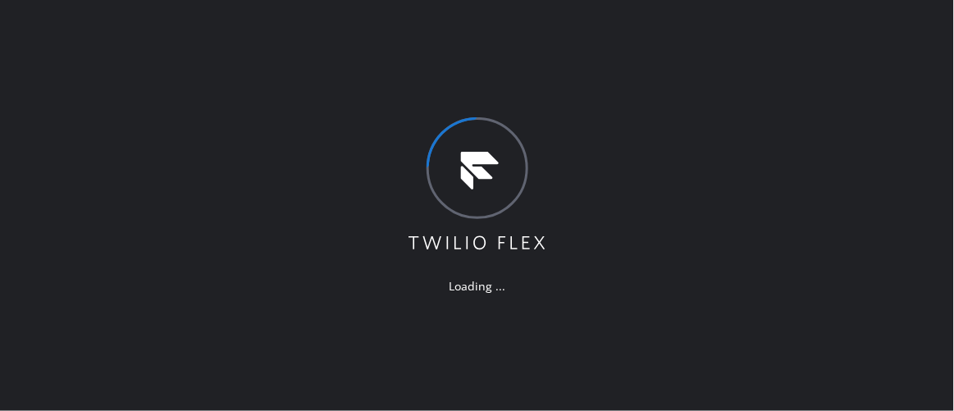
click at [235, 173] on div "Loading ..." at bounding box center [477, 205] width 954 height 411
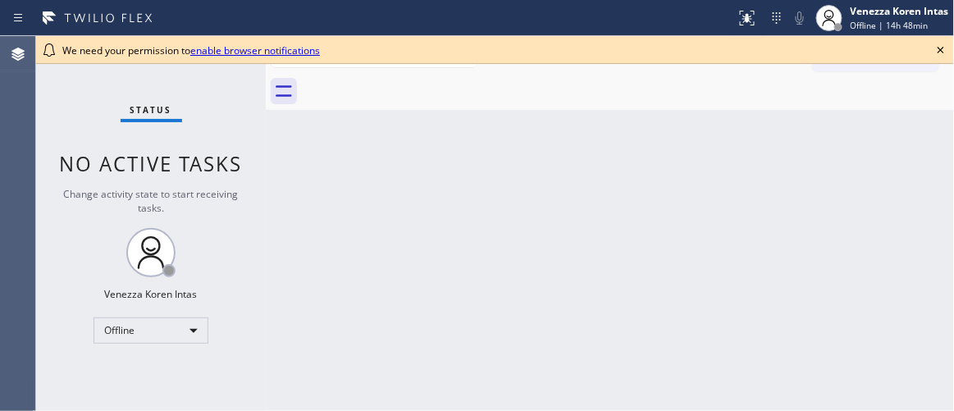
click at [295, 228] on div "Back to Dashboard Change Sender ID Customers Technicians Select a contact Outbo…" at bounding box center [610, 223] width 689 height 375
click at [937, 49] on icon at bounding box center [941, 50] width 20 height 20
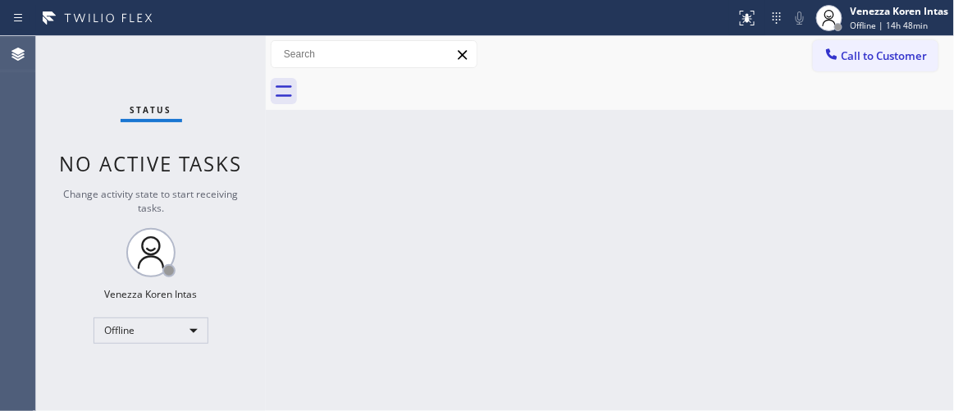
drag, startPoint x: 189, startPoint y: 68, endPoint x: 202, endPoint y: 74, distance: 14.3
click at [189, 69] on div "Status No active tasks Change activity state to start receiving tasks. Venezza …" at bounding box center [151, 223] width 230 height 375
click at [221, 79] on div "Status No active tasks Change activity state to start receiving tasks. Venezza …" at bounding box center [151, 223] width 230 height 375
click at [246, 80] on div "Status No active tasks Change activity state to start receiving tasks. Venezza …" at bounding box center [151, 223] width 230 height 375
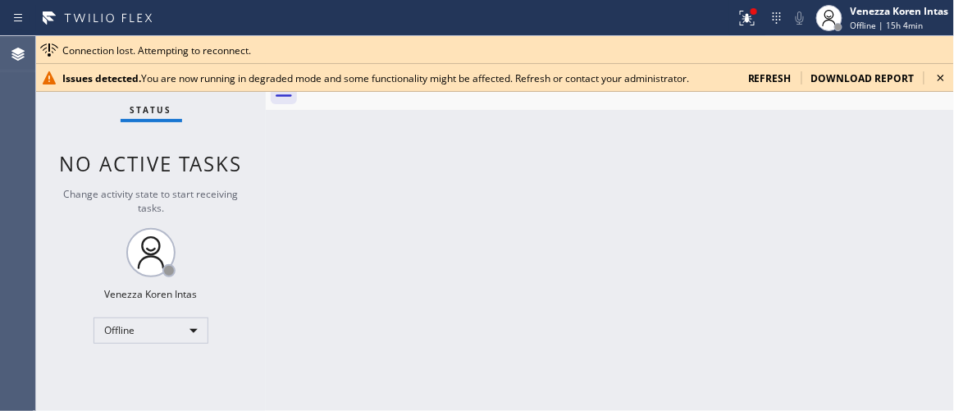
drag, startPoint x: 945, startPoint y: 77, endPoint x: 943, endPoint y: 88, distance: 10.9
click at [945, 77] on icon at bounding box center [941, 78] width 20 height 20
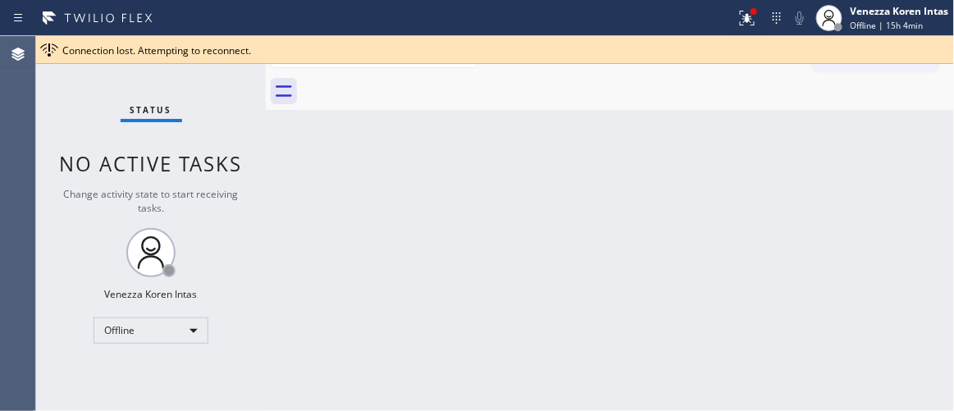
drag, startPoint x: 289, startPoint y: 150, endPoint x: 432, endPoint y: 85, distance: 156.8
click at [289, 150] on div "Back to Dashboard Change Sender ID Customers Technicians Select a contact Outbo…" at bounding box center [610, 223] width 689 height 375
click at [752, 30] on button at bounding box center [747, 18] width 36 height 36
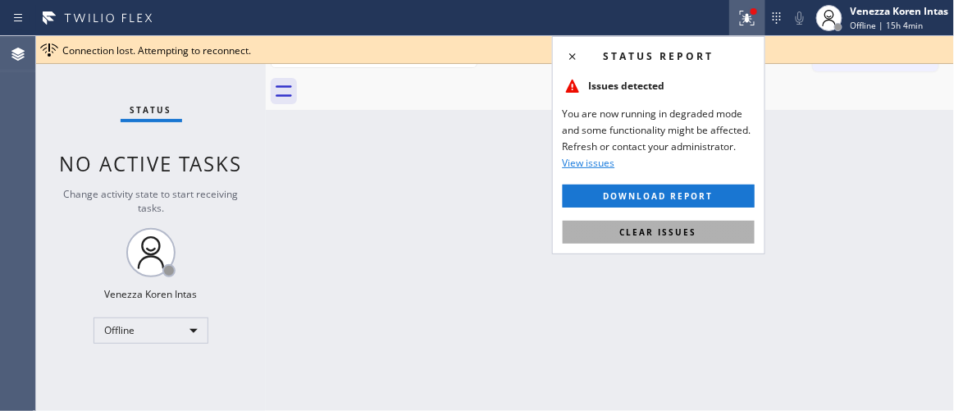
click at [690, 224] on button "Clear issues" at bounding box center [659, 232] width 192 height 23
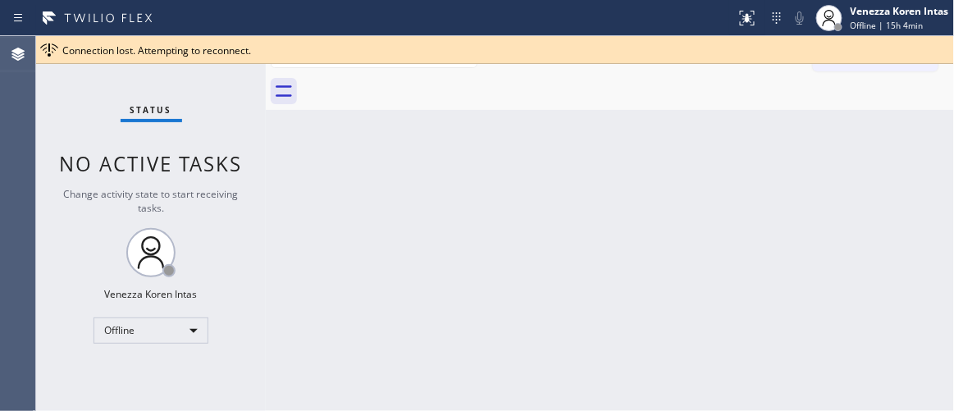
drag, startPoint x: 790, startPoint y: 116, endPoint x: 833, endPoint y: 50, distance: 78.3
click at [790, 116] on div "Back to Dashboard Change Sender ID Customers Technicians Select a contact Outbo…" at bounding box center [610, 223] width 689 height 375
drag, startPoint x: 780, startPoint y: 227, endPoint x: 360, endPoint y: 226, distance: 420.1
click at [779, 231] on div "Back to Dashboard Change Sender ID Customers Technicians Select a contact Outbo…" at bounding box center [610, 223] width 689 height 375
click at [954, 228] on div "Back to Dashboard Change Sender ID Customers Technicians Select a contact Outbo…" at bounding box center [610, 223] width 689 height 375
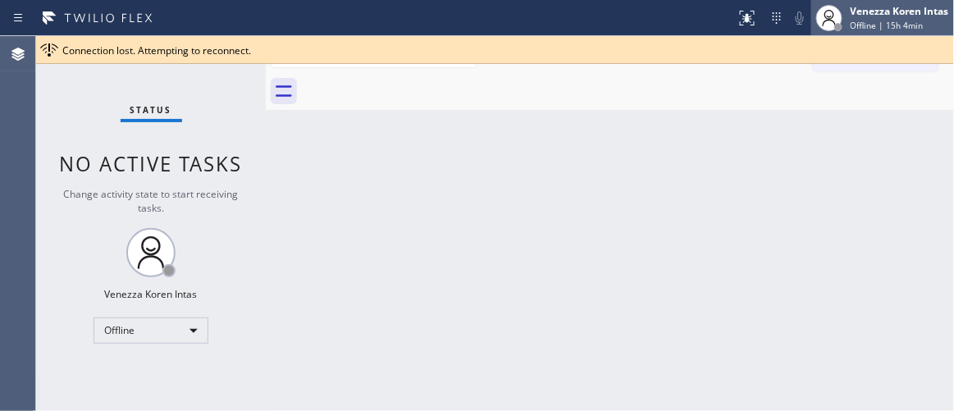
click at [889, 30] on span "Offline | 15h 4min" at bounding box center [887, 25] width 73 height 11
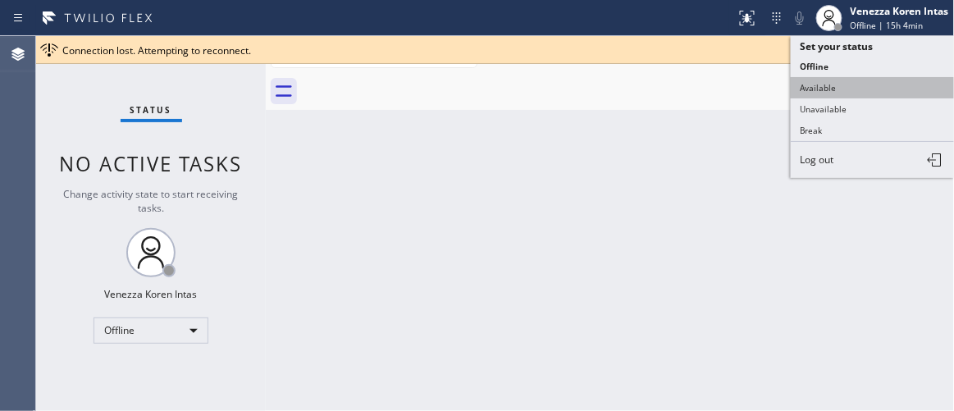
click at [845, 88] on button "Available" at bounding box center [873, 87] width 164 height 21
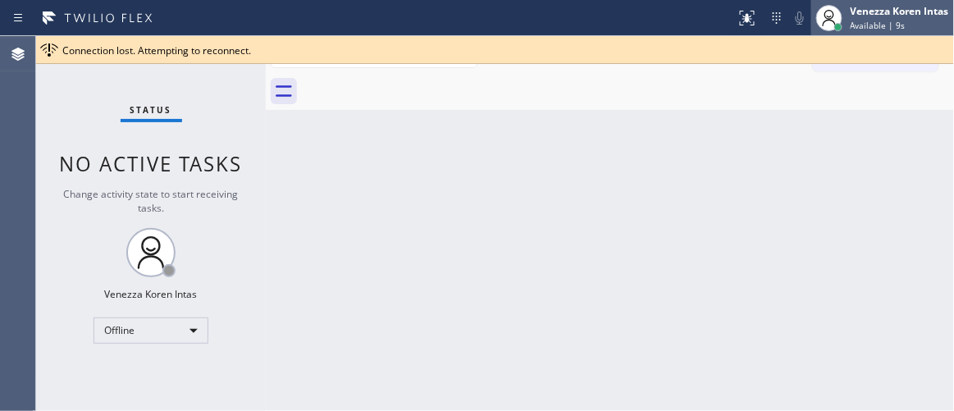
click at [869, 20] on span "Available | 9s" at bounding box center [878, 25] width 55 height 11
click at [707, 159] on div "Back to Dashboard Change Sender ID Customers Technicians Select a contact Outbo…" at bounding box center [610, 223] width 689 height 375
drag, startPoint x: 552, startPoint y: 199, endPoint x: 350, endPoint y: 216, distance: 202.6
click at [547, 203] on div "Back to Dashboard Change Sender ID Customers Technicians Select a contact Outbo…" at bounding box center [610, 223] width 689 height 375
drag, startPoint x: 245, startPoint y: 215, endPoint x: 237, endPoint y: 201, distance: 15.8
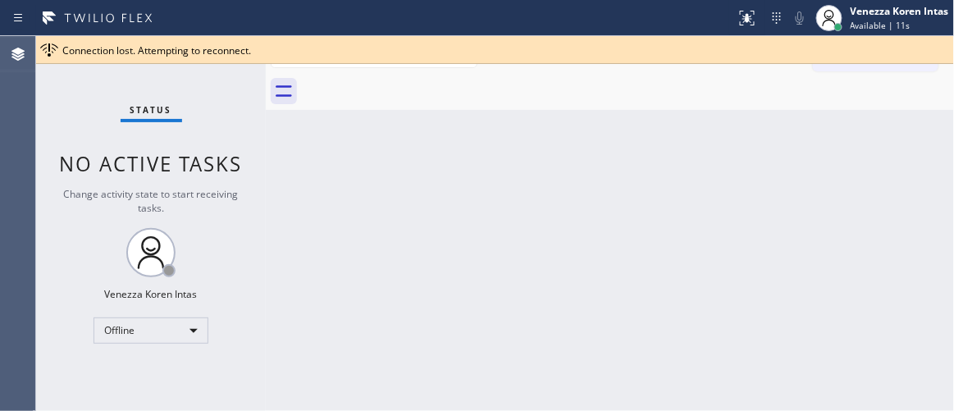
click at [245, 215] on div "Status No active tasks Change activity state to start receiving tasks. Venezza …" at bounding box center [151, 223] width 230 height 375
drag, startPoint x: 184, startPoint y: 155, endPoint x: 34, endPoint y: 190, distance: 154.2
click at [184, 156] on span "No active tasks" at bounding box center [151, 163] width 183 height 27
click at [176, 131] on div "Status No active tasks Change activity state to start receiving tasks. Venezza …" at bounding box center [151, 223] width 230 height 375
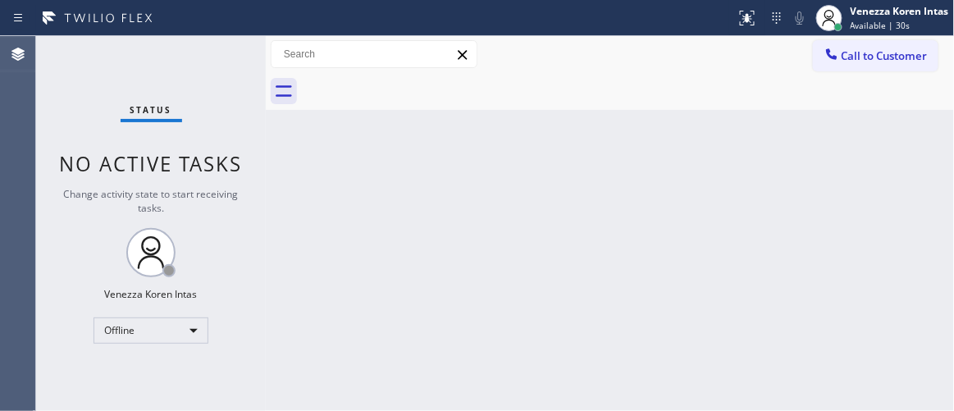
click at [222, 71] on div "Status No active tasks Change activity state to start receiving tasks. Venezza …" at bounding box center [151, 223] width 230 height 375
drag, startPoint x: 216, startPoint y: 48, endPoint x: 158, endPoint y: 204, distance: 167.2
click at [216, 50] on div "Status No active tasks Change activity state to start receiving tasks. Venezza …" at bounding box center [151, 223] width 230 height 375
click at [167, 329] on div "Offline" at bounding box center [151, 331] width 115 height 26
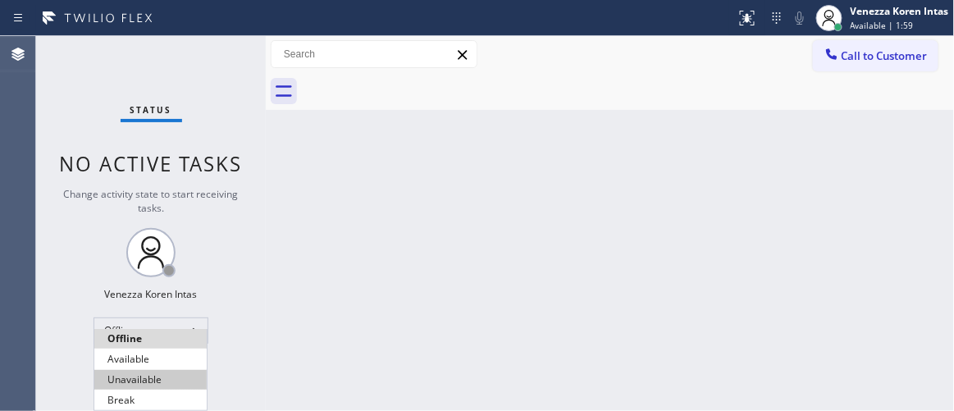
click at [160, 370] on li "Unavailable" at bounding box center [150, 380] width 112 height 20
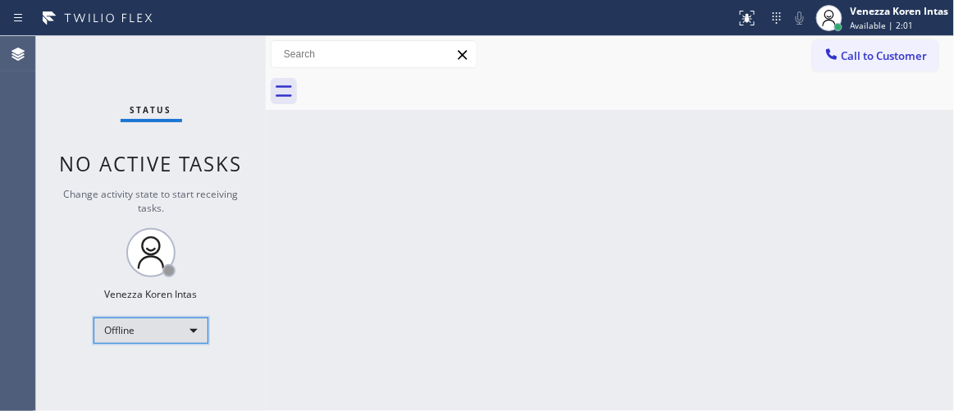
click at [181, 318] on div "Offline" at bounding box center [151, 331] width 115 height 26
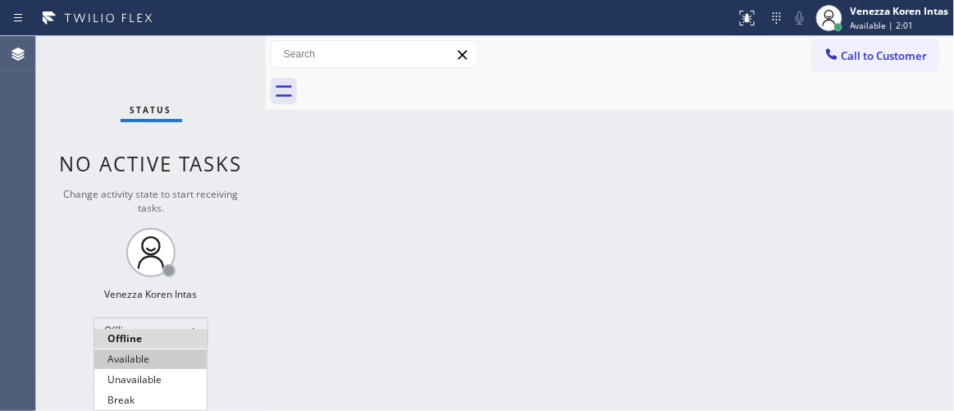
click at [186, 358] on li "Available" at bounding box center [150, 360] width 112 height 20
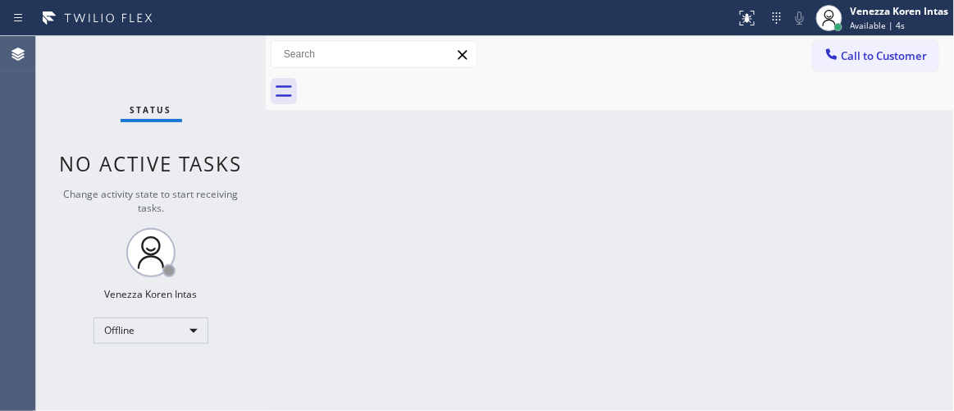
click at [779, 187] on div "Back to Dashboard Change Sender ID Customers Technicians Select a contact Outbo…" at bounding box center [610, 223] width 689 height 375
click at [908, 16] on div "Venezza Koren Intas" at bounding box center [900, 11] width 98 height 14
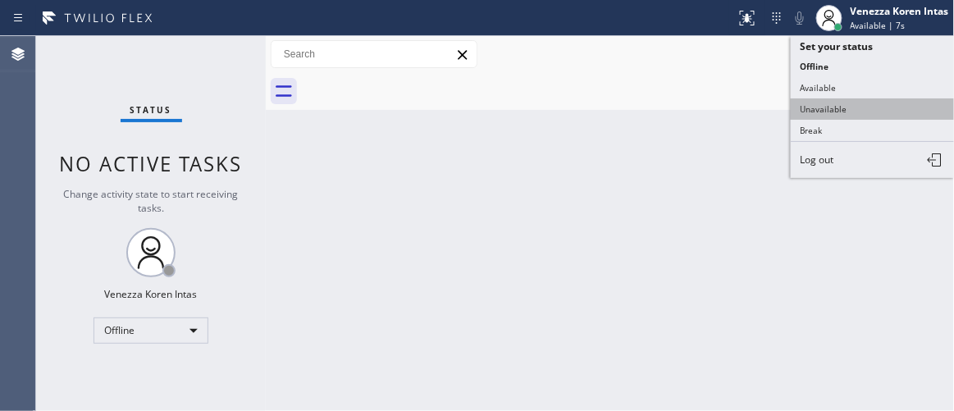
click at [850, 109] on button "Unavailable" at bounding box center [873, 108] width 164 height 21
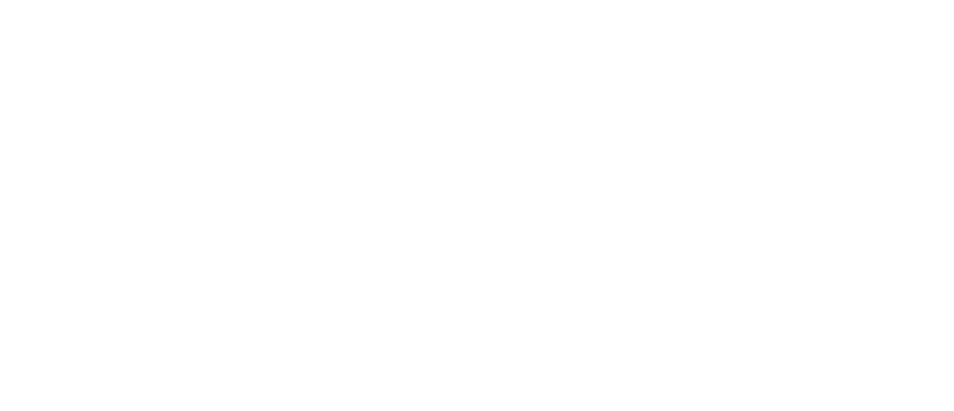
click at [287, 124] on div at bounding box center [477, 205] width 954 height 411
click at [368, 71] on div at bounding box center [477, 205] width 954 height 411
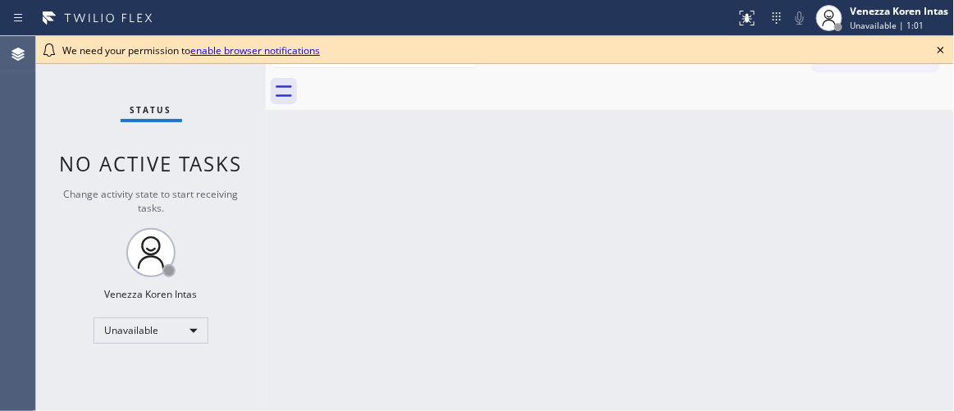
click at [937, 49] on icon at bounding box center [941, 50] width 20 height 20
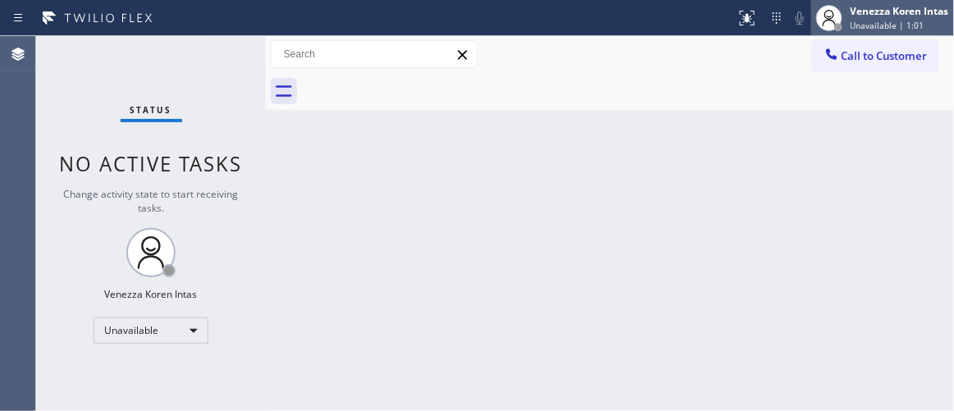
click at [875, 16] on div "Venezza Koren Intas" at bounding box center [900, 11] width 98 height 14
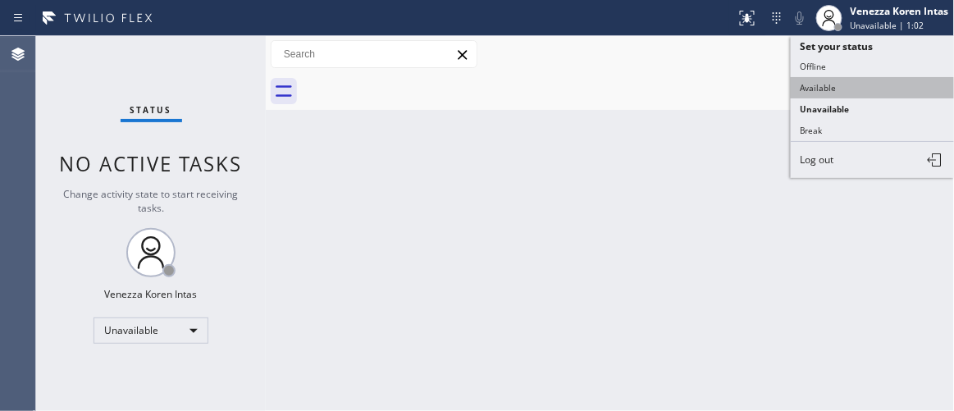
click at [842, 88] on button "Available" at bounding box center [873, 87] width 164 height 21
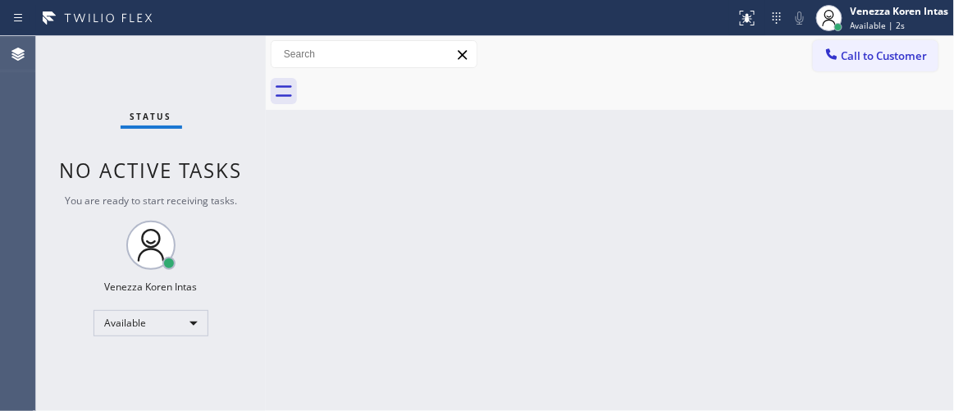
click at [213, 43] on div "Status No active tasks You are ready to start receiving tasks. Venezza Koren In…" at bounding box center [151, 223] width 230 height 375
drag, startPoint x: 231, startPoint y: 44, endPoint x: 218, endPoint y: 50, distance: 13.6
click at [231, 44] on div "Status No active tasks You are ready to start receiving tasks. Venezza Koren In…" at bounding box center [151, 223] width 230 height 375
click at [217, 51] on div "Status No active tasks You are ready to start receiving tasks. Venezza Koren In…" at bounding box center [151, 223] width 230 height 375
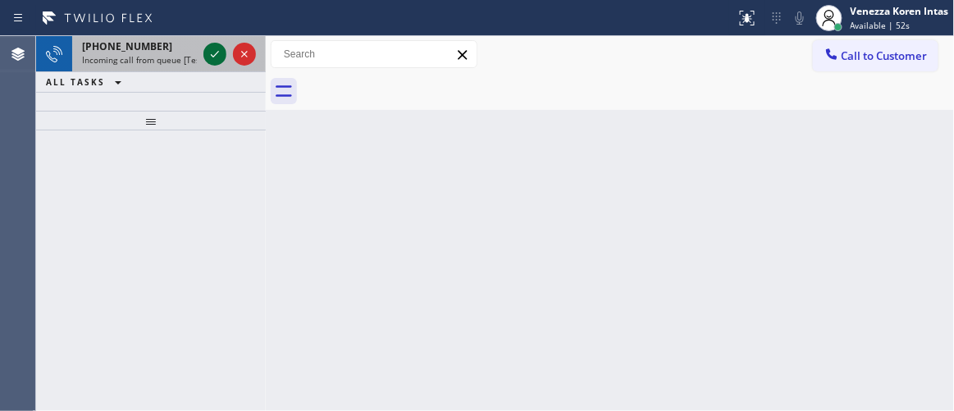
click at [217, 51] on icon at bounding box center [215, 54] width 20 height 20
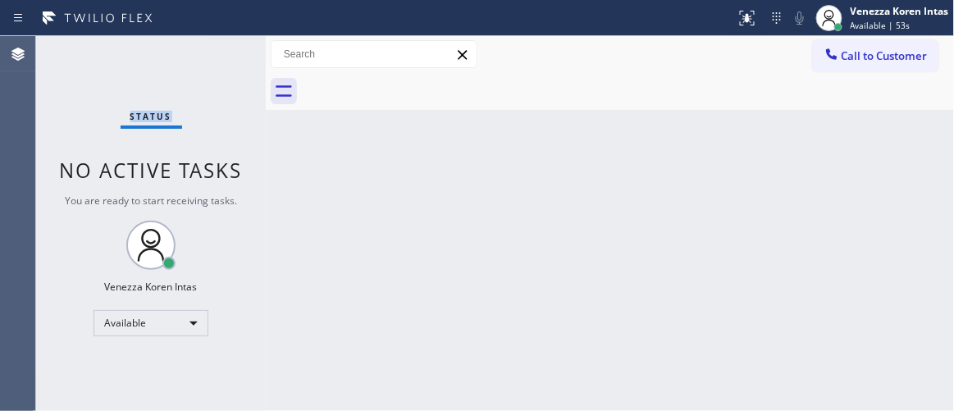
click at [217, 51] on div "Status No active tasks You are ready to start receiving tasks. Venezza Koren In…" at bounding box center [151, 223] width 230 height 375
click at [756, 25] on icon at bounding box center [748, 18] width 20 height 20
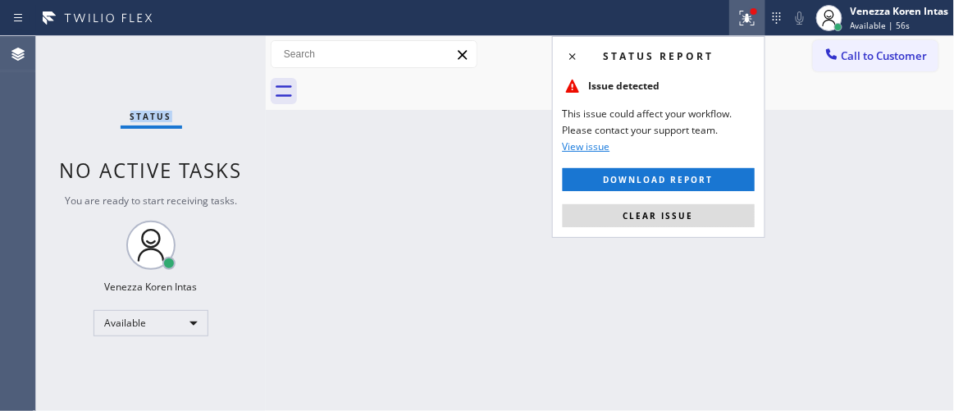
click at [697, 214] on button "Clear issue" at bounding box center [659, 215] width 192 height 23
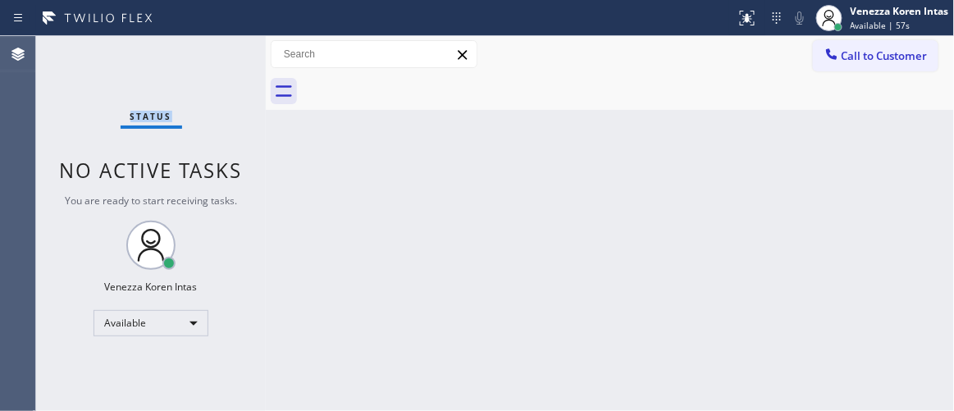
click at [231, 39] on div "Status No active tasks You are ready to start receiving tasks. Venezza Koren In…" at bounding box center [151, 223] width 230 height 375
click at [215, 63] on div "Status No active tasks You are ready to start receiving tasks. Venezza Koren In…" at bounding box center [151, 223] width 230 height 375
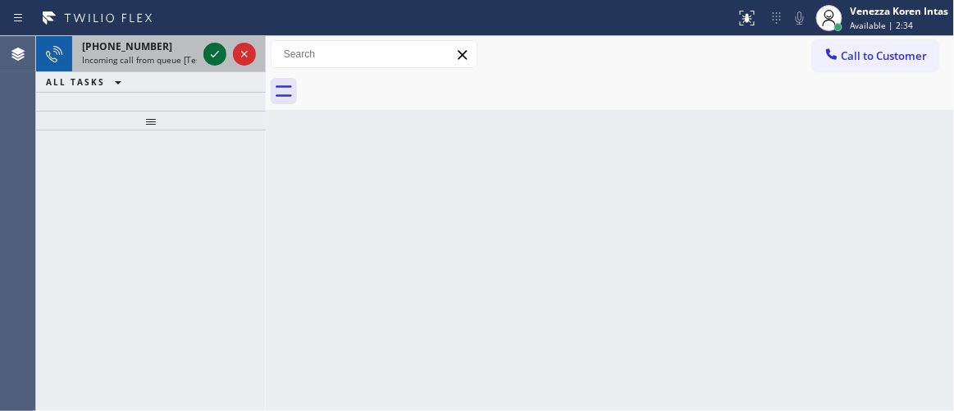
click at [219, 54] on icon at bounding box center [215, 54] width 20 height 20
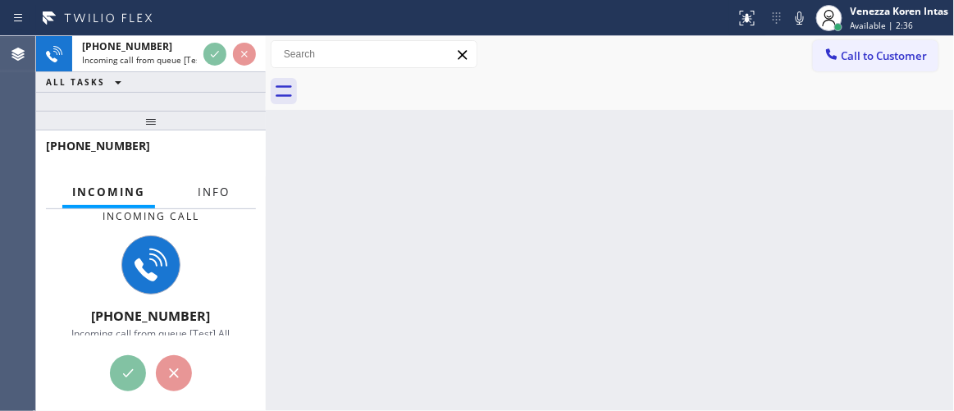
click at [223, 192] on button "Info" at bounding box center [214, 192] width 52 height 32
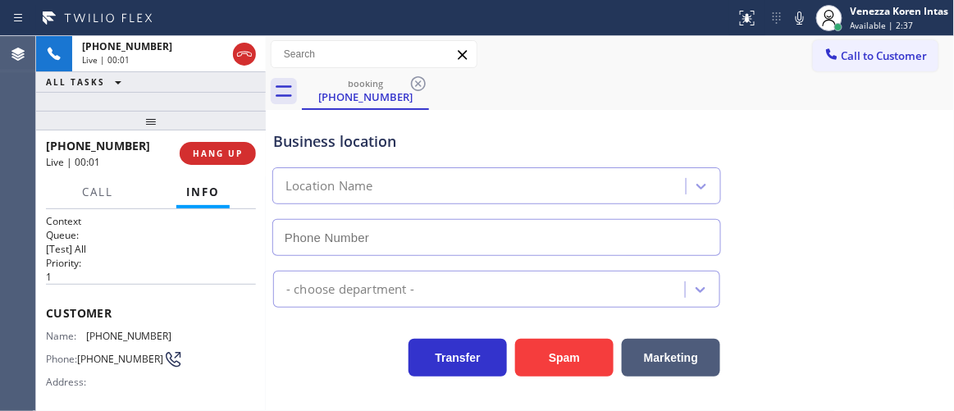
type input "[PHONE_NUMBER]"
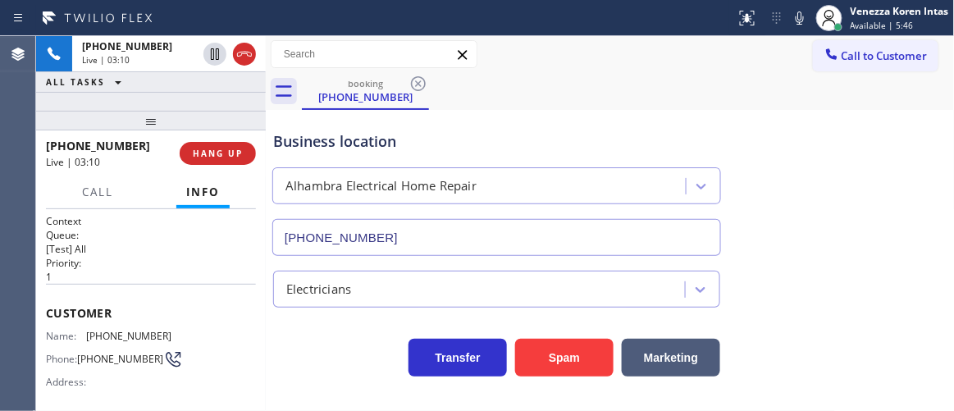
drag, startPoint x: 804, startPoint y: 21, endPoint x: 717, endPoint y: 66, distance: 98.0
click at [803, 21] on icon at bounding box center [800, 18] width 20 height 20
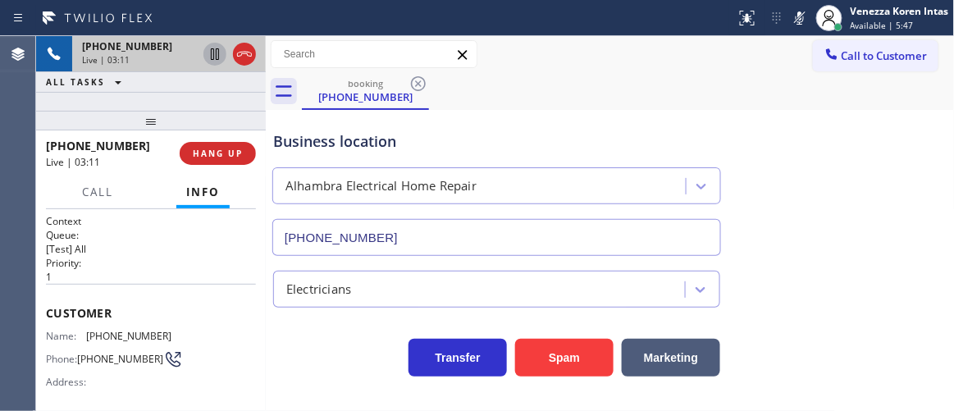
click at [220, 54] on icon at bounding box center [215, 54] width 20 height 20
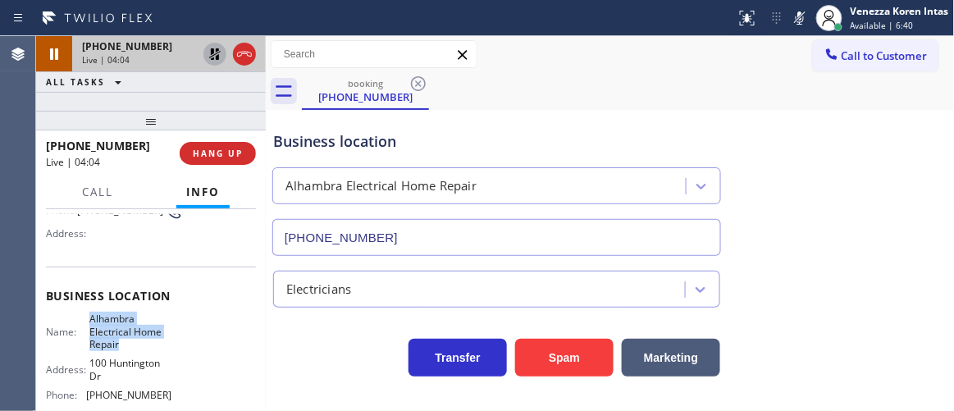
drag, startPoint x: 87, startPoint y: 318, endPoint x: 137, endPoint y: 349, distance: 58.5
click at [137, 349] on span "Alhambra Electrical Home Repair" at bounding box center [130, 332] width 82 height 38
copy span "Alhambra Electrical Home Repair"
drag, startPoint x: 168, startPoint y: 110, endPoint x: 240, endPoint y: 140, distance: 78.3
click at [168, 111] on div at bounding box center [151, 121] width 230 height 20
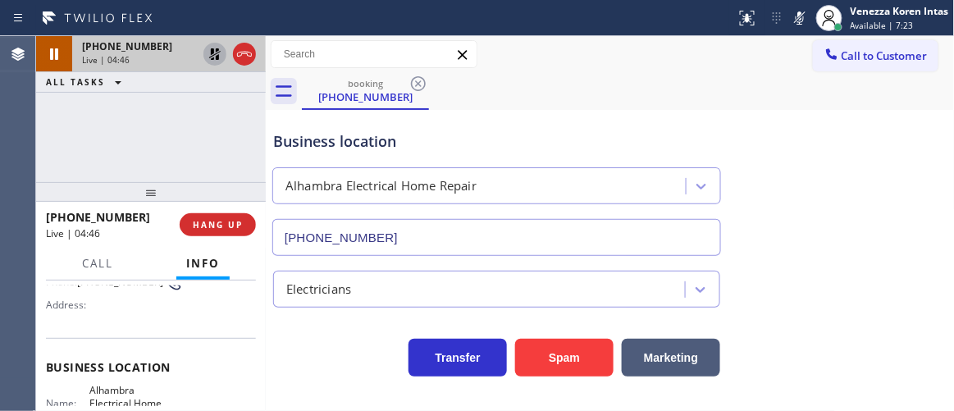
drag, startPoint x: 153, startPoint y: 195, endPoint x: 171, endPoint y: 138, distance: 60.2
click at [153, 194] on div at bounding box center [151, 192] width 230 height 20
click at [213, 57] on icon at bounding box center [215, 54] width 20 height 20
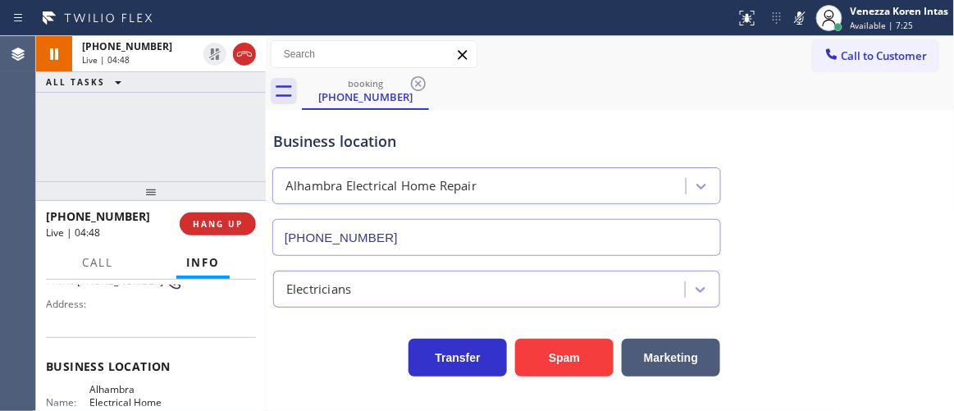
drag, startPoint x: 798, startPoint y: 16, endPoint x: 787, endPoint y: 124, distance: 108.1
click at [798, 18] on icon at bounding box center [800, 18] width 20 height 20
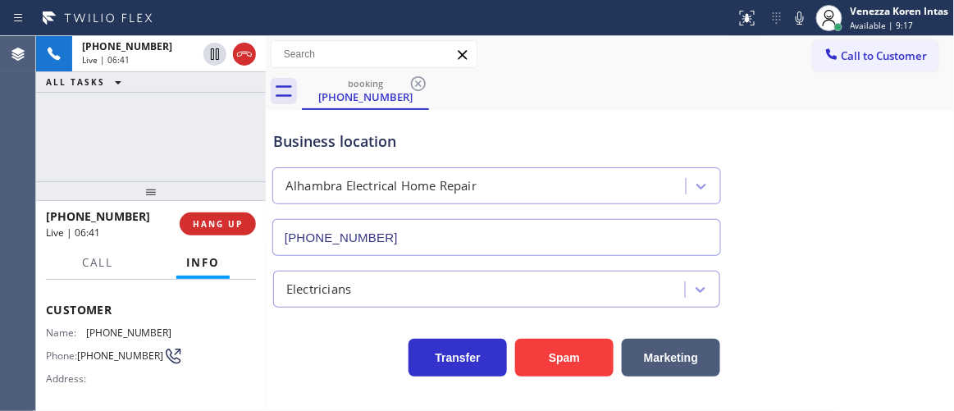
click at [179, 322] on div "Customer Name: [PHONE_NUMBER] Phone: [PHONE_NUMBER] Address:" at bounding box center [151, 346] width 210 height 131
drag, startPoint x: 175, startPoint y: 331, endPoint x: 81, endPoint y: 331, distance: 93.5
click at [81, 331] on div "Name: [PHONE_NUMBER] Phone: [PHONE_NUMBER] Address:" at bounding box center [151, 359] width 210 height 65
copy div "[PHONE_NUMBER]"
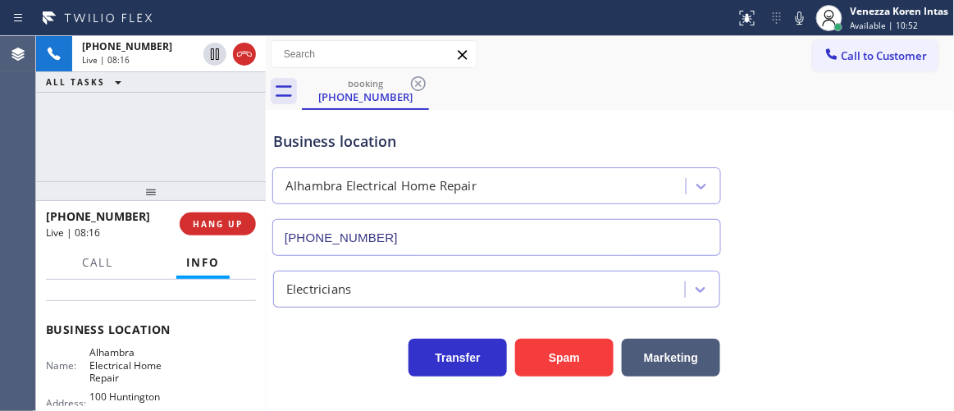
scroll to position [223, 0]
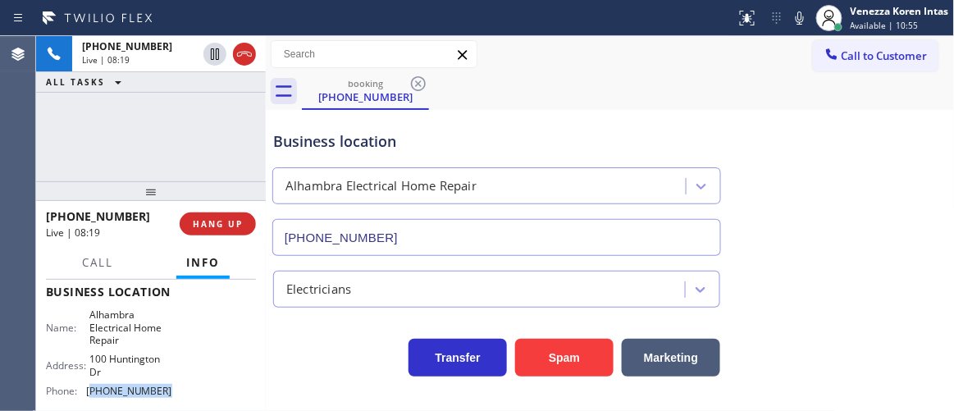
drag, startPoint x: 162, startPoint y: 391, endPoint x: 89, endPoint y: 391, distance: 73.0
click at [89, 391] on span "[PHONE_NUMBER]" at bounding box center [129, 391] width 86 height 12
copy span "626) 551-4139"
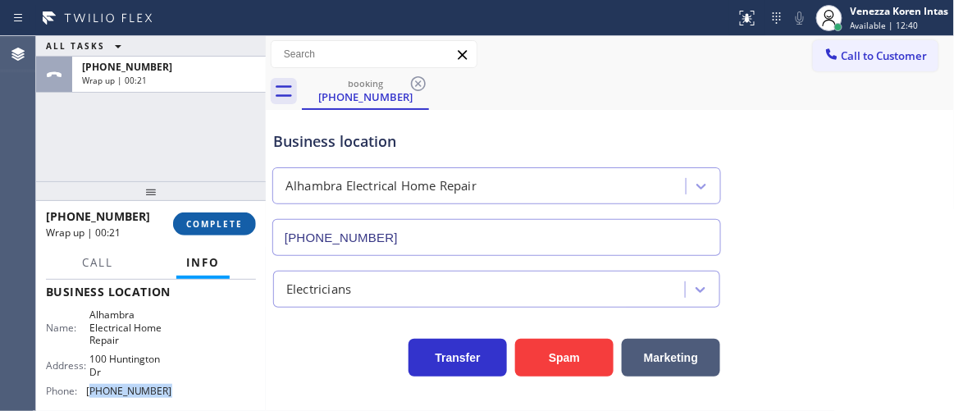
click at [229, 222] on span "COMPLETE" at bounding box center [214, 223] width 57 height 11
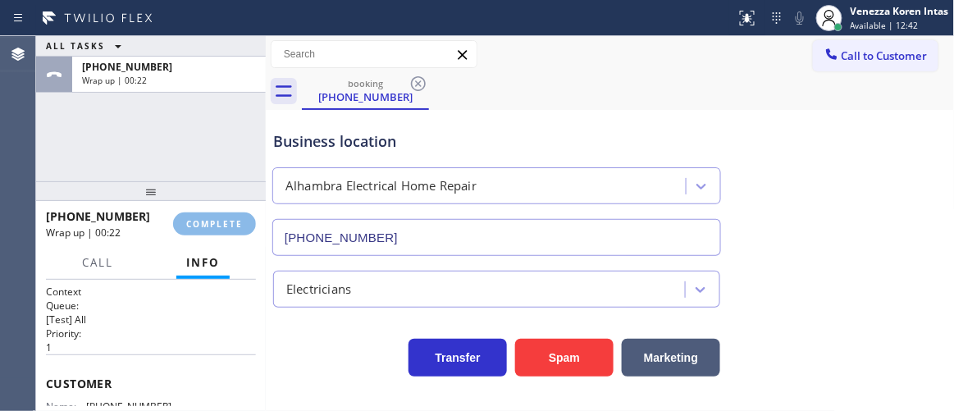
scroll to position [98, 0]
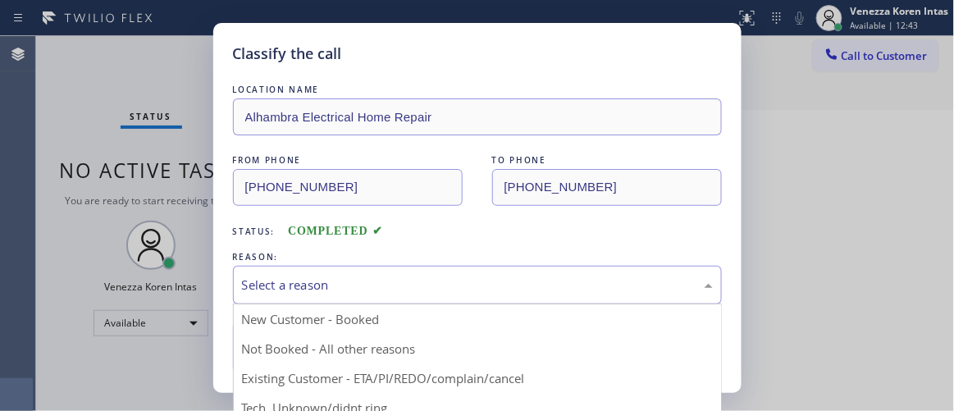
click at [344, 278] on div "Select a reason" at bounding box center [477, 285] width 471 height 19
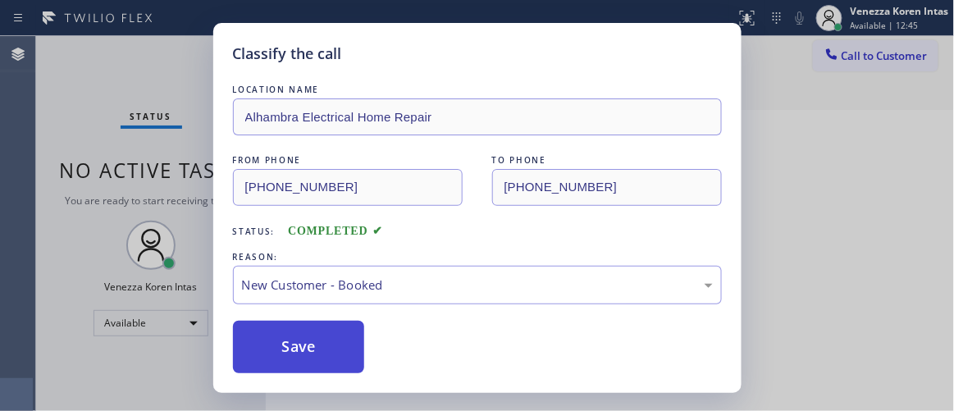
click at [336, 339] on button "Save" at bounding box center [299, 347] width 132 height 53
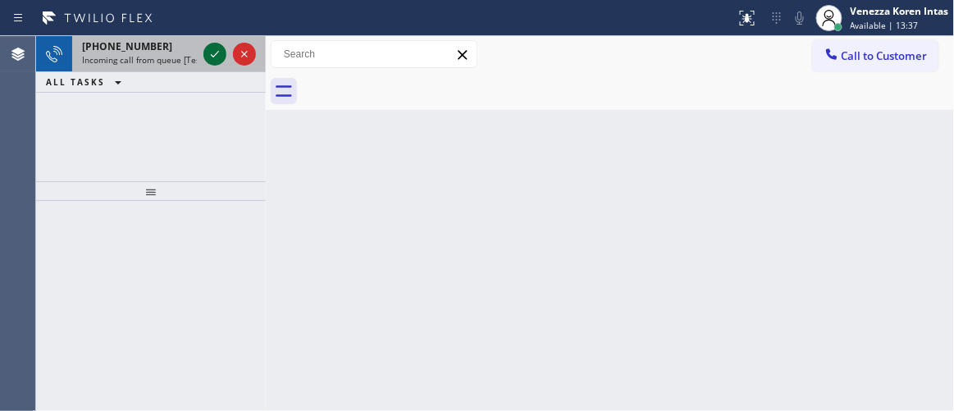
click at [218, 53] on icon at bounding box center [215, 54] width 20 height 20
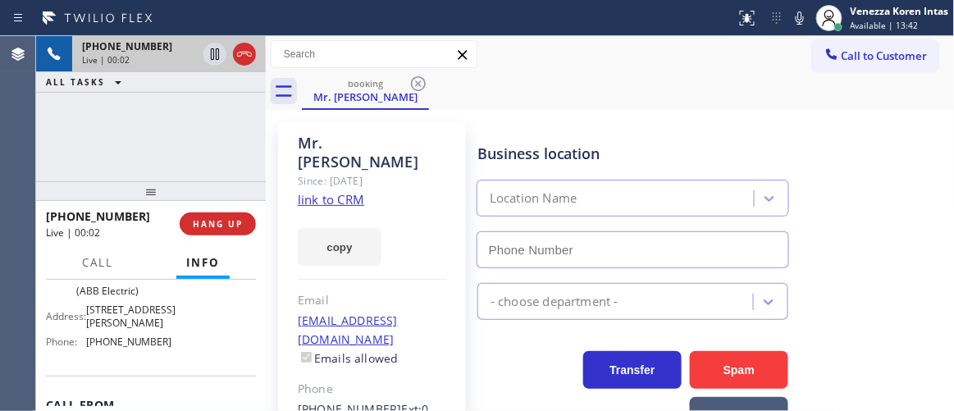
scroll to position [223, 0]
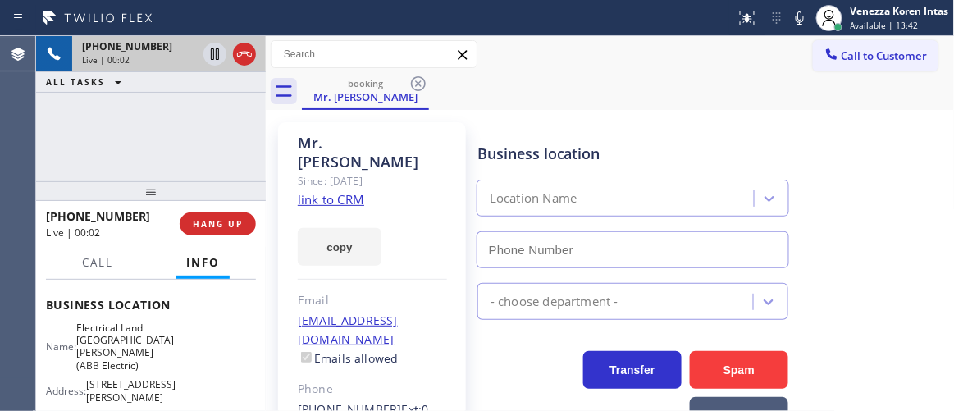
type input "[PHONE_NUMBER]"
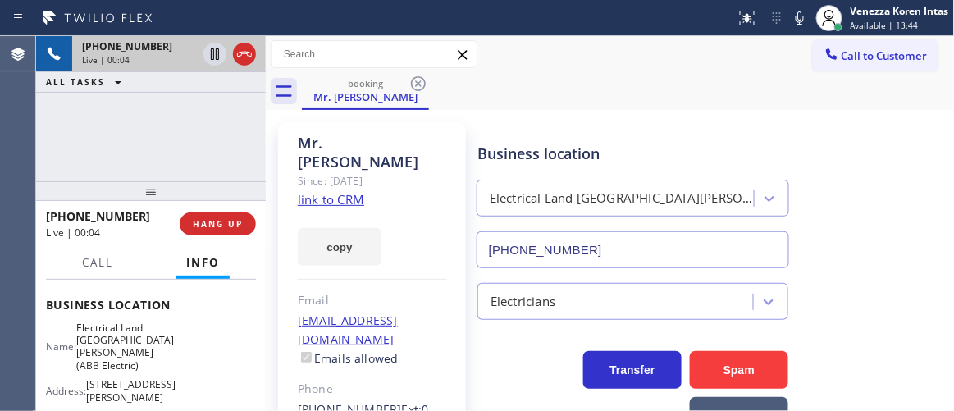
click at [348, 191] on link "link to CRM" at bounding box center [331, 199] width 66 height 16
click at [607, 71] on div "Call to Customer Outbound call Location Search location Your caller id phone nu…" at bounding box center [610, 54] width 689 height 37
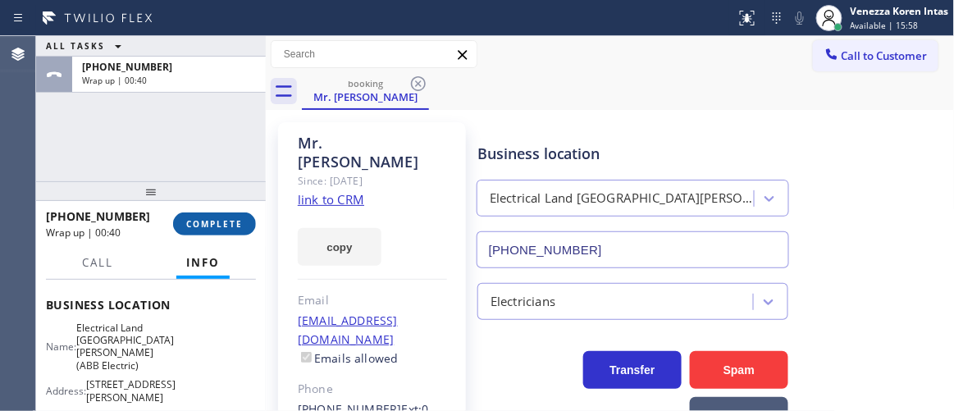
click at [195, 216] on button "COMPLETE" at bounding box center [214, 224] width 83 height 23
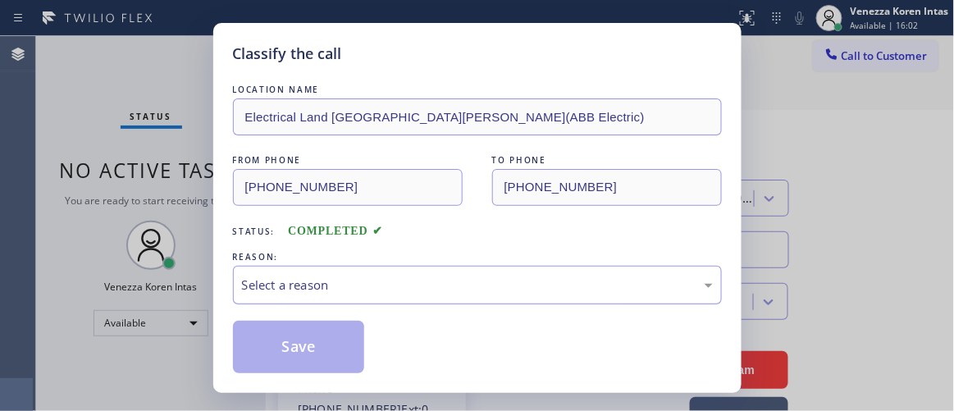
click at [345, 276] on div "Select a reason" at bounding box center [477, 285] width 489 height 39
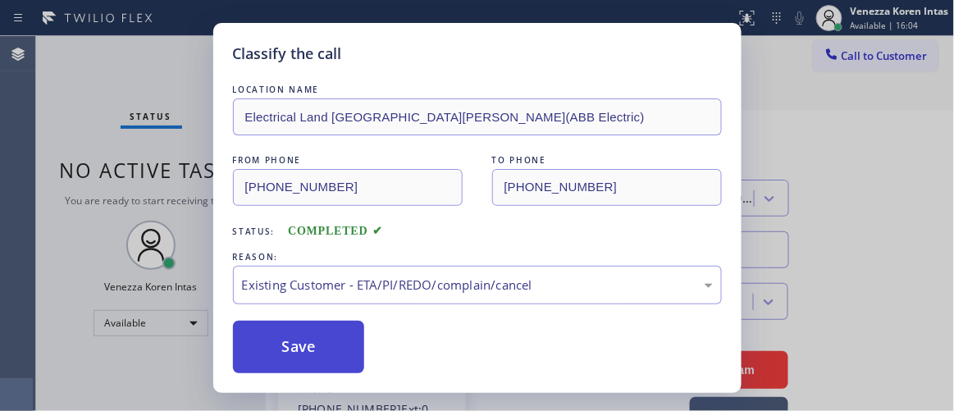
click at [294, 337] on button "Save" at bounding box center [299, 347] width 132 height 53
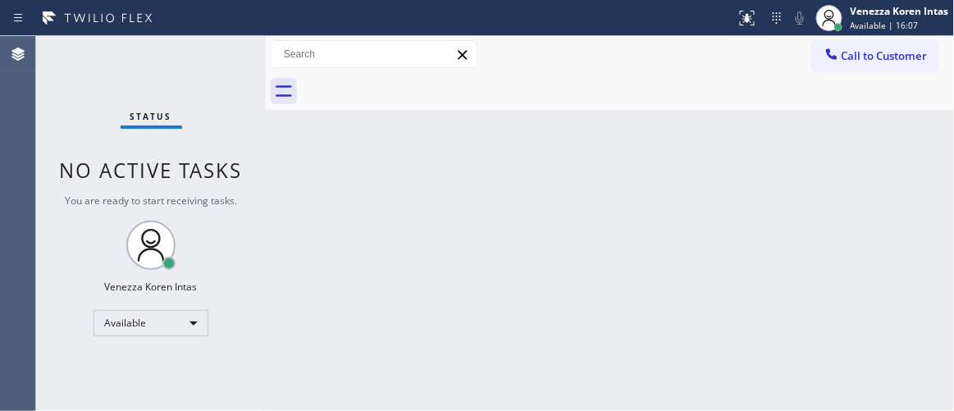
drag, startPoint x: 360, startPoint y: 71, endPoint x: 481, endPoint y: 103, distance: 124.6
click at [366, 75] on div "Call to Customer Outbound call Location Search location Your caller id phone nu…" at bounding box center [610, 73] width 689 height 74
click at [214, 82] on div "Status No active tasks You are ready to start receiving tasks. Venezza Koren In…" at bounding box center [151, 223] width 230 height 375
drag, startPoint x: 213, startPoint y: 48, endPoint x: 219, endPoint y: 38, distance: 12.5
click at [213, 47] on div "Status No active tasks You are ready to start receiving tasks. Venezza Koren In…" at bounding box center [151, 223] width 230 height 375
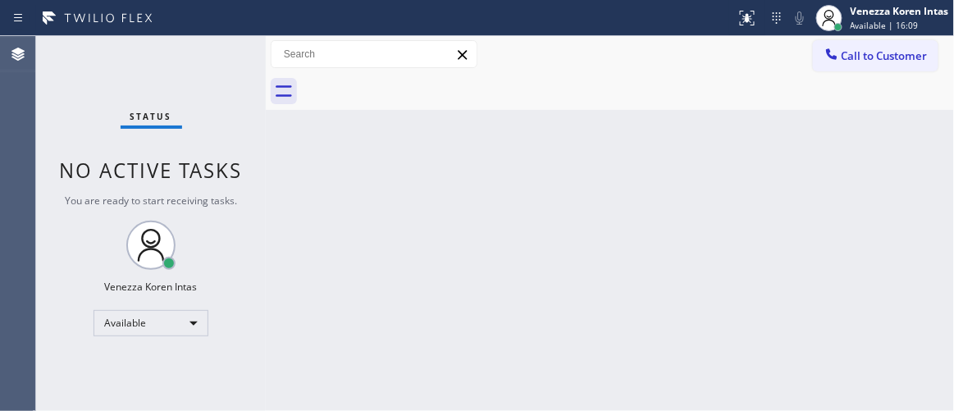
click at [219, 38] on div "Status No active tasks You are ready to start receiving tasks. Venezza Koren In…" at bounding box center [151, 223] width 230 height 375
drag, startPoint x: 233, startPoint y: 56, endPoint x: 215, endPoint y: 57, distance: 18.1
click at [229, 57] on div "Status No active tasks You are ready to start receiving tasks. Venezza Koren In…" at bounding box center [151, 223] width 230 height 375
click at [198, 56] on div "Status No active tasks You are ready to start receiving tasks. Venezza Koren In…" at bounding box center [151, 223] width 230 height 375
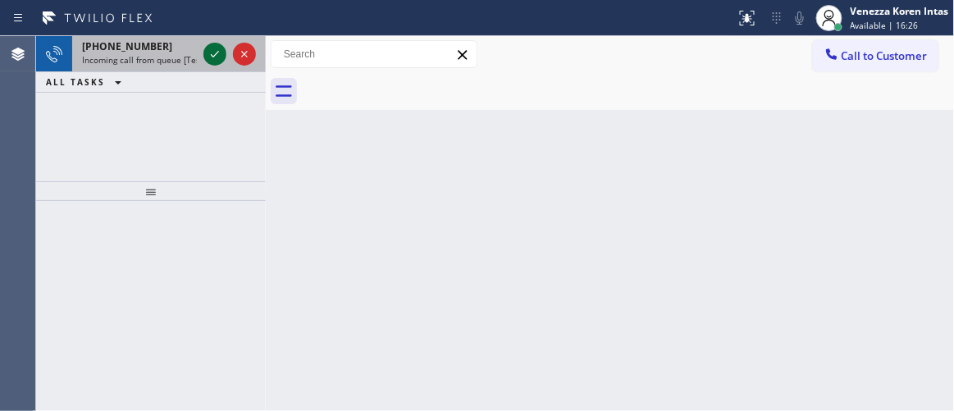
click at [219, 56] on icon at bounding box center [215, 54] width 20 height 20
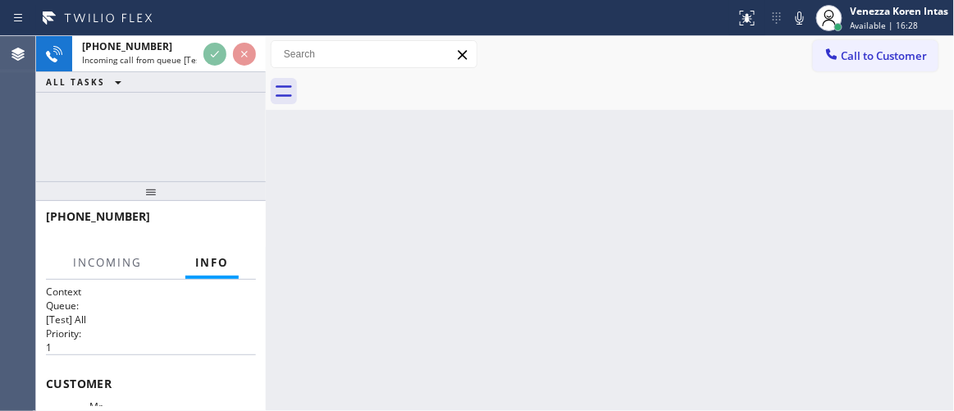
scroll to position [223, 0]
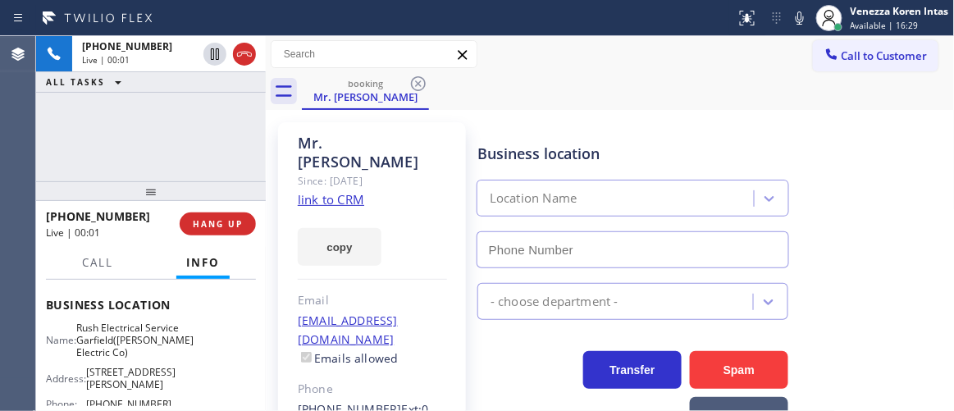
type input "[PHONE_NUMBER]"
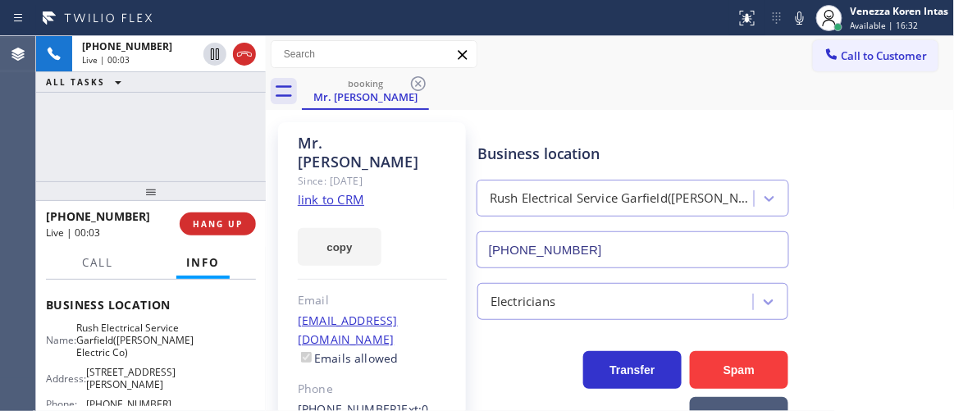
click at [557, 171] on div "Business location Rush Electrical Service Garfield([PERSON_NAME] Electric Co) […" at bounding box center [633, 197] width 318 height 142
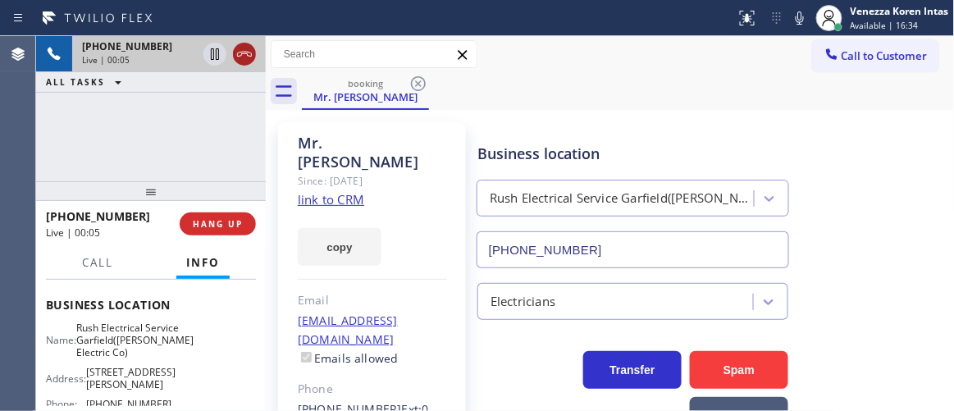
click at [241, 52] on icon at bounding box center [245, 54] width 20 height 20
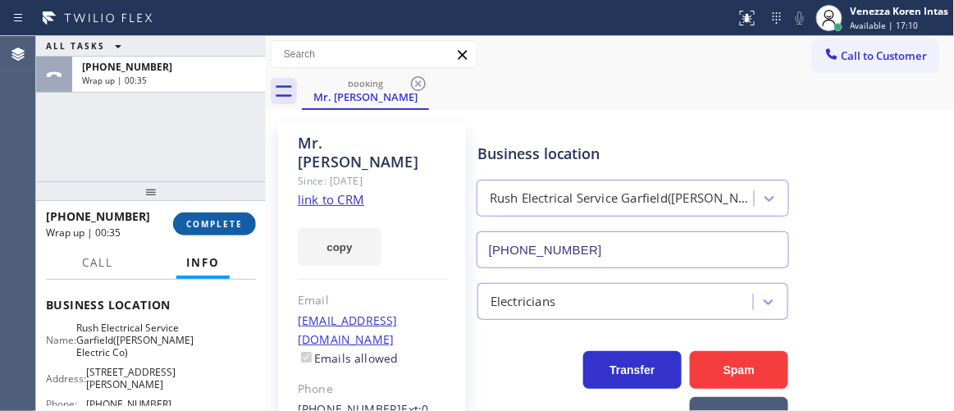
click at [205, 226] on span "COMPLETE" at bounding box center [214, 223] width 57 height 11
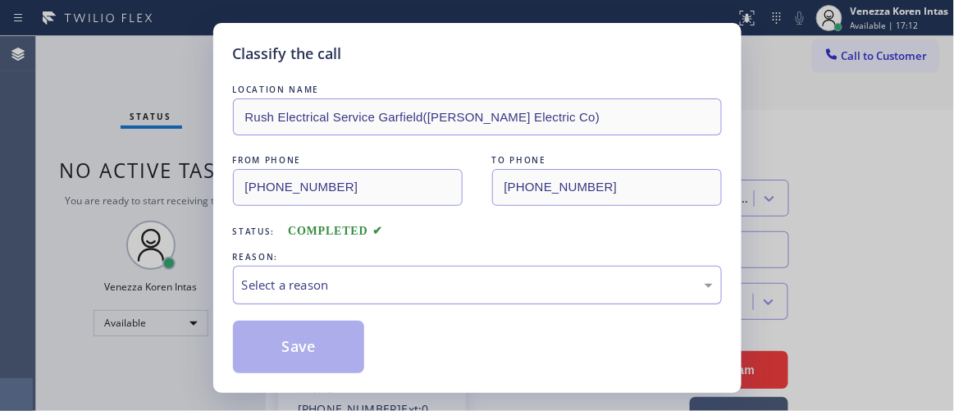
click at [338, 267] on div "Select a reason" at bounding box center [477, 285] width 489 height 39
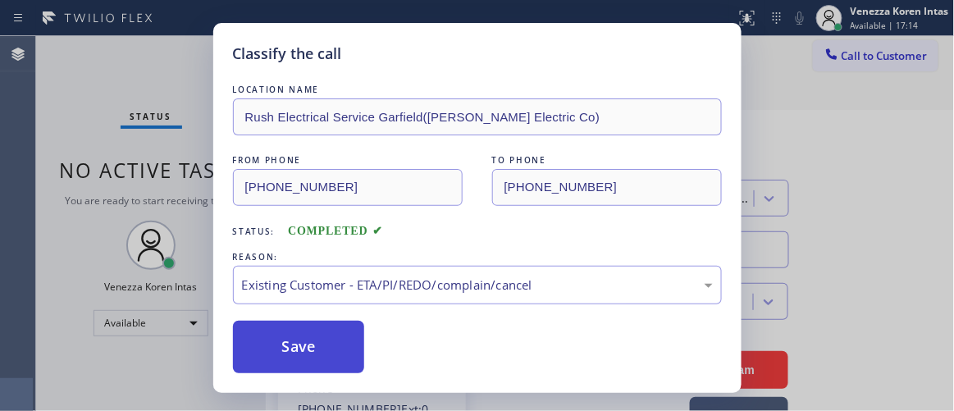
click at [313, 351] on button "Save" at bounding box center [299, 347] width 132 height 53
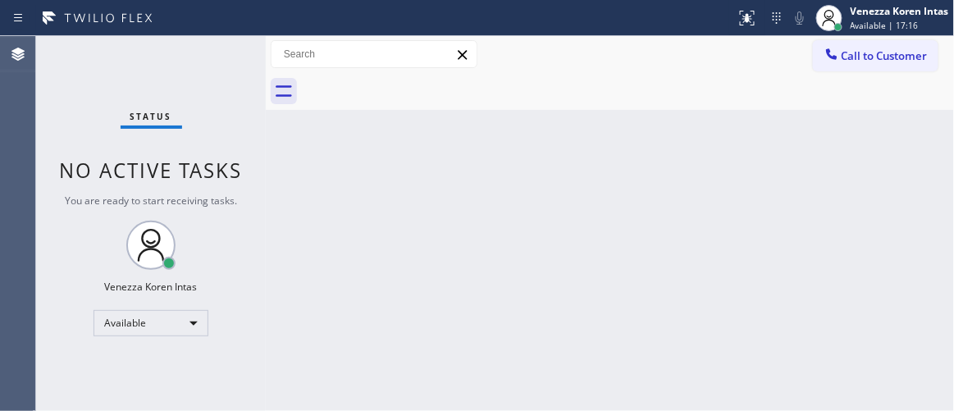
click at [218, 86] on div "Status No active tasks You are ready to start receiving tasks. Venezza Koren In…" at bounding box center [151, 223] width 230 height 375
drag, startPoint x: 216, startPoint y: 56, endPoint x: 81, endPoint y: 89, distance: 138.7
click at [214, 57] on div "Status No active tasks You are ready to start receiving tasks. Venezza Koren In…" at bounding box center [151, 223] width 230 height 375
click at [226, 62] on div "Status No active tasks You are ready to start receiving tasks. Venezza Koren In…" at bounding box center [151, 223] width 230 height 375
click at [226, 61] on div "Status No active tasks You are ready to start receiving tasks. Venezza Koren In…" at bounding box center [151, 223] width 230 height 375
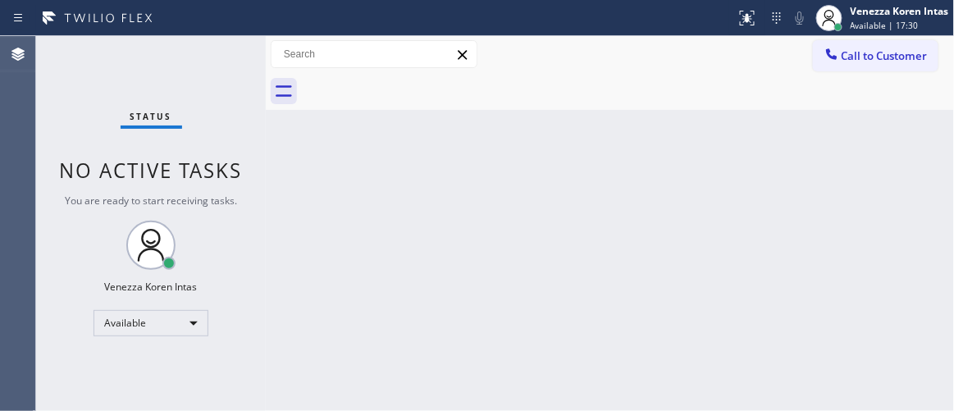
click at [213, 70] on div "Status No active tasks You are ready to start receiving tasks. Venezza Koren In…" at bounding box center [151, 223] width 230 height 375
click at [224, 65] on div "Status No active tasks You are ready to start receiving tasks. Venezza Koren In…" at bounding box center [151, 223] width 230 height 375
drag, startPoint x: 50, startPoint y: 178, endPoint x: 24, endPoint y: 173, distance: 26.7
click at [39, 177] on div "Status No active tasks You are ready to start receiving tasks. Venezza Koren In…" at bounding box center [151, 223] width 230 height 375
click at [203, 60] on div "Status No active tasks You are ready to start receiving tasks. Venezza Koren In…" at bounding box center [151, 223] width 230 height 375
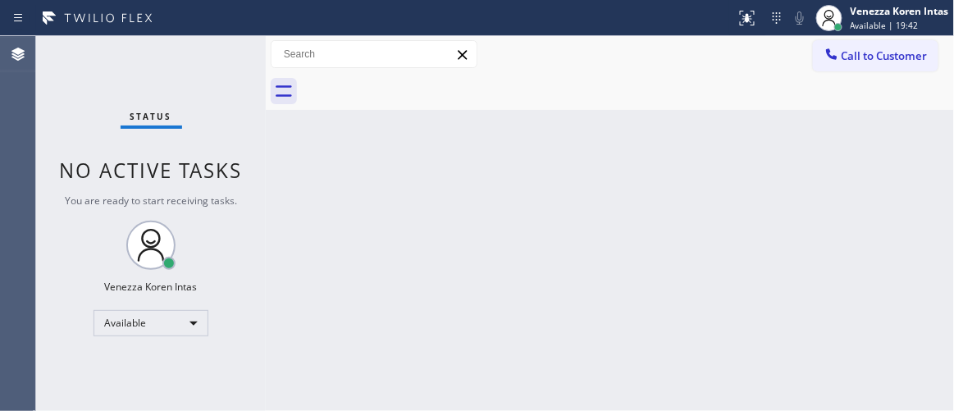
click at [203, 60] on div "Status No active tasks You are ready to start receiving tasks. Venezza Koren In…" at bounding box center [151, 223] width 230 height 375
click at [204, 61] on div "Status No active tasks You are ready to start receiving tasks. Venezza Koren In…" at bounding box center [151, 223] width 230 height 375
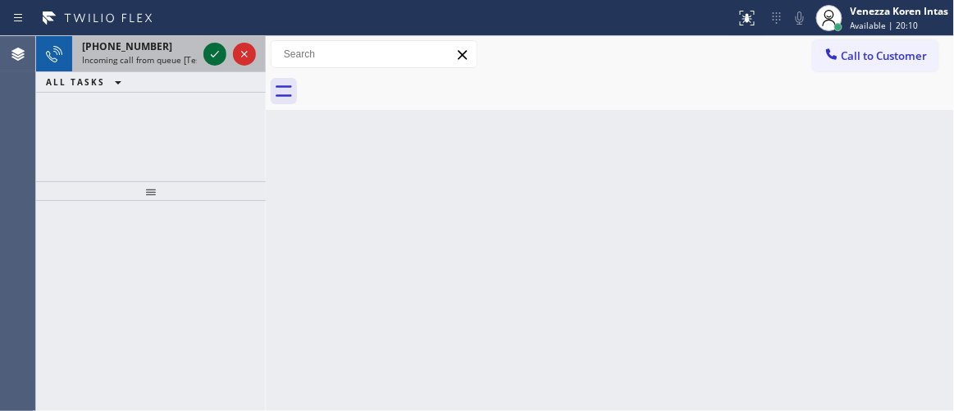
click at [207, 52] on icon at bounding box center [215, 54] width 20 height 20
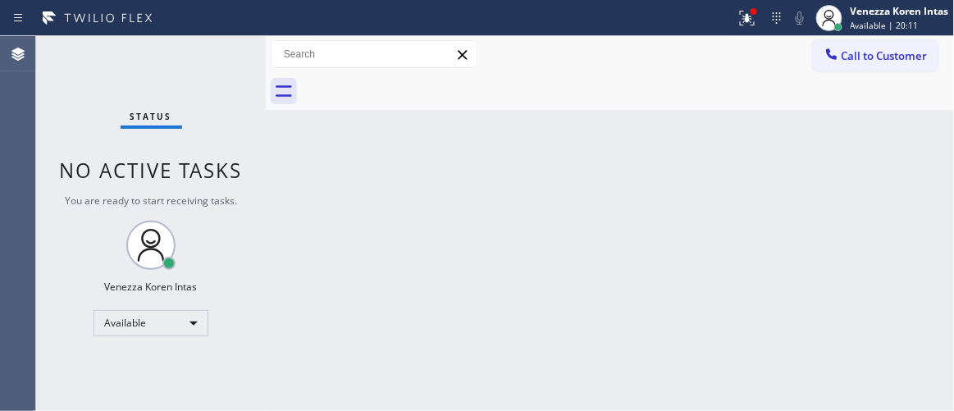
click at [210, 54] on div "Status No active tasks You are ready to start receiving tasks. Venezza Koren In…" at bounding box center [151, 223] width 230 height 375
click at [211, 54] on div "Status No active tasks You are ready to start receiving tasks. Venezza Koren In…" at bounding box center [151, 223] width 230 height 375
click at [754, 16] on icon at bounding box center [748, 18] width 20 height 20
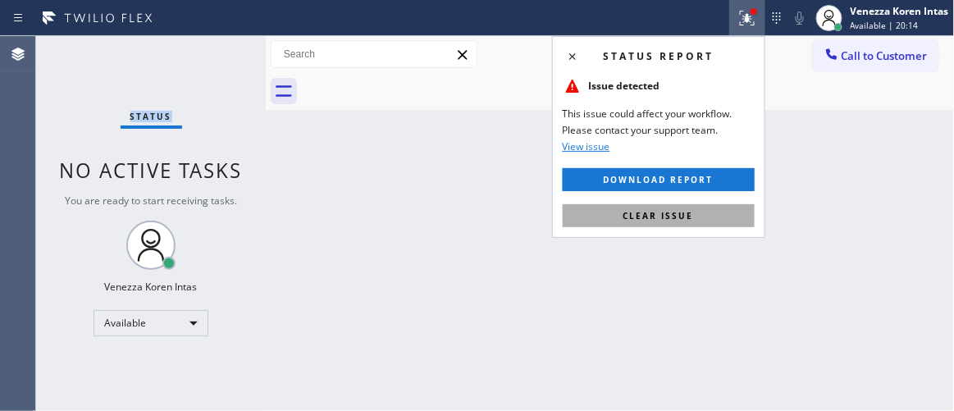
click at [681, 216] on span "Clear issue" at bounding box center [659, 215] width 71 height 11
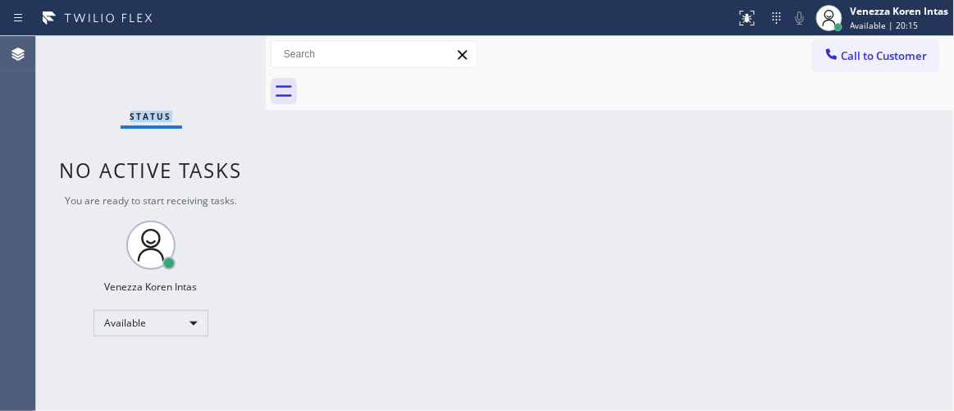
click at [198, 116] on div "Status No active tasks You are ready to start receiving tasks. Venezza Koren In…" at bounding box center [151, 223] width 230 height 375
click at [229, 45] on div "Status No active tasks You are ready to start receiving tasks. Venezza Koren In…" at bounding box center [151, 223] width 230 height 375
click at [219, 56] on div "Status No active tasks You are ready to start receiving tasks. Venezza Koren In…" at bounding box center [151, 223] width 230 height 375
click at [209, 57] on div "Status No active tasks You are ready to start receiving tasks. Venezza Koren In…" at bounding box center [151, 223] width 230 height 375
drag, startPoint x: 171, startPoint y: 80, endPoint x: 200, endPoint y: 73, distance: 30.3
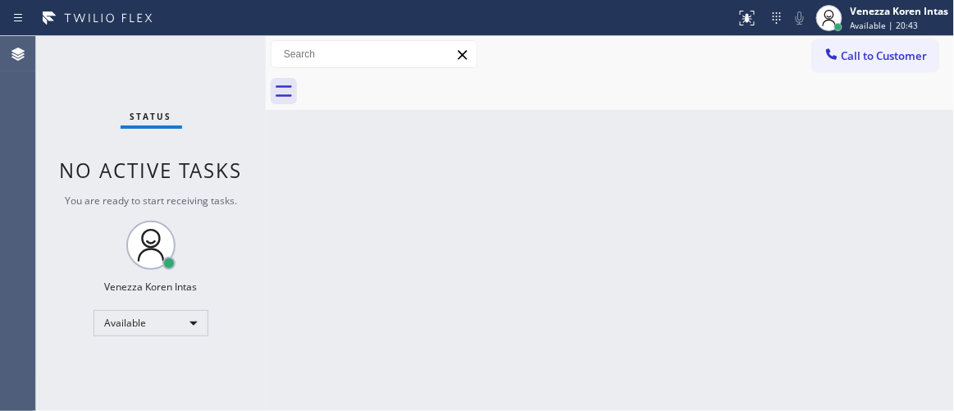
click at [171, 80] on div "Status No active tasks You are ready to start receiving tasks. Venezza Koren In…" at bounding box center [151, 223] width 230 height 375
click at [202, 71] on div "Status No active tasks You are ready to start receiving tasks. Venezza Koren In…" at bounding box center [151, 223] width 230 height 375
click at [214, 63] on div "Status No active tasks You are ready to start receiving tasks. Venezza Koren In…" at bounding box center [151, 223] width 230 height 375
click at [249, 43] on div "Status No active tasks You are ready to start receiving tasks. Venezza Koren In…" at bounding box center [151, 223] width 230 height 375
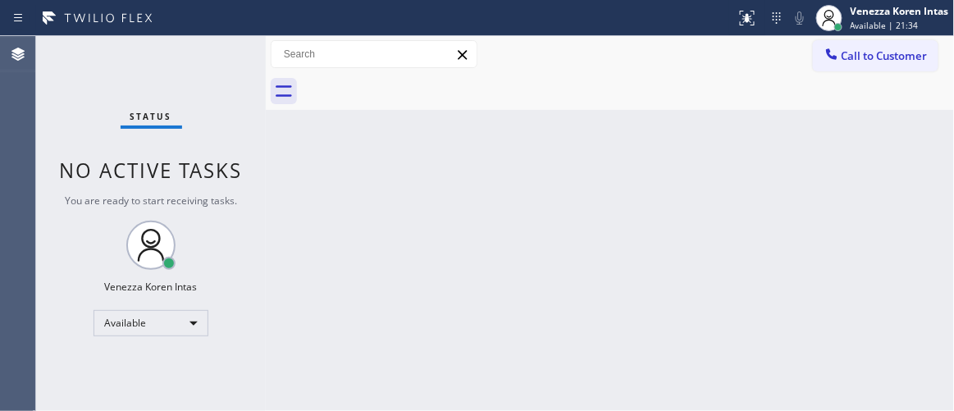
click at [213, 64] on div "Status No active tasks You are ready to start receiving tasks. Venezza Koren In…" at bounding box center [151, 223] width 230 height 375
click at [229, 56] on div "Status No active tasks You are ready to start receiving tasks. Venezza Koren In…" at bounding box center [151, 223] width 230 height 375
click at [220, 57] on div "Status No active tasks You are ready to start receiving tasks. Venezza Koren In…" at bounding box center [151, 223] width 230 height 375
click at [219, 56] on div "Status No active tasks You are ready to start receiving tasks. Venezza Koren In…" at bounding box center [151, 223] width 230 height 375
click at [158, 100] on div "Status No active tasks You are ready to start receiving tasks. Venezza Koren In…" at bounding box center [151, 223] width 230 height 375
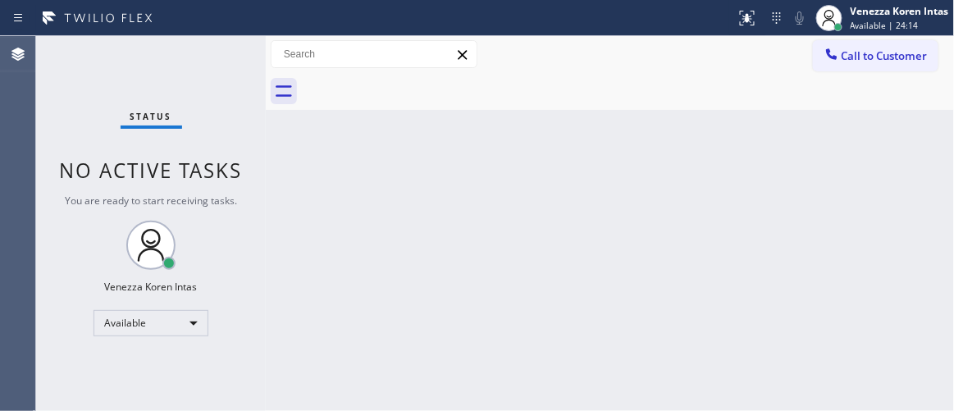
click at [212, 58] on div "Status No active tasks You are ready to start receiving tasks. Venezza Koren In…" at bounding box center [151, 223] width 230 height 375
click at [235, 33] on div "Status report No issues detected If you experience an issue, please download th…" at bounding box center [477, 18] width 954 height 36
click at [221, 68] on div "Status No active tasks You are ready to start receiving tasks. Venezza Koren In…" at bounding box center [151, 223] width 230 height 375
click at [266, 53] on div at bounding box center [266, 223] width 0 height 375
click at [216, 60] on div "Status No active tasks You are ready to start receiving tasks. Venezza Koren In…" at bounding box center [151, 223] width 230 height 375
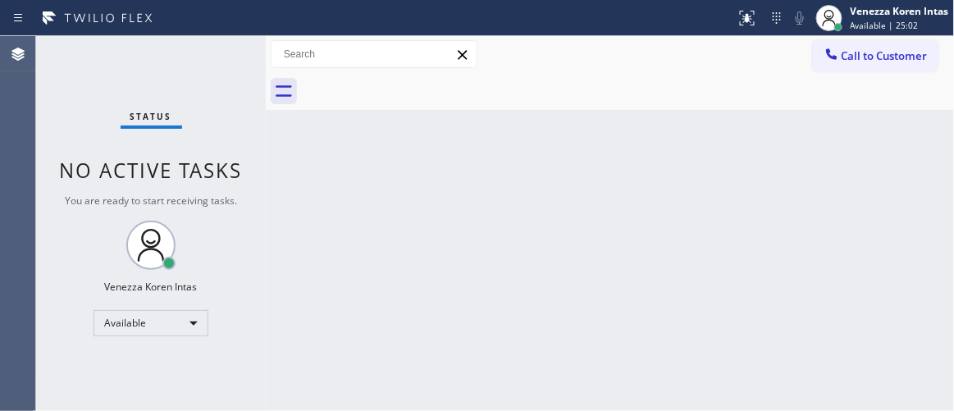
click at [216, 60] on div "Status No active tasks You are ready to start receiving tasks. Venezza Koren In…" at bounding box center [151, 223] width 230 height 375
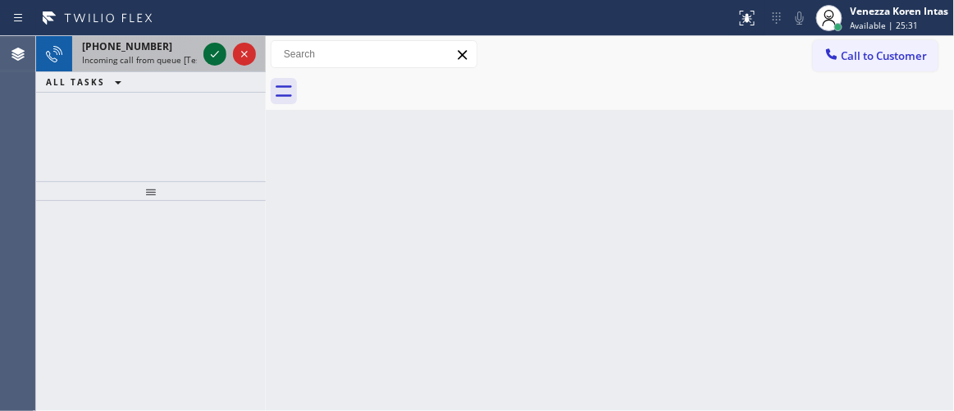
click at [225, 58] on div at bounding box center [214, 54] width 23 height 20
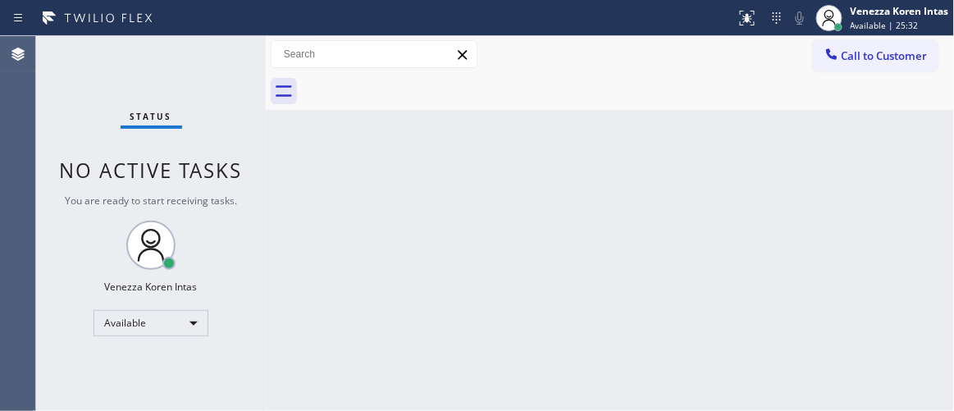
click at [217, 53] on div "Status No active tasks You are ready to start receiving tasks. Venezza Koren In…" at bounding box center [151, 223] width 230 height 375
click at [751, 12] on div at bounding box center [754, 11] width 7 height 7
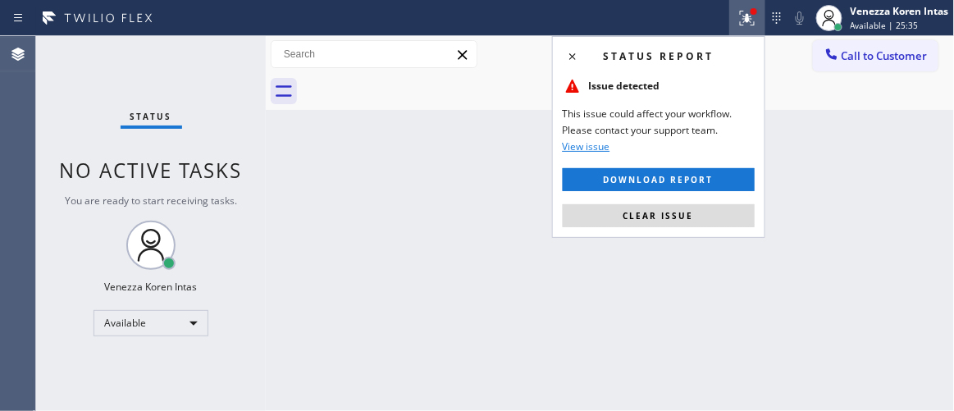
click at [687, 220] on span "Clear issue" at bounding box center [659, 215] width 71 height 11
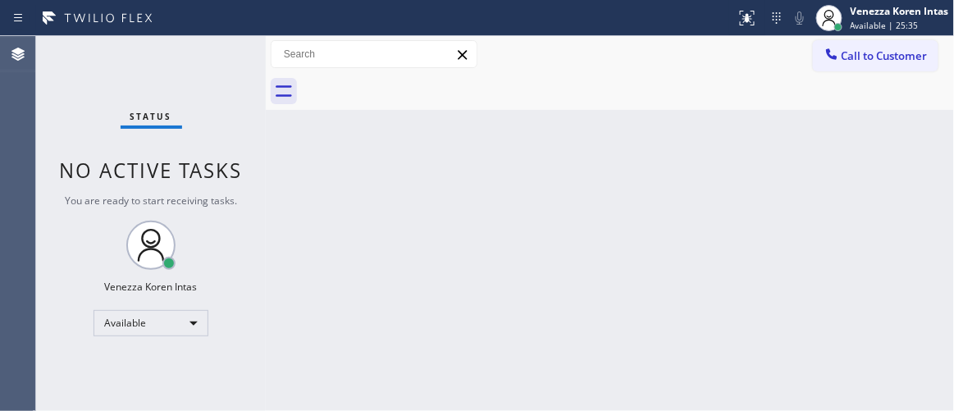
drag, startPoint x: 497, startPoint y: 208, endPoint x: 547, endPoint y: 25, distance: 189.7
click at [497, 208] on div "Back to Dashboard Change Sender ID Customers Technicians Select a contact Outbo…" at bounding box center [610, 223] width 689 height 375
click at [221, 56] on div "Status No active tasks You are ready to start receiving tasks. Venezza Koren In…" at bounding box center [151, 223] width 230 height 375
click at [222, 56] on div "Status No active tasks You are ready to start receiving tasks. Venezza Koren In…" at bounding box center [151, 223] width 230 height 375
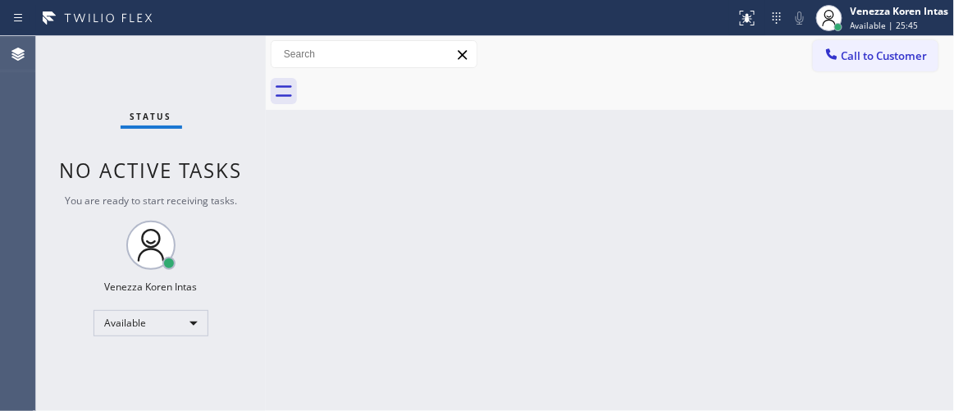
click at [226, 49] on div "Status No active tasks You are ready to start receiving tasks. Venezza Koren In…" at bounding box center [151, 223] width 230 height 375
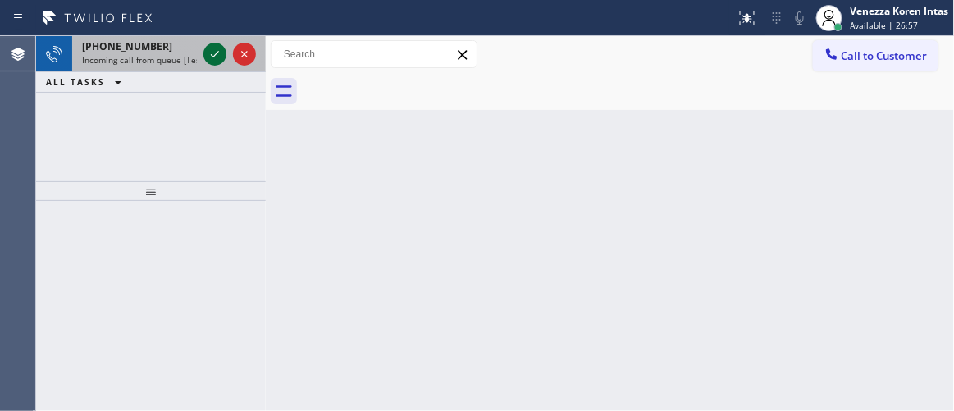
click at [203, 56] on div at bounding box center [214, 54] width 23 height 20
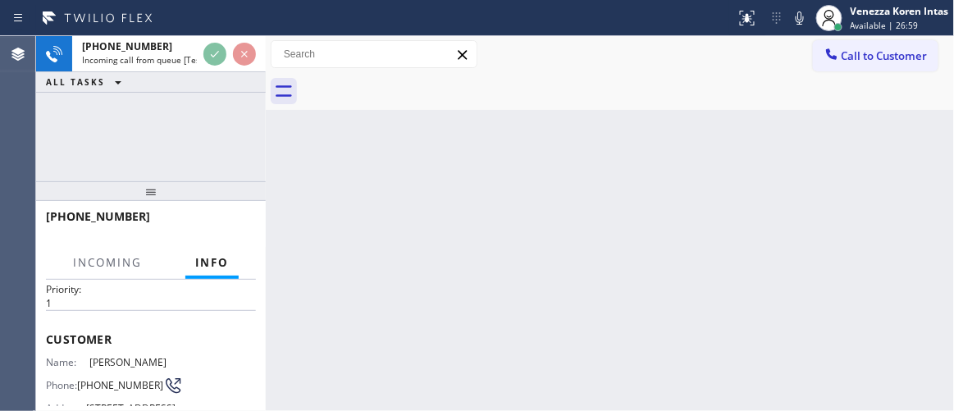
scroll to position [74, 0]
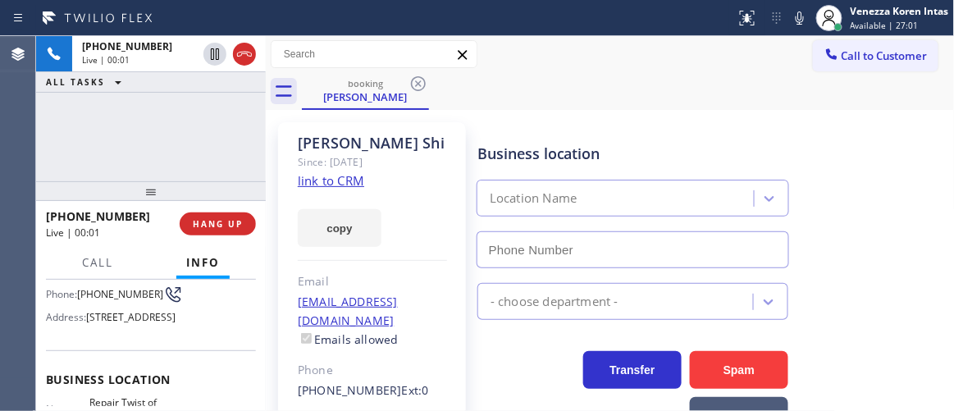
type input "[PHONE_NUMBER]"
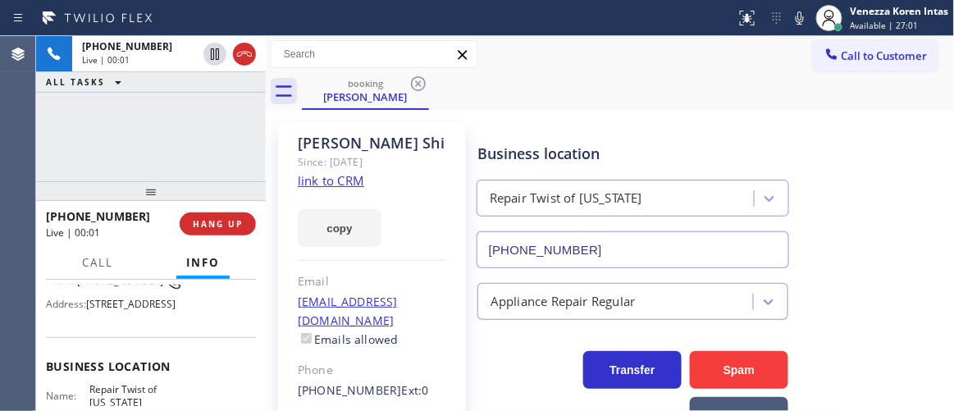
scroll to position [223, 0]
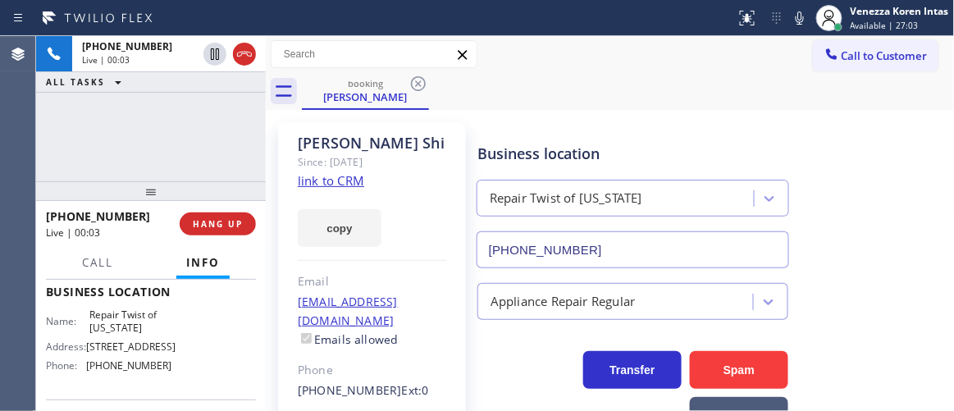
click at [348, 181] on link "link to CRM" at bounding box center [331, 180] width 66 height 16
click at [796, 22] on icon at bounding box center [800, 18] width 20 height 20
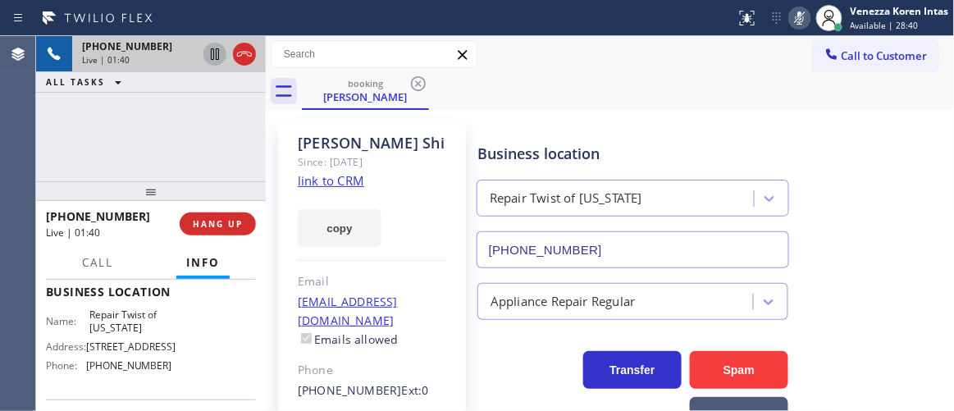
click at [217, 56] on icon at bounding box center [215, 54] width 20 height 20
click at [107, 211] on span "[PHONE_NUMBER]" at bounding box center [98, 216] width 104 height 16
click at [213, 53] on icon at bounding box center [214, 53] width 11 height 11
drag, startPoint x: 793, startPoint y: 21, endPoint x: 793, endPoint y: 41, distance: 20.5
click at [794, 21] on icon at bounding box center [800, 18] width 20 height 20
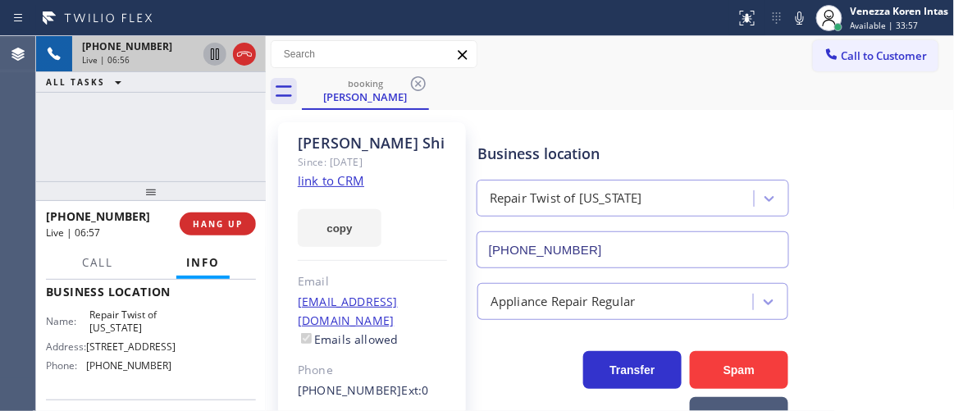
click at [547, 106] on div "booking [PERSON_NAME]" at bounding box center [628, 91] width 653 height 37
click at [217, 57] on icon at bounding box center [215, 54] width 20 height 20
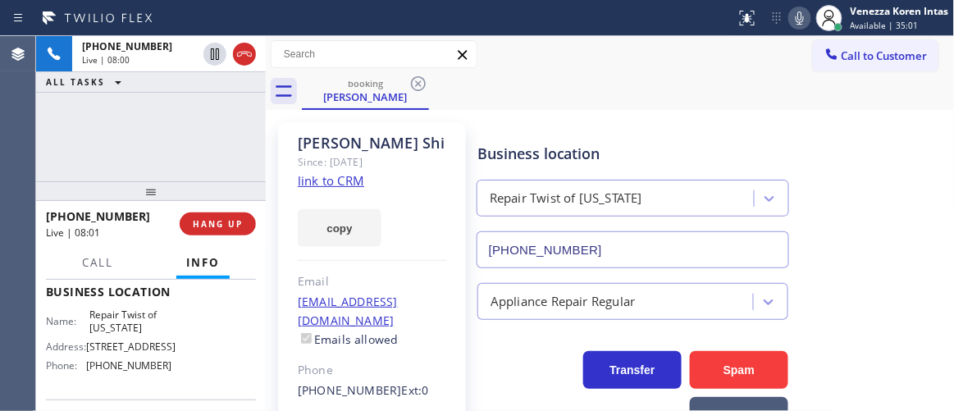
click at [788, 19] on div at bounding box center [799, 18] width 23 height 20
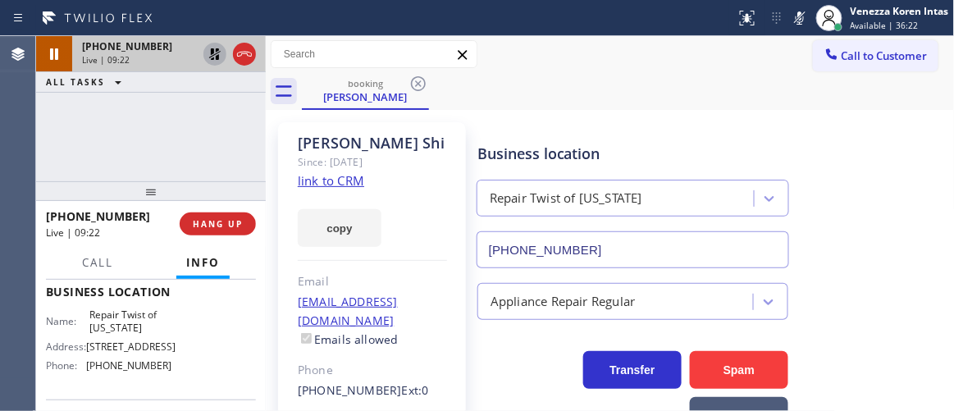
click at [215, 44] on icon at bounding box center [215, 54] width 20 height 20
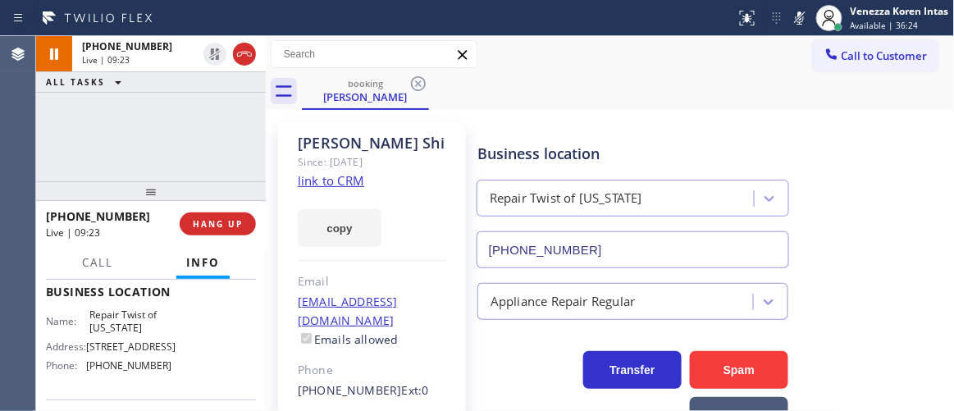
drag, startPoint x: 795, startPoint y: 21, endPoint x: 708, endPoint y: 203, distance: 201.1
click at [795, 22] on icon at bounding box center [800, 18] width 20 height 20
click at [251, 148] on div "[PHONE_NUMBER] Live | 09:45 ALL TASKS ALL TASKS ACTIVE TASKS TASKS IN WRAP UP" at bounding box center [151, 108] width 230 height 145
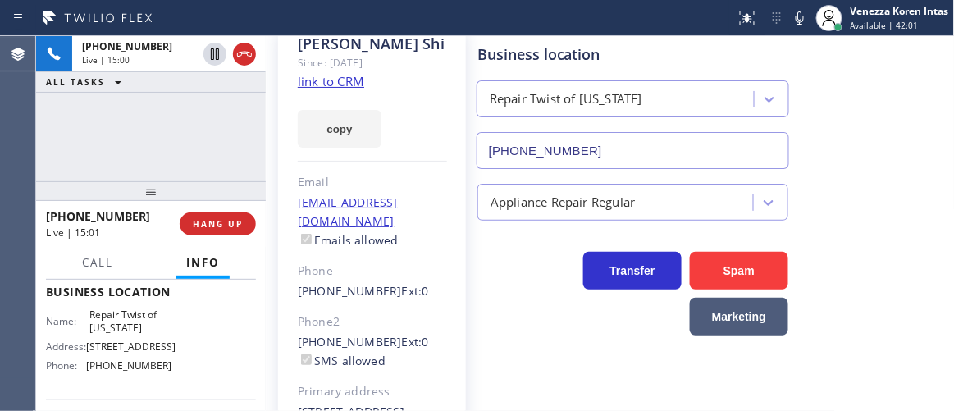
scroll to position [149, 0]
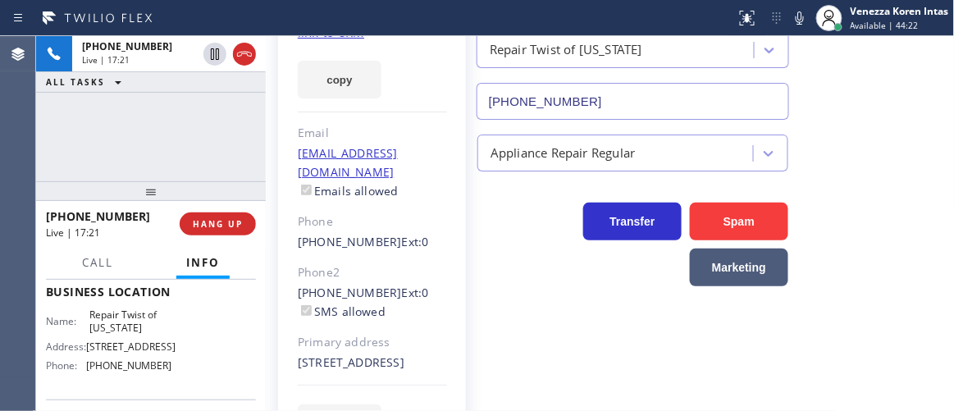
click at [234, 141] on div "[PHONE_NUMBER] Live | 17:21 ALL TASKS ALL TASKS ACTIVE TASKS TASKS IN WRAP UP" at bounding box center [151, 108] width 230 height 145
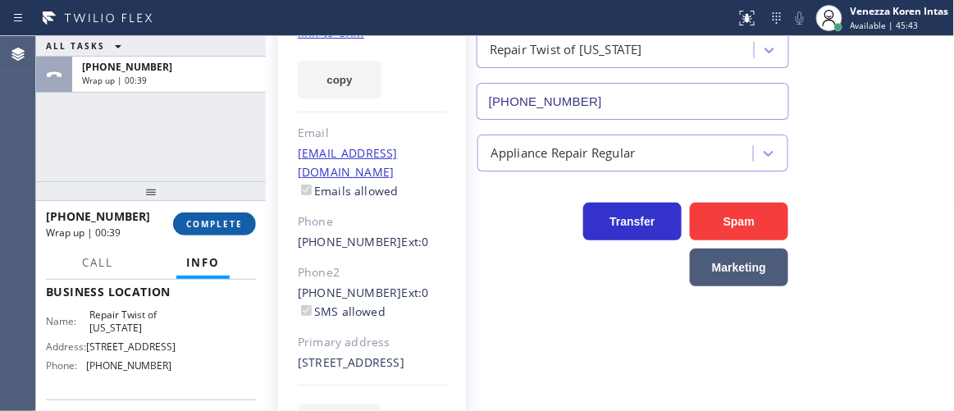
click at [229, 223] on span "COMPLETE" at bounding box center [214, 223] width 57 height 11
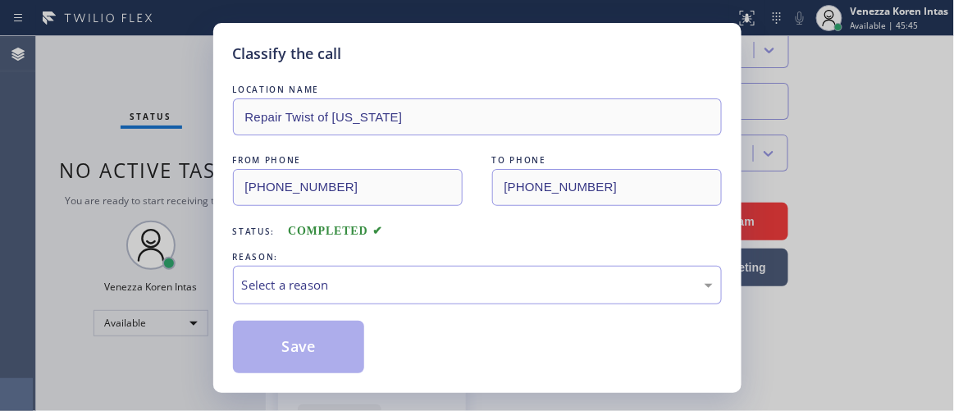
click at [418, 312] on div "LOCATION NAME Repair Twist of [US_STATE] FROM PHONE [PHONE_NUMBER] TO PHONE [PH…" at bounding box center [477, 227] width 489 height 292
click at [420, 281] on div "Select a reason" at bounding box center [477, 285] width 471 height 19
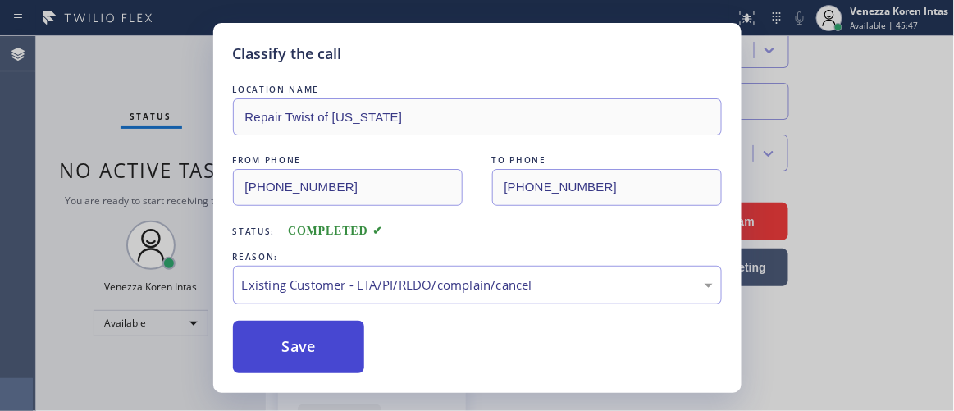
click at [298, 335] on button "Save" at bounding box center [299, 347] width 132 height 53
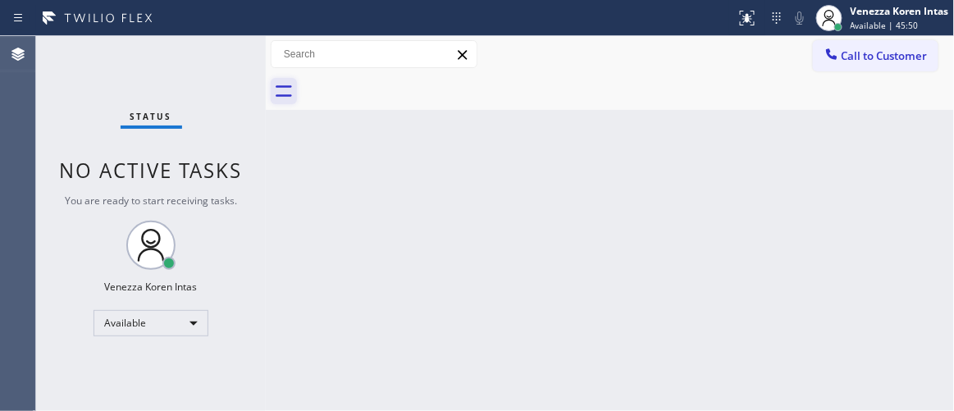
drag, startPoint x: 235, startPoint y: 60, endPoint x: 295, endPoint y: 92, distance: 68.6
click at [239, 62] on div "Status No active tasks You are ready to start receiving tasks. Venezza Koren In…" at bounding box center [151, 223] width 230 height 375
drag, startPoint x: 404, startPoint y: 273, endPoint x: 459, endPoint y: 372, distance: 113.5
click at [404, 289] on div "Back to Dashboard Change Sender ID Customers Technicians Select a contact Outbo…" at bounding box center [610, 223] width 689 height 375
click at [202, 61] on div "Status No active tasks You are ready to start receiving tasks. Venezza Koren In…" at bounding box center [151, 223] width 230 height 375
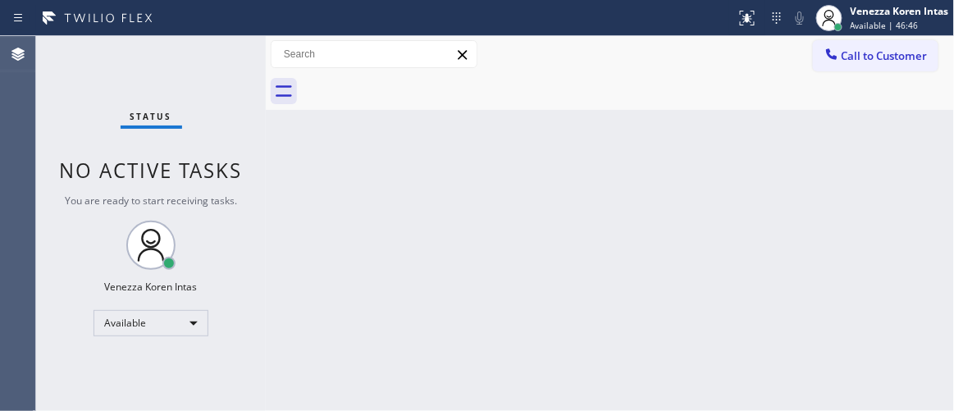
click at [203, 61] on div "Status No active tasks You are ready to start receiving tasks. Venezza Koren In…" at bounding box center [151, 223] width 230 height 375
click at [212, 55] on div "Status No active tasks You are ready to start receiving tasks. Venezza Koren In…" at bounding box center [151, 223] width 230 height 375
click at [604, 265] on div "Back to Dashboard Change Sender ID Customers Technicians Select a contact Outbo…" at bounding box center [610, 223] width 689 height 375
drag, startPoint x: 593, startPoint y: 272, endPoint x: 233, endPoint y: 106, distance: 396.5
click at [593, 273] on div "Back to Dashboard Change Sender ID Customers Technicians Select a contact Outbo…" at bounding box center [610, 223] width 689 height 375
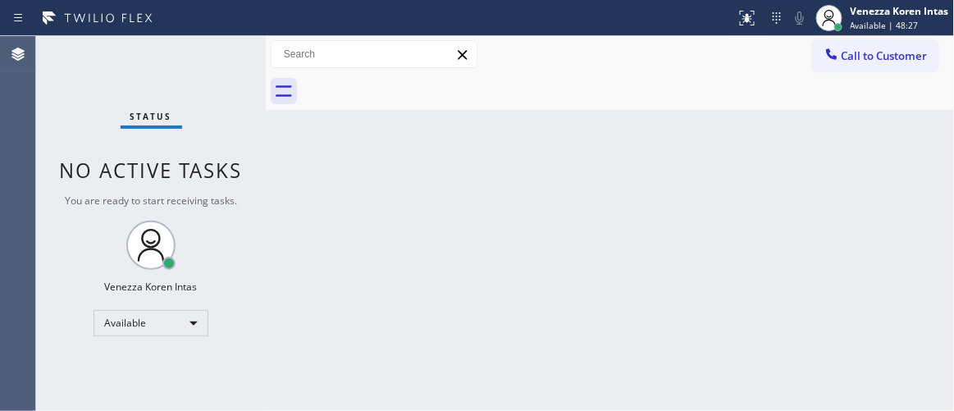
click at [218, 62] on div "Status No active tasks You are ready to start receiving tasks. Venezza Koren In…" at bounding box center [151, 223] width 230 height 375
drag, startPoint x: 218, startPoint y: 63, endPoint x: 216, endPoint y: 72, distance: 9.4
click at [218, 67] on div "Status No active tasks You are ready to start receiving tasks. Venezza Koren In…" at bounding box center [151, 223] width 230 height 375
click at [202, 66] on div "Status No active tasks You are ready to start receiving tasks. Venezza Koren In…" at bounding box center [151, 223] width 230 height 375
click at [217, 61] on div "Status No active tasks You are ready to start receiving tasks. Venezza Koren In…" at bounding box center [151, 223] width 230 height 375
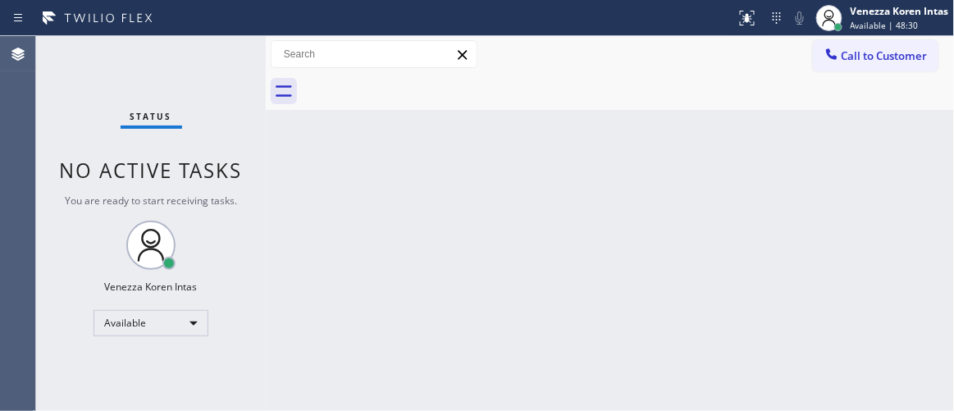
click at [219, 60] on div "Status No active tasks You are ready to start receiving tasks. Venezza Koren In…" at bounding box center [151, 223] width 230 height 375
drag, startPoint x: 227, startPoint y: 75, endPoint x: 38, endPoint y: 93, distance: 190.3
click at [222, 74] on div "Status No active tasks You are ready to start receiving tasks. Venezza Koren In…" at bounding box center [151, 223] width 230 height 375
click at [230, 63] on div "Status No active tasks You are ready to start receiving tasks. Venezza Koren In…" at bounding box center [151, 223] width 230 height 375
click at [350, 199] on div "Back to Dashboard Change Sender ID Customers Technicians Select a contact Outbo…" at bounding box center [610, 223] width 689 height 375
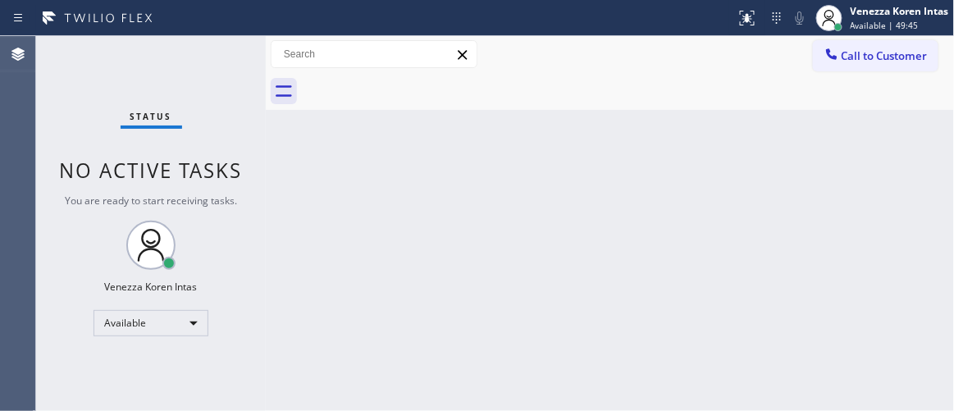
click at [227, 110] on div "Status No active tasks You are ready to start receiving tasks. Venezza Koren In…" at bounding box center [151, 223] width 230 height 375
click at [214, 67] on div "Status No active tasks You are ready to start receiving tasks. Venezza Koren In…" at bounding box center [151, 223] width 230 height 375
click at [229, 37] on div "Status No active tasks You are ready to start receiving tasks. Venezza Koren In…" at bounding box center [151, 223] width 230 height 375
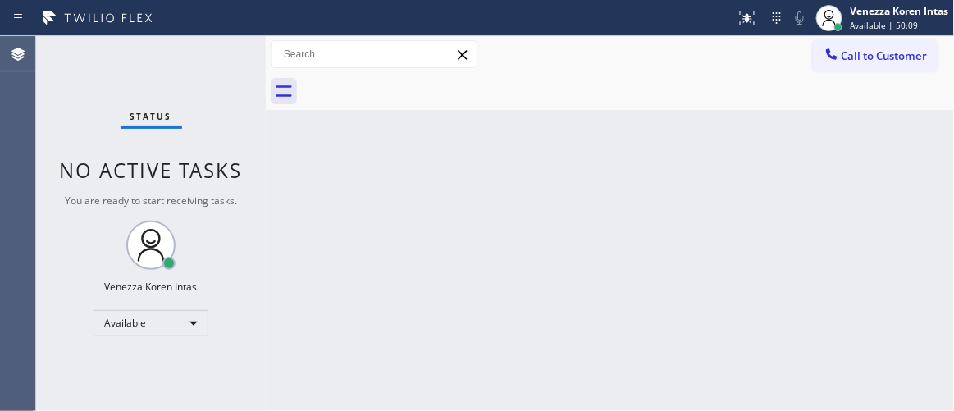
click at [207, 51] on div "Status No active tasks You are ready to start receiving tasks. Venezza Koren In…" at bounding box center [151, 223] width 230 height 375
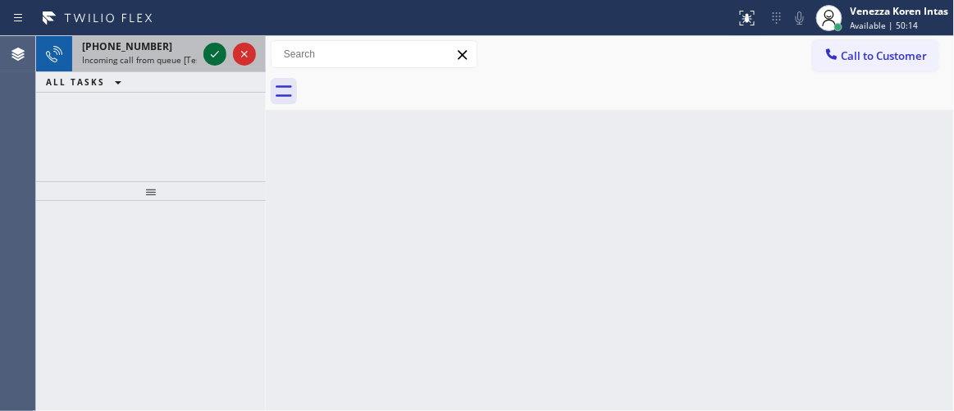
click at [208, 47] on icon at bounding box center [215, 54] width 20 height 20
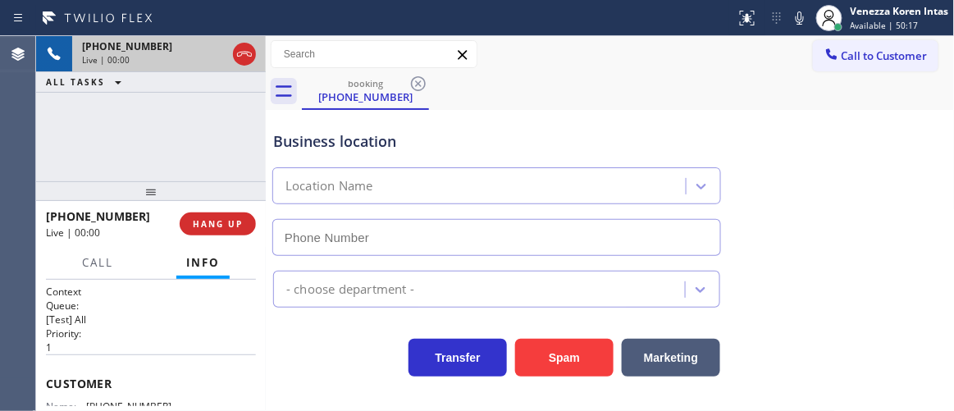
type input "[PHONE_NUMBER]"
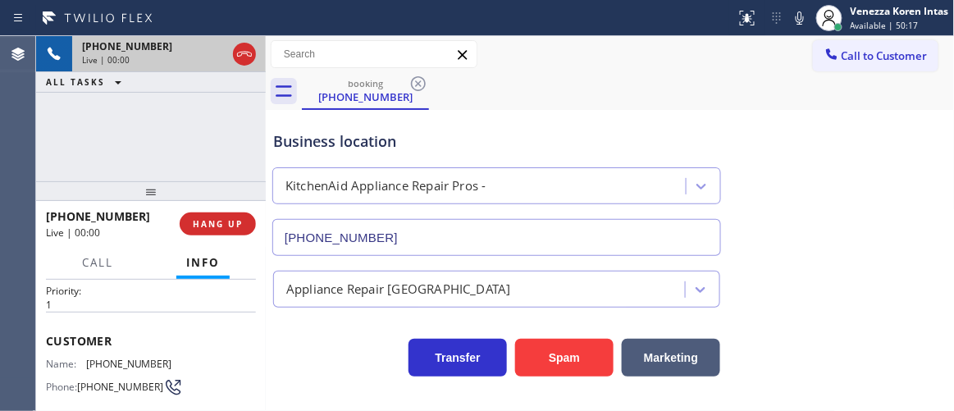
scroll to position [74, 0]
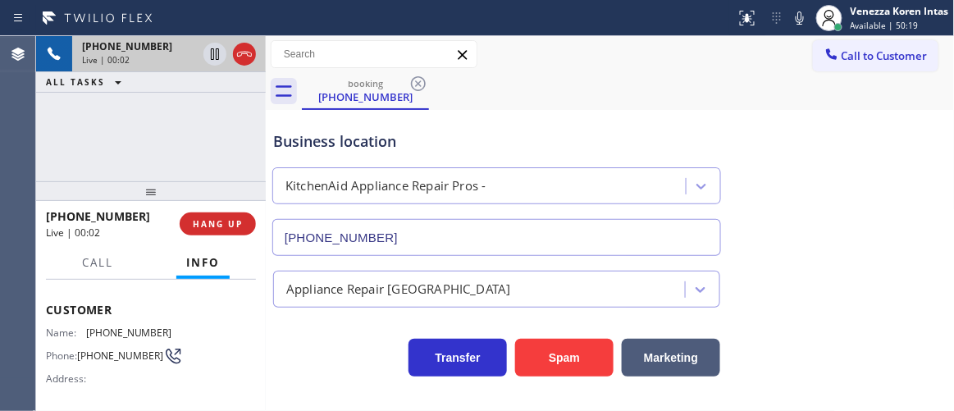
drag, startPoint x: 540, startPoint y: 84, endPoint x: 493, endPoint y: 157, distance: 86.7
click at [540, 84] on div "booking [PHONE_NUMBER]" at bounding box center [628, 91] width 653 height 37
drag, startPoint x: 199, startPoint y: 88, endPoint x: 203, endPoint y: 112, distance: 25.0
click at [199, 88] on div "ALL TASKS ALL TASKS ACTIVE TASKS TASKS IN WRAP UP" at bounding box center [151, 82] width 230 height 21
click at [203, 117] on div "[PHONE_NUMBER] Live | 00:04 ALL TASKS ALL TASKS ACTIVE TASKS TASKS IN WRAP UP" at bounding box center [151, 108] width 230 height 145
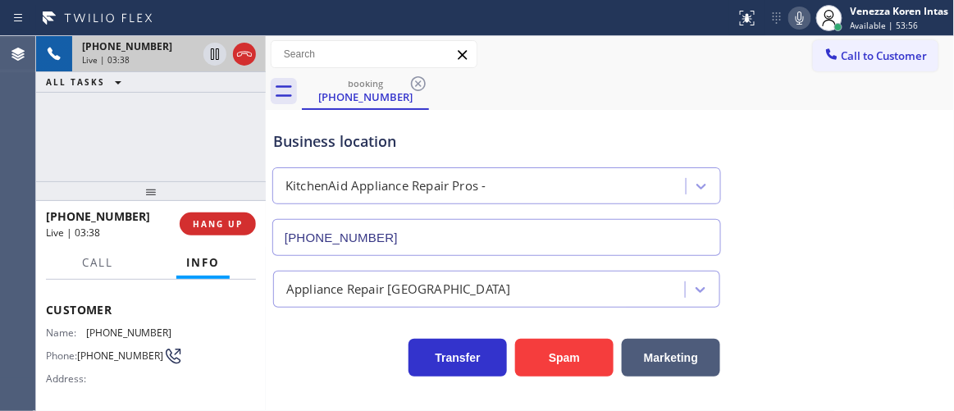
click at [802, 20] on icon at bounding box center [800, 17] width 8 height 13
click at [217, 56] on icon at bounding box center [215, 54] width 20 height 20
click at [213, 51] on icon at bounding box center [214, 53] width 11 height 11
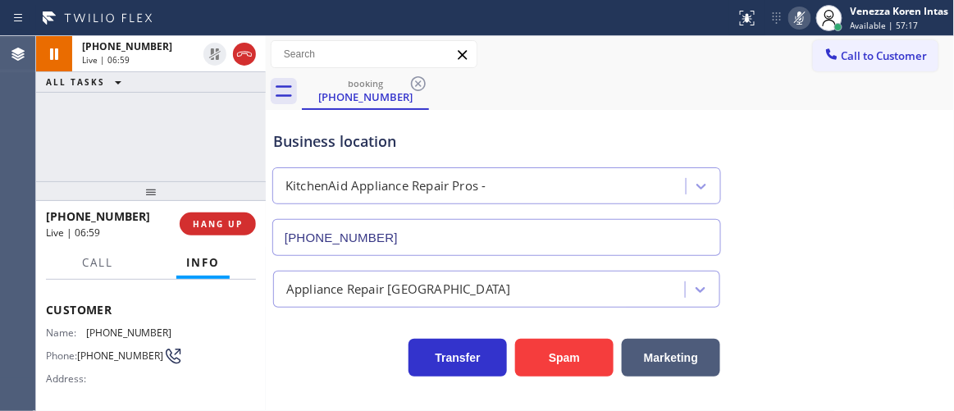
click at [807, 18] on icon at bounding box center [800, 18] width 20 height 20
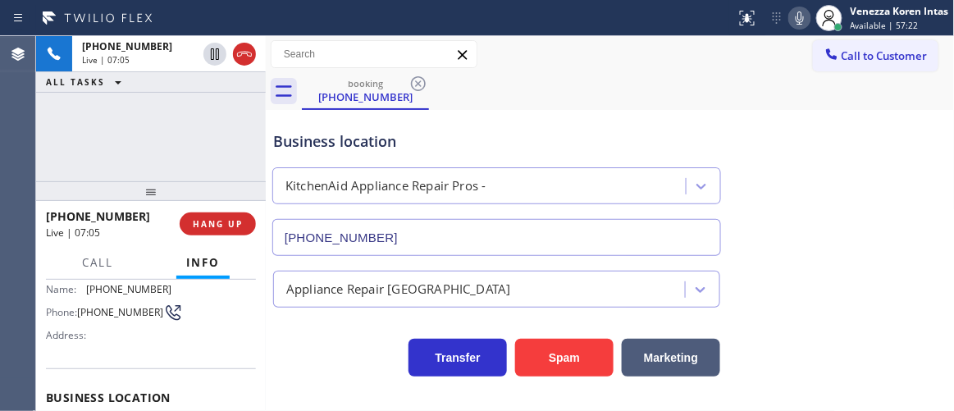
scroll to position [223, 0]
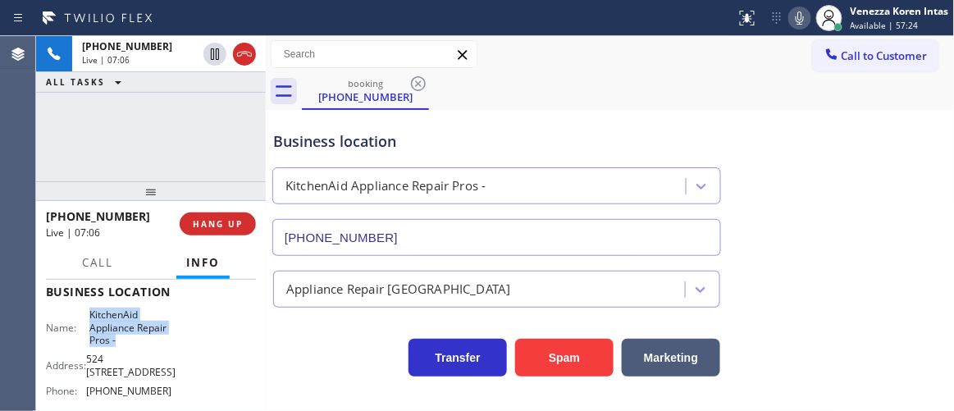
drag, startPoint x: 85, startPoint y: 311, endPoint x: 130, endPoint y: 339, distance: 52.4
click at [130, 339] on div "Name: KitchenAid Appliance Repair Pros -" at bounding box center [109, 328] width 126 height 38
copy span "KitchenAid Appliance Repair Pros -"
drag, startPoint x: 277, startPoint y: 336, endPoint x: 347, endPoint y: 359, distance: 74.0
click at [277, 336] on div "Transfer Spam Marketing" at bounding box center [497, 354] width 454 height 46
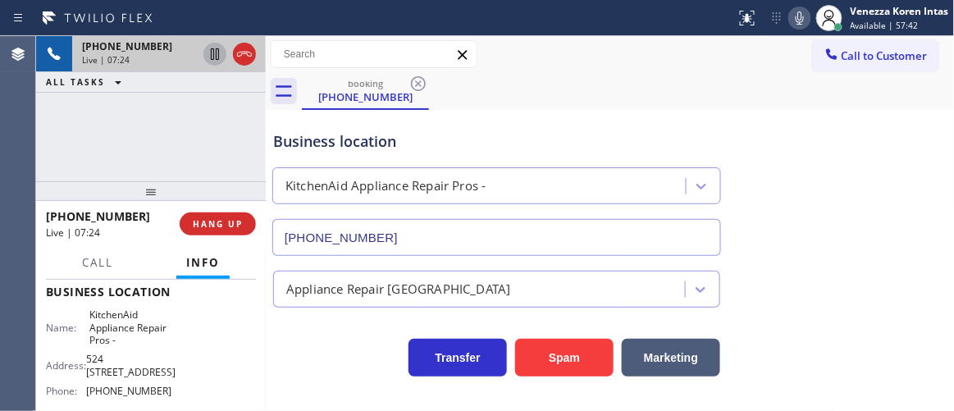
click at [217, 57] on icon at bounding box center [215, 54] width 20 height 20
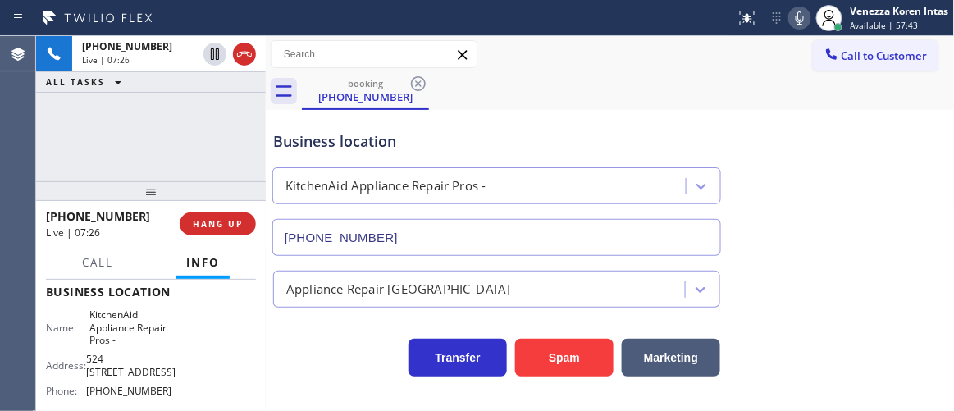
click at [807, 17] on icon at bounding box center [800, 18] width 20 height 20
click at [801, 220] on div "Business location KitchenAid Appliance Repair Pros - [PHONE_NUMBER]" at bounding box center [610, 181] width 681 height 149
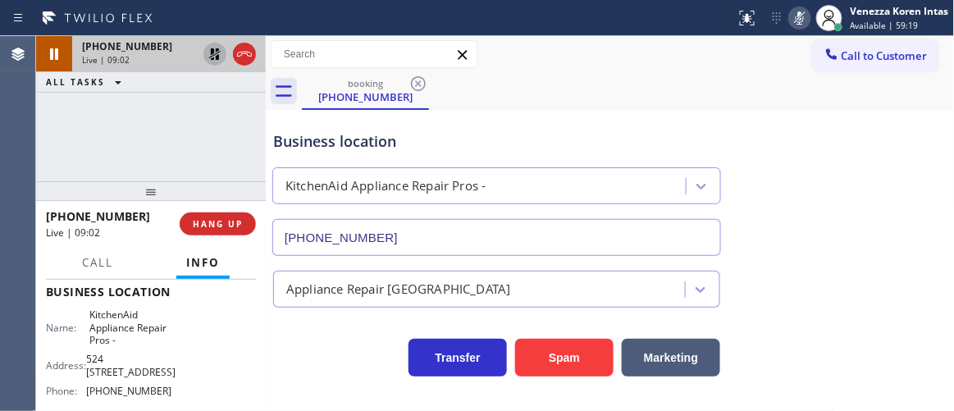
click at [222, 51] on icon at bounding box center [215, 54] width 20 height 20
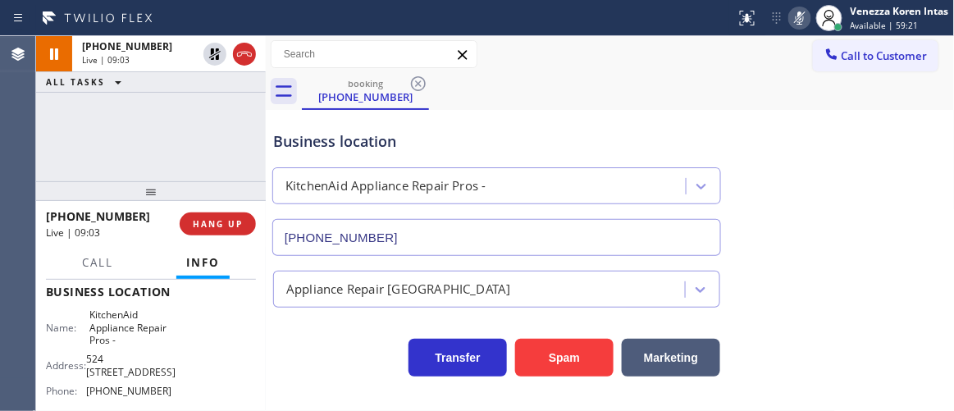
click at [793, 25] on icon at bounding box center [800, 18] width 20 height 20
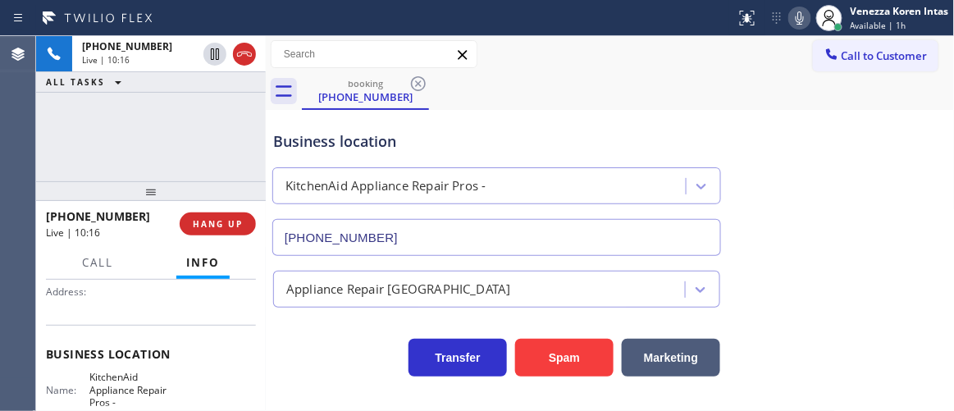
scroll to position [74, 0]
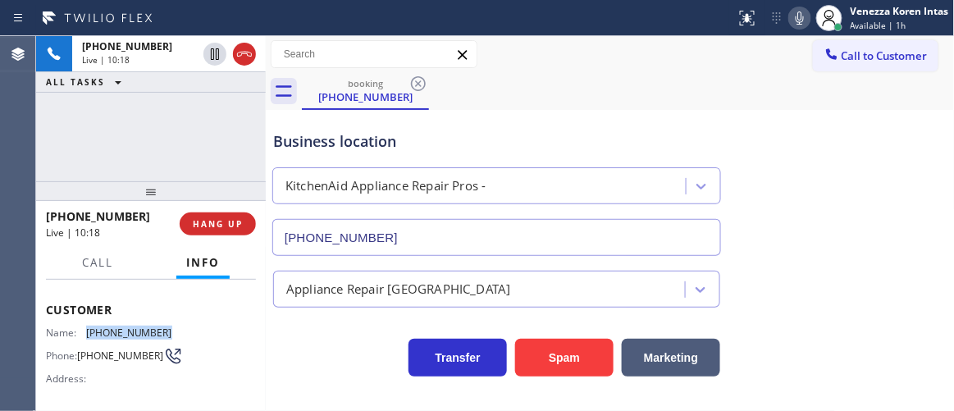
drag, startPoint x: 123, startPoint y: 318, endPoint x: 88, endPoint y: 322, distance: 35.4
click at [88, 327] on div "Name: [PHONE_NUMBER] Phone: [PHONE_NUMBER] Address:" at bounding box center [151, 359] width 210 height 65
copy span "[PHONE_NUMBER]"
click at [85, 248] on button "Call" at bounding box center [97, 263] width 51 height 32
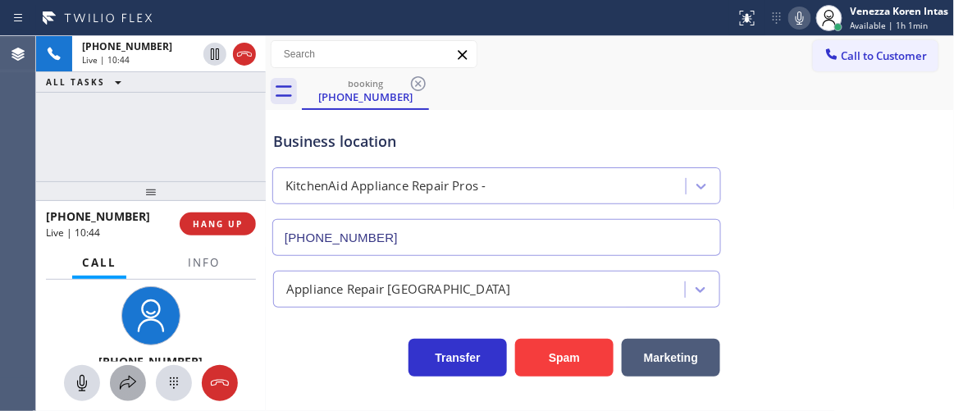
click at [125, 382] on icon at bounding box center [128, 383] width 20 height 20
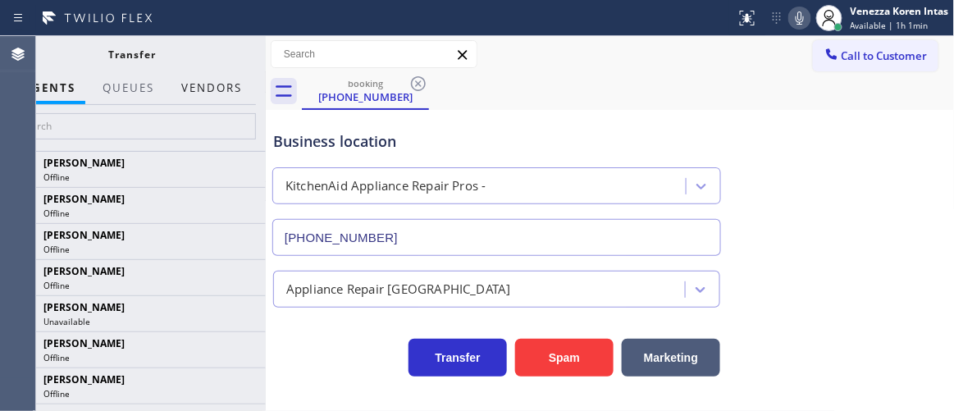
click at [226, 95] on button "Vendors" at bounding box center [211, 88] width 80 height 32
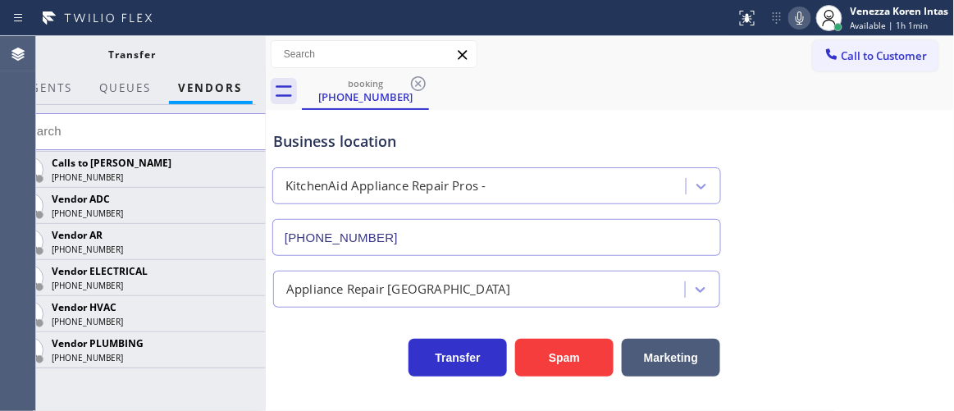
click at [0, 0] on icon at bounding box center [0, 0] width 0 height 0
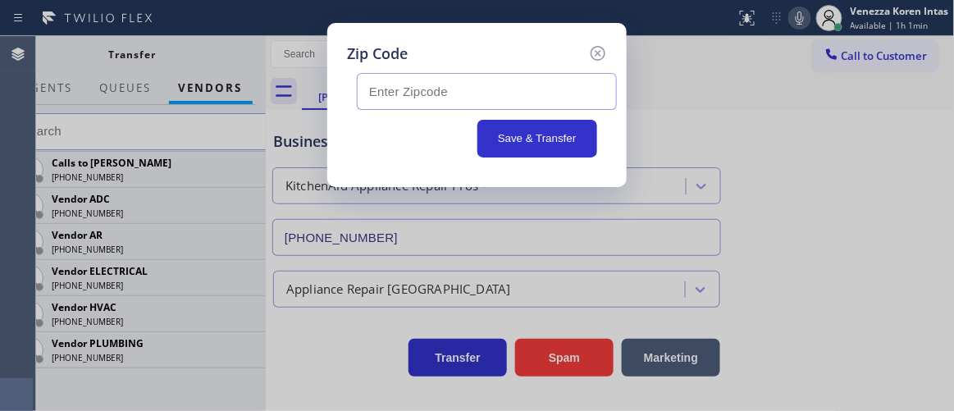
click at [499, 101] on input "text" at bounding box center [487, 91] width 260 height 37
type input "98117"
click at [516, 145] on button "Save & Transfer" at bounding box center [538, 139] width 121 height 38
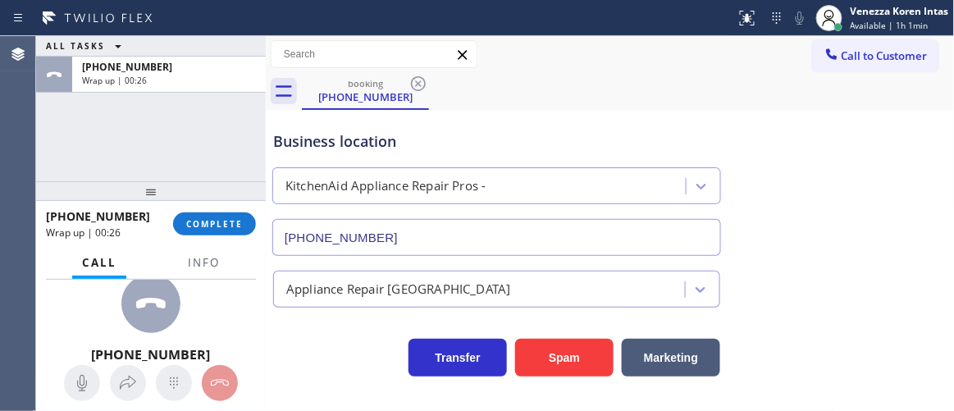
scroll to position [48, 0]
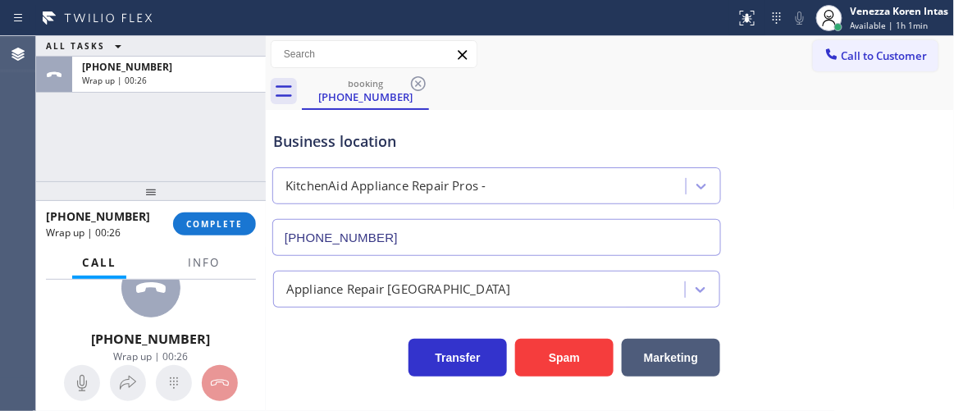
click at [223, 241] on div "[PHONE_NUMBER] Wrap up | 00:26 COMPLETE" at bounding box center [151, 224] width 210 height 43
click at [213, 258] on span "Info" at bounding box center [204, 262] width 32 height 15
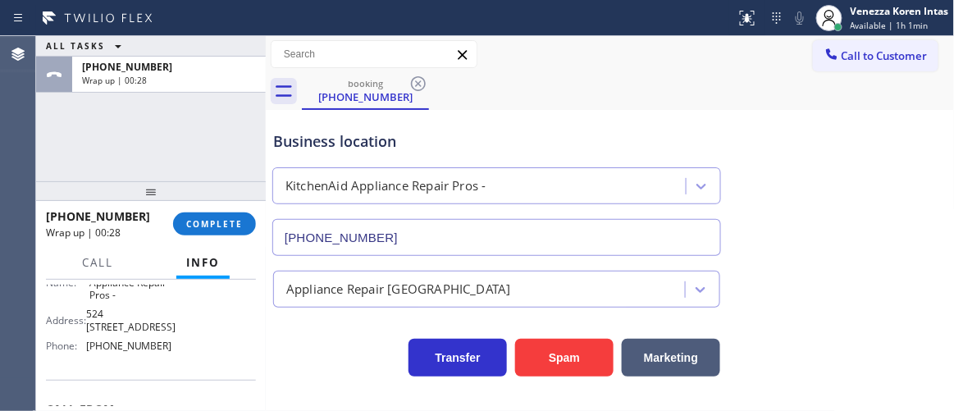
scroll to position [298, 0]
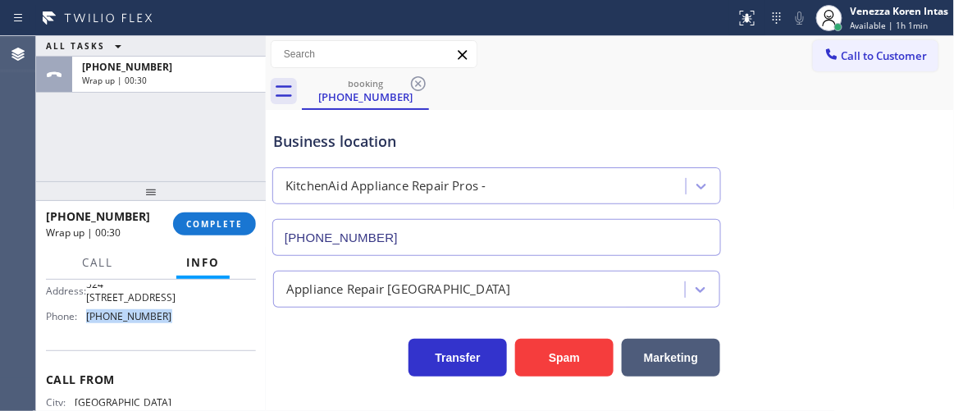
drag, startPoint x: 167, startPoint y: 320, endPoint x: 80, endPoint y: 328, distance: 86.5
click at [80, 328] on div "Name: KitchenAid Appliance Repair Pros - Address: [STREET_ADDRESS], Phone: [PHO…" at bounding box center [151, 282] width 210 height 96
copy div "[PHONE_NUMBER]"
drag, startPoint x: 217, startPoint y: 221, endPoint x: 301, endPoint y: 249, distance: 88.2
click at [219, 221] on span "COMPLETE" at bounding box center [214, 223] width 57 height 11
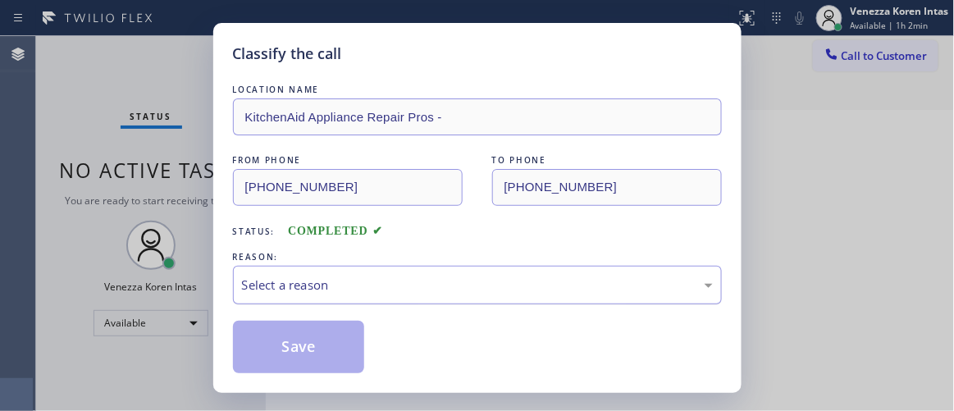
click at [355, 274] on div "Select a reason" at bounding box center [477, 285] width 489 height 39
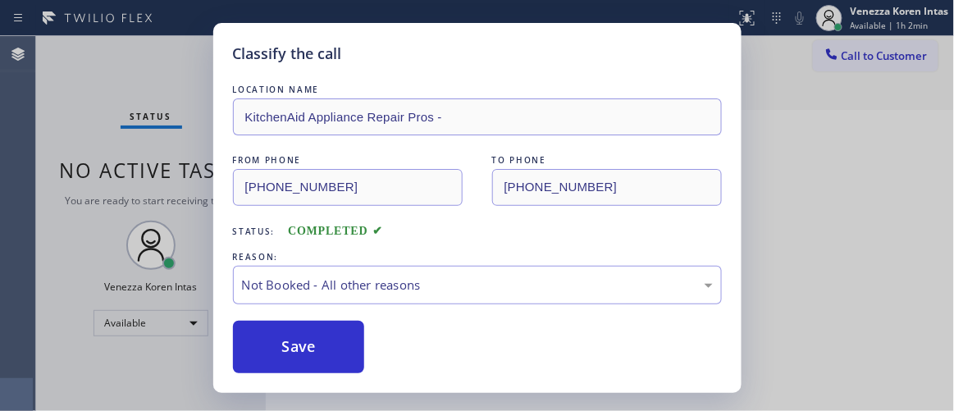
click at [331, 349] on button "Save" at bounding box center [299, 347] width 132 height 53
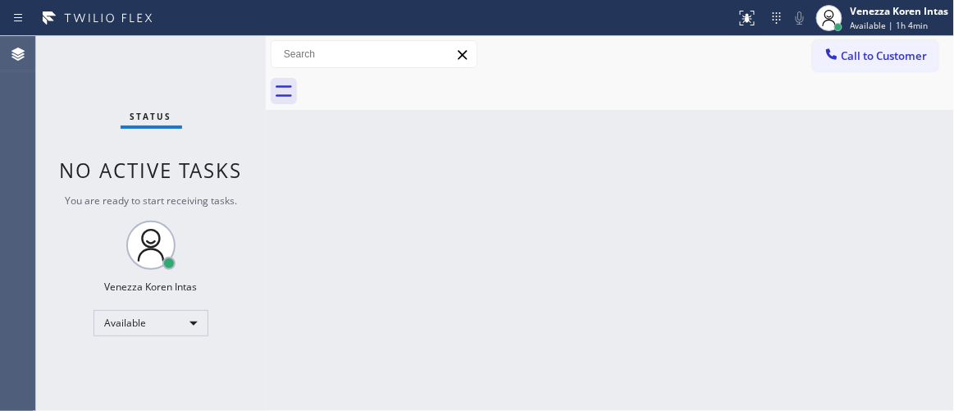
click at [237, 56] on div "Status No active tasks You are ready to start receiving tasks. Venezza Koren In…" at bounding box center [151, 223] width 230 height 375
click at [189, 62] on div "Status No active tasks You are ready to start receiving tasks. Venezza Koren In…" at bounding box center [151, 223] width 230 height 375
click at [242, 67] on div "Status No active tasks You are ready to start receiving tasks. Venezza Koren In…" at bounding box center [151, 223] width 230 height 375
click at [239, 65] on div "Status No active tasks You are ready to start receiving tasks. Venezza Koren In…" at bounding box center [151, 223] width 230 height 375
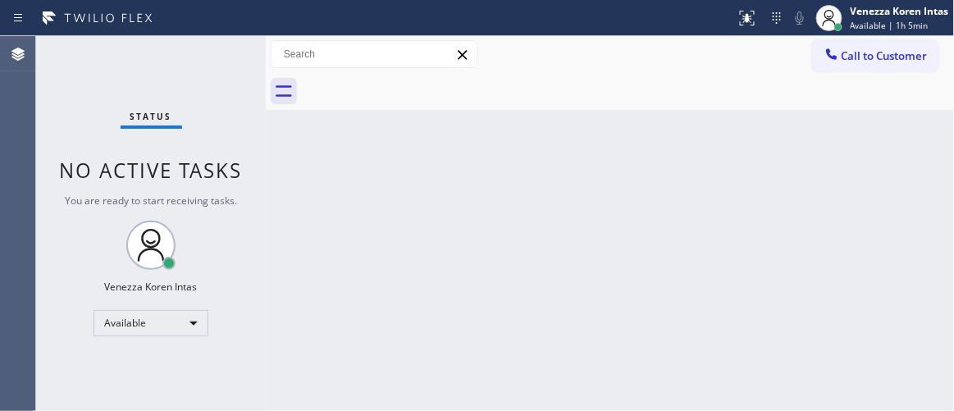
click at [239, 65] on div "Status No active tasks You are ready to start receiving tasks. Venezza Koren In…" at bounding box center [151, 223] width 230 height 375
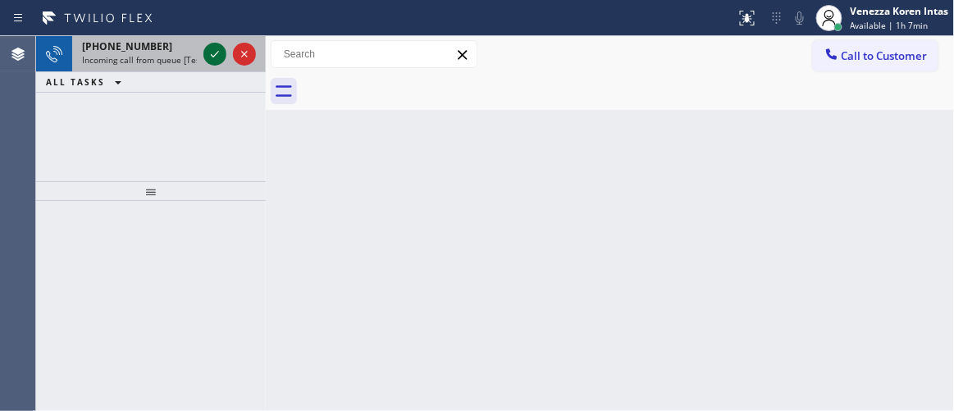
click at [209, 55] on icon at bounding box center [215, 54] width 20 height 20
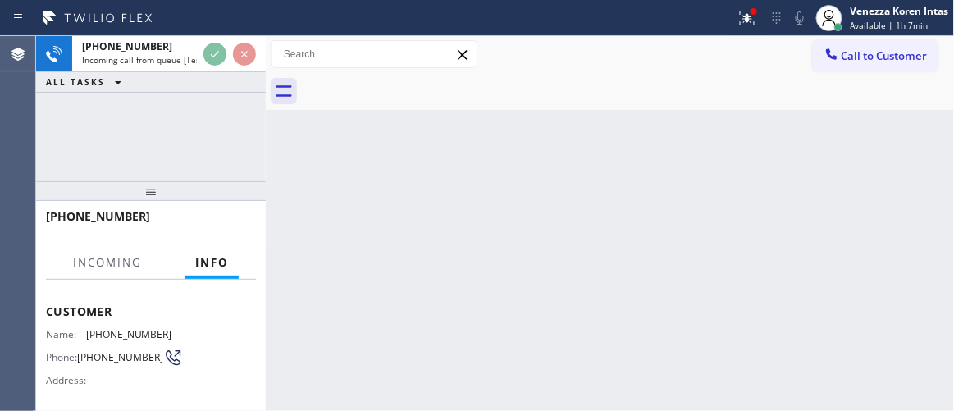
scroll to position [223, 0]
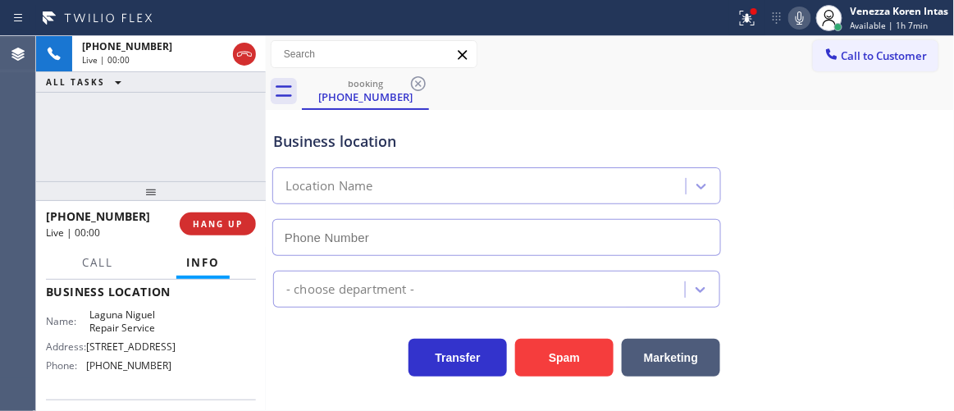
type input "[PHONE_NUMBER]"
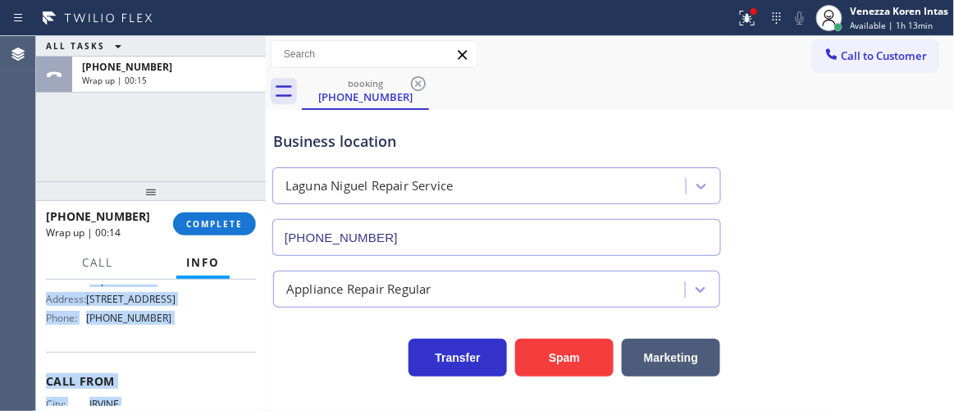
scroll to position [334, 0]
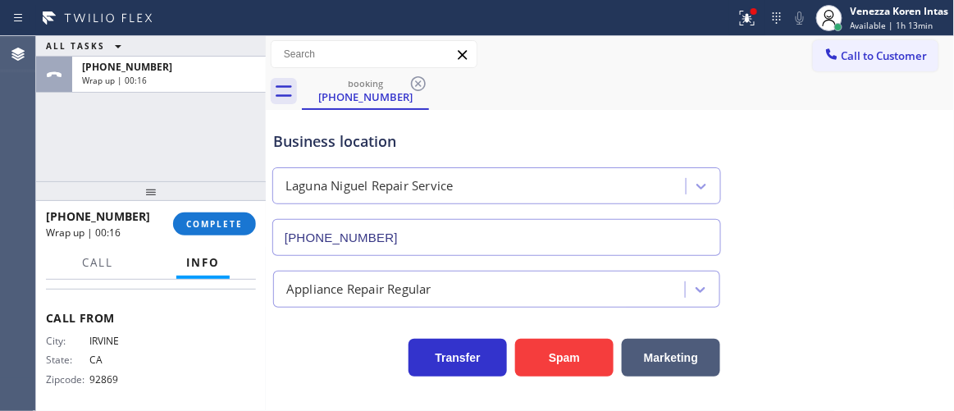
drag, startPoint x: 61, startPoint y: 376, endPoint x: 174, endPoint y: 295, distance: 138.9
click at [174, 295] on div "Context Queue: [Test] All Priority: 2 Customer Name: [PHONE_NUMBER] Phone: [PHO…" at bounding box center [151, 182] width 210 height 462
copy div "Customer Name: [PHONE_NUMBER] Phone: [PHONE_NUMBER] Address: Business location …"
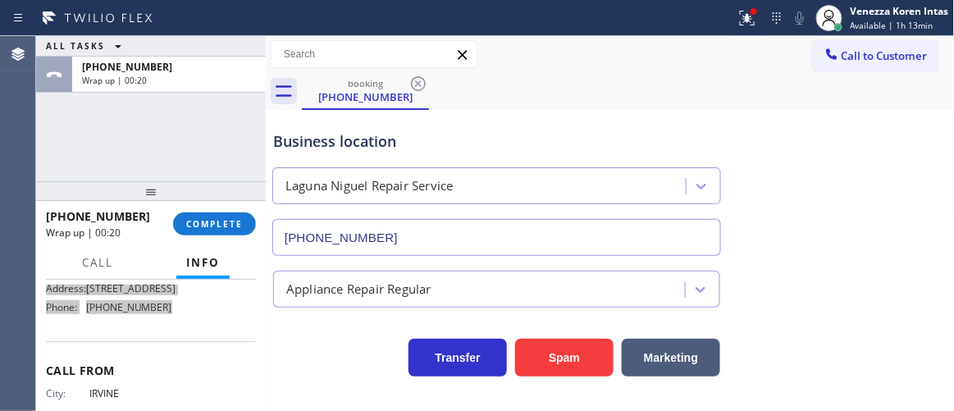
scroll to position [259, 0]
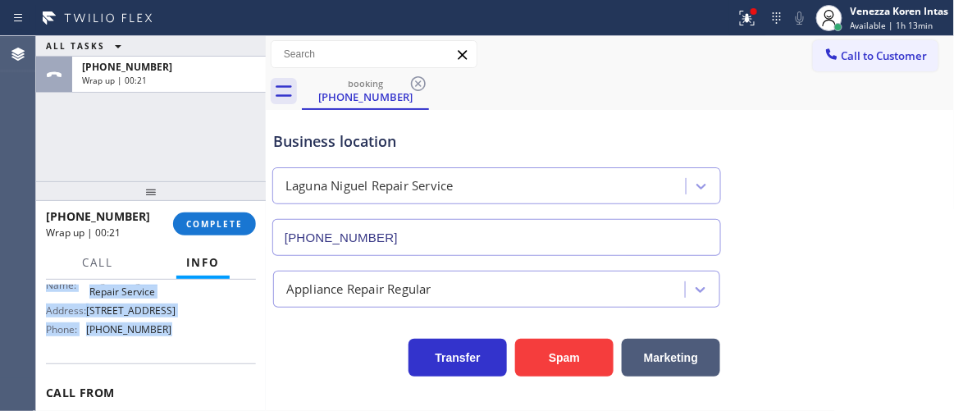
drag, startPoint x: 231, startPoint y: 232, endPoint x: 309, endPoint y: 237, distance: 78.1
click at [231, 232] on button "COMPLETE" at bounding box center [214, 224] width 83 height 23
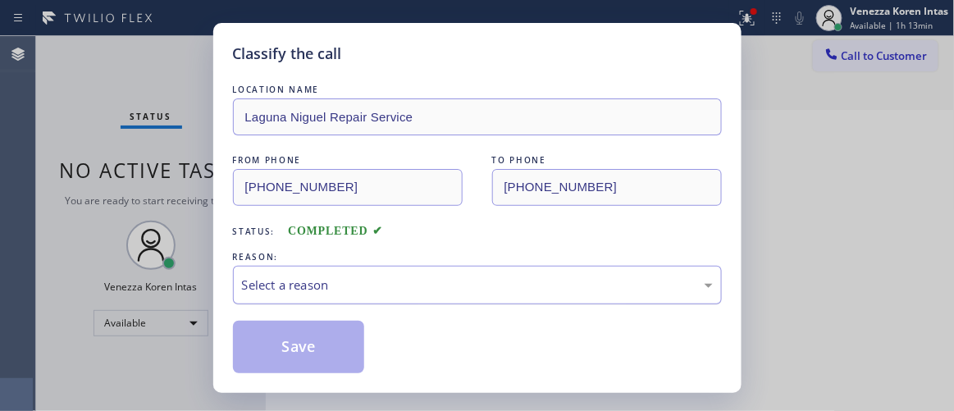
click at [378, 281] on div "Select a reason" at bounding box center [477, 285] width 471 height 19
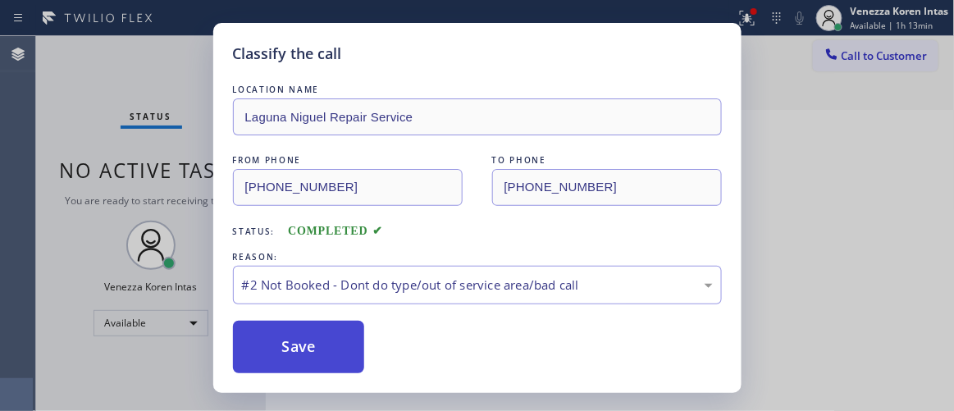
click at [323, 358] on button "Save" at bounding box center [299, 347] width 132 height 53
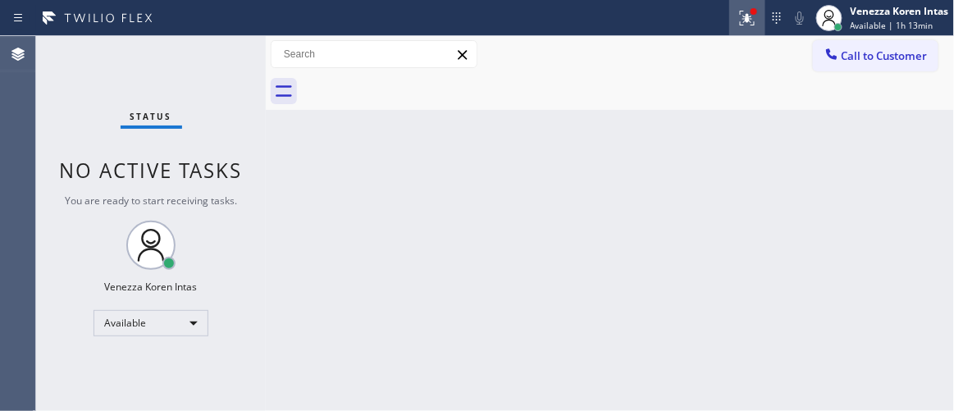
click at [745, 25] on icon at bounding box center [748, 18] width 20 height 20
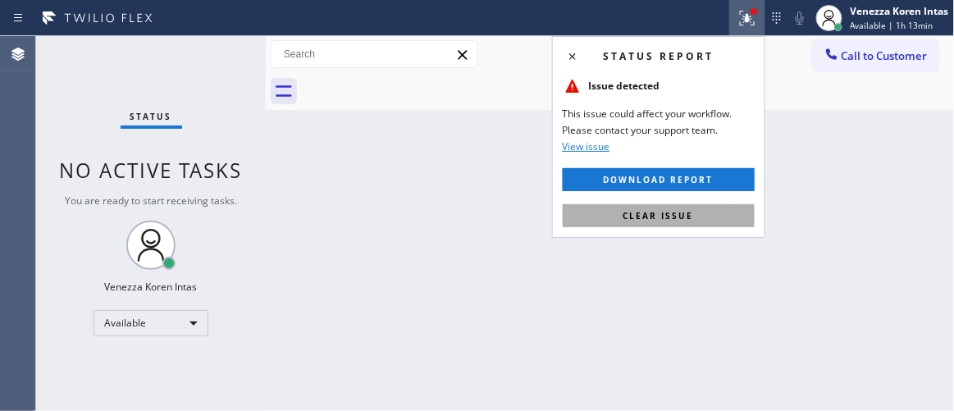
click at [696, 216] on button "Clear issue" at bounding box center [659, 215] width 192 height 23
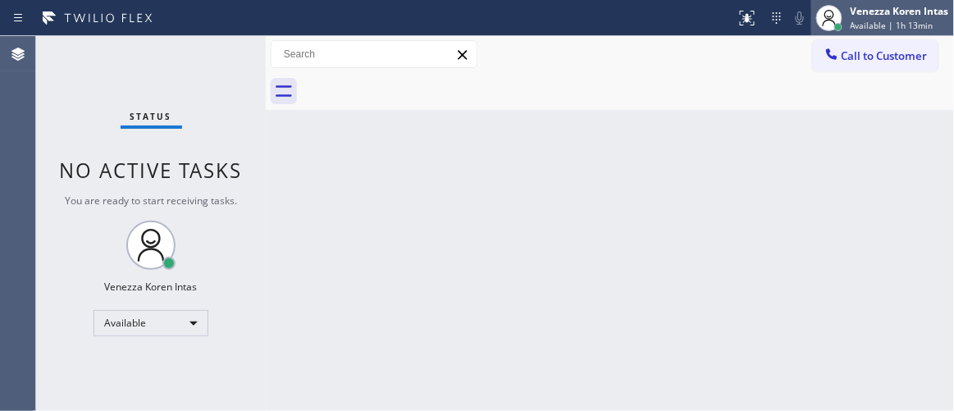
click at [844, 31] on div at bounding box center [829, 18] width 36 height 36
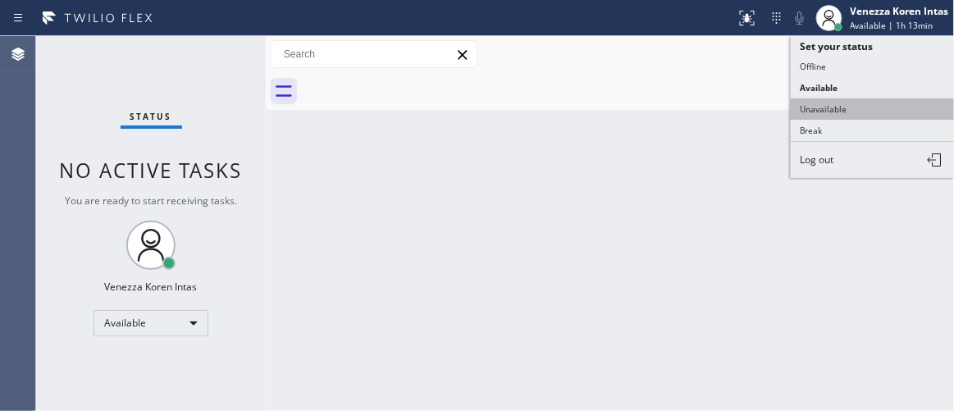
click at [833, 107] on button "Unavailable" at bounding box center [873, 108] width 164 height 21
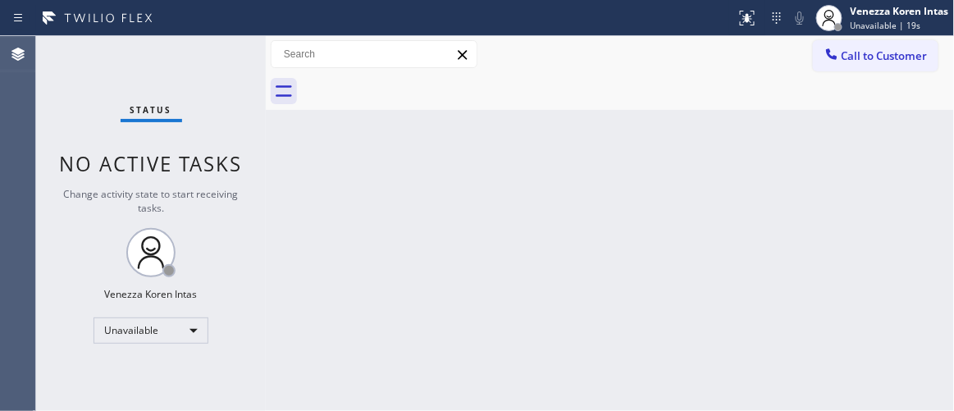
click at [299, 217] on div "Back to Dashboard Change Sender ID Customers Technicians Select a contact Outbo…" at bounding box center [610, 223] width 689 height 375
click at [918, 65] on button "Call to Customer" at bounding box center [876, 55] width 126 height 31
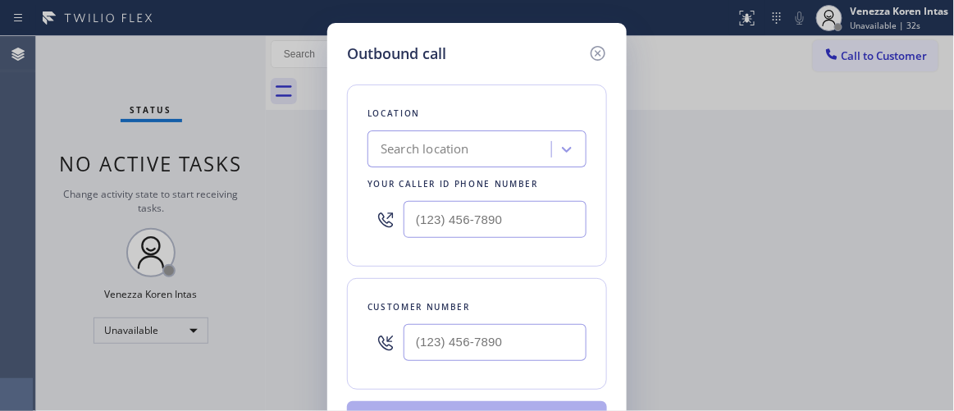
click at [459, 226] on input "text" at bounding box center [495, 219] width 183 height 37
paste input "949) 202-5983"
type input "[PHONE_NUMBER]"
click at [449, 344] on input "text" at bounding box center [495, 342] width 183 height 37
paste input "714) 470-1113"
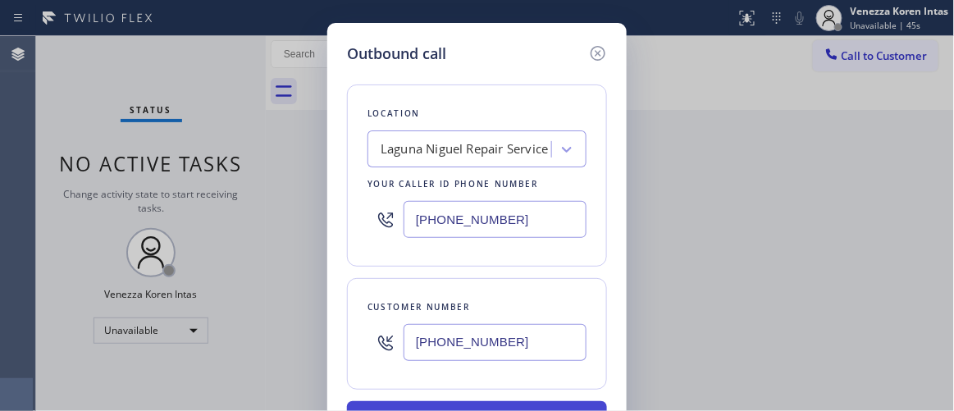
type input "[PHONE_NUMBER]"
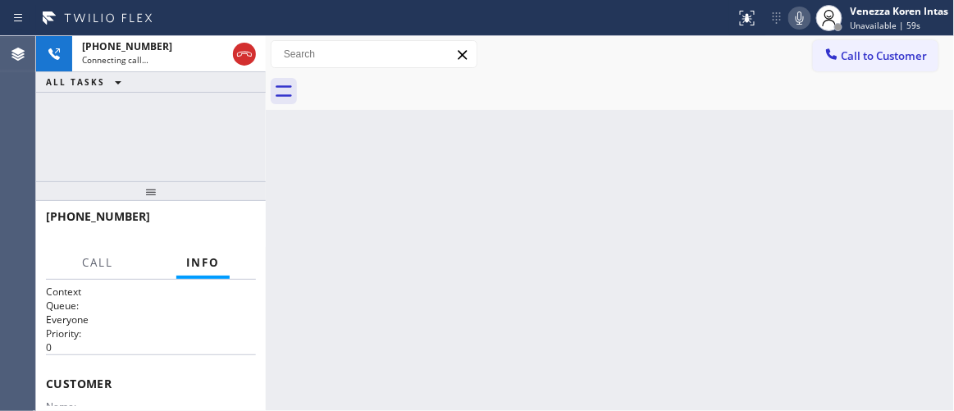
click at [203, 117] on div "[PHONE_NUMBER] Connecting call… ALL TASKS ALL TASKS ACTIVE TASKS TASKS IN WRAP …" at bounding box center [151, 108] width 230 height 145
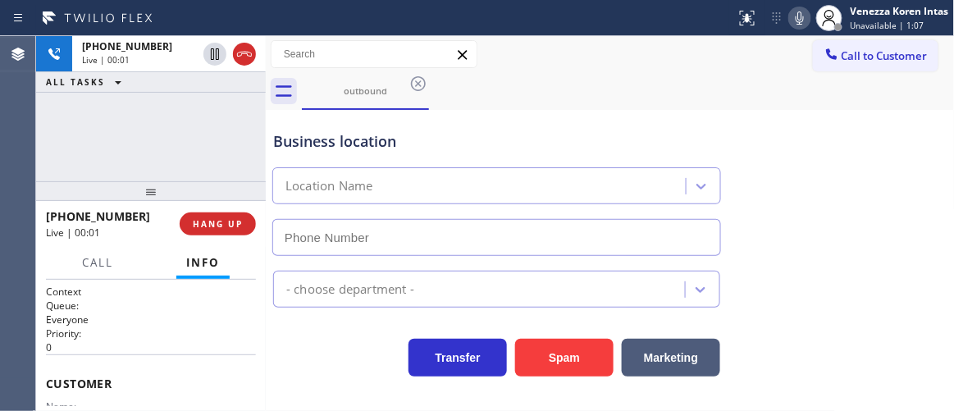
type input "[PHONE_NUMBER]"
click at [574, 152] on div "Business location" at bounding box center [496, 141] width 447 height 22
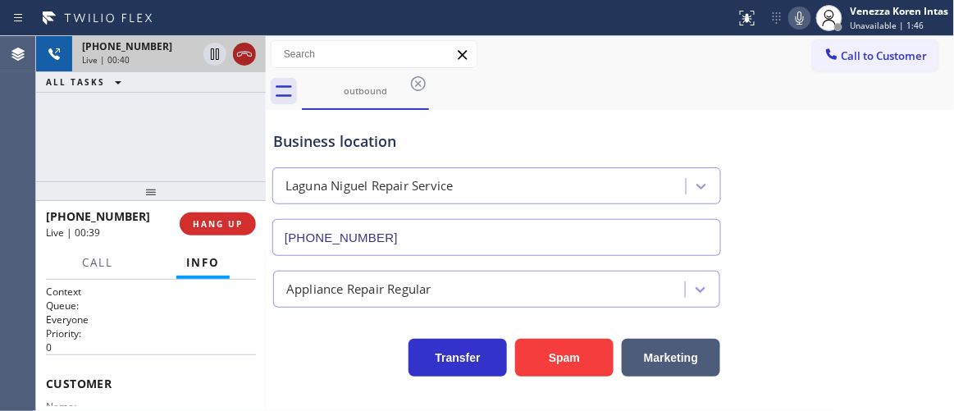
click at [246, 57] on icon at bounding box center [245, 54] width 20 height 20
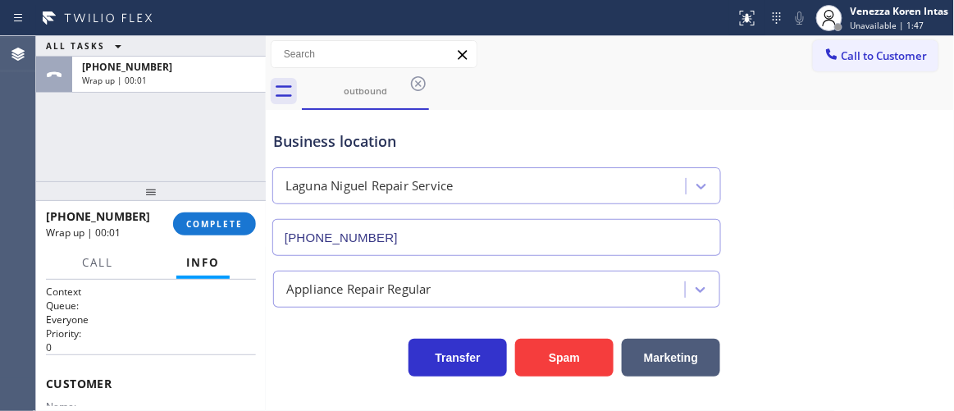
drag, startPoint x: 229, startPoint y: 216, endPoint x: 354, endPoint y: 248, distance: 128.8
click at [231, 217] on button "COMPLETE" at bounding box center [214, 224] width 83 height 23
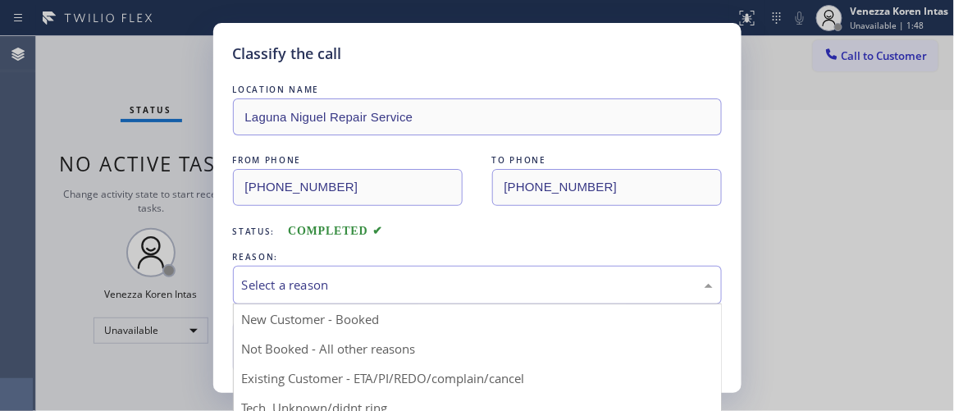
click at [383, 283] on div "Select a reason" at bounding box center [477, 285] width 471 height 19
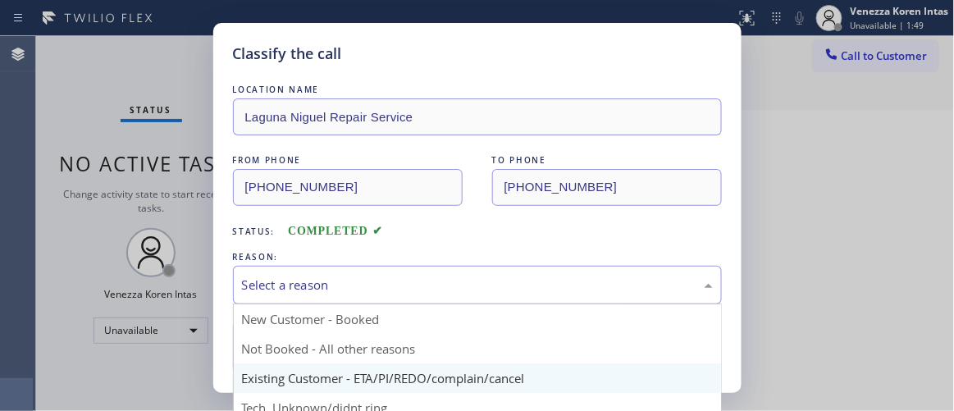
scroll to position [102, 0]
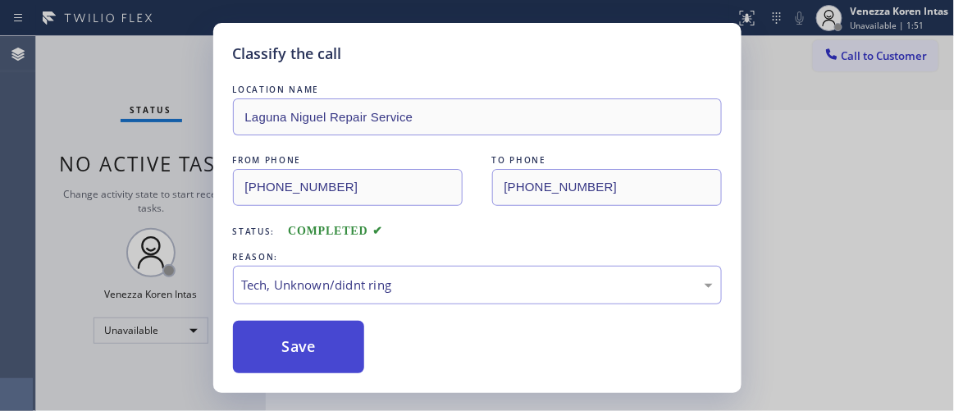
click at [334, 341] on button "Save" at bounding box center [299, 347] width 132 height 53
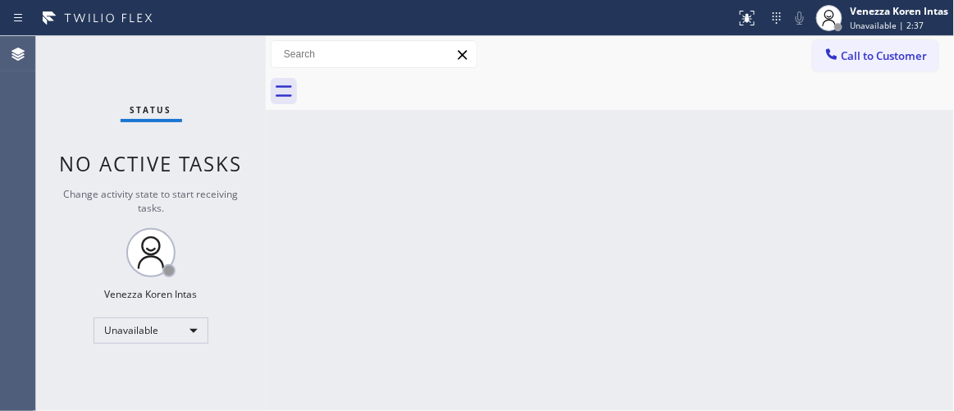
drag, startPoint x: 317, startPoint y: 183, endPoint x: 315, endPoint y: 166, distance: 17.3
click at [317, 183] on div "Back to Dashboard Change Sender ID Customers Technicians Select a contact Outbo…" at bounding box center [610, 223] width 689 height 375
click at [280, 105] on div at bounding box center [610, 91] width 689 height 37
click at [226, 53] on div "Status No active tasks Change activity state to start receiving tasks. Venezza …" at bounding box center [151, 223] width 230 height 375
drag, startPoint x: 181, startPoint y: 126, endPoint x: 246, endPoint y: 139, distance: 66.1
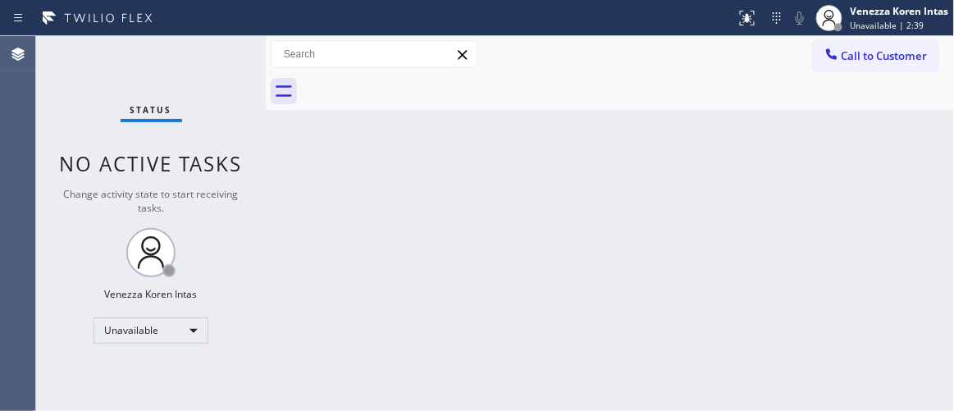
click at [182, 126] on div "Status No active tasks Change activity state to start receiving tasks. Venezza …" at bounding box center [151, 223] width 230 height 375
click at [350, 176] on div "Back to Dashboard Change Sender ID Customers Technicians Select a contact Outbo…" at bounding box center [610, 223] width 689 height 375
click at [894, 4] on div "Venezza Koren Intas" at bounding box center [900, 11] width 98 height 14
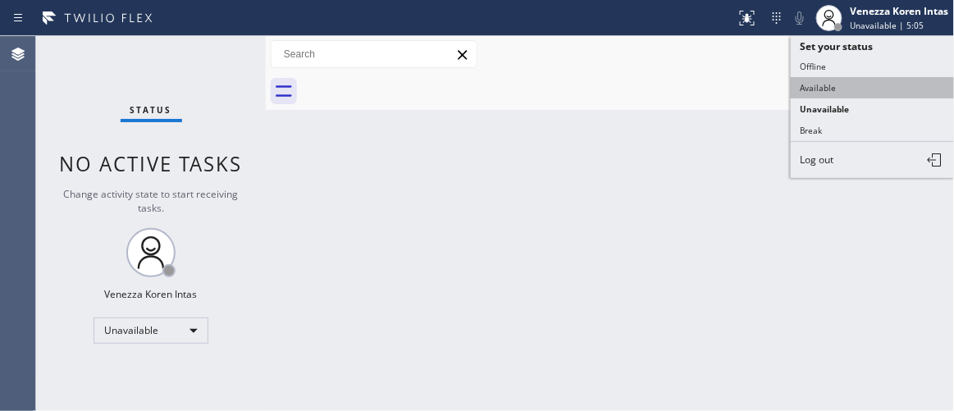
click at [859, 78] on button "Available" at bounding box center [873, 87] width 164 height 21
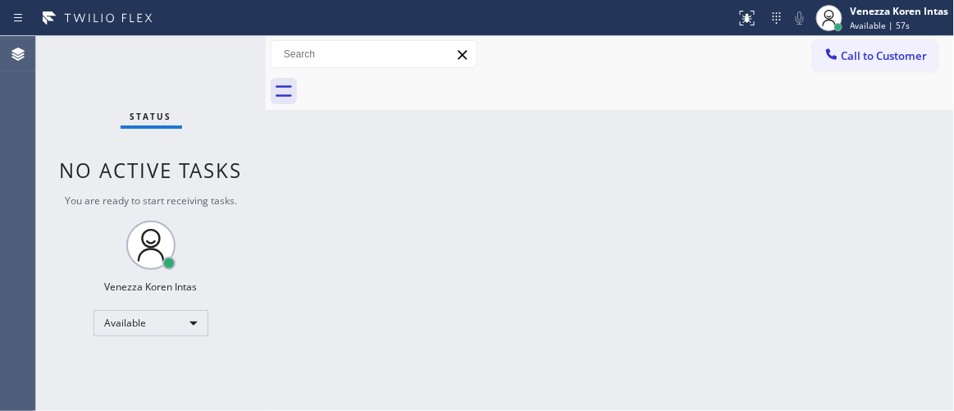
click at [208, 49] on div "Status No active tasks You are ready to start receiving tasks. Venezza Koren In…" at bounding box center [151, 223] width 230 height 375
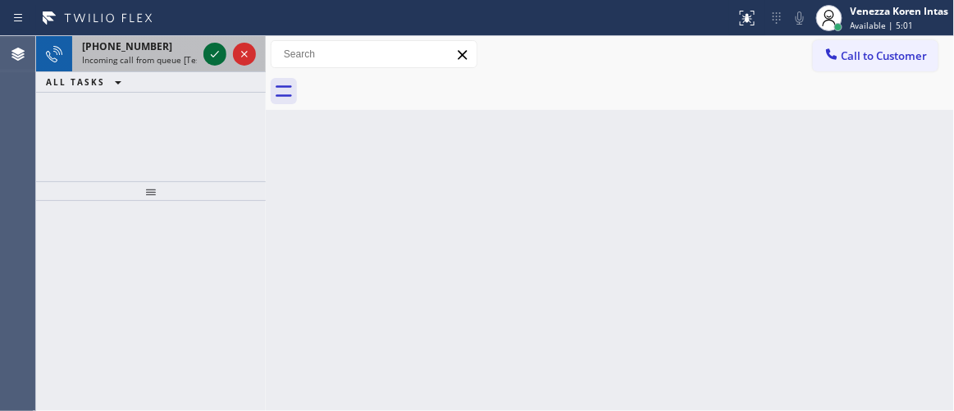
click at [209, 53] on icon at bounding box center [215, 54] width 20 height 20
click at [211, 51] on icon at bounding box center [215, 54] width 20 height 20
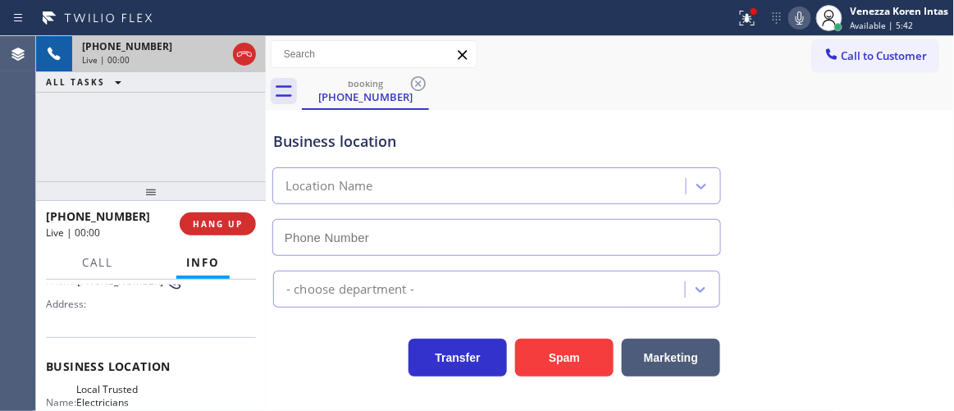
scroll to position [223, 0]
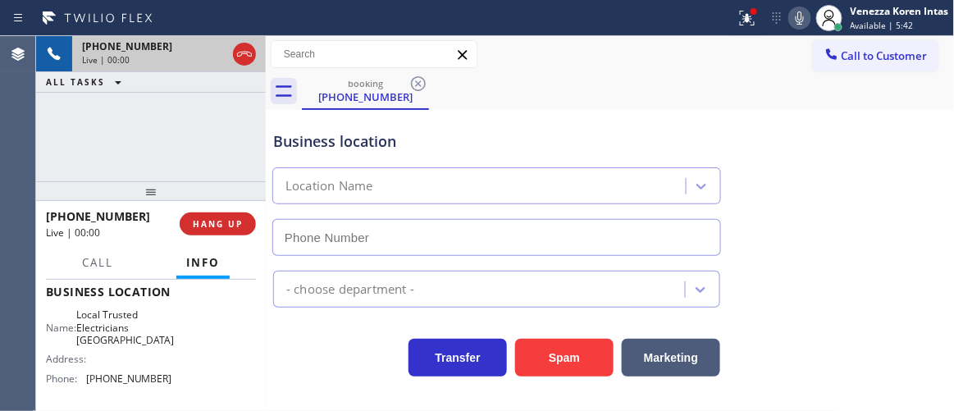
type input "[PHONE_NUMBER]"
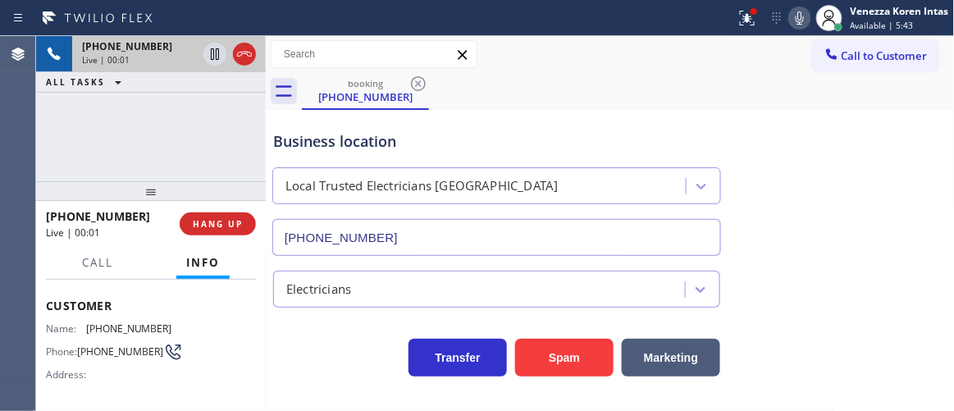
scroll to position [74, 0]
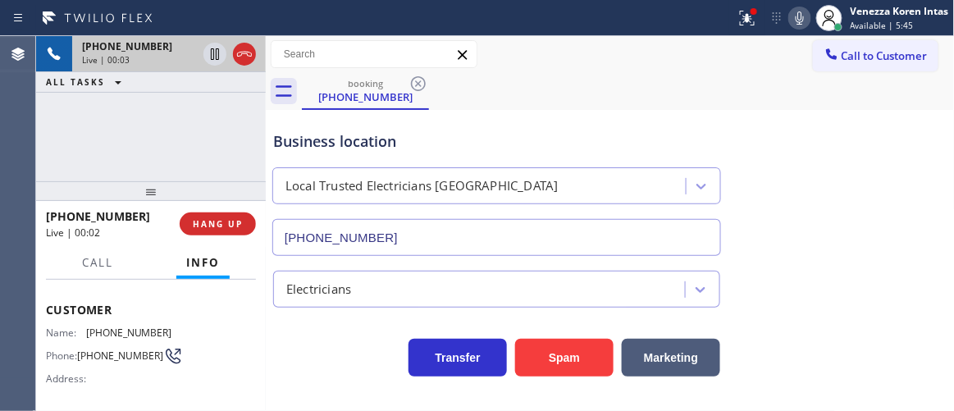
drag, startPoint x: 521, startPoint y: 113, endPoint x: 528, endPoint y: 121, distance: 10.5
click at [521, 115] on div "Business location Local Trusted Electricians [GEOGRAPHIC_DATA] [PHONE_NUMBER]" at bounding box center [497, 185] width 454 height 142
drag, startPoint x: 734, startPoint y: 5, endPoint x: 736, endPoint y: 53, distance: 47.6
click at [735, 7] on button at bounding box center [747, 18] width 36 height 36
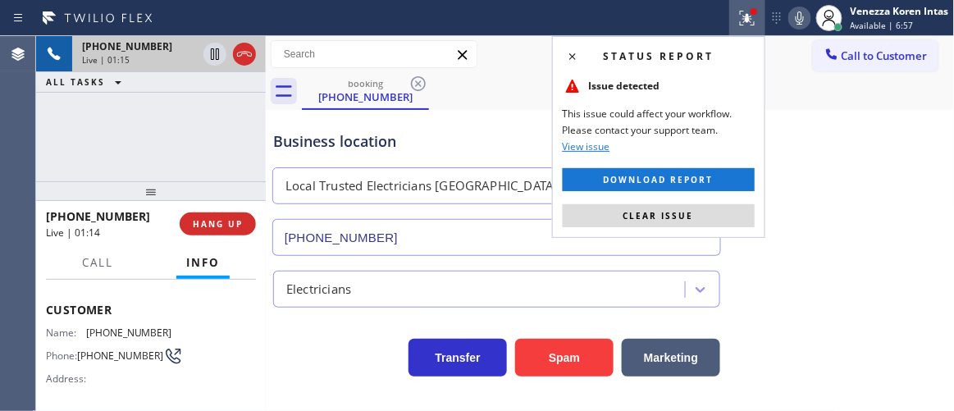
drag, startPoint x: 724, startPoint y: 206, endPoint x: 737, endPoint y: 163, distance: 44.4
click at [724, 208] on button "Clear issue" at bounding box center [659, 215] width 192 height 23
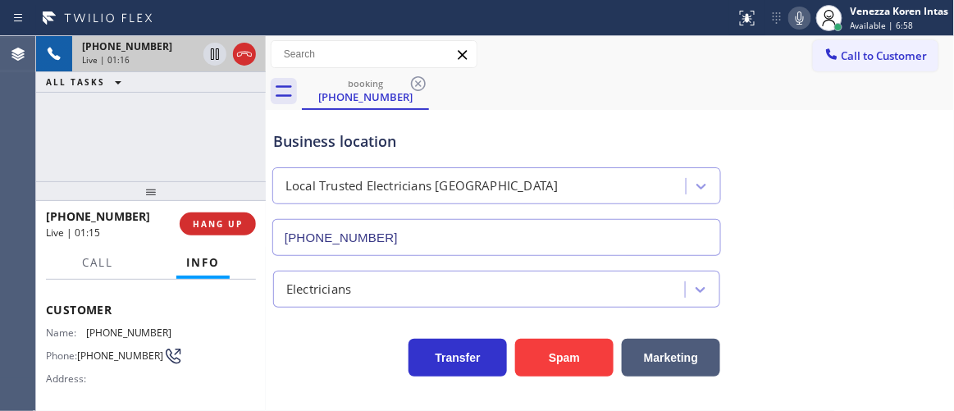
click at [798, 14] on icon at bounding box center [800, 17] width 8 height 13
click at [210, 59] on icon at bounding box center [215, 54] width 20 height 20
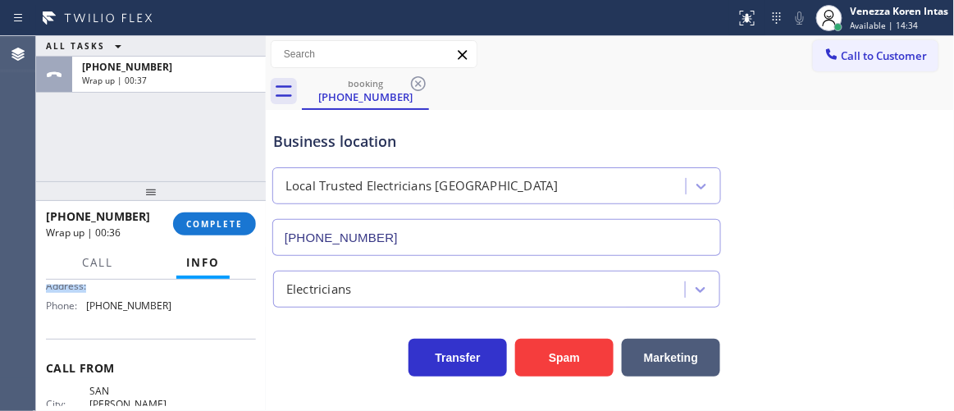
scroll to position [223, 0]
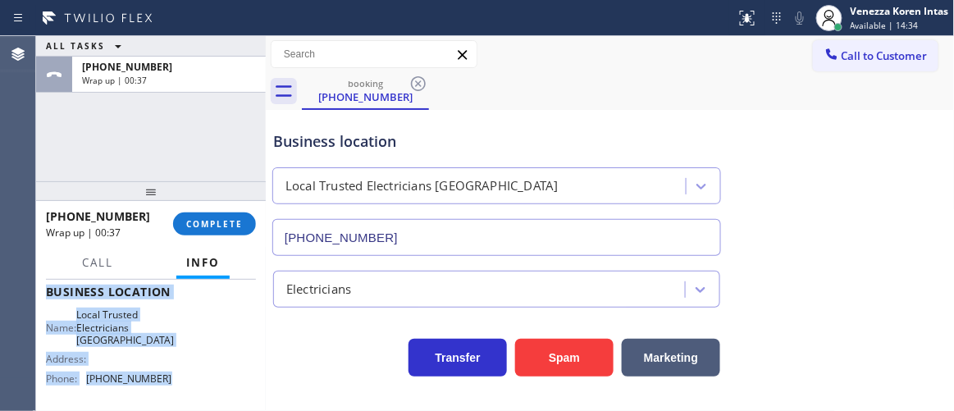
drag, startPoint x: 48, startPoint y: 311, endPoint x: 176, endPoint y: 383, distance: 147.0
click at [176, 383] on div "Context Queue: [Test] All Priority: 2 Customer Name: [PHONE_NUMBER] Phone: [PHO…" at bounding box center [151, 345] width 230 height 131
copy div "Customer Name: [PHONE_NUMBER] Phone: [PHONE_NUMBER] Address: Business location …"
drag, startPoint x: 231, startPoint y: 228, endPoint x: 257, endPoint y: 237, distance: 27.8
click at [231, 228] on span "COMPLETE" at bounding box center [214, 223] width 57 height 11
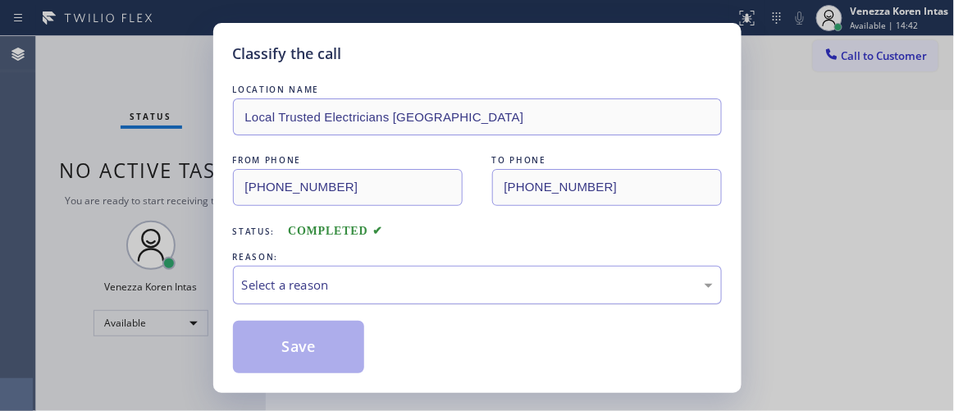
click at [377, 281] on div "Select a reason" at bounding box center [477, 285] width 471 height 19
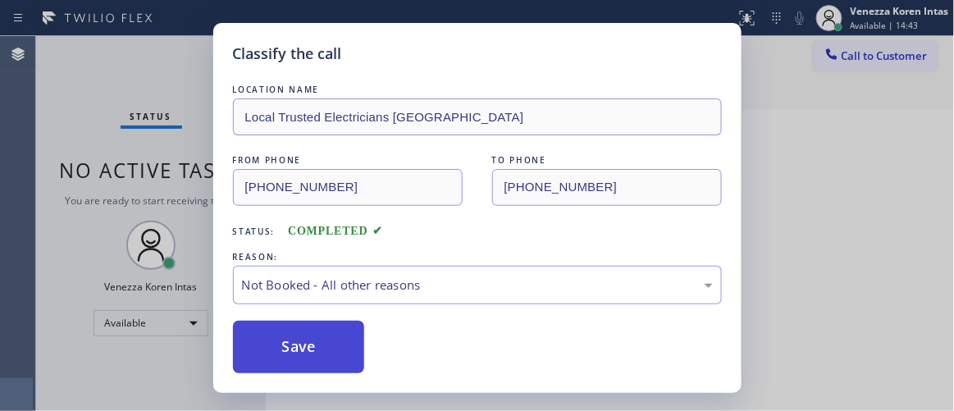
click at [344, 347] on button "Save" at bounding box center [299, 347] width 132 height 53
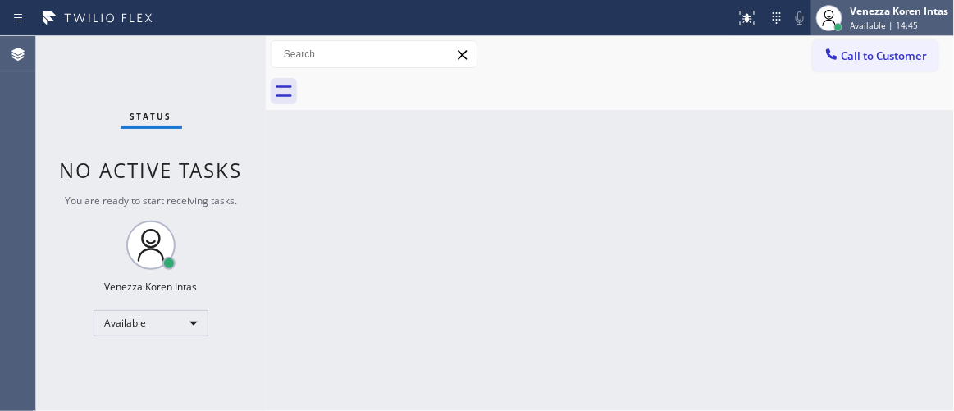
click at [879, 20] on span "Available | 14:45" at bounding box center [885, 25] width 68 height 11
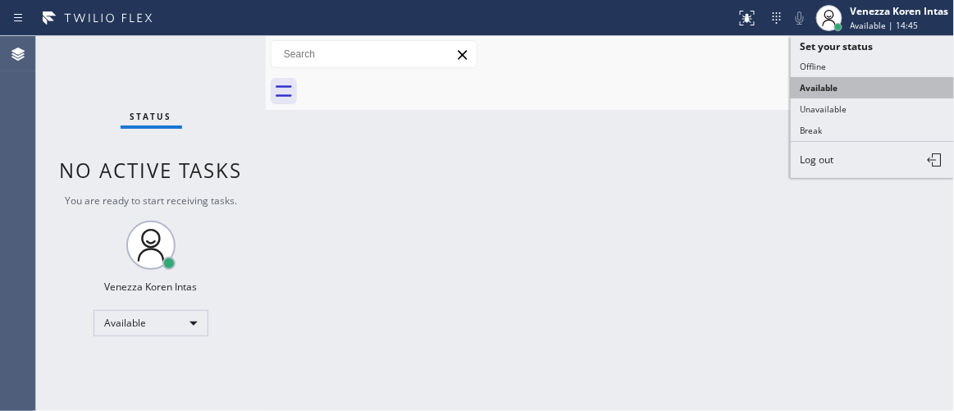
click at [864, 86] on button "Available" at bounding box center [873, 87] width 164 height 21
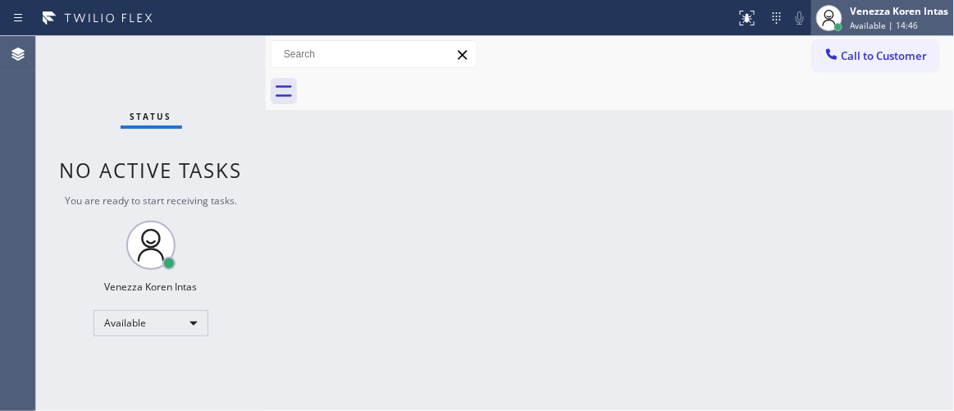
drag, startPoint x: 862, startPoint y: 25, endPoint x: 849, endPoint y: 80, distance: 57.3
click at [862, 24] on span "Available | 14:46" at bounding box center [885, 25] width 68 height 11
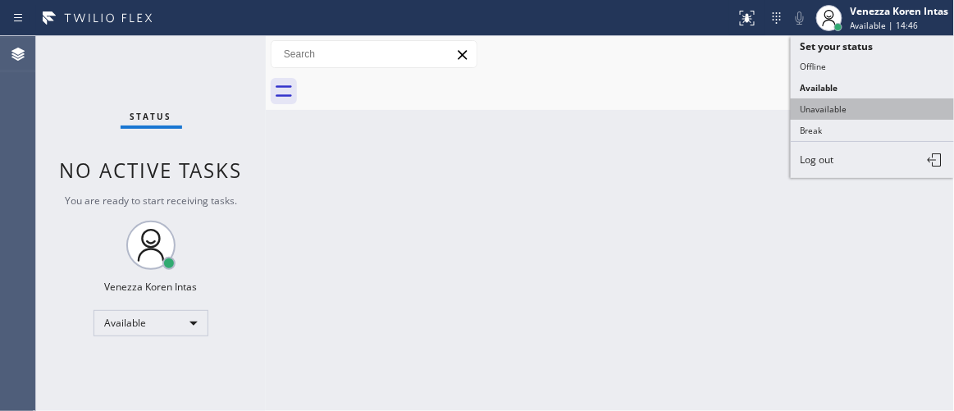
click at [826, 112] on button "Unavailable" at bounding box center [873, 108] width 164 height 21
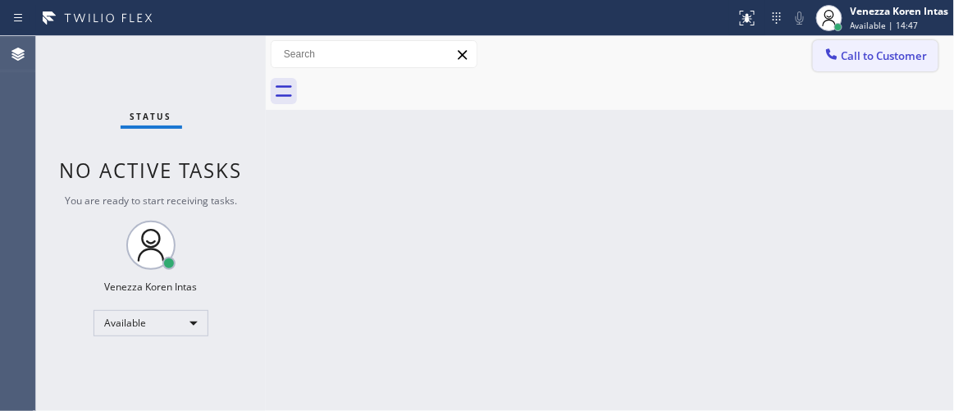
click at [843, 49] on span "Call to Customer" at bounding box center [885, 55] width 86 height 15
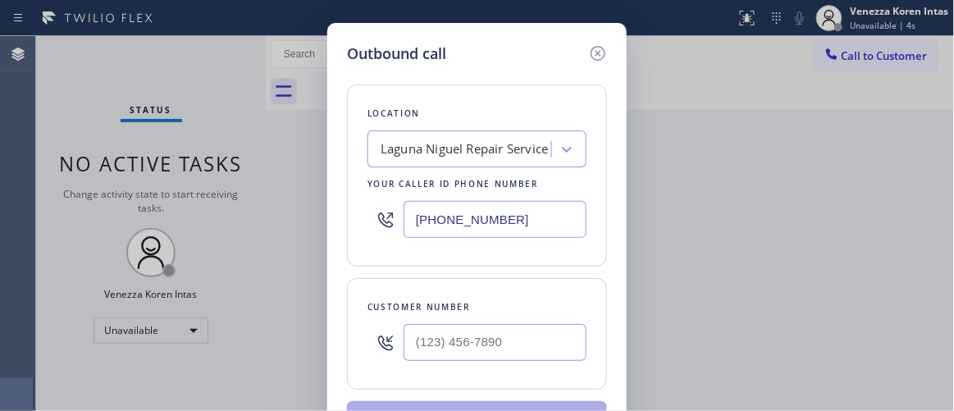
drag, startPoint x: 432, startPoint y: 259, endPoint x: 510, endPoint y: 230, distance: 82.6
click at [432, 258] on div "Location [GEOGRAPHIC_DATA] Repair Service Your caller id phone number [PHONE_NU…" at bounding box center [477, 176] width 260 height 182
drag, startPoint x: 552, startPoint y: 222, endPoint x: 406, endPoint y: 222, distance: 146.0
click at [406, 220] on input "[PHONE_NUMBER]" at bounding box center [495, 219] width 183 height 37
paste input "334-2818"
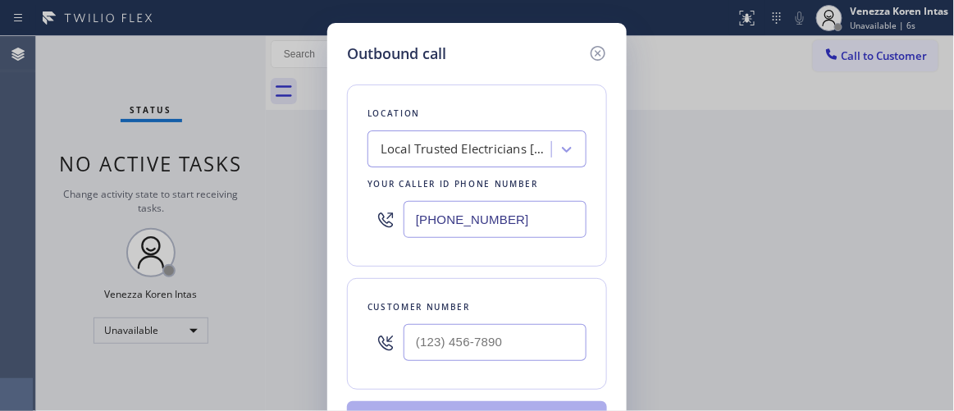
type input "[PHONE_NUMBER]"
click at [414, 336] on input "(___) ___-____" at bounding box center [495, 342] width 183 height 37
paste input "949) 310-1525"
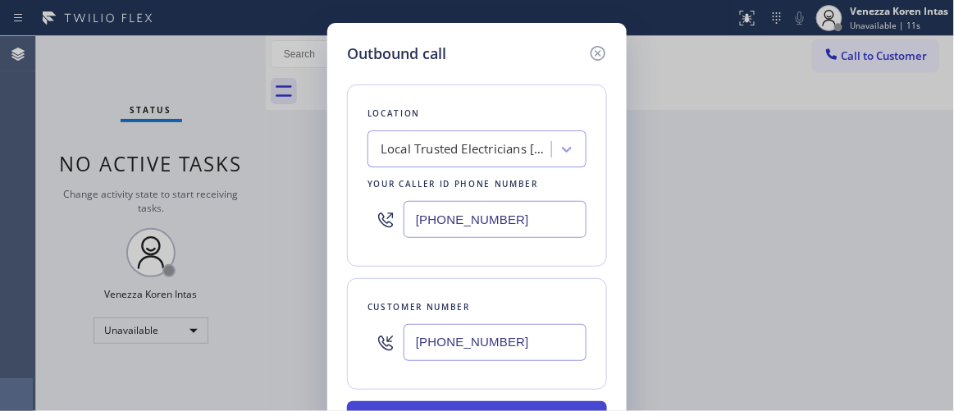
type input "[PHONE_NUMBER]"
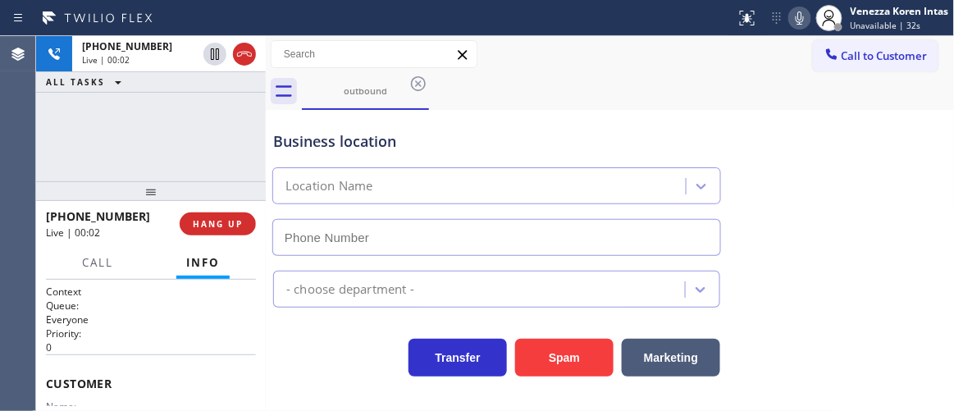
type input "[PHONE_NUMBER]"
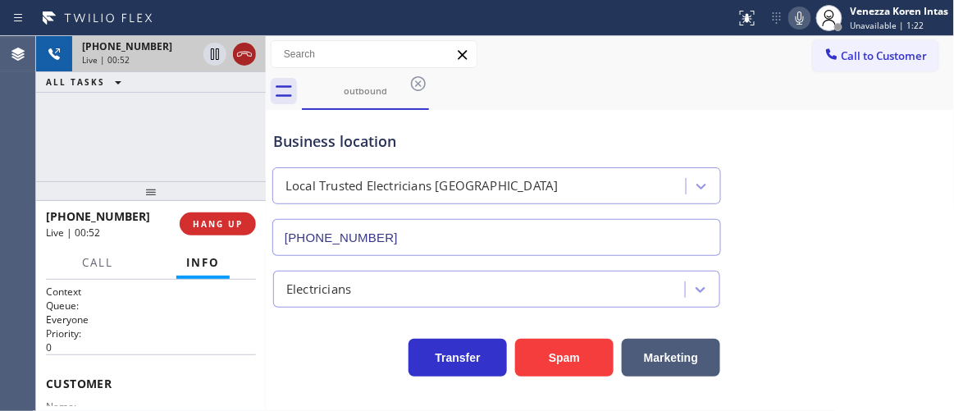
drag, startPoint x: 242, startPoint y: 57, endPoint x: 249, endPoint y: 239, distance: 182.3
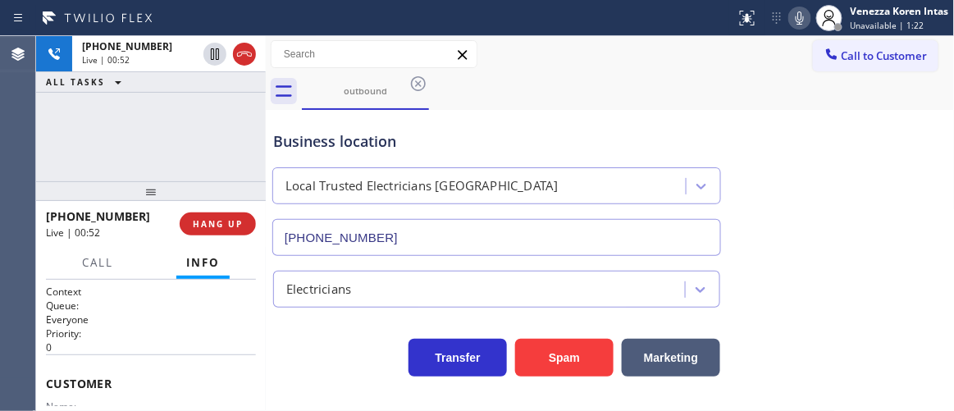
click at [243, 58] on icon at bounding box center [245, 54] width 20 height 20
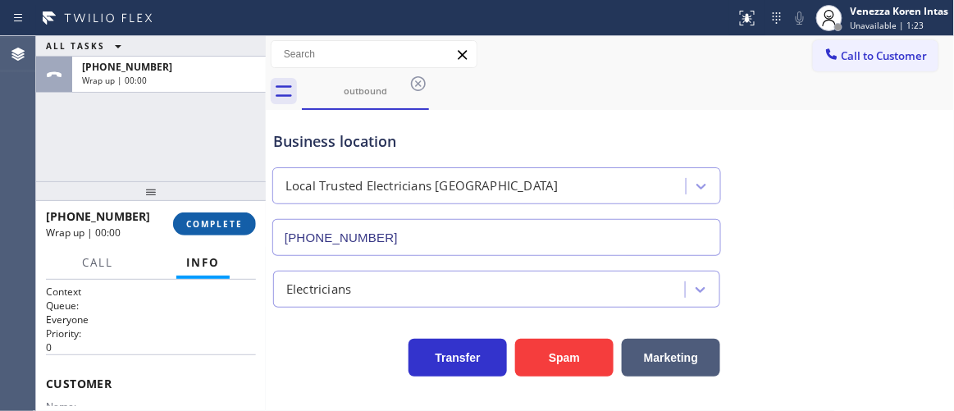
click at [229, 234] on div "[PHONE_NUMBER] Wrap up | 00:00 COMPLETE" at bounding box center [151, 224] width 210 height 43
drag, startPoint x: 236, startPoint y: 220, endPoint x: 388, endPoint y: 244, distance: 153.6
click at [237, 220] on span "COMPLETE" at bounding box center [214, 223] width 57 height 11
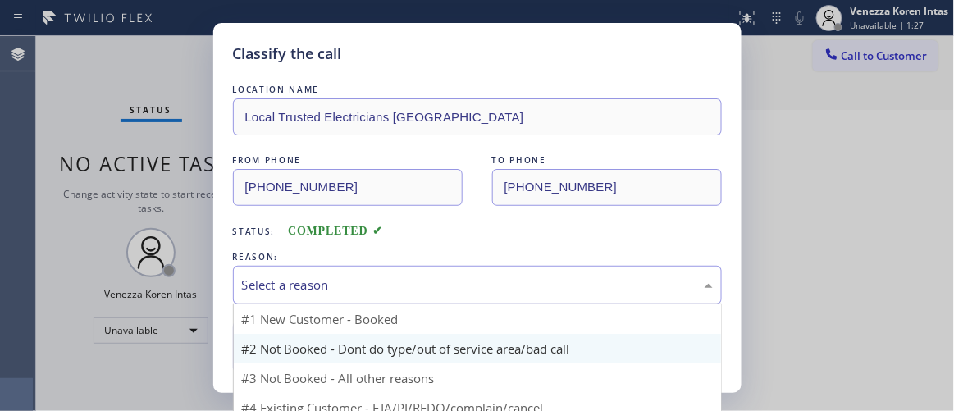
drag, startPoint x: 419, startPoint y: 271, endPoint x: 373, endPoint y: 333, distance: 77.5
click at [419, 278] on div "Select a reason" at bounding box center [477, 285] width 489 height 39
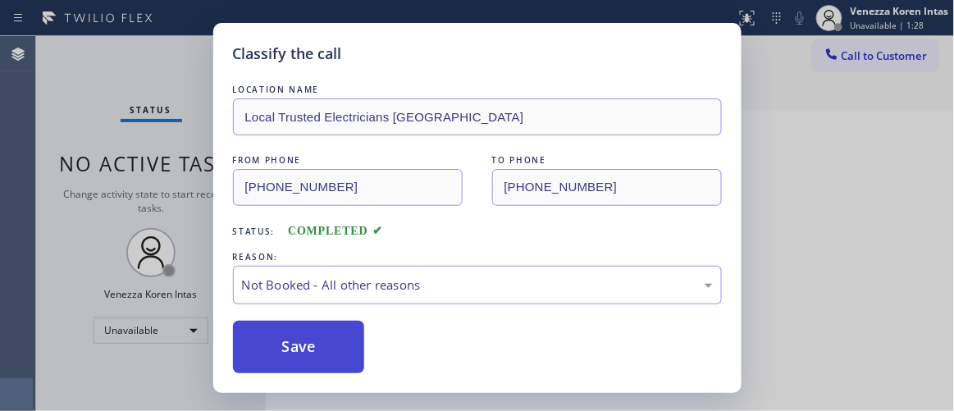
click at [338, 339] on button "Save" at bounding box center [299, 347] width 132 height 53
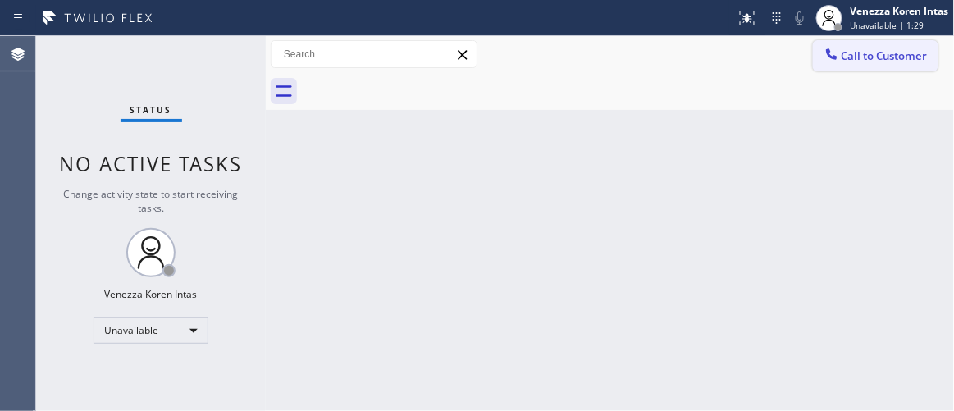
click at [896, 43] on button "Call to Customer" at bounding box center [876, 55] width 126 height 31
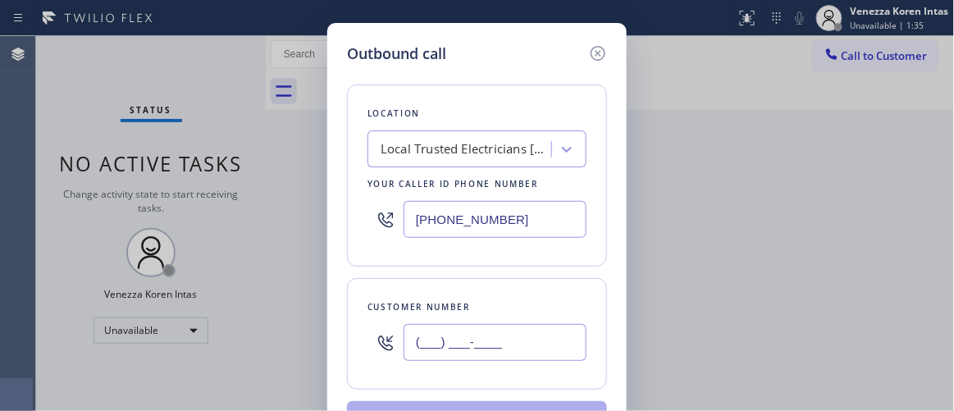
click at [450, 339] on input "(___) ___-____" at bounding box center [495, 342] width 183 height 37
paste input "949) 310-1525"
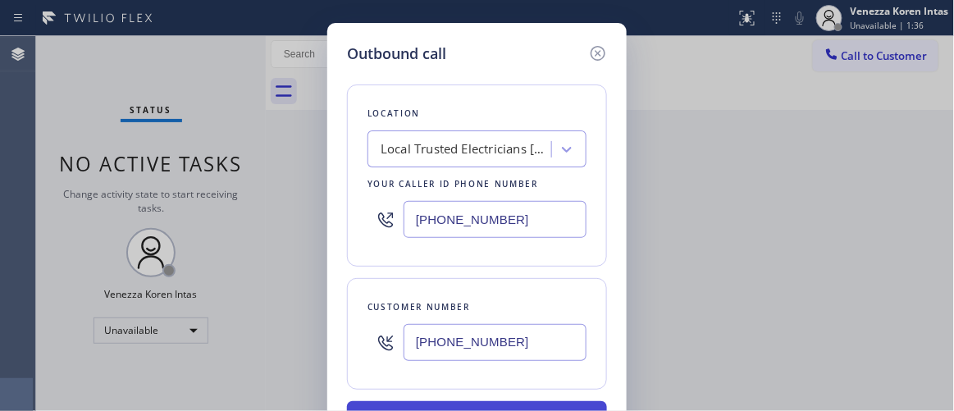
type input "[PHONE_NUMBER]"
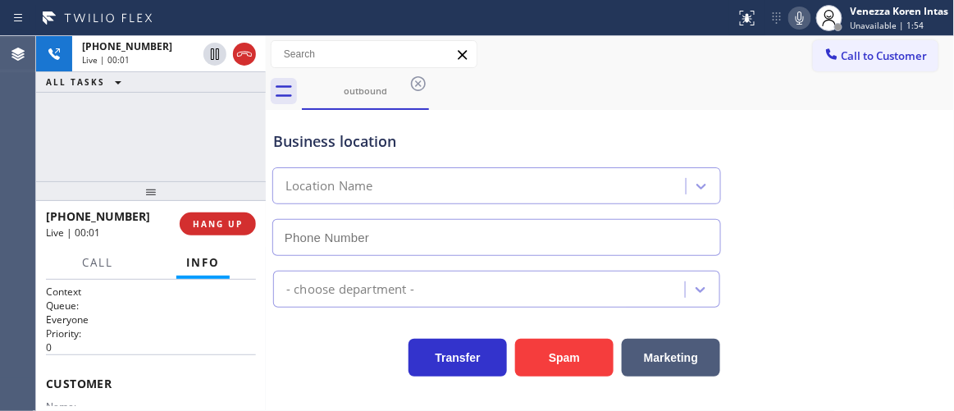
type input "[PHONE_NUMBER]"
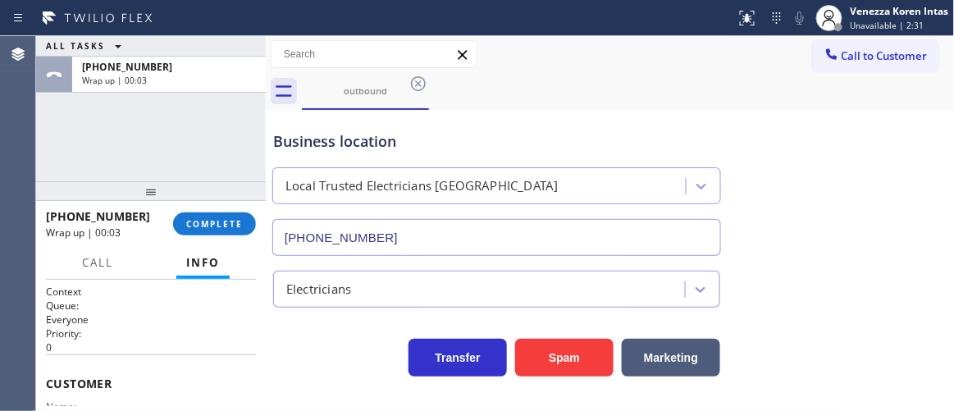
drag, startPoint x: 242, startPoint y: 222, endPoint x: 383, endPoint y: 263, distance: 147.2
click at [244, 222] on button "COMPLETE" at bounding box center [214, 224] width 83 height 23
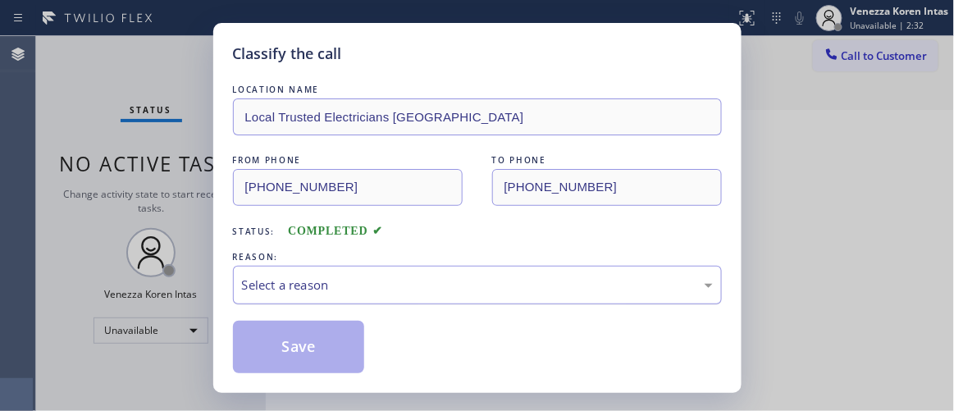
drag, startPoint x: 459, startPoint y: 289, endPoint x: 461, endPoint y: 298, distance: 9.2
click at [461, 290] on div "Select a reason" at bounding box center [477, 285] width 471 height 19
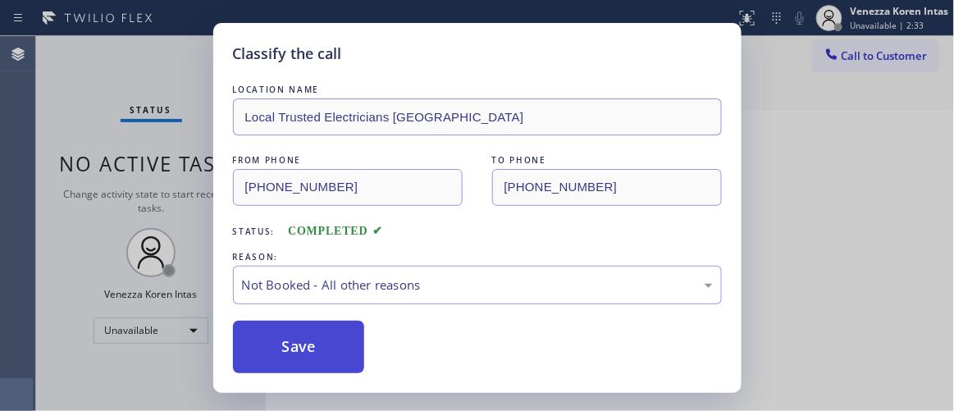
click at [345, 347] on button "Save" at bounding box center [299, 347] width 132 height 53
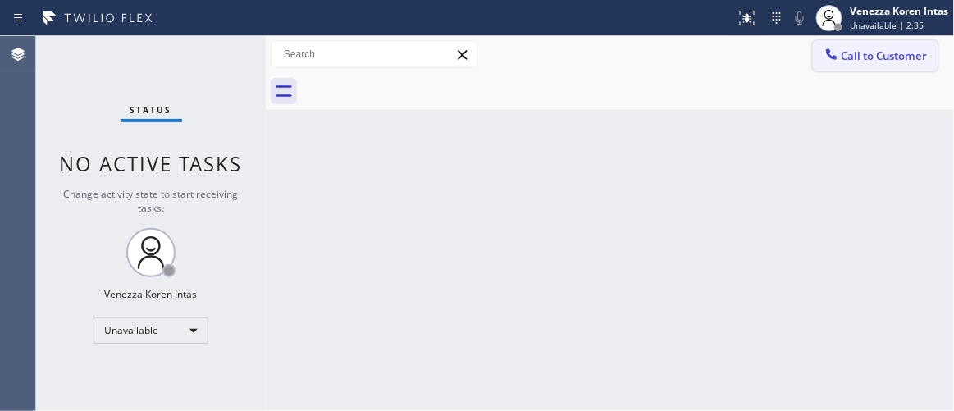
click at [838, 68] on button "Call to Customer" at bounding box center [876, 55] width 126 height 31
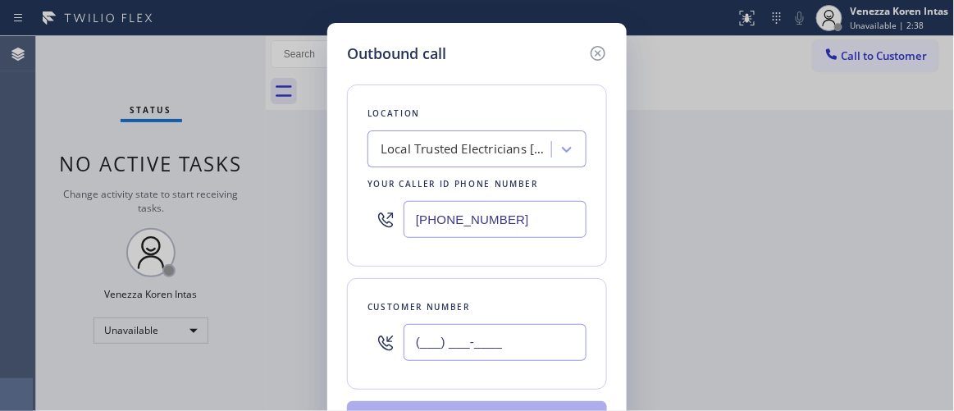
click at [417, 342] on input "(___) ___-____" at bounding box center [495, 342] width 183 height 37
paste input "949) 310-1525"
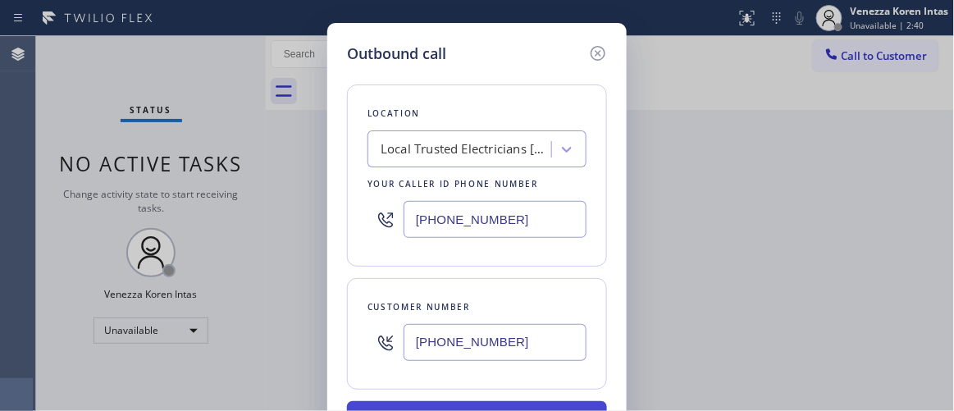
type input "[PHONE_NUMBER]"
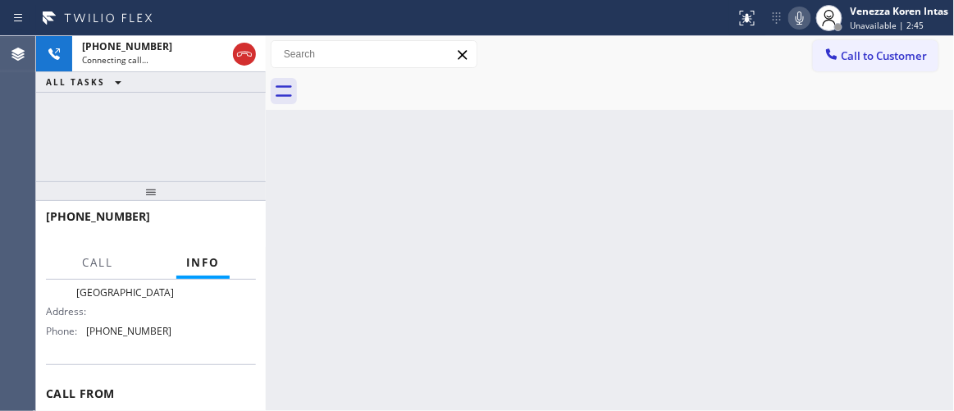
scroll to position [207, 0]
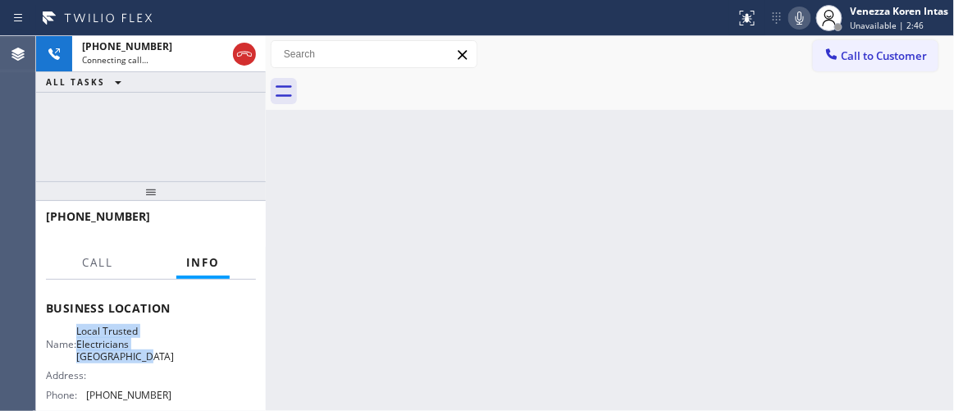
drag, startPoint x: 87, startPoint y: 333, endPoint x: 158, endPoint y: 366, distance: 77.8
click at [158, 366] on div "Name: Local Trusted Electricians Laguna Niguel Address: Phone: [PHONE_NUMBER]" at bounding box center [109, 366] width 126 height 83
copy span "Local Trusted Electricians [GEOGRAPHIC_DATA]"
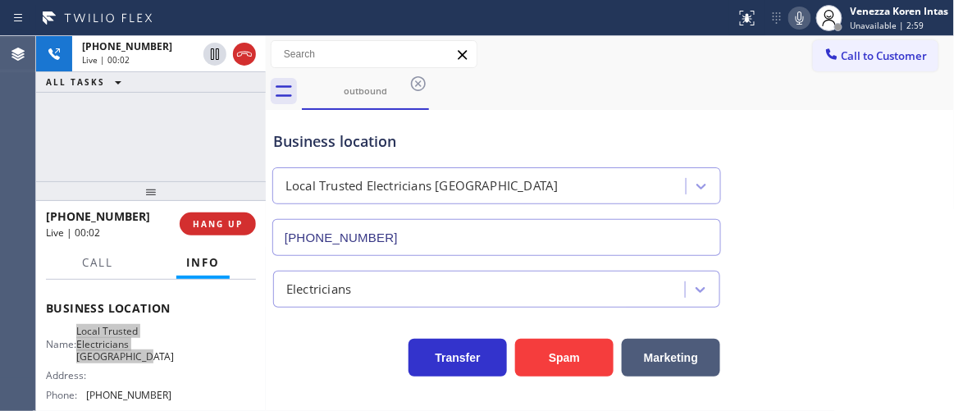
type input "[PHONE_NUMBER]"
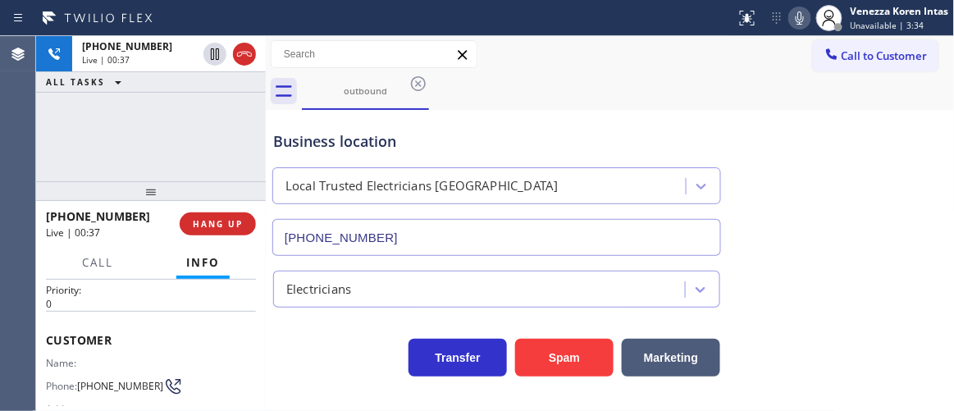
scroll to position [74, 0]
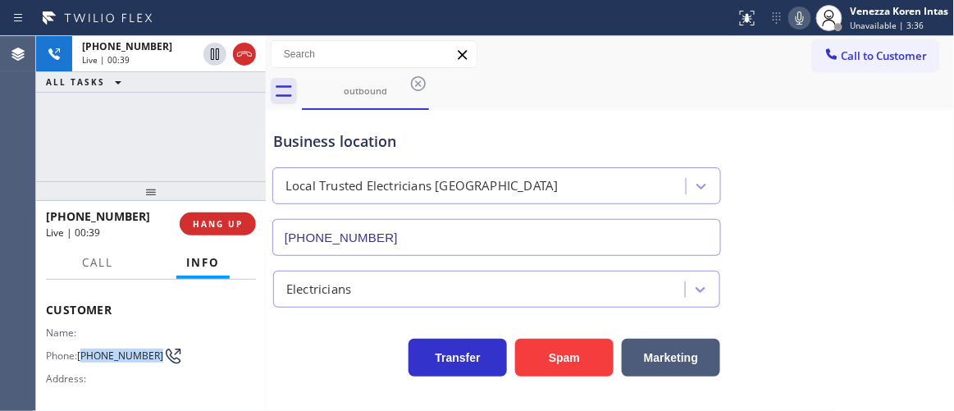
drag, startPoint x: 107, startPoint y: 364, endPoint x: 81, endPoint y: 346, distance: 31.2
click at [81, 350] on span "[PHONE_NUMBER]" at bounding box center [120, 356] width 86 height 12
copy span "949) 310-1525"
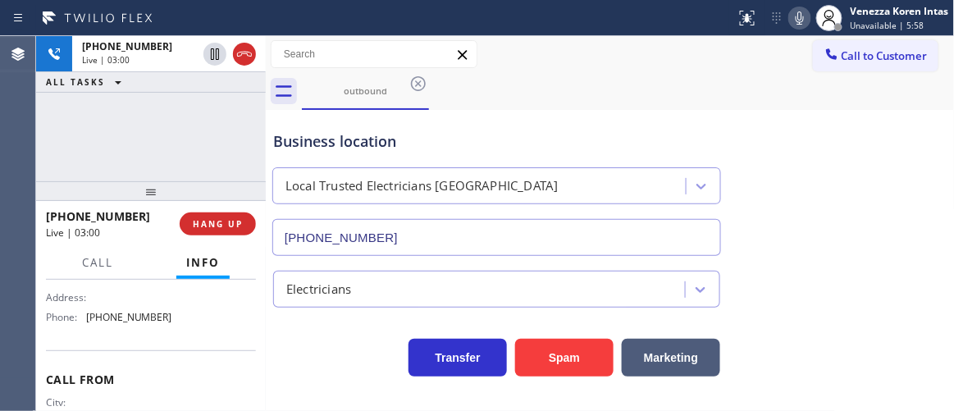
scroll to position [298, 0]
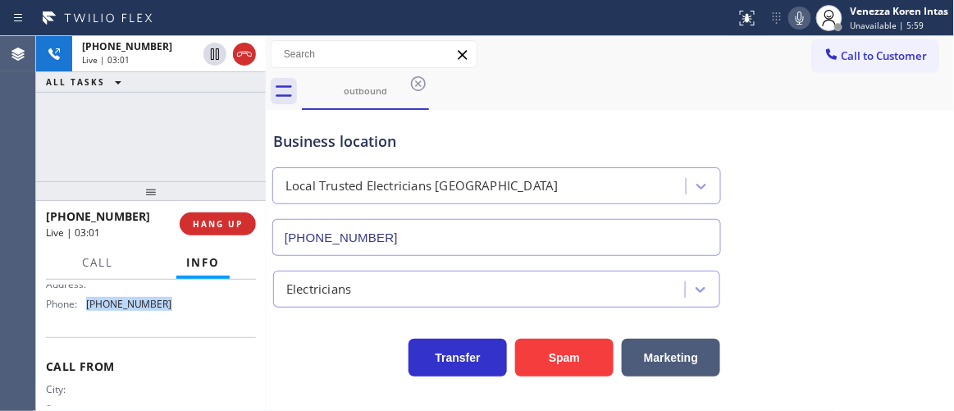
drag, startPoint x: 160, startPoint y: 302, endPoint x: 82, endPoint y: 304, distance: 78.0
click at [82, 304] on div "Phone: [PHONE_NUMBER]" at bounding box center [109, 304] width 126 height 12
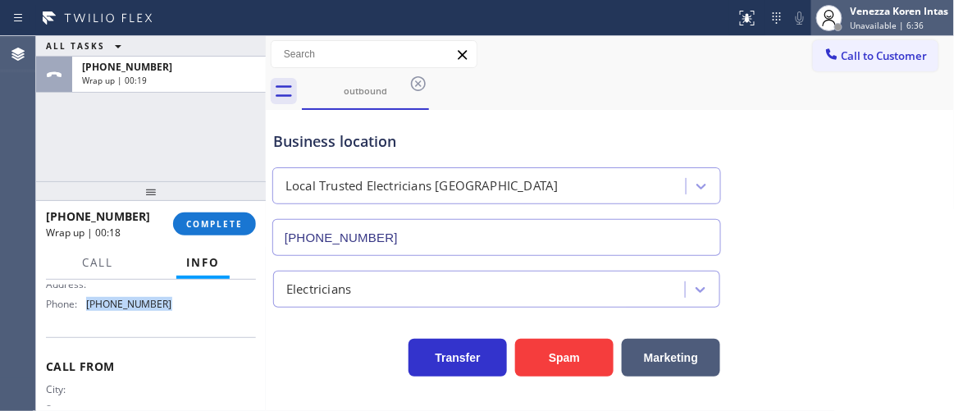
click at [881, 17] on div "Venezza Koren Intas" at bounding box center [900, 11] width 98 height 14
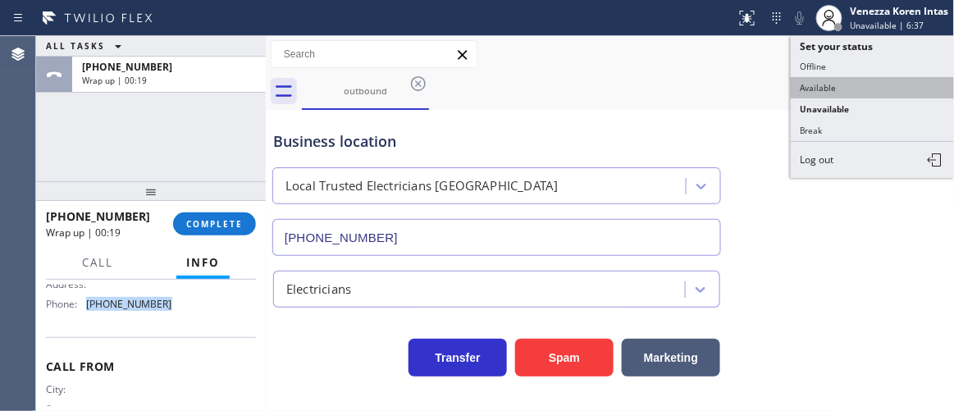
click at [825, 91] on button "Available" at bounding box center [873, 87] width 164 height 21
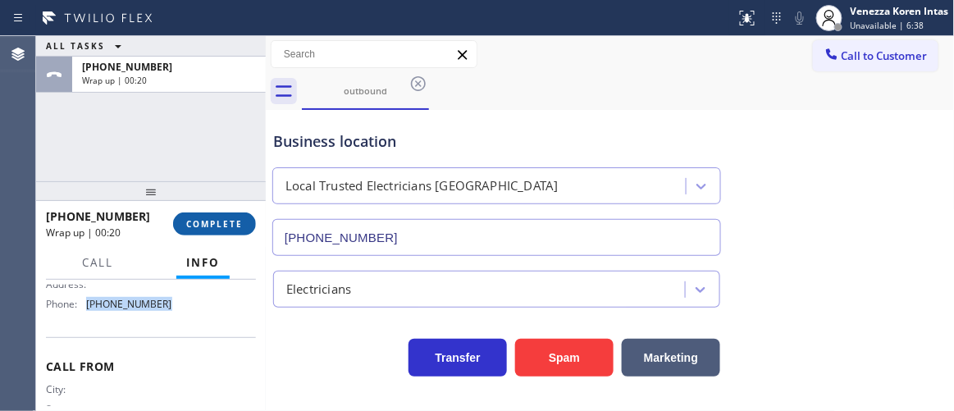
click at [204, 220] on span "COMPLETE" at bounding box center [214, 223] width 57 height 11
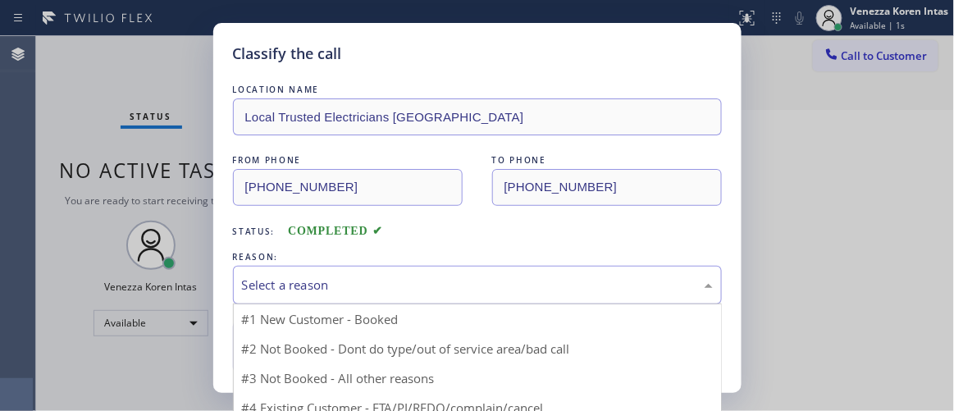
click at [456, 290] on div "Select a reason" at bounding box center [477, 285] width 471 height 19
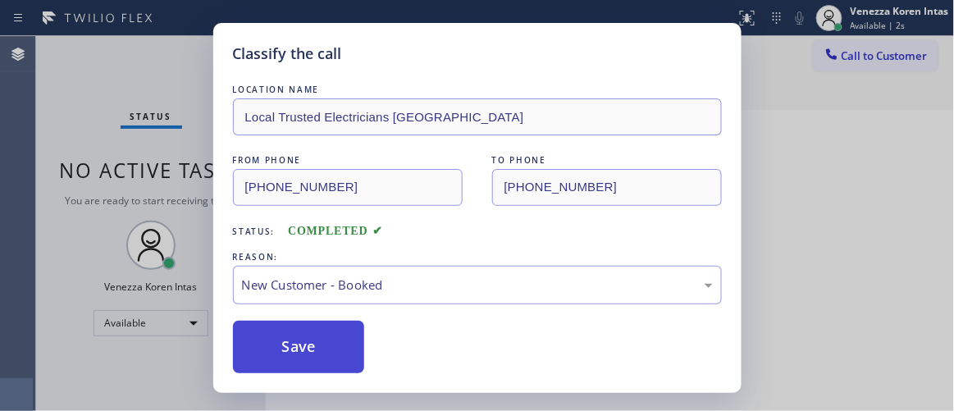
drag, startPoint x: 392, startPoint y: 328, endPoint x: 314, endPoint y: 333, distance: 78.1
click at [312, 334] on button "Save" at bounding box center [299, 347] width 132 height 53
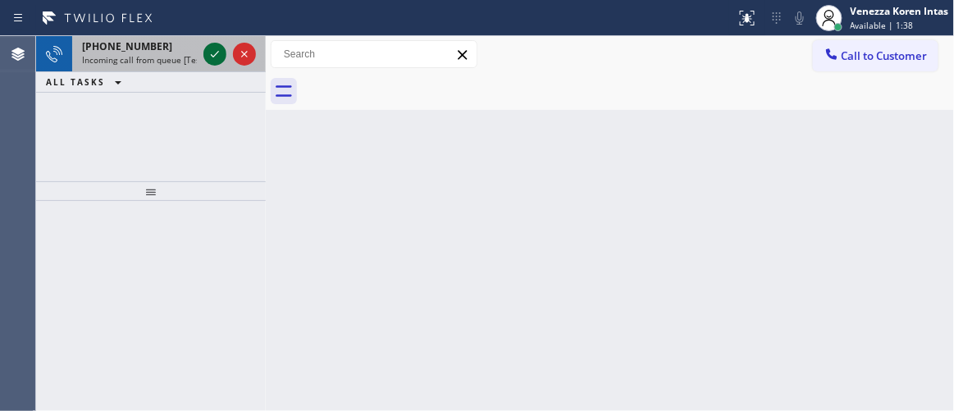
click at [222, 53] on icon at bounding box center [215, 54] width 20 height 20
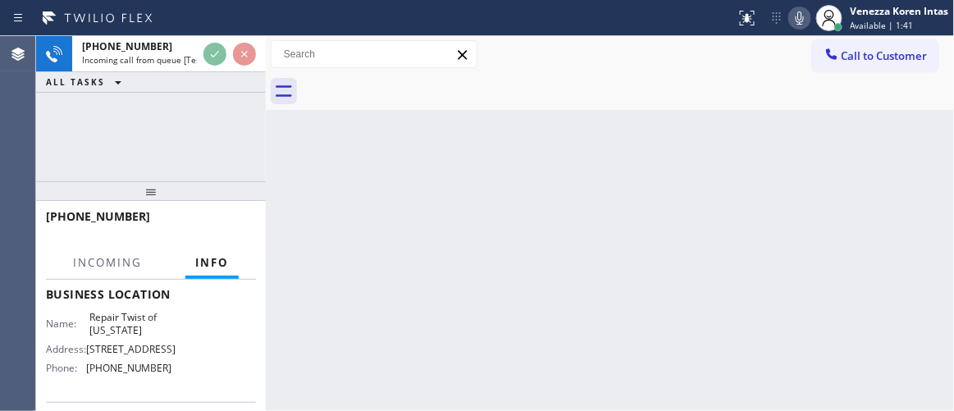
scroll to position [223, 0]
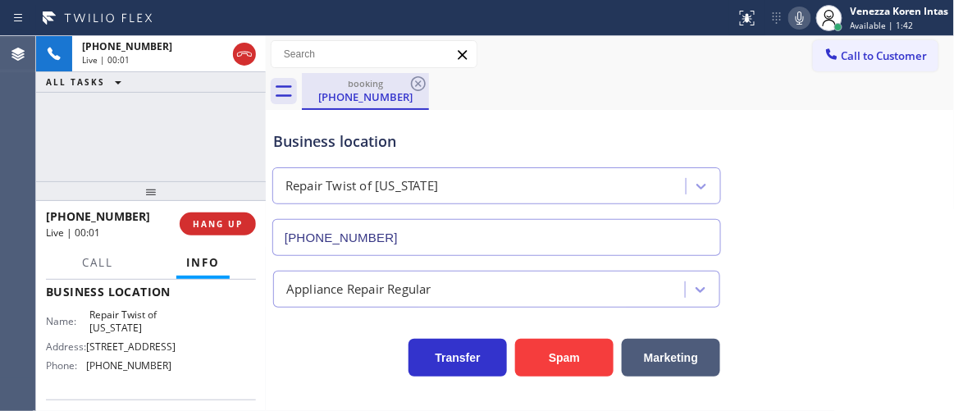
type input "[PHONE_NUMBER]"
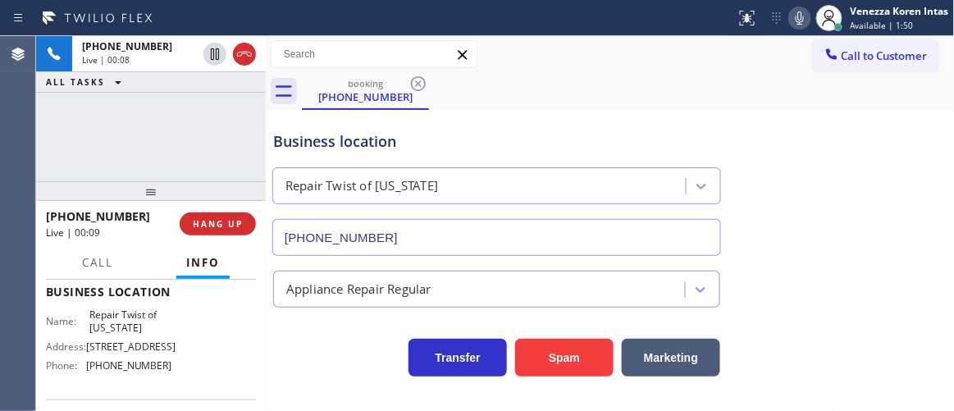
click at [571, 117] on div "Business location Repair Twist of [US_STATE] [PHONE_NUMBER]" at bounding box center [497, 185] width 454 height 142
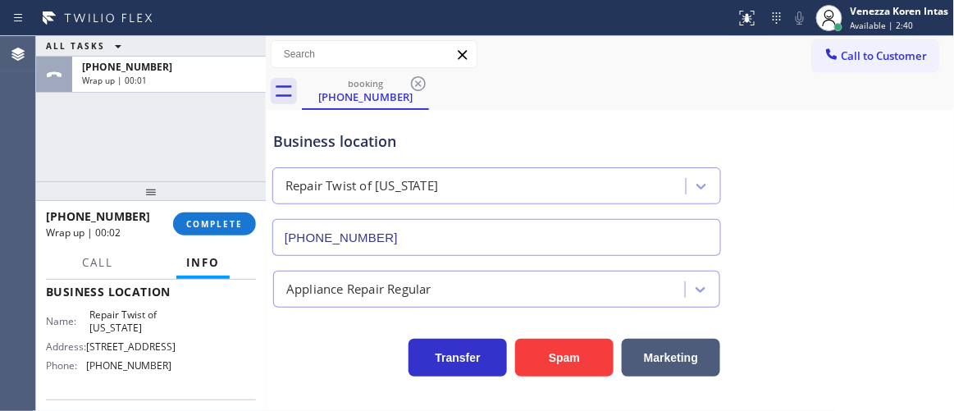
drag, startPoint x: 251, startPoint y: 158, endPoint x: 254, endPoint y: 320, distance: 162.5
click at [251, 158] on div "ALL TASKS ALL TASKS ACTIVE TASKS TASKS IN WRAP UP [PHONE_NUMBER] Wrap up | 00:01" at bounding box center [151, 108] width 230 height 145
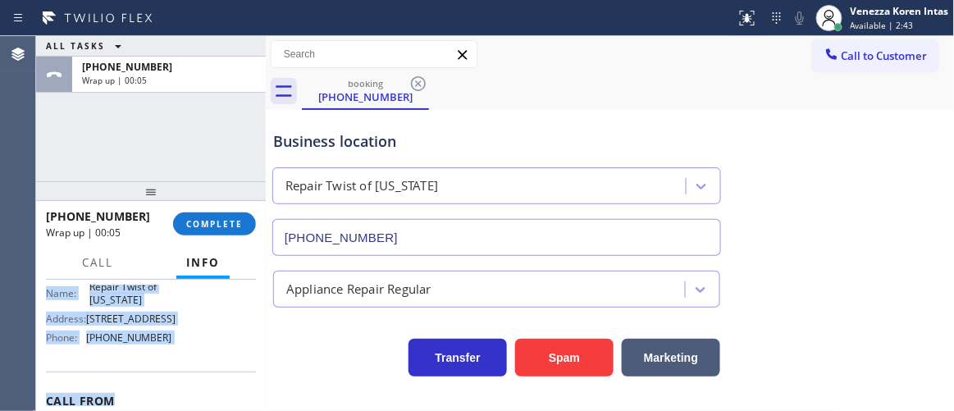
scroll to position [268, 0]
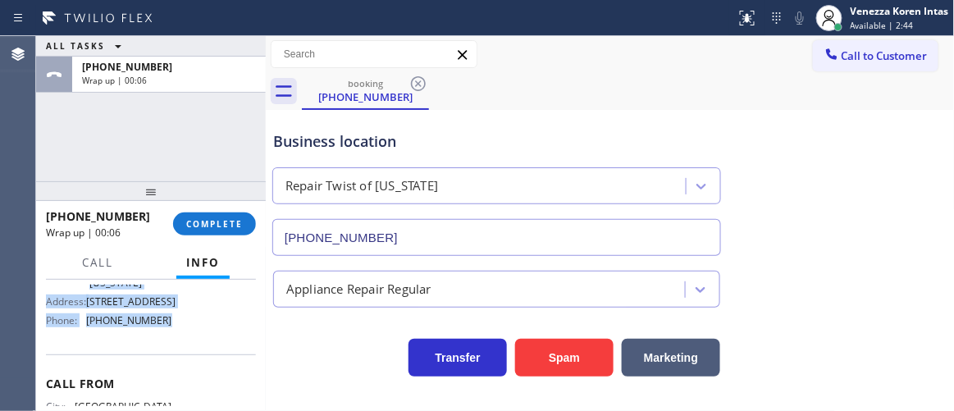
drag, startPoint x: 48, startPoint y: 378, endPoint x: 174, endPoint y: 355, distance: 128.4
click at [174, 355] on div "Context Queue: [Test] All Priority: 1 Customer Name: [PHONE_NUMBER] Phone: [PHO…" at bounding box center [151, 247] width 210 height 462
click at [231, 234] on button "COMPLETE" at bounding box center [214, 224] width 83 height 23
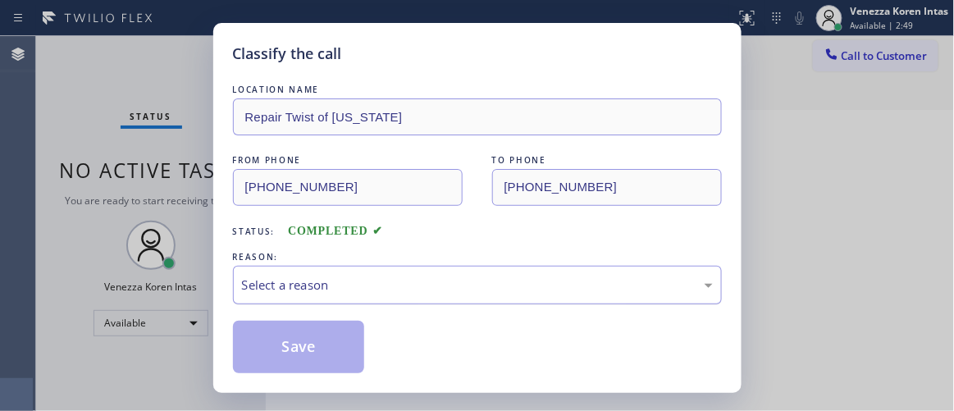
click at [427, 277] on div "Select a reason" at bounding box center [477, 285] width 471 height 19
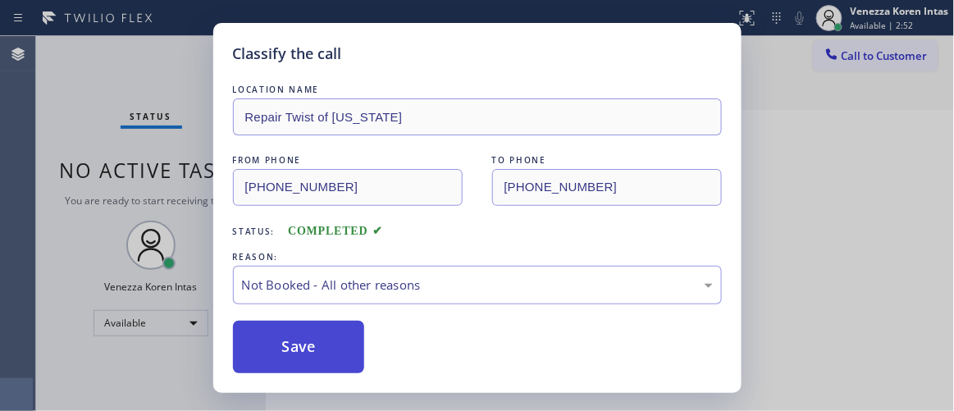
click at [331, 341] on button "Save" at bounding box center [299, 347] width 132 height 53
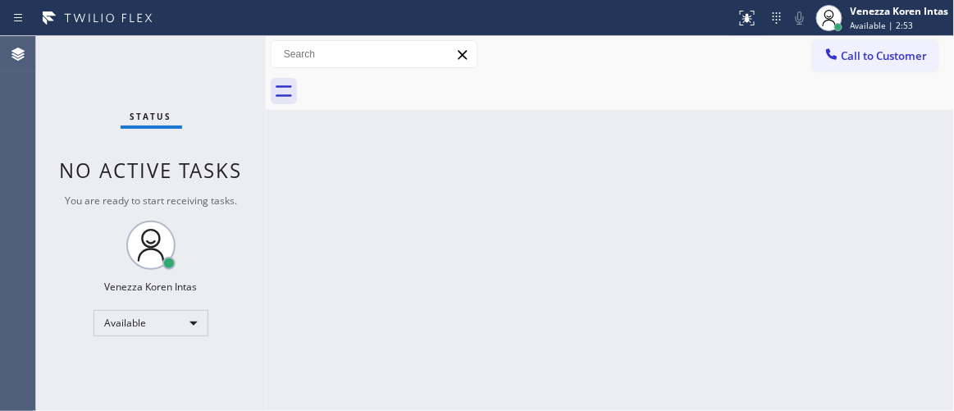
drag, startPoint x: 859, startPoint y: 18, endPoint x: 848, endPoint y: 75, distance: 57.8
click at [859, 19] on div "Venezza Koren Intas Available | 2:53" at bounding box center [901, 17] width 107 height 29
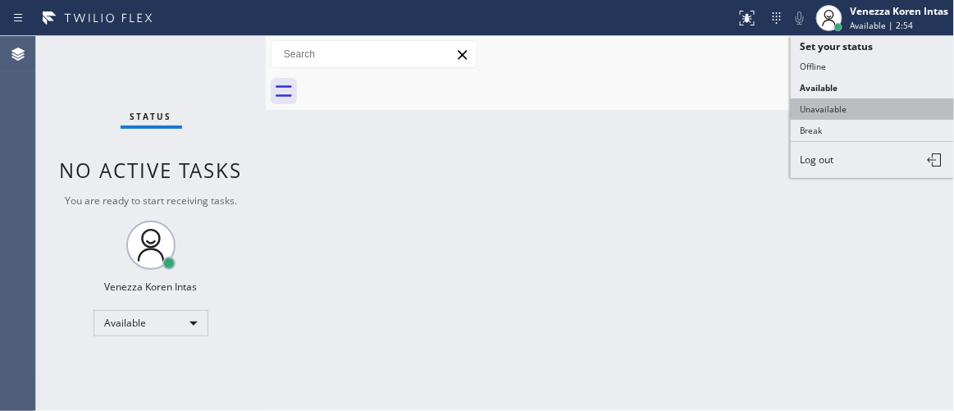
click at [833, 109] on button "Unavailable" at bounding box center [873, 108] width 164 height 21
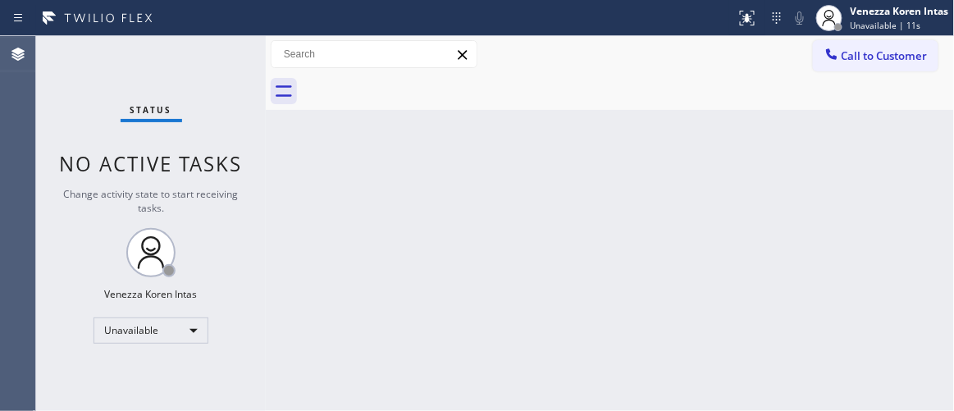
click at [310, 230] on div "Back to Dashboard Change Sender ID Customers Technicians Select a contact Outbo…" at bounding box center [610, 223] width 689 height 375
drag, startPoint x: 906, startPoint y: 54, endPoint x: 826, endPoint y: 128, distance: 108.6
click at [906, 56] on span "Call to Customer" at bounding box center [885, 55] width 86 height 15
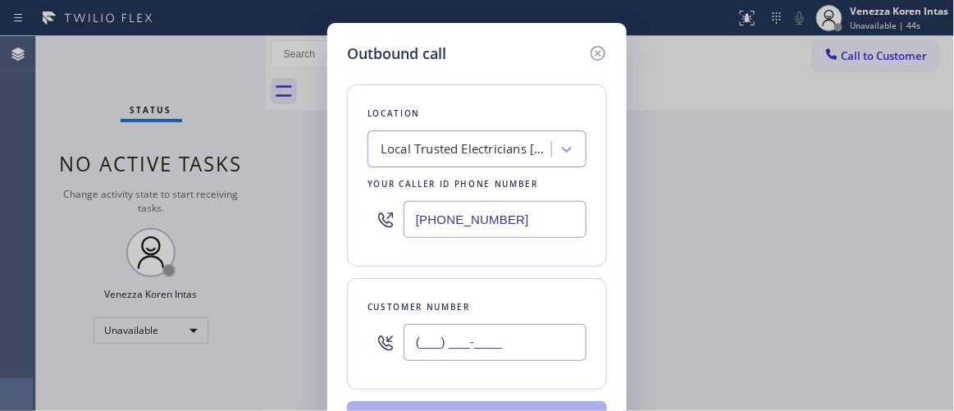
click at [416, 336] on input "(___) ___-____" at bounding box center [495, 342] width 183 height 37
paste input "516) 850-3981"
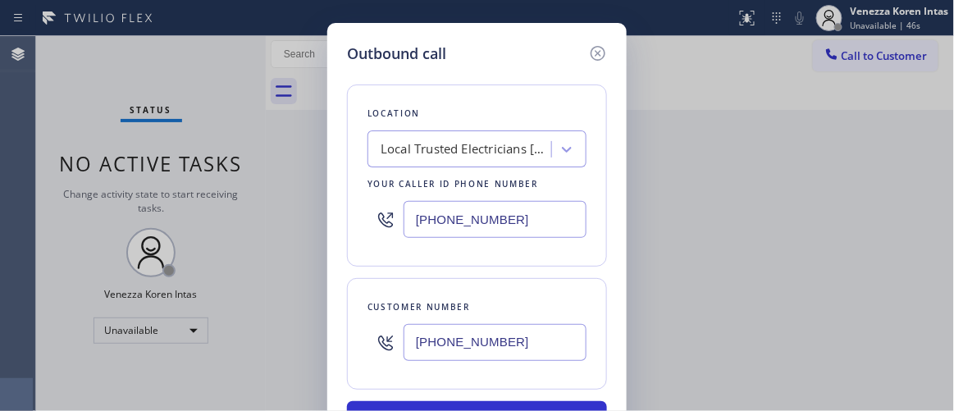
type input "[PHONE_NUMBER]"
drag, startPoint x: 441, startPoint y: 228, endPoint x: 519, endPoint y: 227, distance: 78.0
click at [441, 228] on input "[PHONE_NUMBER]" at bounding box center [495, 219] width 183 height 37
drag, startPoint x: 526, startPoint y: 225, endPoint x: 372, endPoint y: 213, distance: 154.7
click at [372, 213] on div "[PHONE_NUMBER]" at bounding box center [477, 219] width 219 height 53
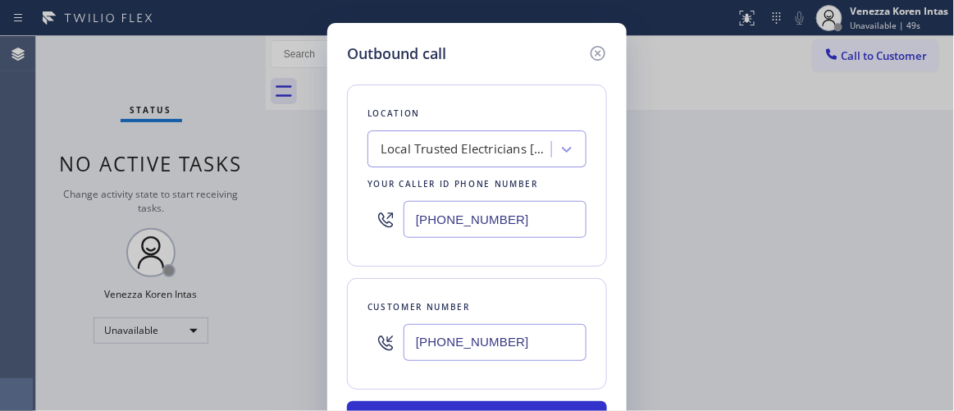
paste input "347) 284-6179"
type input "[PHONE_NUMBER]"
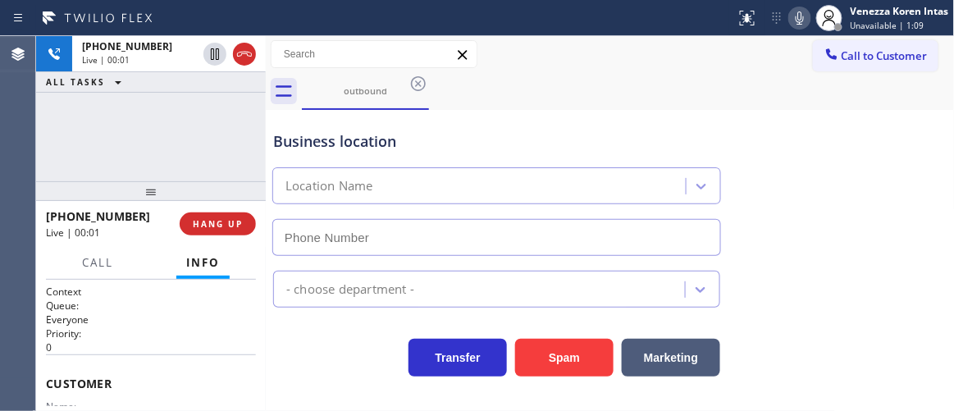
type input "[PHONE_NUMBER]"
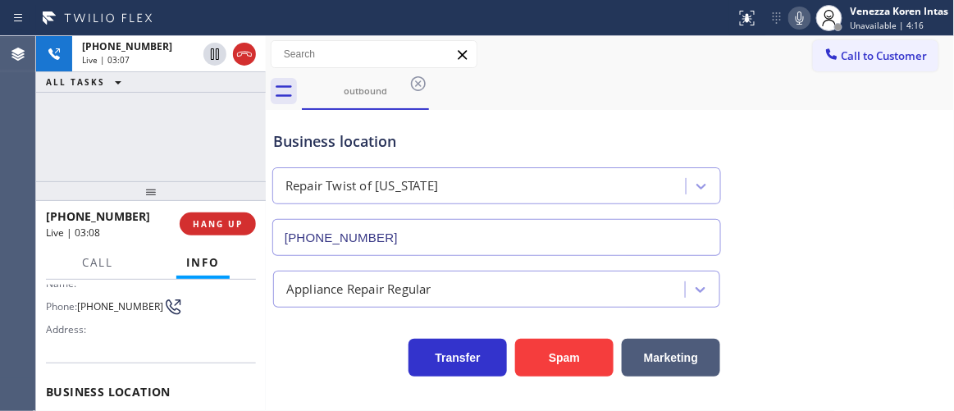
scroll to position [223, 0]
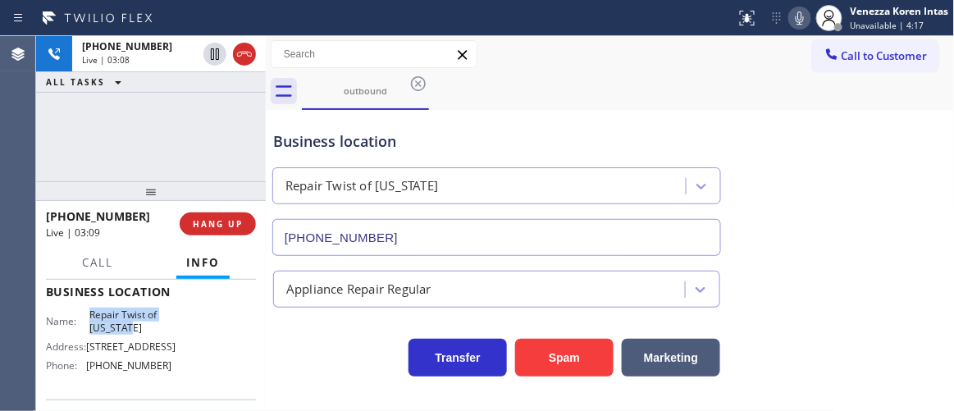
drag, startPoint x: 87, startPoint y: 314, endPoint x: 145, endPoint y: 332, distance: 61.0
click at [145, 332] on span "Repair Twist of [US_STATE]" at bounding box center [130, 321] width 82 height 25
click at [368, 139] on div "Business location" at bounding box center [496, 141] width 447 height 22
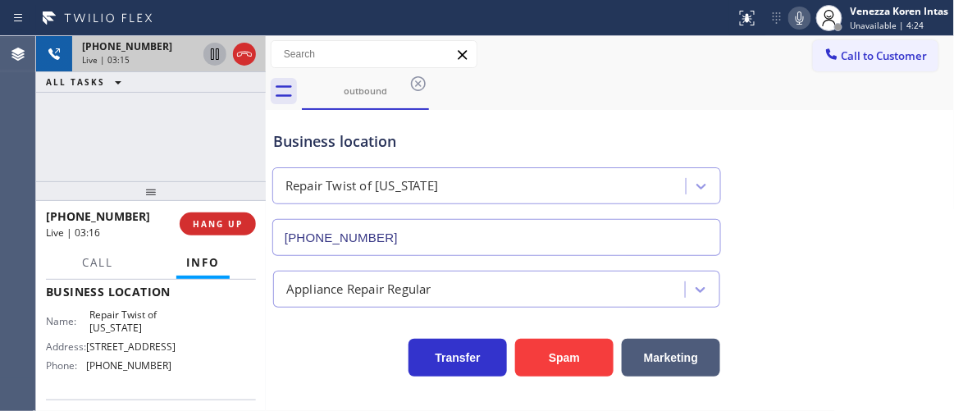
click at [216, 55] on icon at bounding box center [215, 53] width 8 height 11
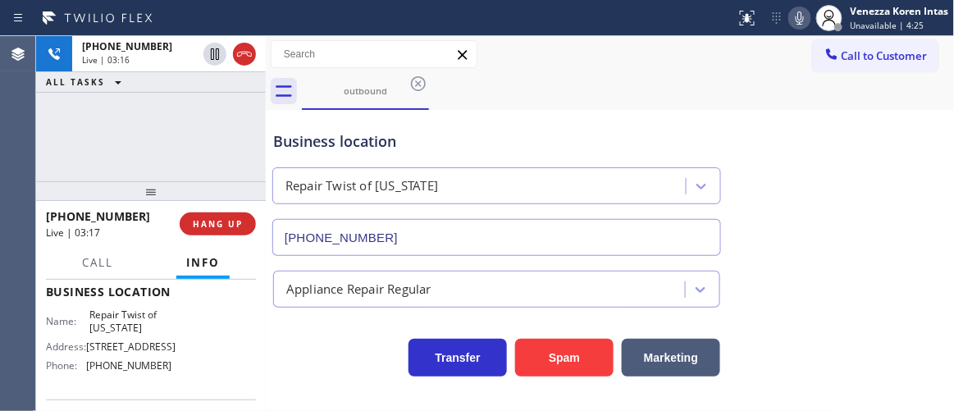
click at [798, 9] on icon at bounding box center [800, 18] width 20 height 20
drag, startPoint x: 792, startPoint y: 18, endPoint x: 767, endPoint y: 53, distance: 43.0
click at [793, 19] on icon at bounding box center [800, 18] width 20 height 20
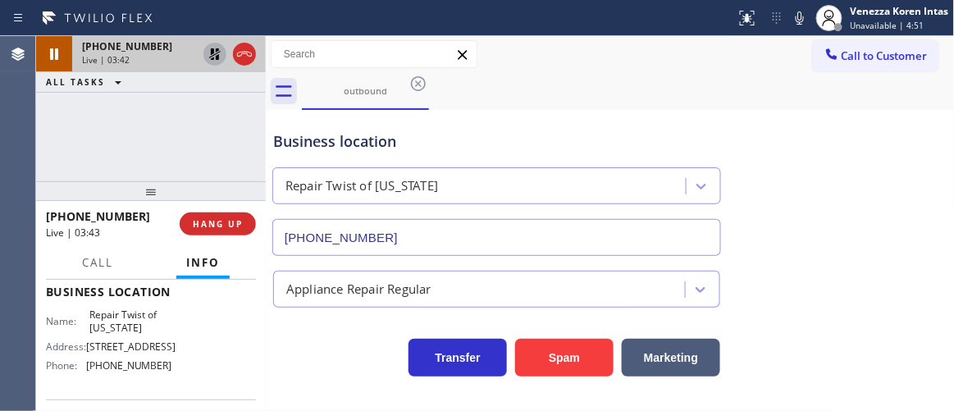
click at [213, 55] on icon at bounding box center [214, 53] width 11 height 11
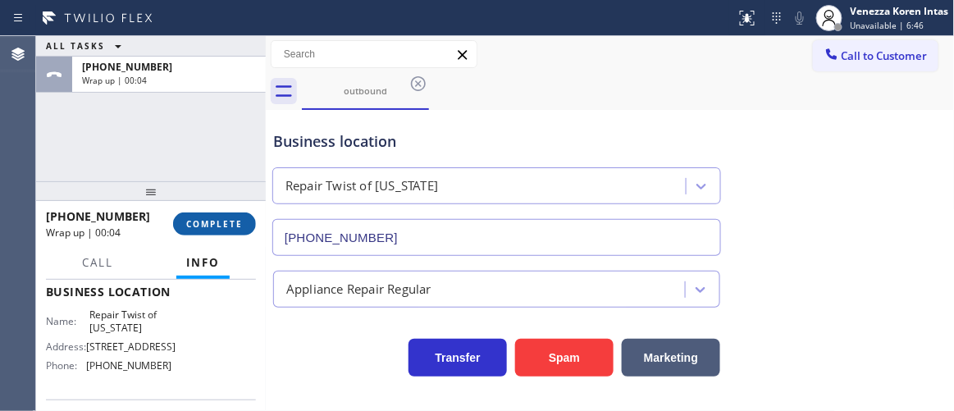
drag, startPoint x: 200, startPoint y: 216, endPoint x: 257, endPoint y: 242, distance: 62.4
click at [201, 217] on button "COMPLETE" at bounding box center [214, 224] width 83 height 23
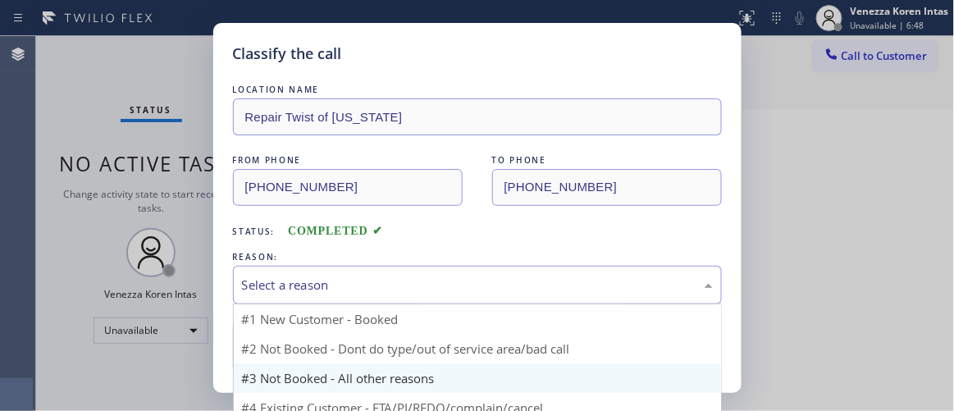
drag, startPoint x: 407, startPoint y: 289, endPoint x: 401, endPoint y: 390, distance: 101.1
click at [407, 288] on div "Select a reason" at bounding box center [477, 285] width 471 height 19
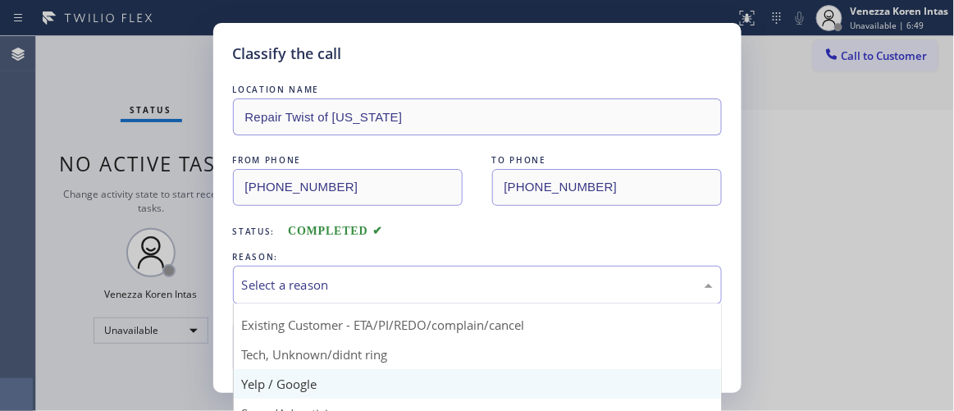
scroll to position [74, 0]
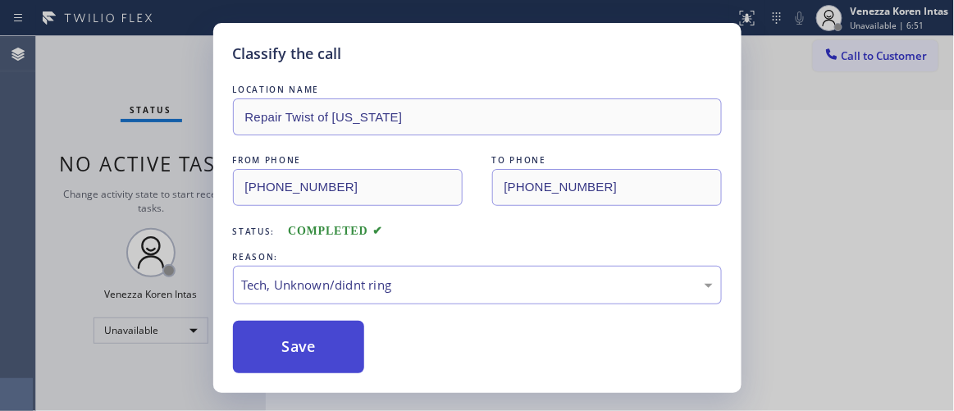
click at [340, 345] on button "Save" at bounding box center [299, 347] width 132 height 53
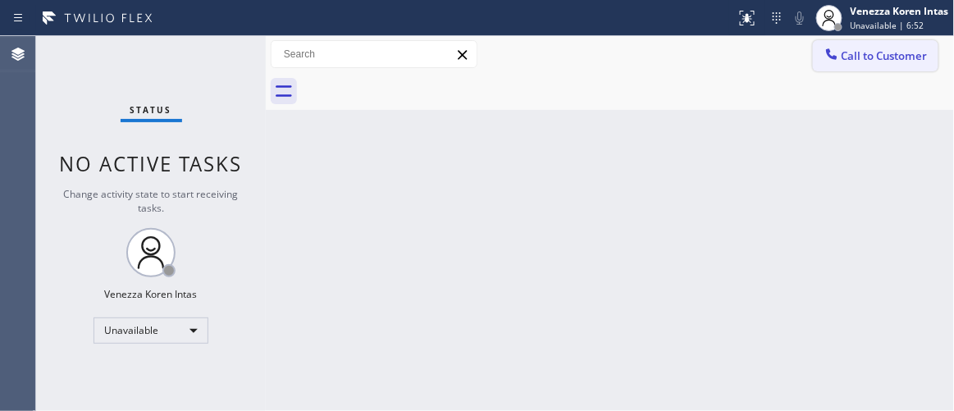
click at [867, 64] on button "Call to Customer" at bounding box center [876, 55] width 126 height 31
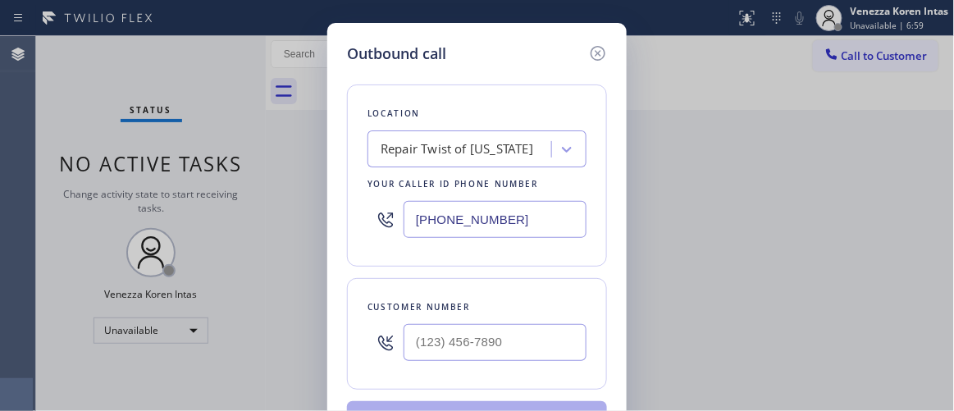
click at [415, 324] on input "text" at bounding box center [495, 342] width 183 height 37
click at [419, 335] on input "(___) ___-____" at bounding box center [495, 342] width 183 height 37
paste input "516) 850-3981"
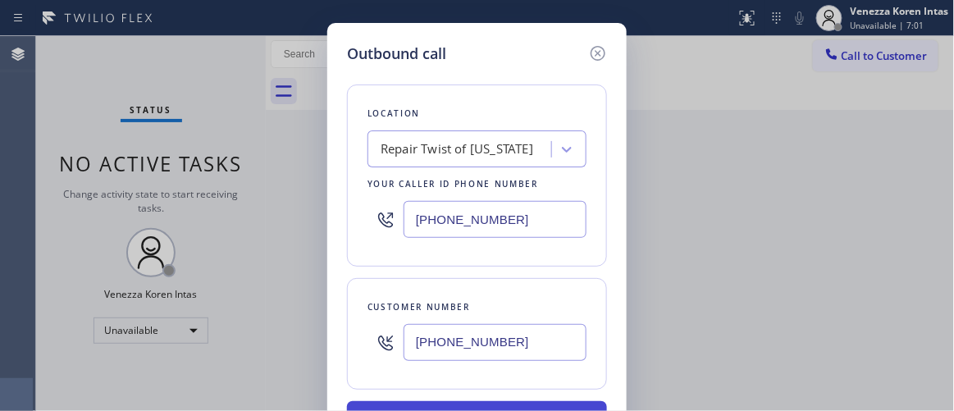
type input "[PHONE_NUMBER]"
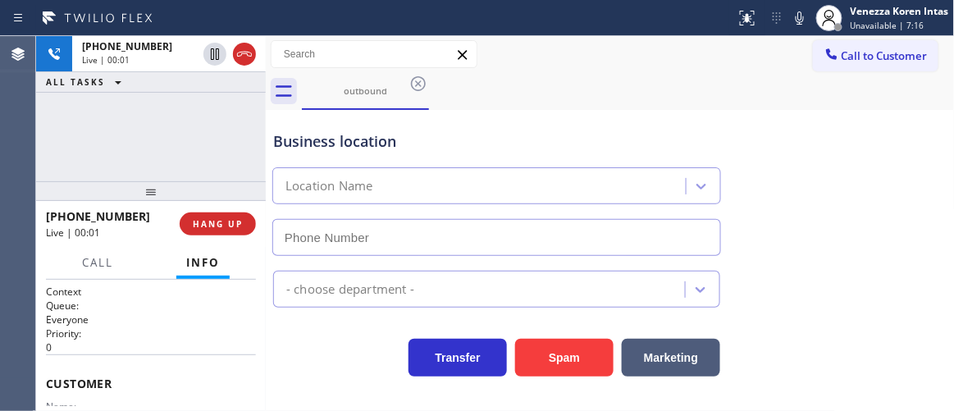
type input "[PHONE_NUMBER]"
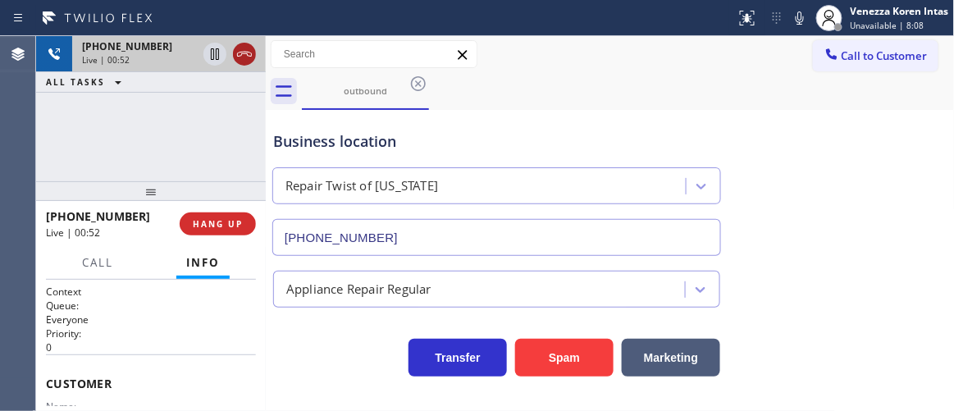
click at [238, 54] on icon at bounding box center [245, 54] width 20 height 20
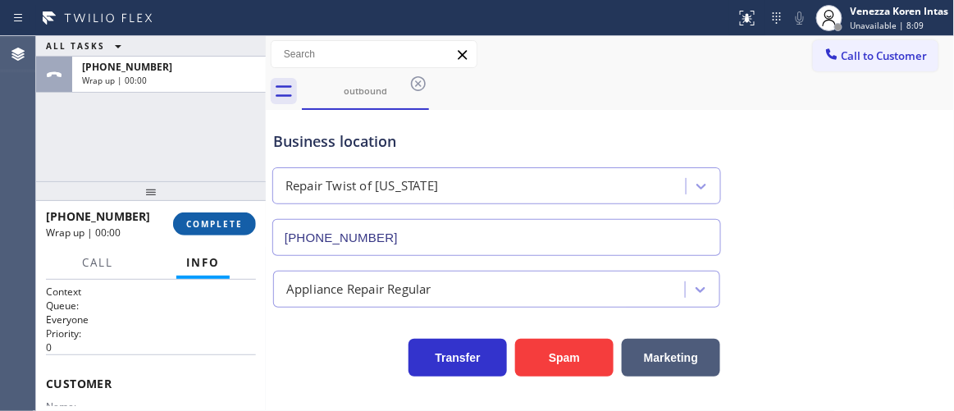
click at [224, 222] on span "COMPLETE" at bounding box center [214, 223] width 57 height 11
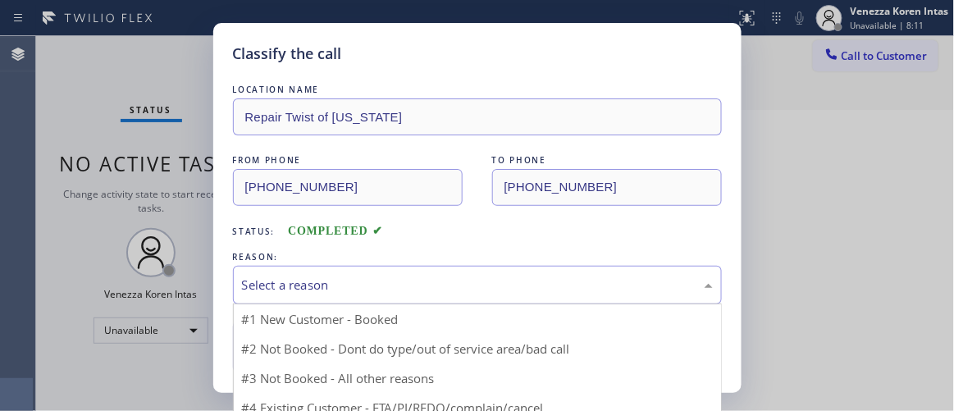
click at [366, 272] on div "Select a reason" at bounding box center [477, 285] width 489 height 39
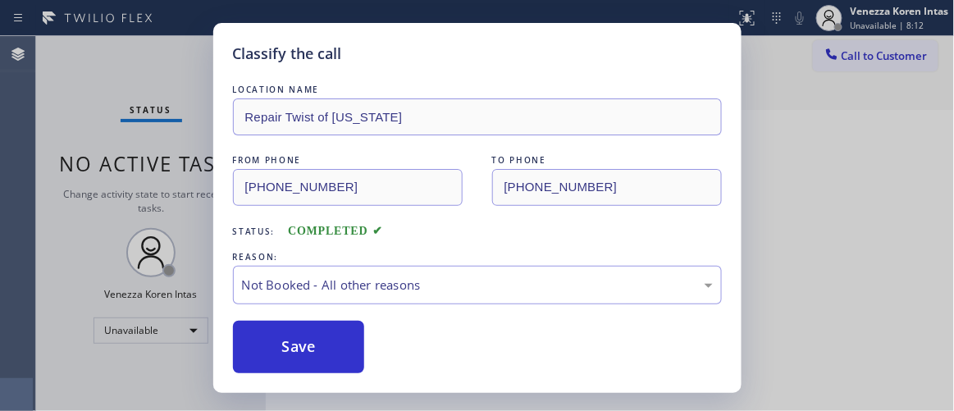
click at [342, 356] on button "Save" at bounding box center [299, 347] width 132 height 53
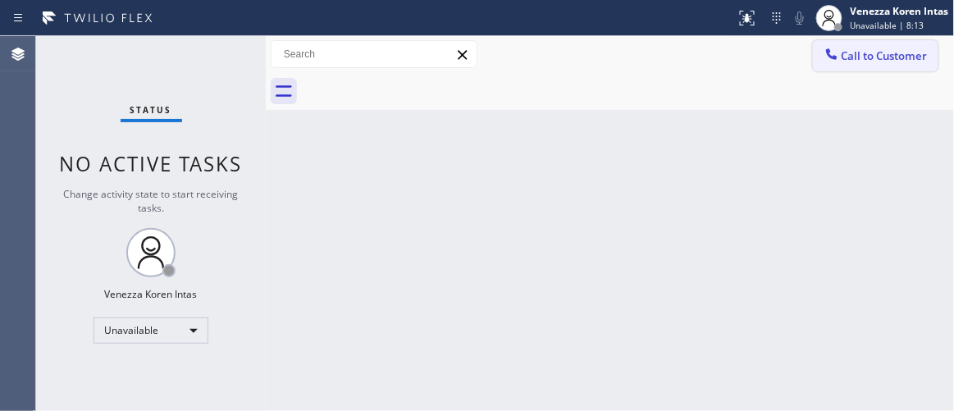
click at [883, 57] on span "Call to Customer" at bounding box center [885, 55] width 86 height 15
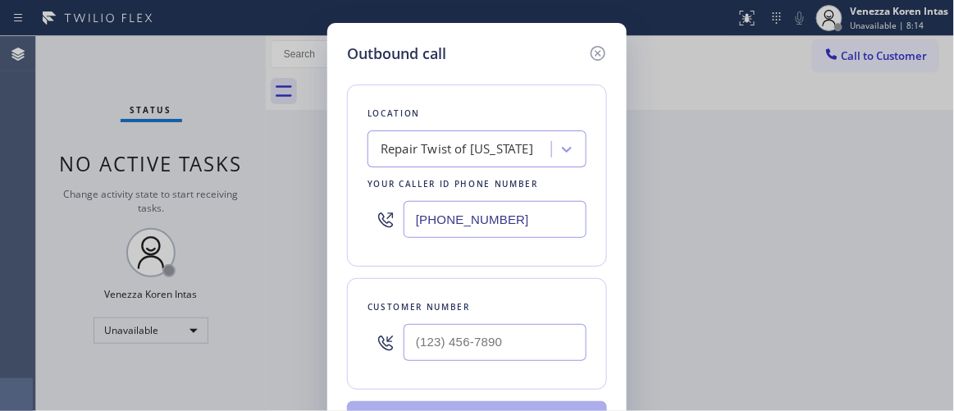
type input "(___) ___-____"
click at [513, 347] on input "(___) ___-____" at bounding box center [495, 342] width 183 height 37
click at [437, 336] on input "(___) ___-____" at bounding box center [495, 342] width 183 height 37
paste input "516-8503"
drag, startPoint x: 536, startPoint y: 343, endPoint x: 391, endPoint y: 319, distance: 146.4
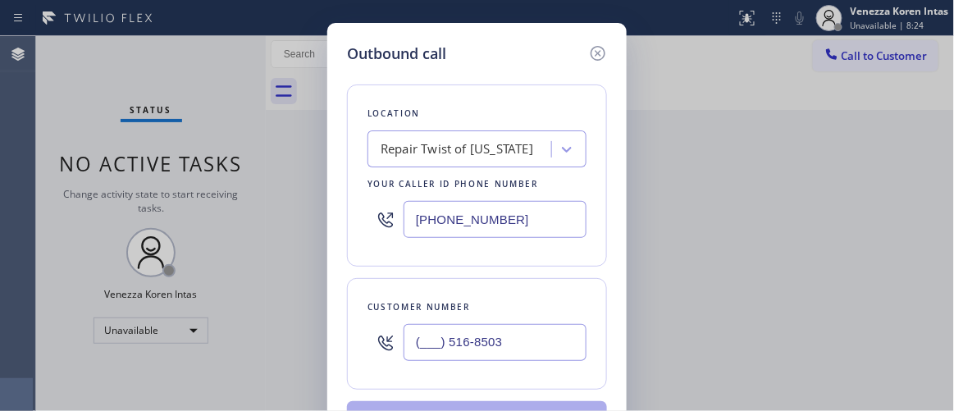
click at [391, 319] on div "(___) 516-8503" at bounding box center [477, 342] width 219 height 53
paste input "516) 850-3981"
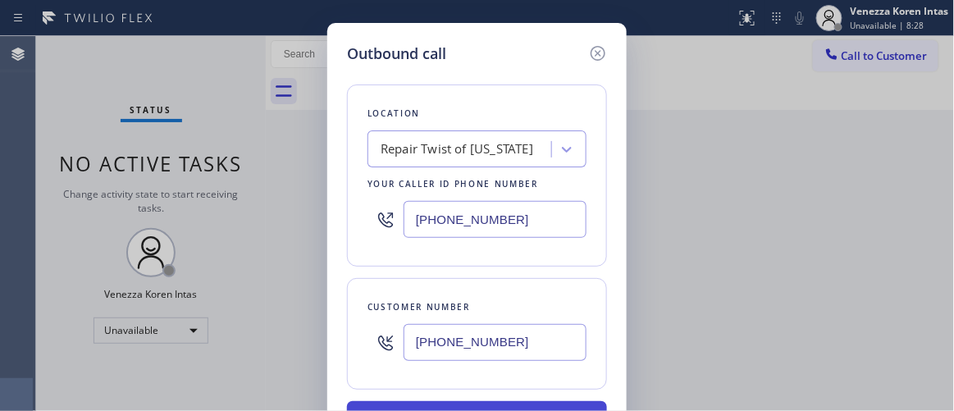
type input "[PHONE_NUMBER]"
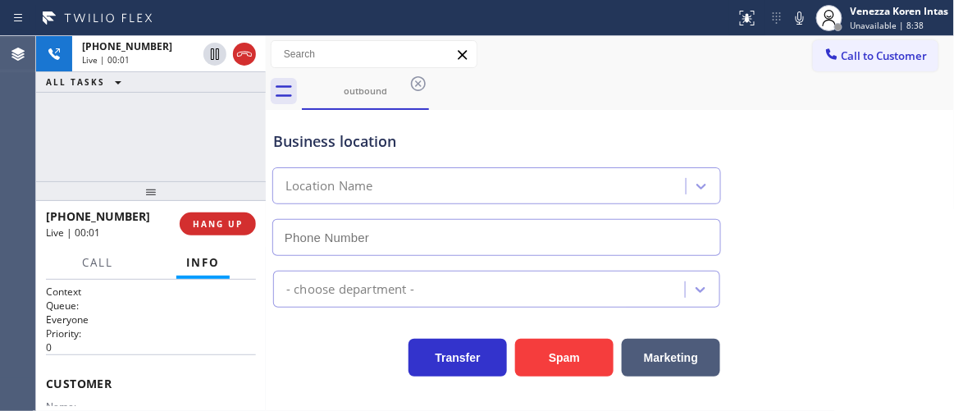
type input "[PHONE_NUMBER]"
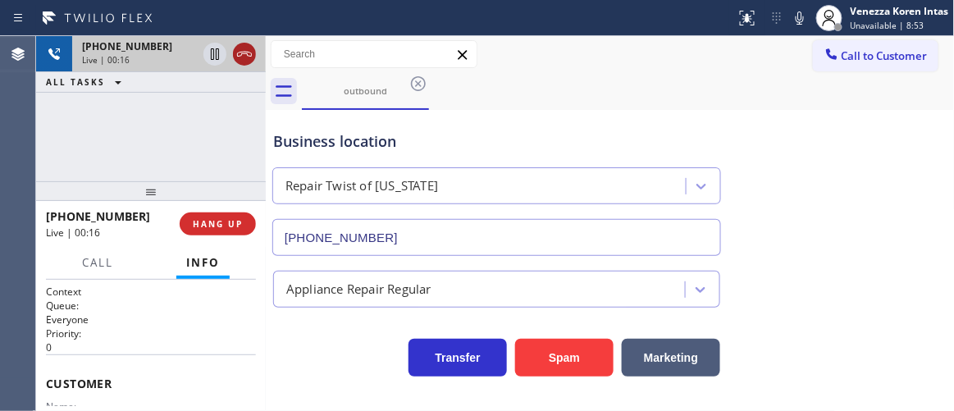
click at [235, 48] on icon at bounding box center [245, 54] width 20 height 20
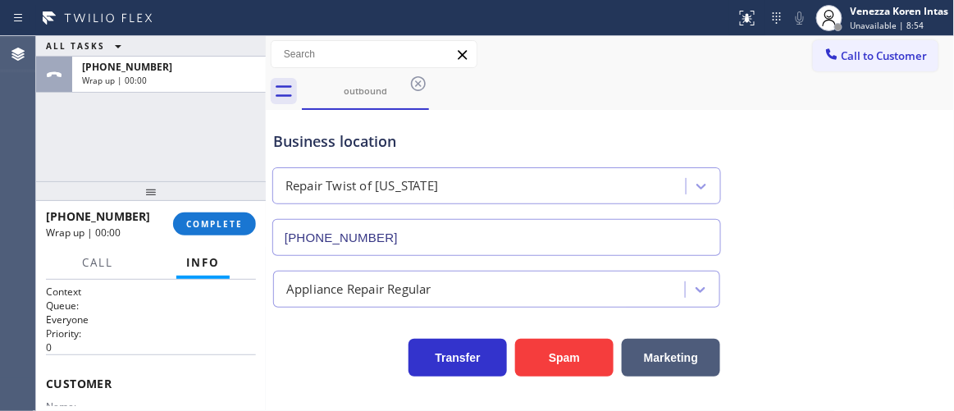
drag, startPoint x: 226, startPoint y: 221, endPoint x: 339, endPoint y: 244, distance: 115.5
click at [226, 221] on span "COMPLETE" at bounding box center [214, 223] width 57 height 11
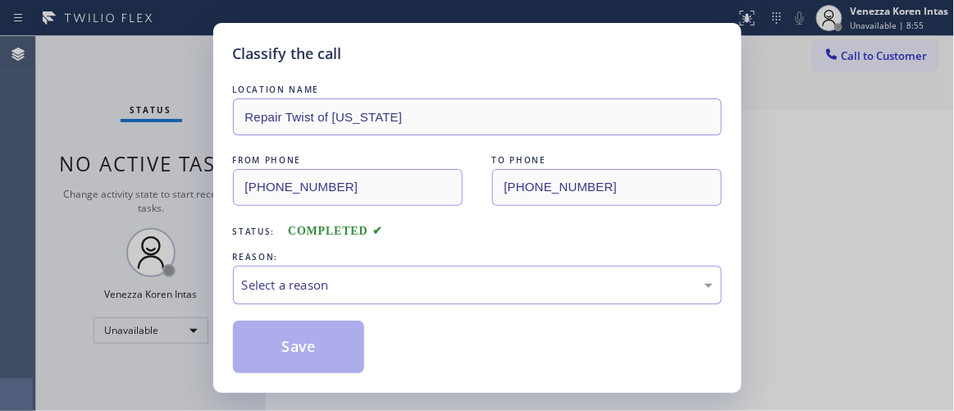
click at [351, 295] on div "Select a reason" at bounding box center [477, 285] width 489 height 39
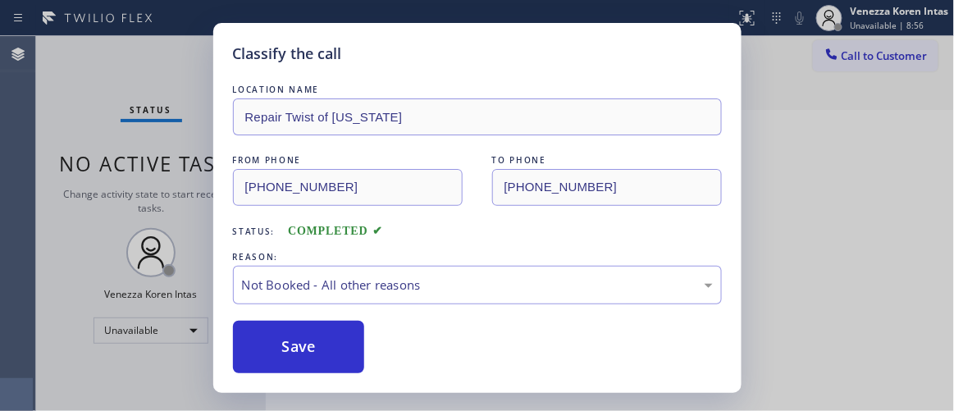
click at [362, 347] on button "Save" at bounding box center [299, 347] width 132 height 53
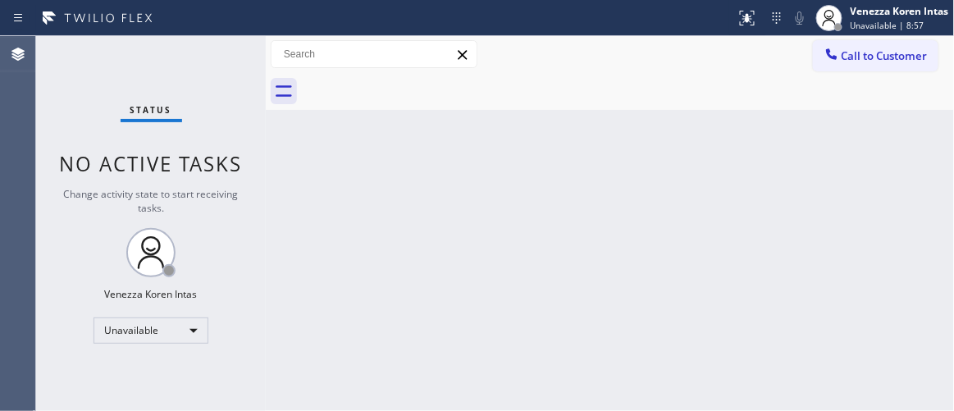
drag, startPoint x: 892, startPoint y: 58, endPoint x: 885, endPoint y: 71, distance: 13.9
click at [894, 62] on span "Call to Customer" at bounding box center [885, 55] width 86 height 15
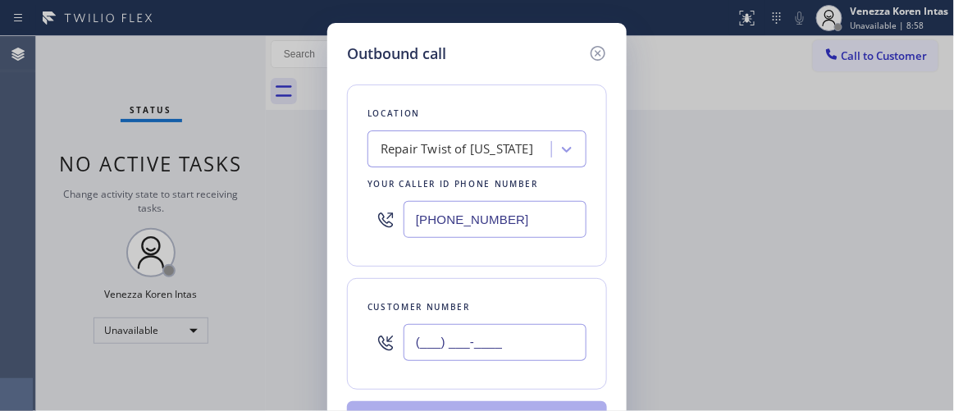
click at [519, 354] on input "(___) ___-____" at bounding box center [495, 342] width 183 height 37
paste input "516) 850-3981"
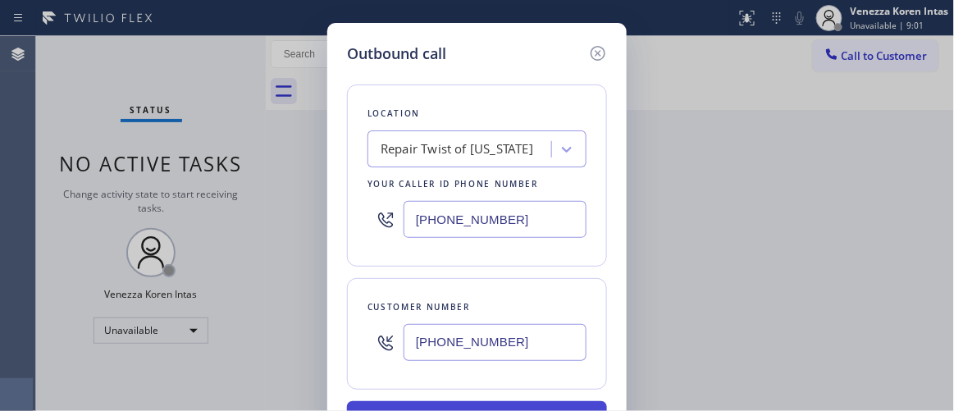
type input "[PHONE_NUMBER]"
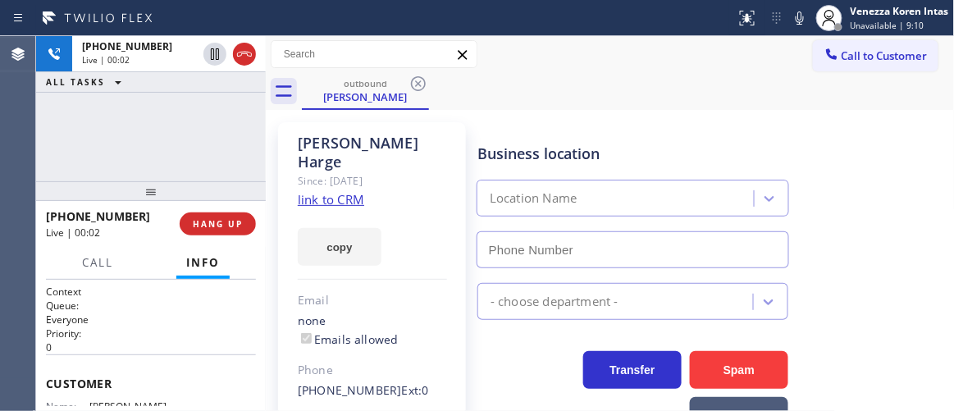
type input "[PHONE_NUMBER]"
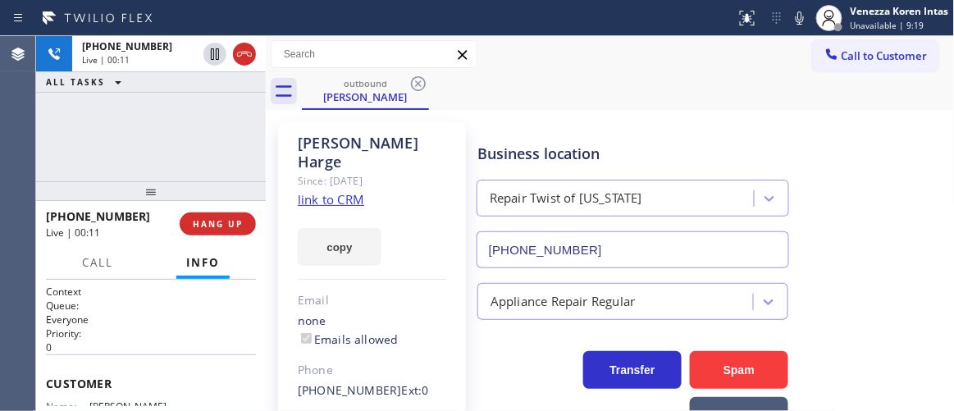
drag, startPoint x: 249, startPoint y: 58, endPoint x: 355, endPoint y: 2, distance: 120.4
click at [249, 58] on icon at bounding box center [245, 54] width 20 height 20
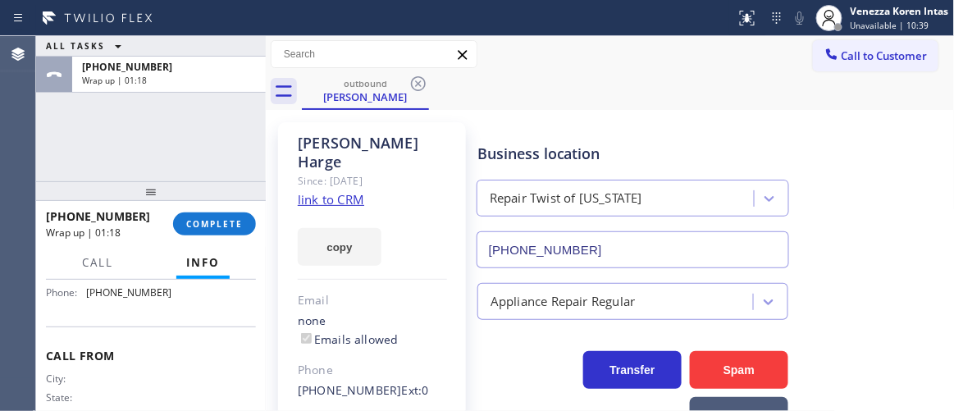
scroll to position [298, 0]
drag, startPoint x: 162, startPoint y: 329, endPoint x: 87, endPoint y: 332, distance: 74.7
click at [87, 325] on div "Business location Name: Repair Twist of [US_STATE] Address: [STREET_ADDRESS] Ph…" at bounding box center [151, 256] width 210 height 137
click at [194, 222] on span "COMPLETE" at bounding box center [214, 223] width 57 height 11
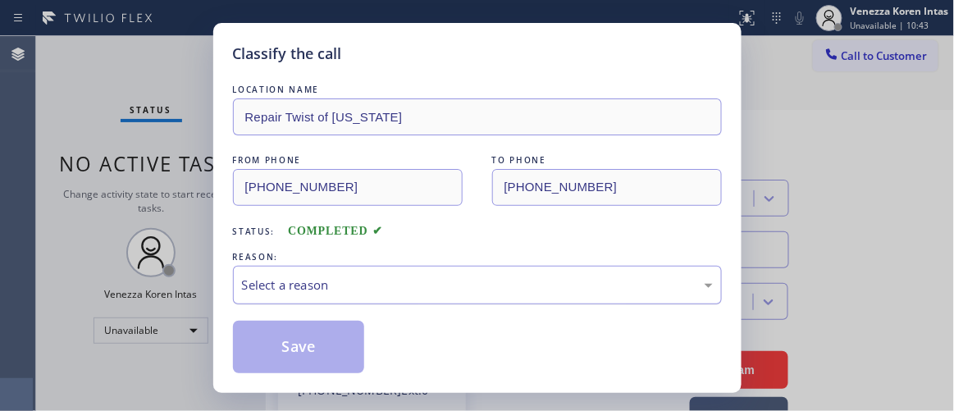
click at [390, 277] on div "Select a reason" at bounding box center [477, 285] width 489 height 39
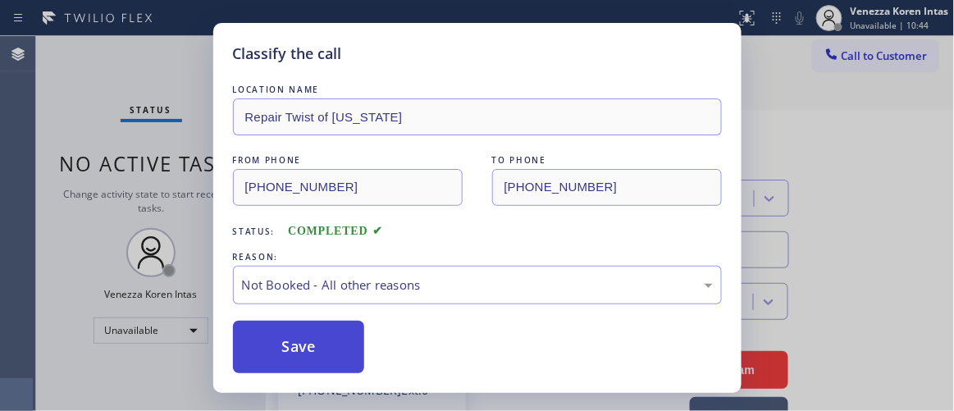
click at [352, 345] on button "Save" at bounding box center [299, 347] width 132 height 53
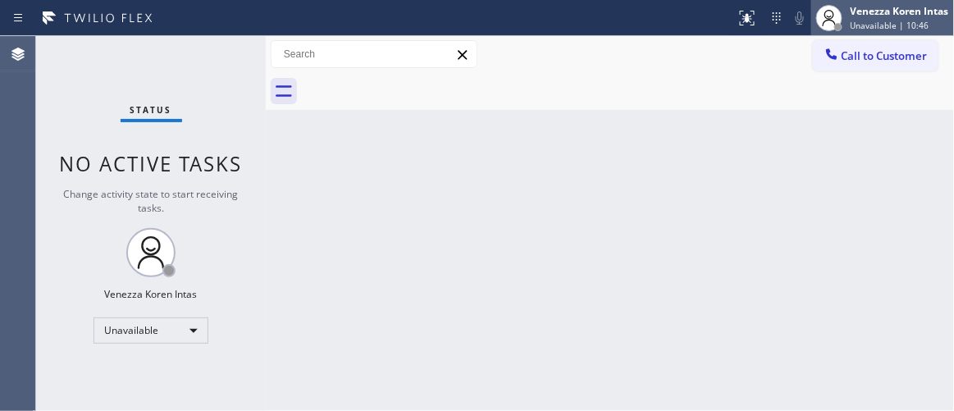
click at [873, 27] on span "Unavailable | 10:46" at bounding box center [890, 25] width 79 height 11
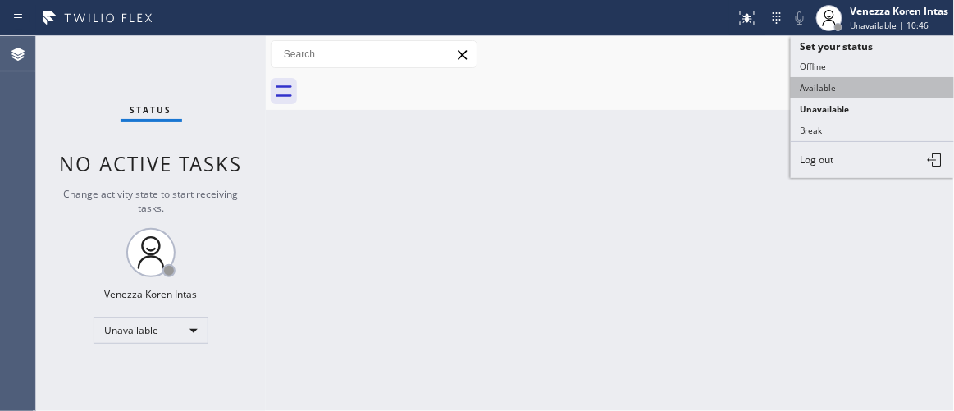
click at [854, 94] on button "Available" at bounding box center [873, 87] width 164 height 21
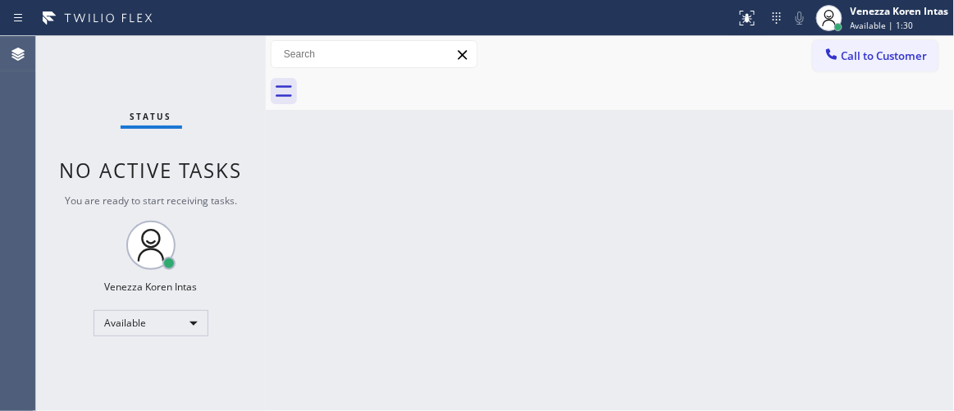
click at [396, 109] on div at bounding box center [628, 91] width 653 height 37
click at [376, 242] on div "Back to Dashboard Change Sender ID Customers Technicians Select a contact Outbo…" at bounding box center [610, 223] width 689 height 375
click at [312, 175] on div "Back to Dashboard Change Sender ID Customers Technicians Select a contact Outbo…" at bounding box center [610, 223] width 689 height 375
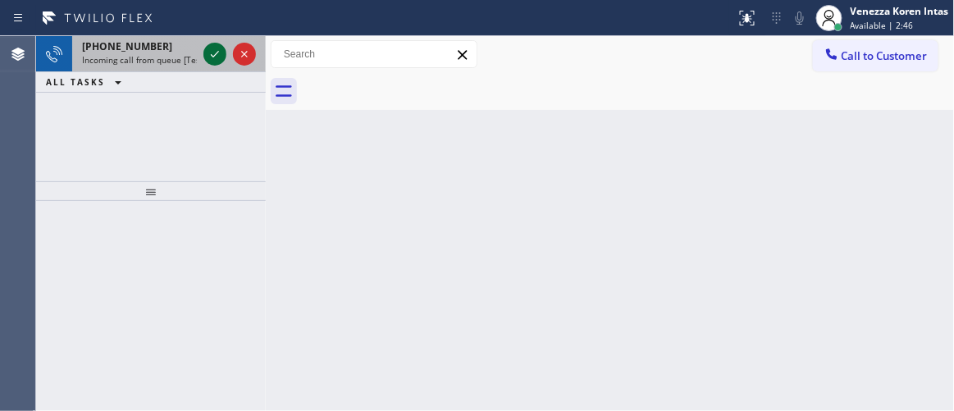
click at [214, 52] on icon at bounding box center [215, 54] width 20 height 20
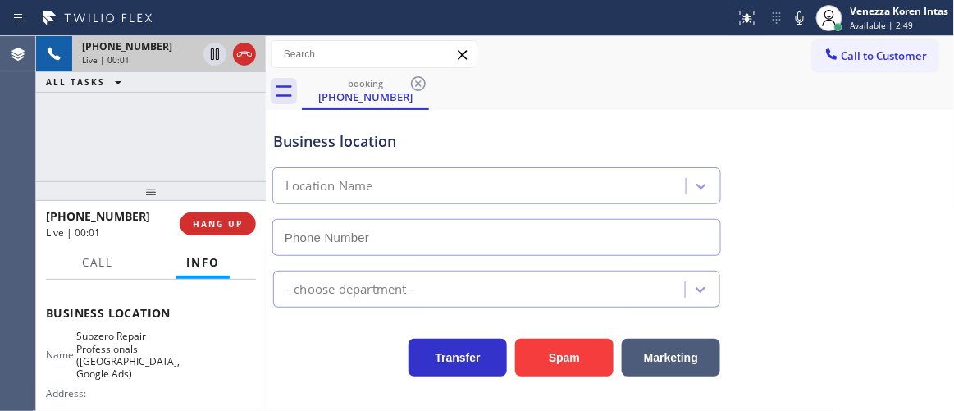
scroll to position [223, 0]
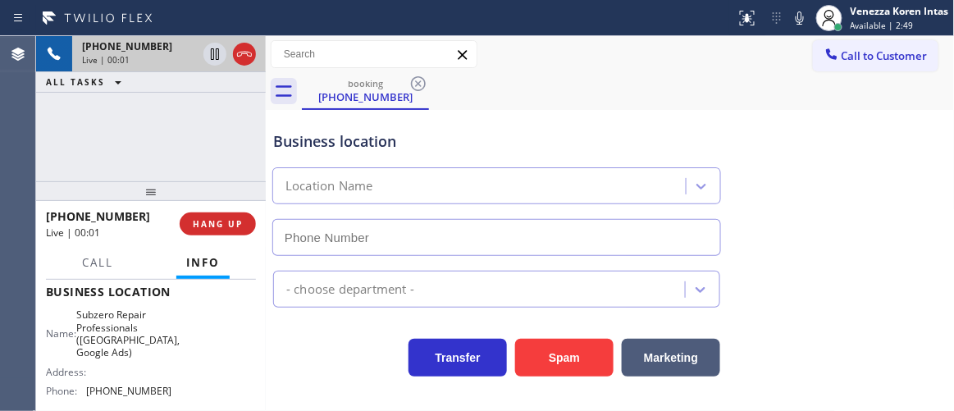
type input "[PHONE_NUMBER]"
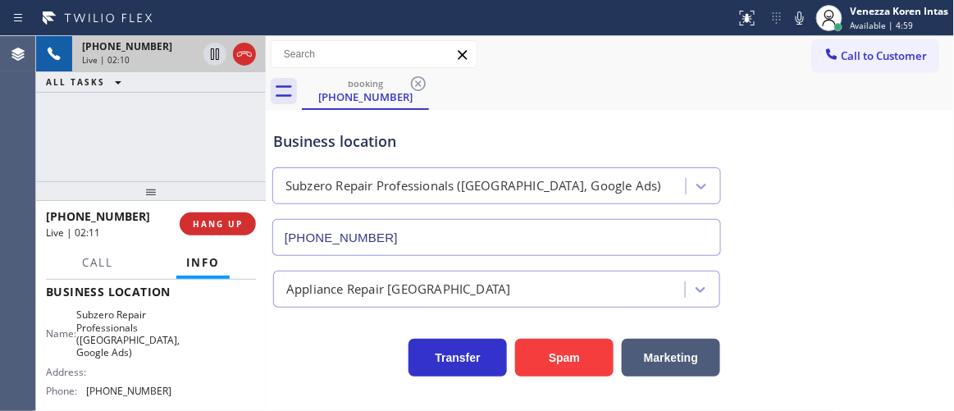
drag, startPoint x: 806, startPoint y: 21, endPoint x: 364, endPoint y: 155, distance: 461.5
click at [805, 21] on icon at bounding box center [800, 18] width 20 height 20
click at [213, 55] on icon at bounding box center [215, 54] width 20 height 20
drag, startPoint x: 796, startPoint y: 20, endPoint x: 765, endPoint y: 35, distance: 34.9
click at [796, 23] on icon at bounding box center [800, 18] width 20 height 20
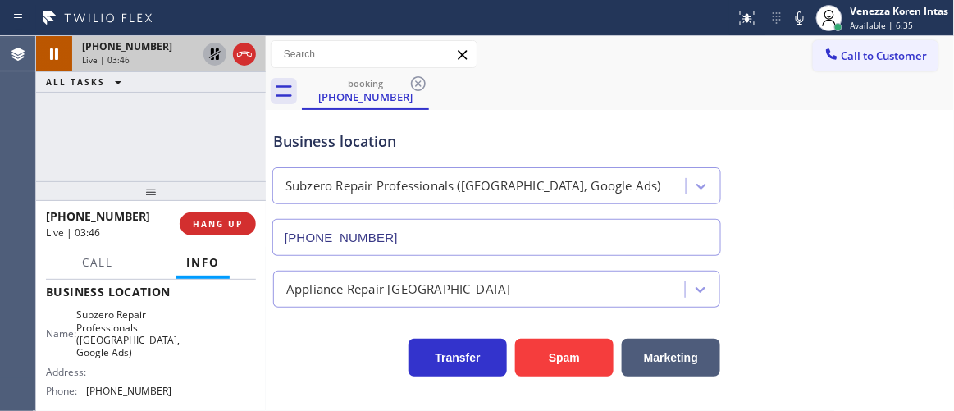
click at [209, 57] on icon at bounding box center [215, 54] width 20 height 20
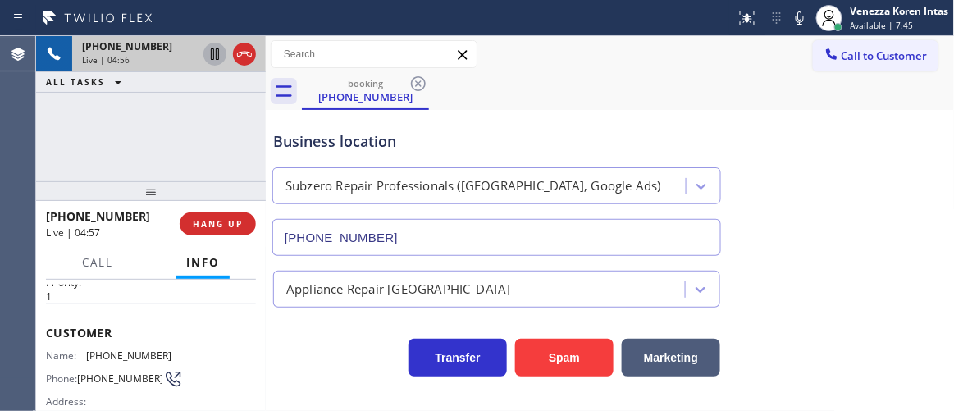
scroll to position [74, 0]
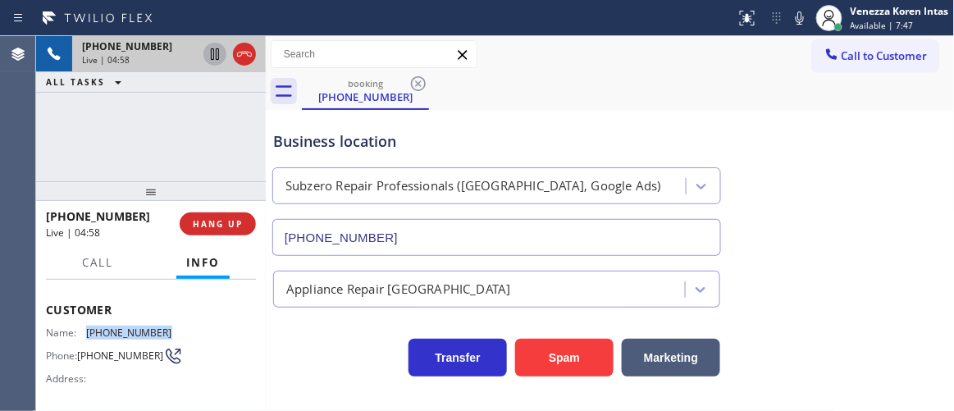
drag, startPoint x: 165, startPoint y: 328, endPoint x: 87, endPoint y: 328, distance: 77.9
click at [87, 328] on span "[PHONE_NUMBER]" at bounding box center [129, 333] width 86 height 12
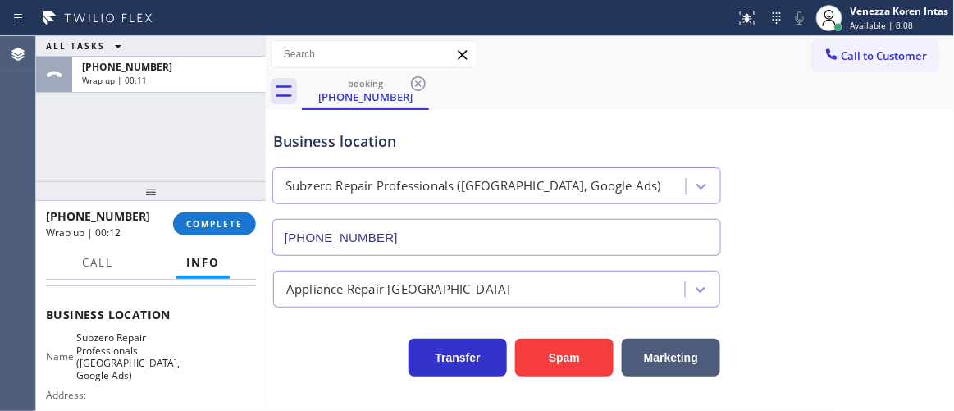
scroll to position [223, 0]
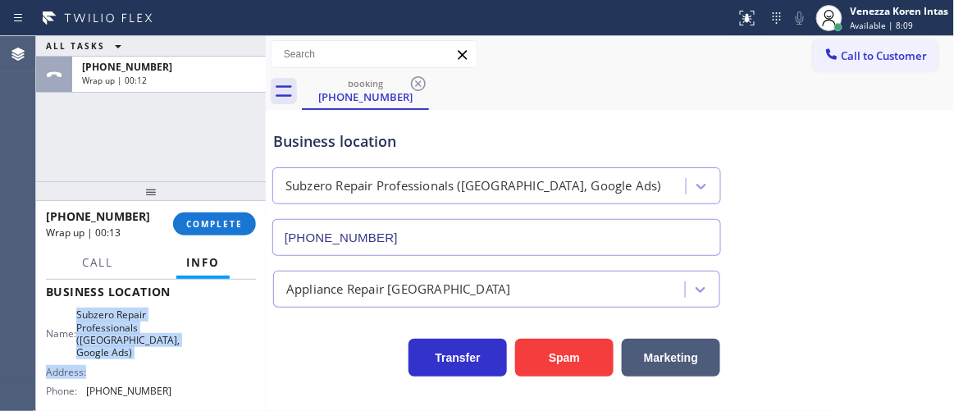
drag, startPoint x: 86, startPoint y: 311, endPoint x: 134, endPoint y: 364, distance: 71.5
click at [134, 364] on div "Name: Subzero Repair Professionals ([GEOGRAPHIC_DATA], Google Ads) Address: Pho…" at bounding box center [109, 357] width 126 height 96
drag, startPoint x: 130, startPoint y: 354, endPoint x: 85, endPoint y: 322, distance: 55.3
click at [130, 354] on span "Subzero Repair Professionals ([GEOGRAPHIC_DATA], Google Ads)" at bounding box center [127, 334] width 103 height 51
click at [91, 317] on span "Subzero Repair Professionals ([GEOGRAPHIC_DATA], Google Ads)" at bounding box center [127, 334] width 103 height 51
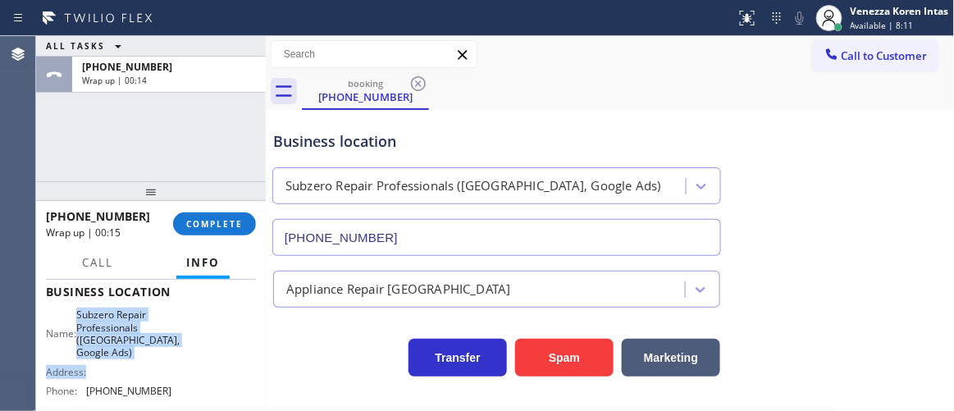
click at [104, 320] on span "Subzero Repair Professionals ([GEOGRAPHIC_DATA], Google Ads)" at bounding box center [127, 334] width 103 height 51
drag, startPoint x: 85, startPoint y: 317, endPoint x: 130, endPoint y: 353, distance: 57.8
click at [130, 353] on div "Name: Subzero Repair Professionals ([GEOGRAPHIC_DATA], Google Ads)" at bounding box center [109, 334] width 126 height 51
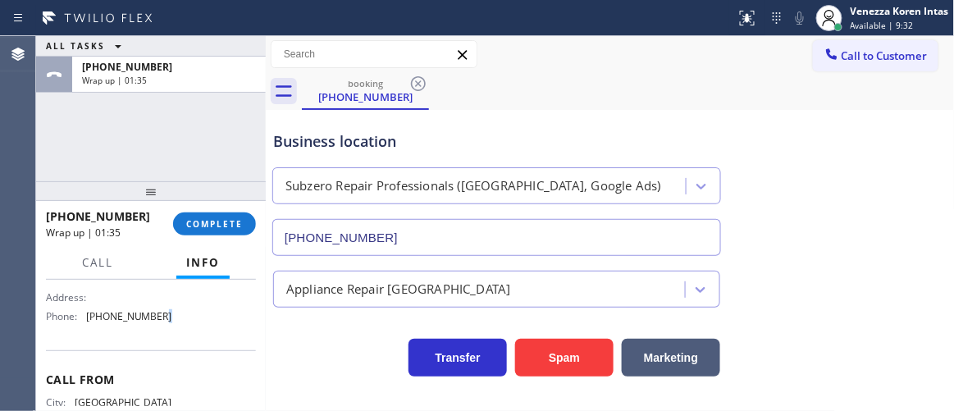
drag, startPoint x: 176, startPoint y: 310, endPoint x: 153, endPoint y: 312, distance: 23.0
click at [151, 312] on div "Name: Subzero Repair Professionals ([GEOGRAPHIC_DATA], Google Ads) Address: Pho…" at bounding box center [151, 282] width 210 height 96
click at [161, 314] on span "[PHONE_NUMBER]" at bounding box center [129, 316] width 86 height 12
click at [134, 318] on span "[PHONE_NUMBER]" at bounding box center [129, 316] width 86 height 12
drag, startPoint x: 158, startPoint y: 321, endPoint x: 90, endPoint y: 319, distance: 67.3
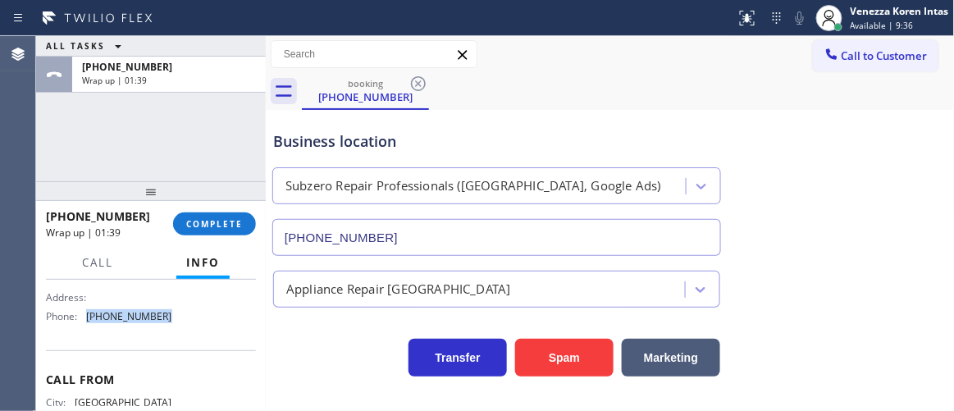
click at [86, 319] on div "Phone: [PHONE_NUMBER]" at bounding box center [109, 316] width 126 height 12
drag, startPoint x: 233, startPoint y: 218, endPoint x: 285, endPoint y: 236, distance: 54.8
click at [233, 216] on button "COMPLETE" at bounding box center [214, 224] width 83 height 23
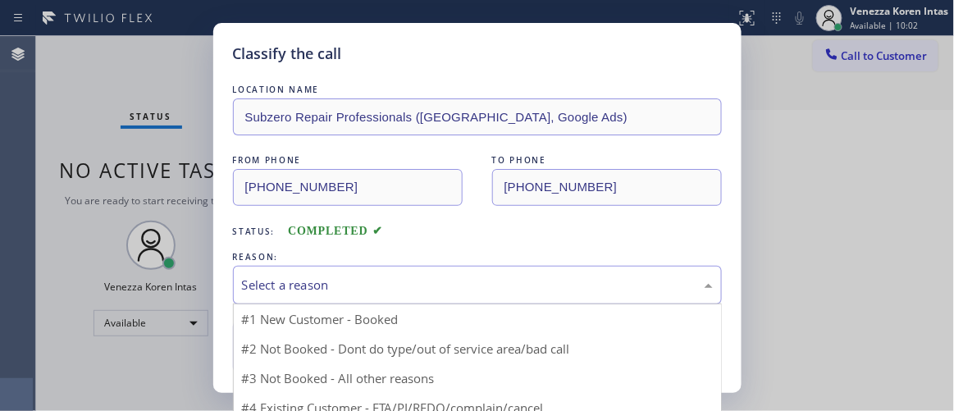
click at [373, 290] on div "Select a reason" at bounding box center [477, 285] width 471 height 19
drag, startPoint x: 358, startPoint y: 341, endPoint x: 350, endPoint y: 339, distance: 8.6
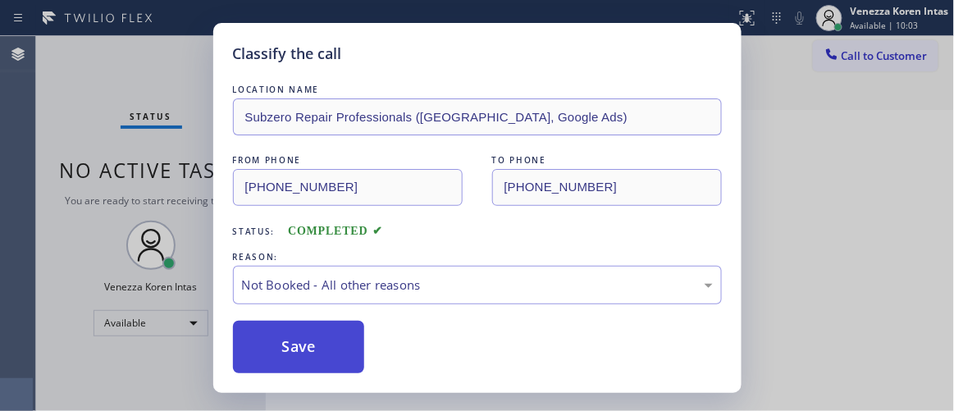
click at [344, 336] on button "Save" at bounding box center [299, 347] width 132 height 53
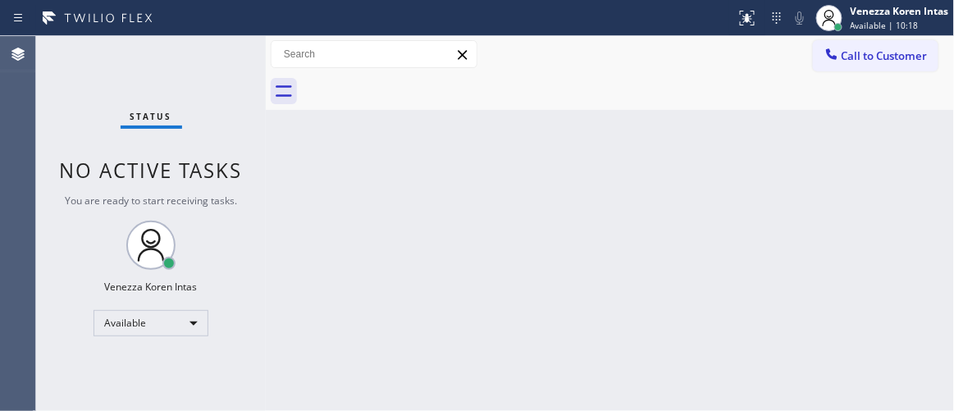
drag, startPoint x: 425, startPoint y: 218, endPoint x: 400, endPoint y: 216, distance: 25.6
click at [414, 217] on div "Back to Dashboard Change Sender ID Customers Technicians Select a contact Outbo…" at bounding box center [610, 223] width 689 height 375
drag, startPoint x: 195, startPoint y: 65, endPoint x: 132, endPoint y: 122, distance: 85.4
click at [194, 62] on div "Status No active tasks You are ready to start receiving tasks. Venezza Koren In…" at bounding box center [151, 223] width 230 height 375
click at [243, 80] on div "Status No active tasks You are ready to start receiving tasks. Venezza Koren In…" at bounding box center [151, 223] width 230 height 375
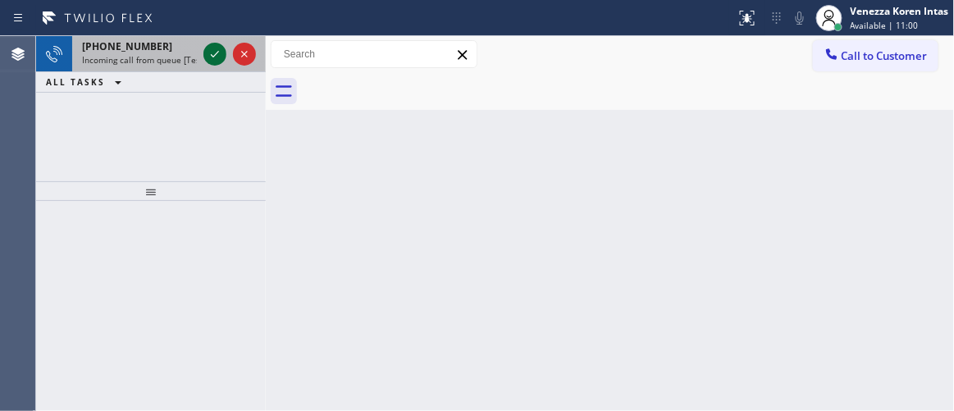
click at [212, 51] on icon at bounding box center [215, 54] width 20 height 20
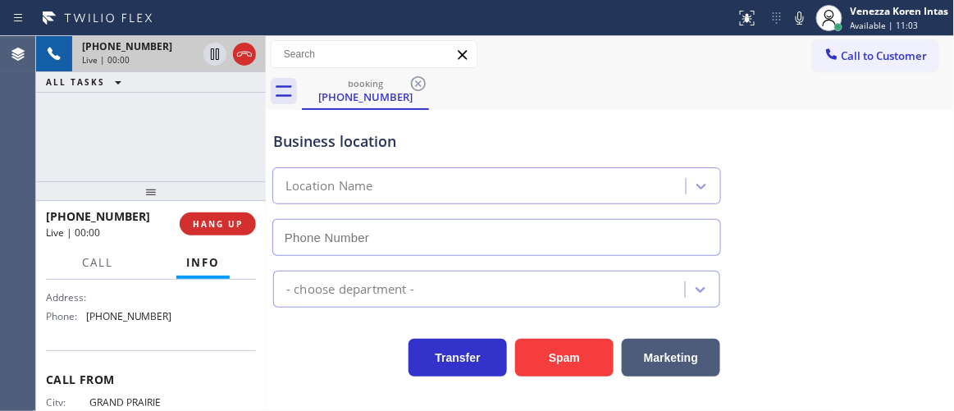
type input "[PHONE_NUMBER]"
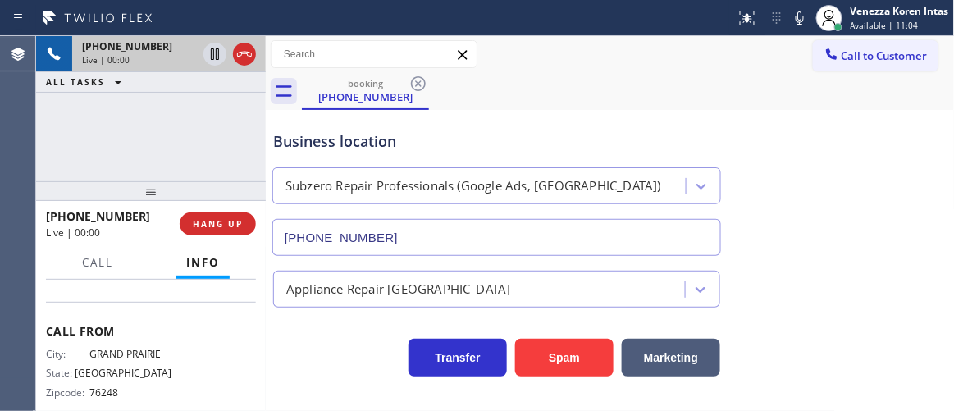
scroll to position [368, 0]
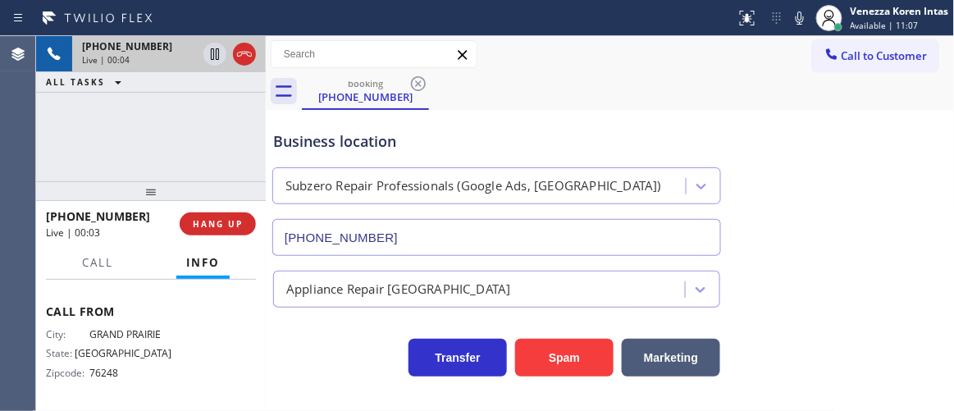
click at [551, 101] on div "booking [PHONE_NUMBER]" at bounding box center [628, 91] width 653 height 37
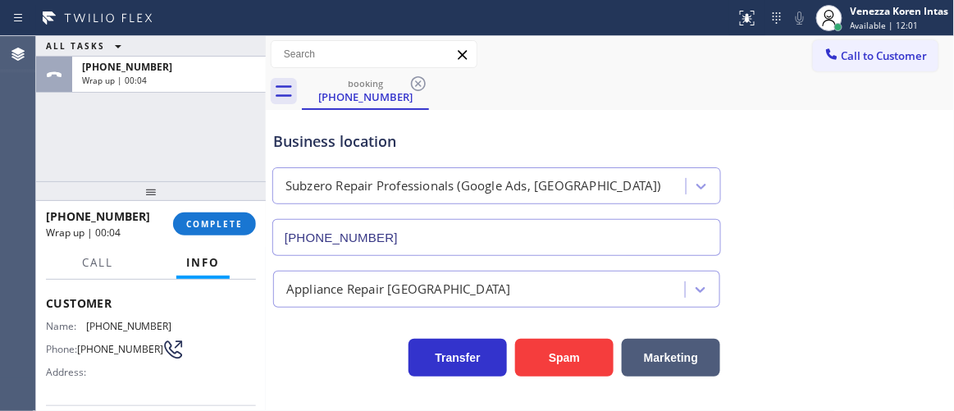
scroll to position [74, 0]
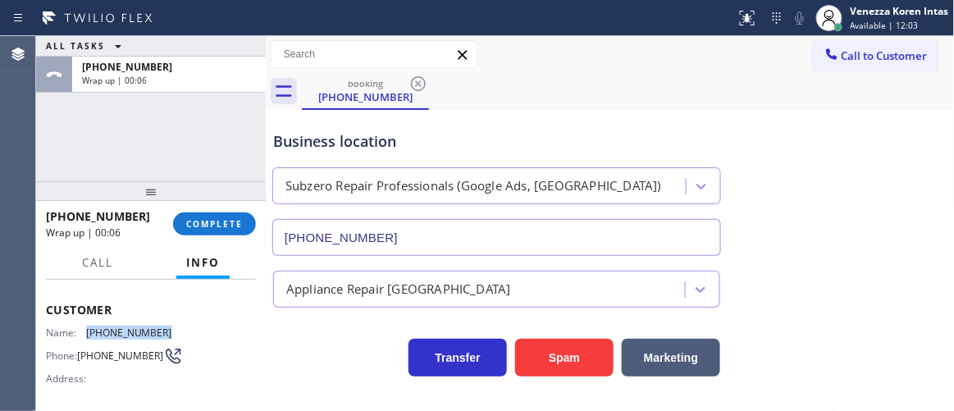
drag, startPoint x: 162, startPoint y: 327, endPoint x: 87, endPoint y: 332, distance: 75.7
click at [87, 332] on span "[PHONE_NUMBER]" at bounding box center [129, 333] width 86 height 12
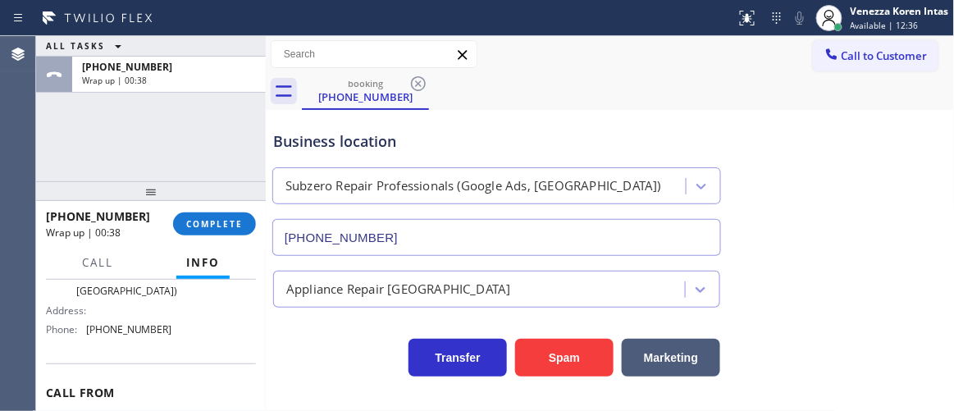
scroll to position [254, 0]
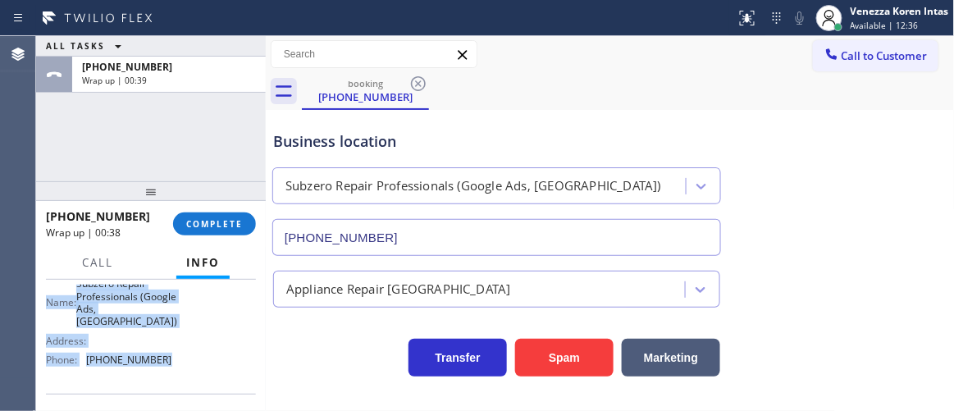
drag, startPoint x: 48, startPoint y: 379, endPoint x: 181, endPoint y: 361, distance: 135.0
click at [181, 361] on div "Context Queue: [Test] All Priority: 1 Customer Name: [PHONE_NUMBER] Phone: [PHO…" at bounding box center [151, 345] width 230 height 131
drag, startPoint x: 248, startPoint y: 231, endPoint x: 299, endPoint y: 222, distance: 51.8
click at [245, 231] on button "COMPLETE" at bounding box center [214, 224] width 83 height 23
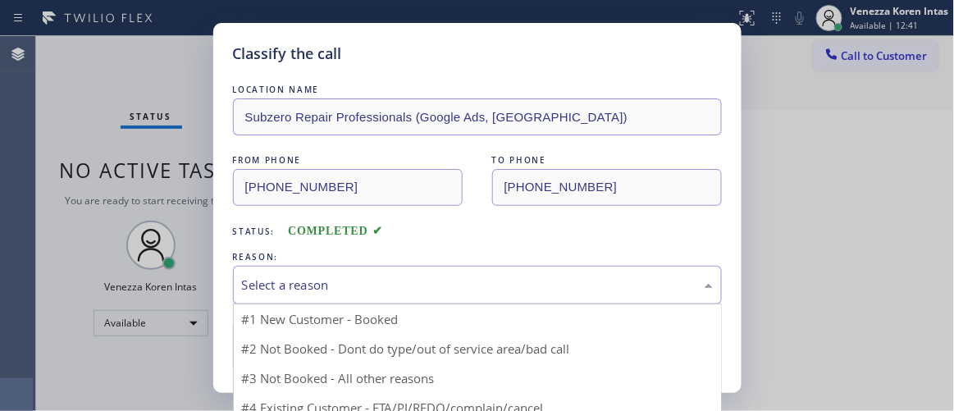
drag, startPoint x: 381, startPoint y: 273, endPoint x: 378, endPoint y: 293, distance: 19.8
click at [378, 274] on div "Select a reason" at bounding box center [477, 285] width 489 height 39
drag, startPoint x: 367, startPoint y: 359, endPoint x: 337, endPoint y: 347, distance: 31.7
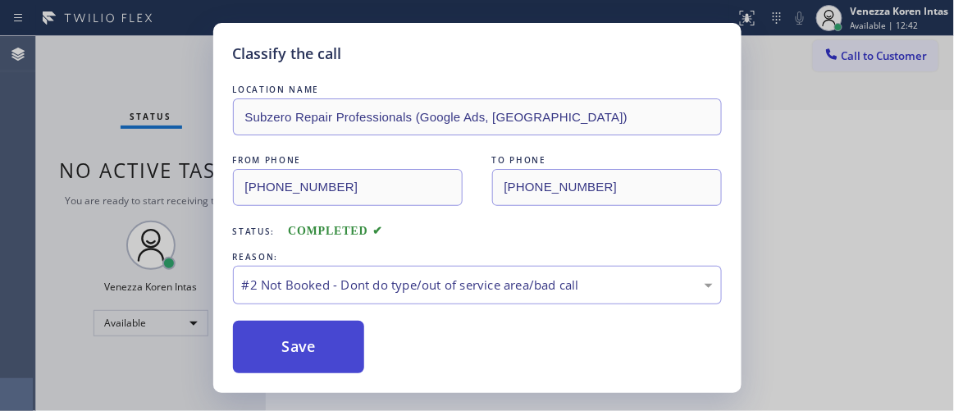
click at [336, 347] on button "Save" at bounding box center [299, 347] width 132 height 53
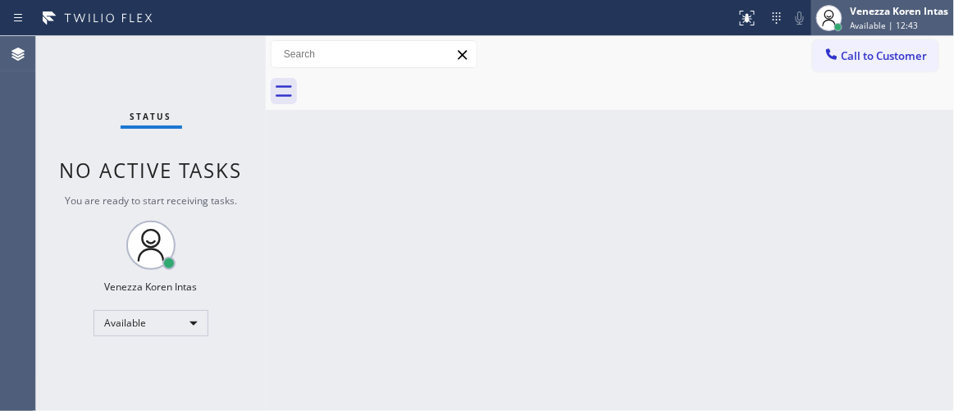
click at [875, 18] on div "Venezza Koren Intas Available | 12:43" at bounding box center [901, 17] width 107 height 29
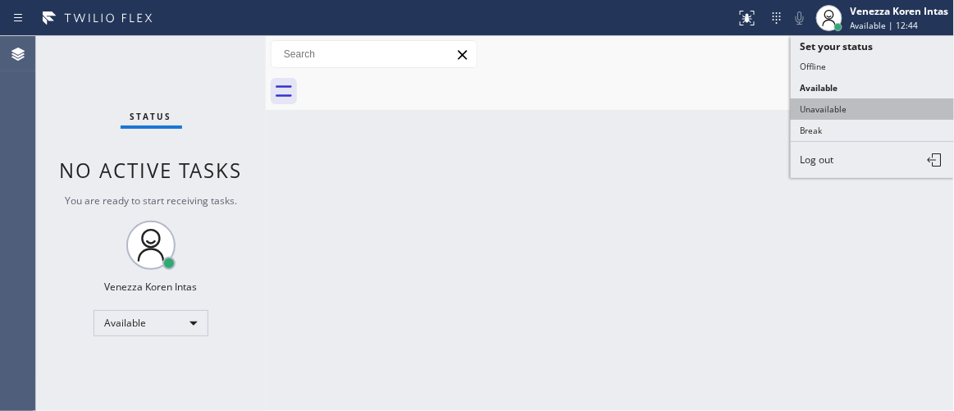
click at [857, 114] on button "Unavailable" at bounding box center [873, 108] width 164 height 21
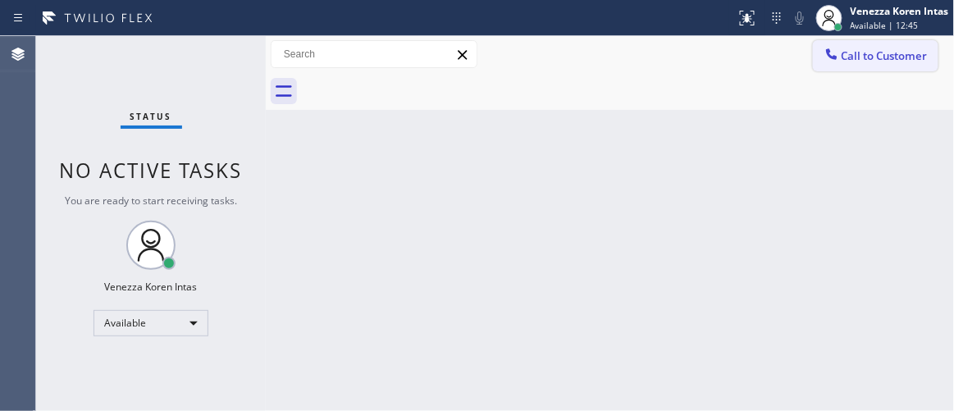
click at [880, 48] on span "Call to Customer" at bounding box center [885, 55] width 86 height 15
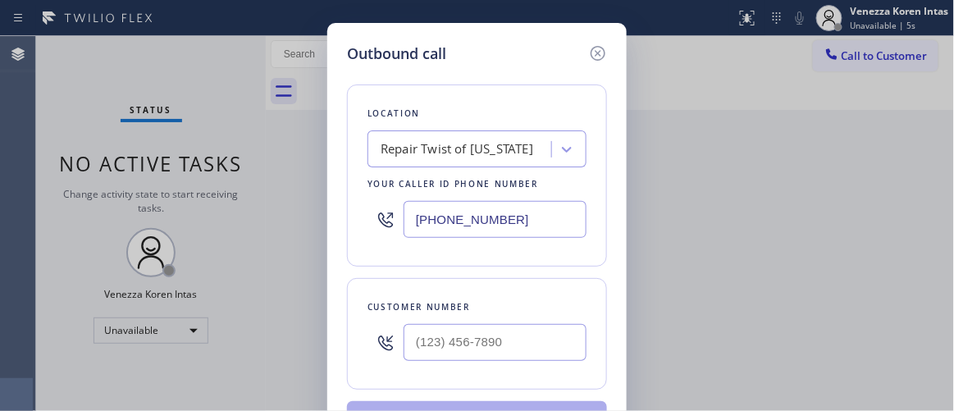
click at [462, 204] on input "[PHONE_NUMBER]" at bounding box center [495, 219] width 183 height 37
drag, startPoint x: 528, startPoint y: 221, endPoint x: 386, endPoint y: 229, distance: 143.0
click at [386, 224] on div "[PHONE_NUMBER]" at bounding box center [477, 219] width 219 height 53
paste input "469) 523-5125"
type input "[PHONE_NUMBER]"
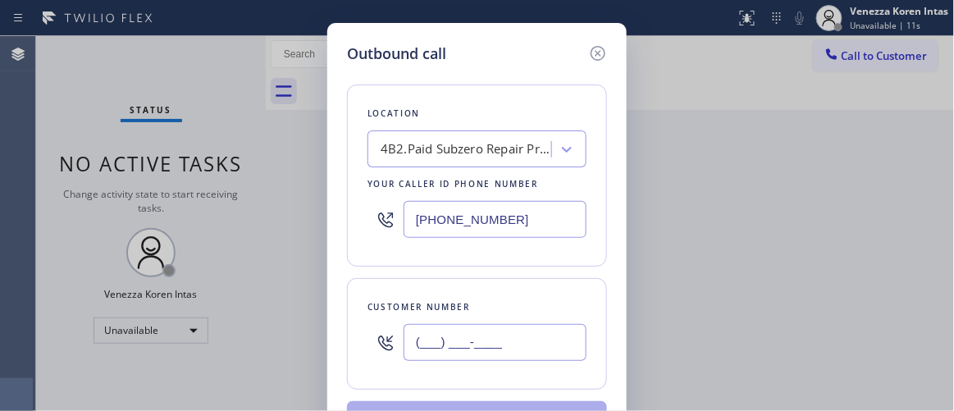
click at [434, 354] on input "(___) ___-____" at bounding box center [495, 342] width 183 height 37
paste input "972) 841-1324"
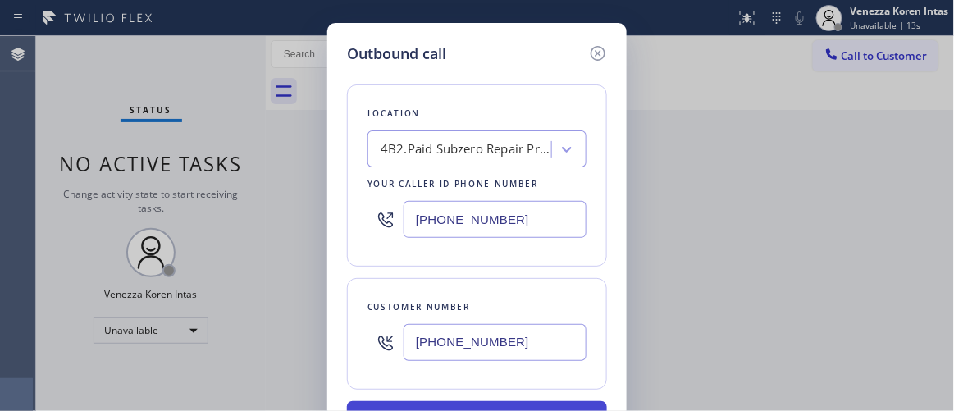
type input "[PHONE_NUMBER]"
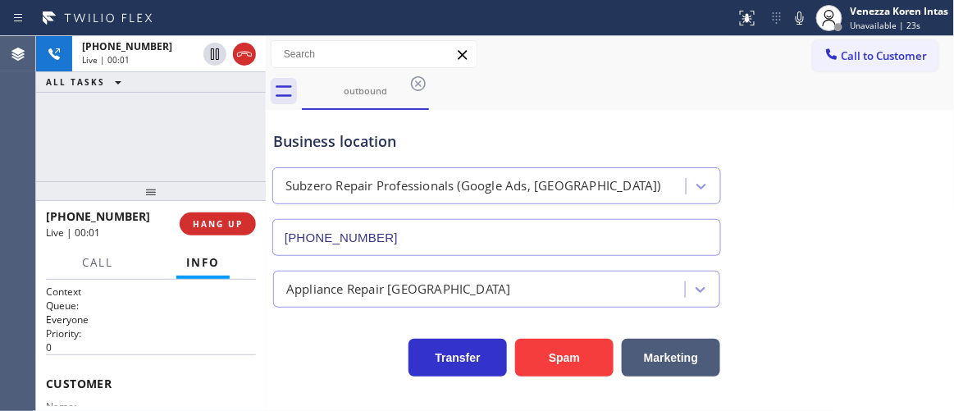
type input "[PHONE_NUMBER]"
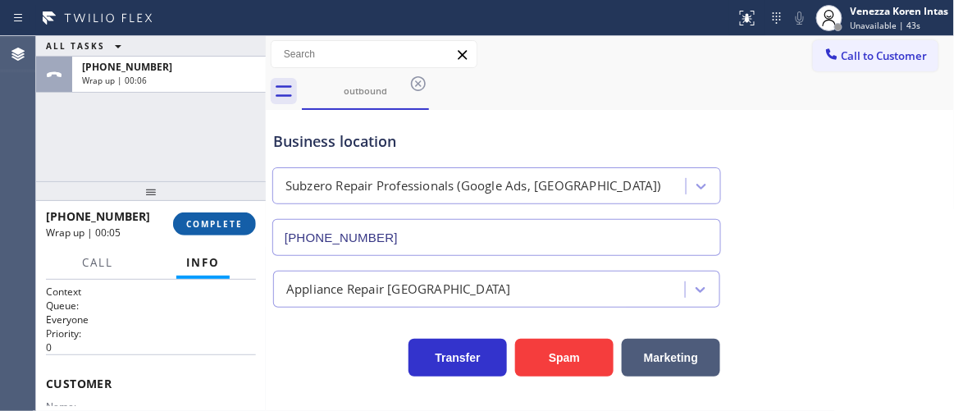
click at [202, 231] on button "COMPLETE" at bounding box center [214, 224] width 83 height 23
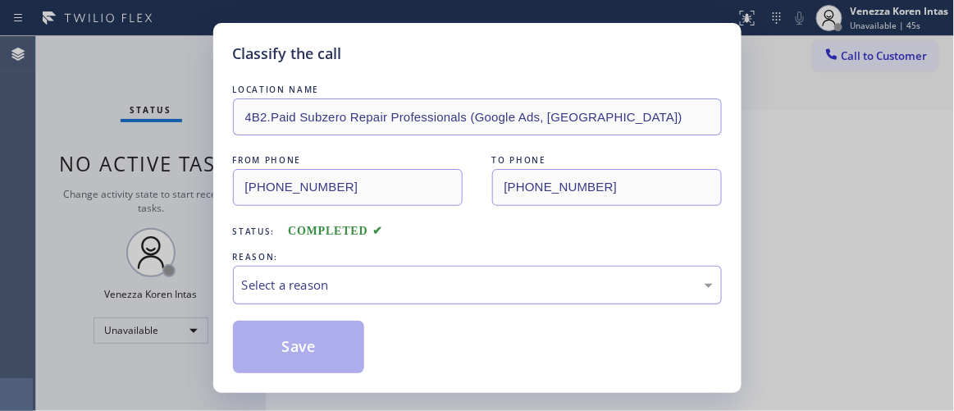
click at [386, 286] on div "Select a reason" at bounding box center [477, 285] width 471 height 19
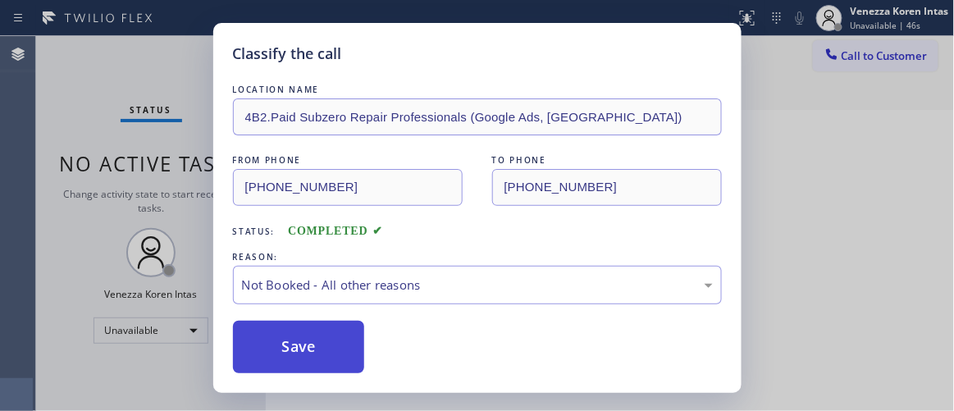
click at [326, 350] on button "Save" at bounding box center [299, 347] width 132 height 53
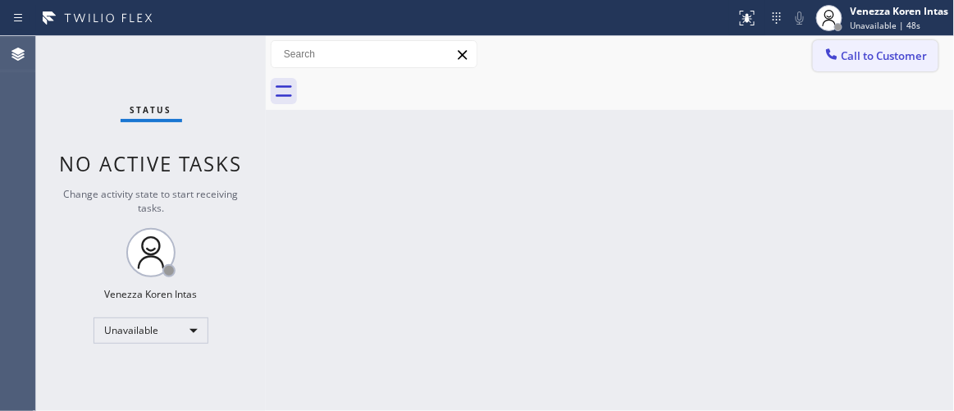
click at [880, 56] on span "Call to Customer" at bounding box center [885, 55] width 86 height 15
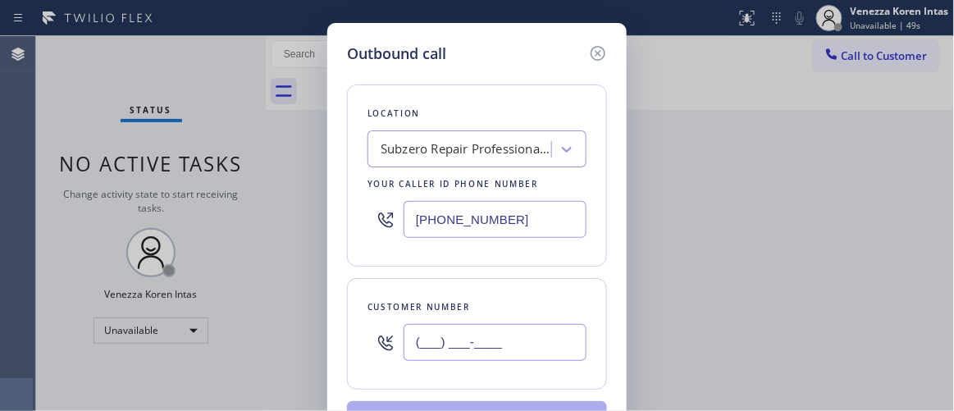
click at [498, 345] on input "(___) ___-____" at bounding box center [495, 342] width 183 height 37
paste input "972) 841-1324"
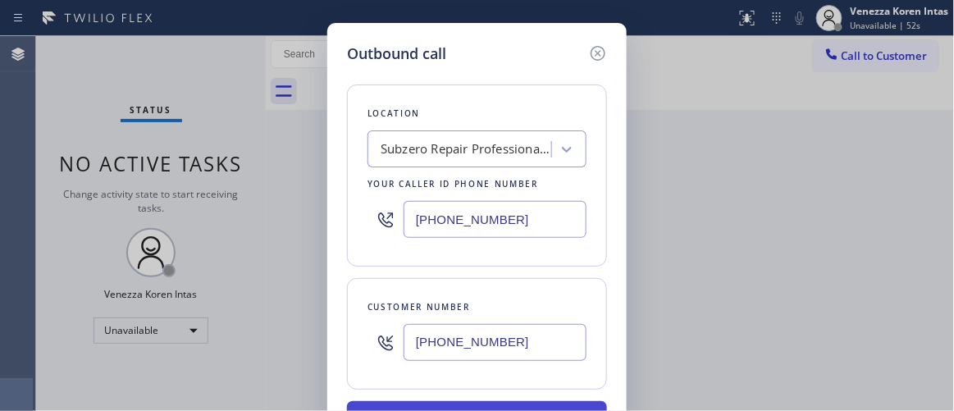
type input "[PHONE_NUMBER]"
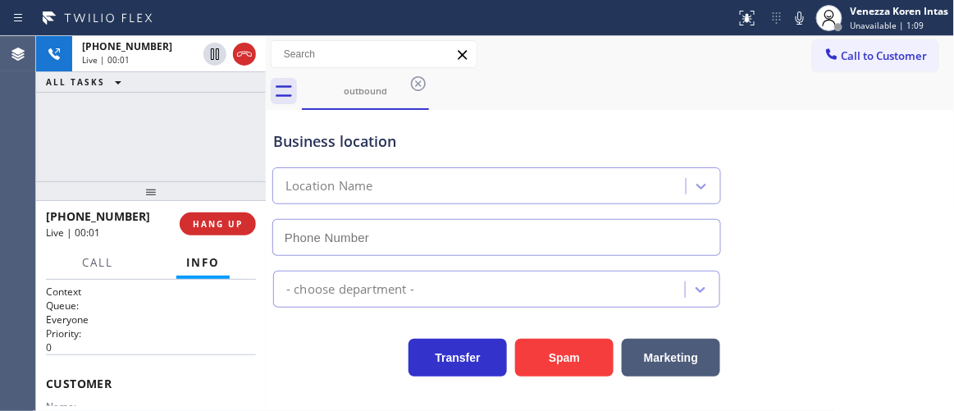
type input "[PHONE_NUMBER]"
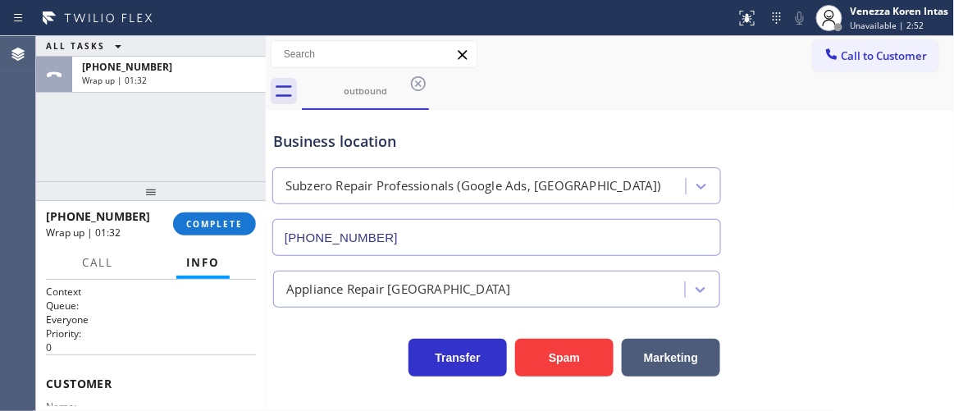
drag, startPoint x: 208, startPoint y: 225, endPoint x: 329, endPoint y: 273, distance: 130.7
click at [208, 225] on span "COMPLETE" at bounding box center [214, 223] width 57 height 11
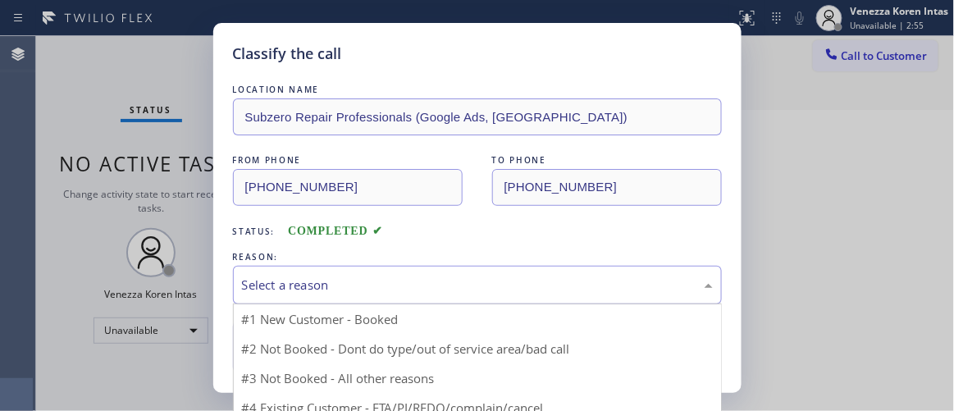
click at [425, 292] on div "Select a reason" at bounding box center [477, 285] width 471 height 19
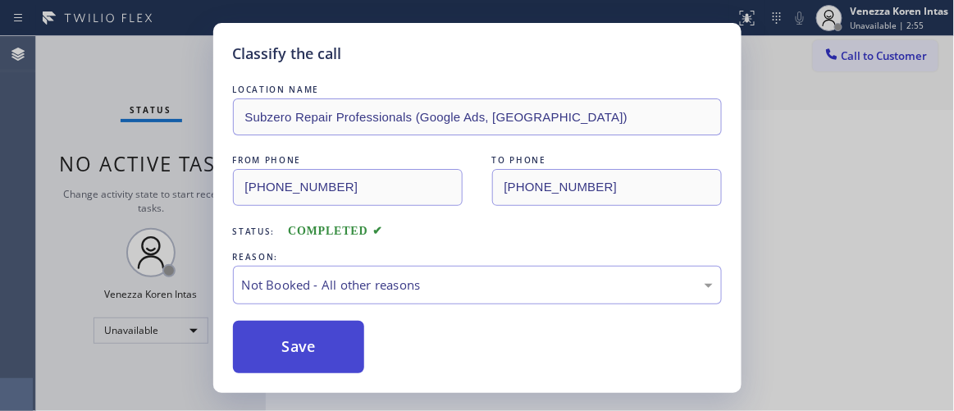
click at [325, 337] on button "Save" at bounding box center [299, 347] width 132 height 53
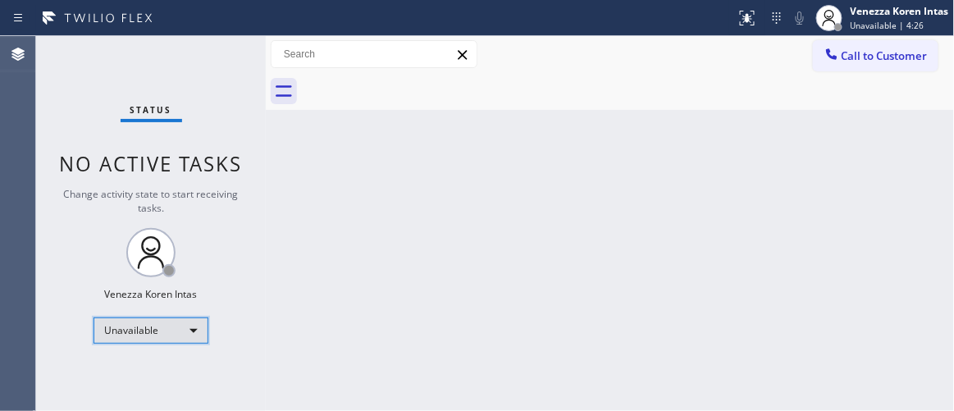
click at [171, 340] on div "Unavailable" at bounding box center [151, 331] width 115 height 26
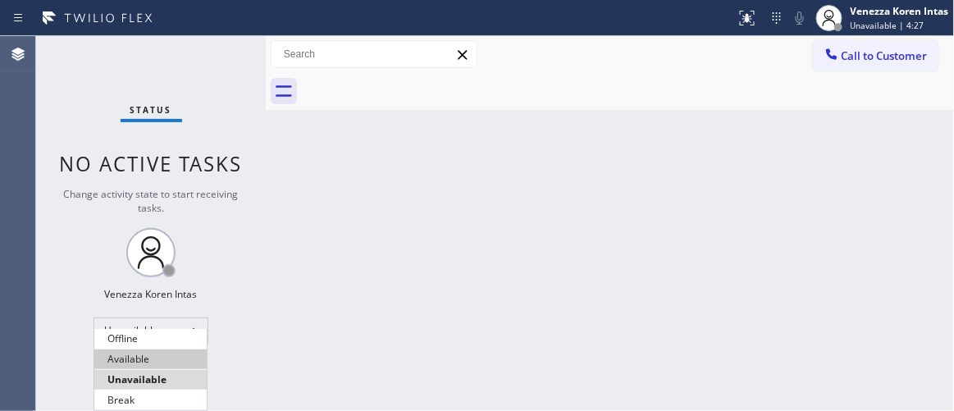
click at [164, 365] on li "Available" at bounding box center [150, 360] width 112 height 20
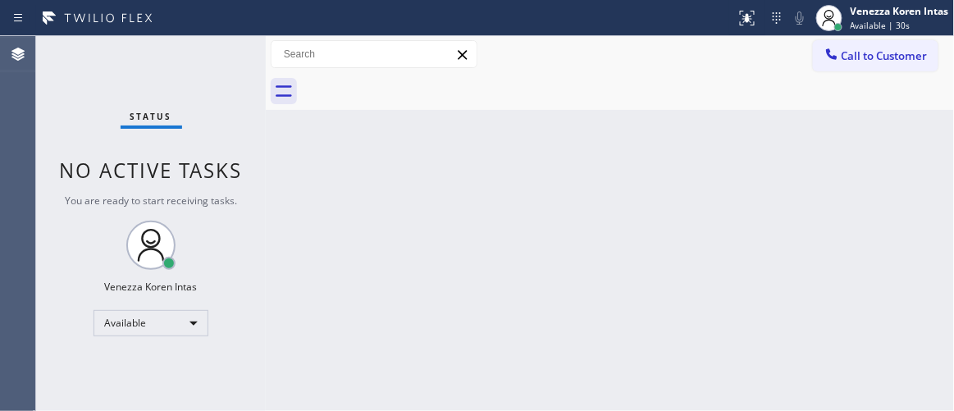
click at [333, 200] on div "Back to Dashboard Change Sender ID Customers Technicians Select a contact Outbo…" at bounding box center [610, 223] width 689 height 375
drag, startPoint x: 419, startPoint y: 312, endPoint x: 387, endPoint y: 311, distance: 32.0
click at [419, 312] on div "Back to Dashboard Change Sender ID Customers Technicians Select a contact Outbo…" at bounding box center [610, 223] width 689 height 375
click at [153, 71] on div "Status No active tasks You are ready to start receiving tasks. Venezza Koren In…" at bounding box center [151, 223] width 230 height 375
drag, startPoint x: 232, startPoint y: 57, endPoint x: 240, endPoint y: 58, distance: 8.4
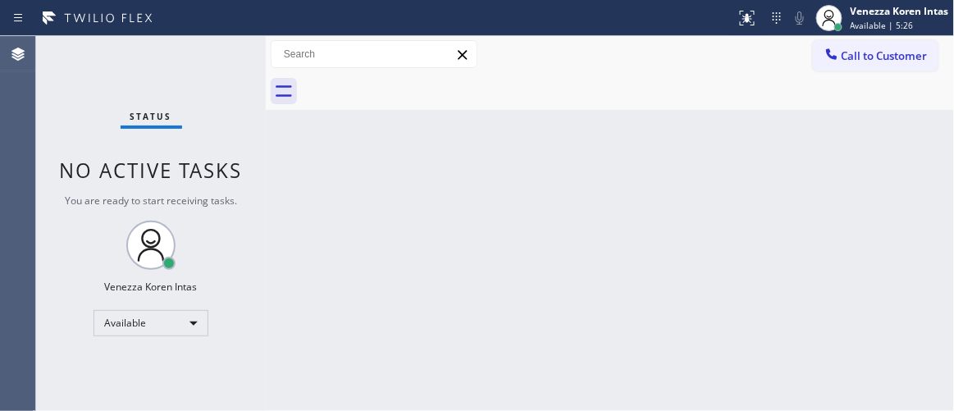
click at [232, 57] on div "Status No active tasks You are ready to start receiving tasks. Venezza Koren In…" at bounding box center [151, 223] width 230 height 375
click at [129, 327] on div "Available" at bounding box center [151, 323] width 115 height 26
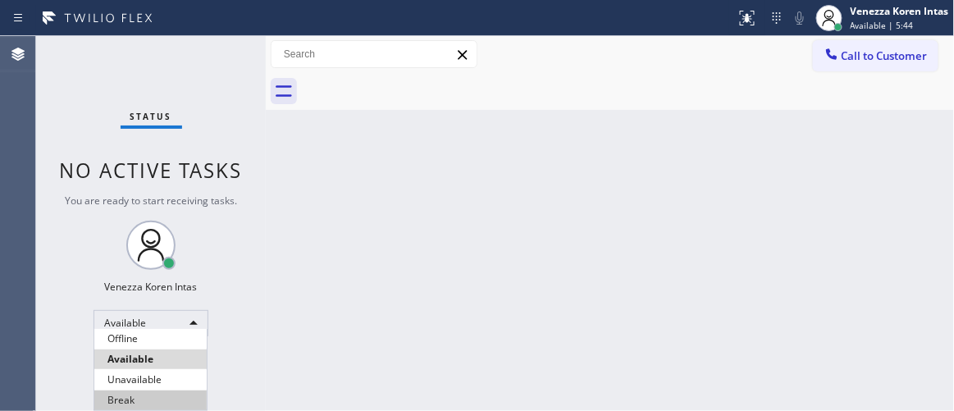
click at [141, 405] on li "Break" at bounding box center [150, 401] width 112 height 20
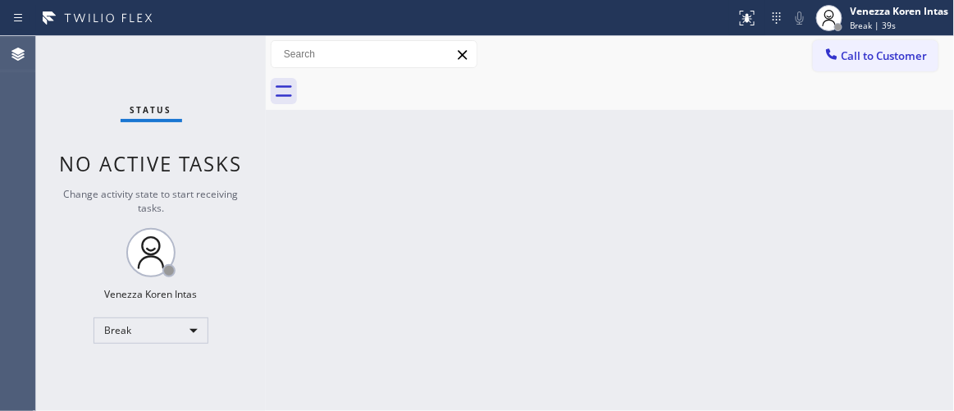
drag, startPoint x: 236, startPoint y: 162, endPoint x: 311, endPoint y: 151, distance: 75.4
click at [236, 162] on span "No active tasks" at bounding box center [151, 163] width 183 height 27
click at [220, 51] on div "Status No active tasks Change activity state to start receiving tasks. Venezza …" at bounding box center [151, 223] width 230 height 375
click at [882, 232] on div "Back to Dashboard Change Sender ID Customers Technicians Select a contact Outbo…" at bounding box center [610, 223] width 689 height 375
click at [254, 251] on div "Status No active tasks Change activity state to start receiving tasks. Venezza …" at bounding box center [151, 223] width 230 height 375
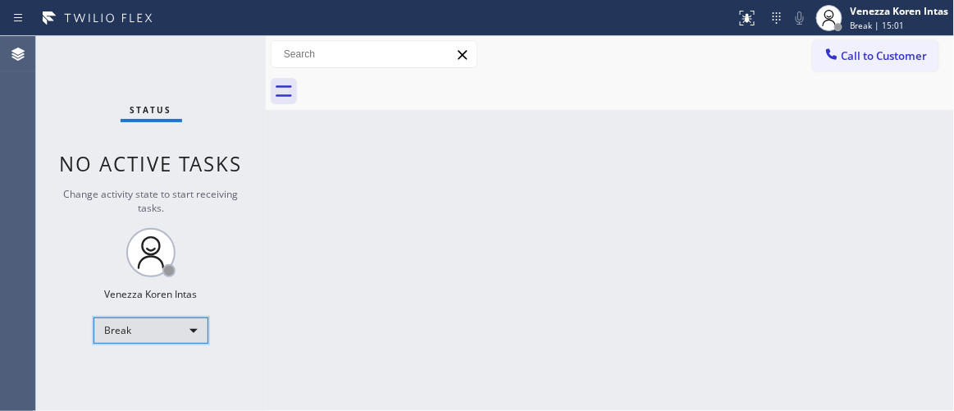
click at [179, 329] on div "Break" at bounding box center [151, 331] width 115 height 26
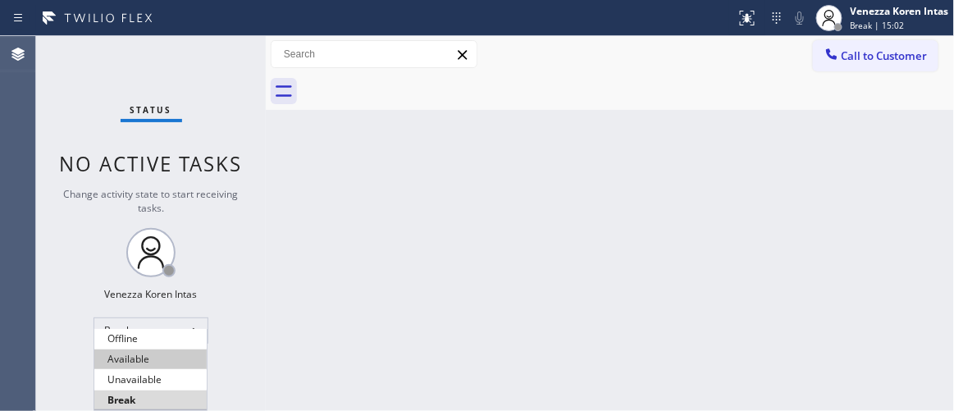
click at [162, 360] on li "Available" at bounding box center [150, 360] width 112 height 20
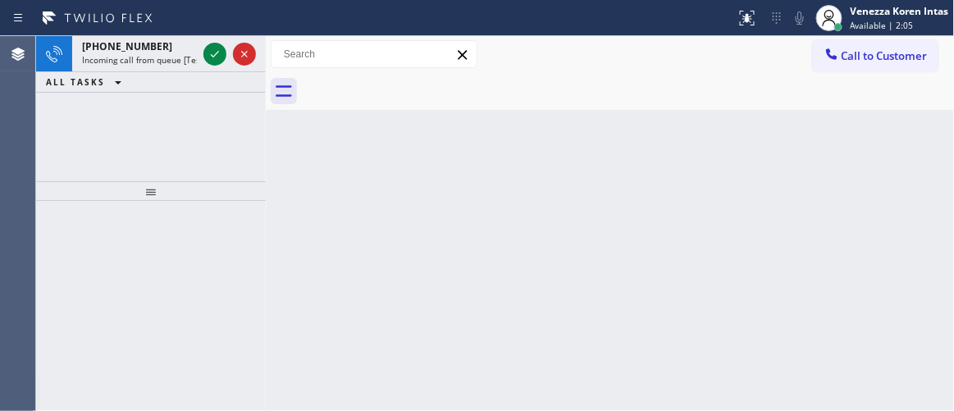
click at [329, 213] on div "Back to Dashboard Change Sender ID Customers Technicians Select a contact Outbo…" at bounding box center [610, 223] width 689 height 375
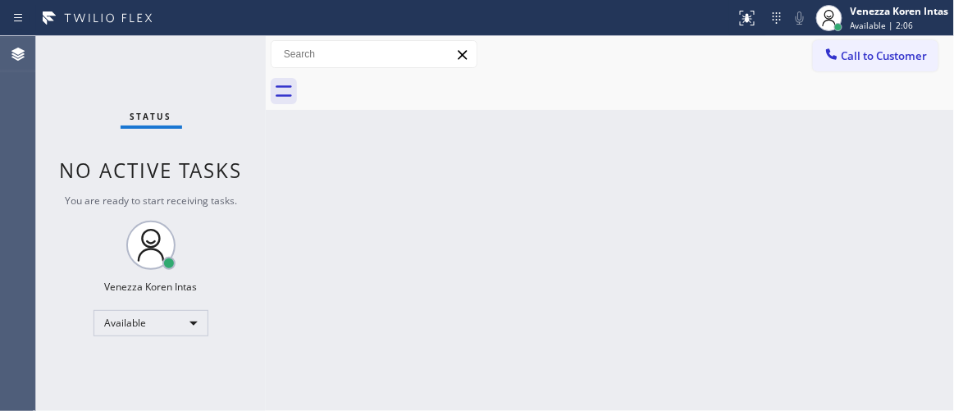
click at [219, 60] on div "Status No active tasks You are ready to start receiving tasks. Venezza Koren In…" at bounding box center [151, 223] width 230 height 375
click at [218, 60] on div "Status No active tasks You are ready to start receiving tasks. Venezza Koren In…" at bounding box center [151, 223] width 230 height 375
click at [186, 82] on div "Status No active tasks You are ready to start receiving tasks. Venezza Koren In…" at bounding box center [151, 223] width 230 height 375
drag, startPoint x: 457, startPoint y: 189, endPoint x: 472, endPoint y: 177, distance: 18.7
click at [458, 189] on div "Back to Dashboard Change Sender ID Customers Technicians Select a contact Outbo…" at bounding box center [610, 223] width 689 height 375
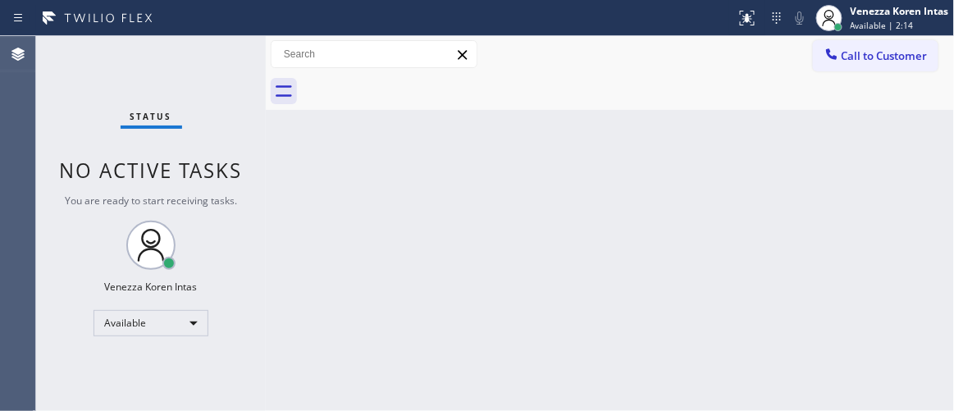
drag, startPoint x: 431, startPoint y: 181, endPoint x: 423, endPoint y: 394, distance: 213.5
click at [431, 187] on div "Back to Dashboard Change Sender ID Customers Technicians Select a contact Outbo…" at bounding box center [610, 223] width 689 height 375
click at [399, 251] on div "Back to Dashboard Change Sender ID Customers Technicians Select a contact Outbo…" at bounding box center [610, 223] width 689 height 375
drag, startPoint x: 294, startPoint y: 182, endPoint x: 374, endPoint y: 312, distance: 152.5
click at [294, 182] on div "Back to Dashboard Change Sender ID Customers Technicians Select a contact Outbo…" at bounding box center [610, 223] width 689 height 375
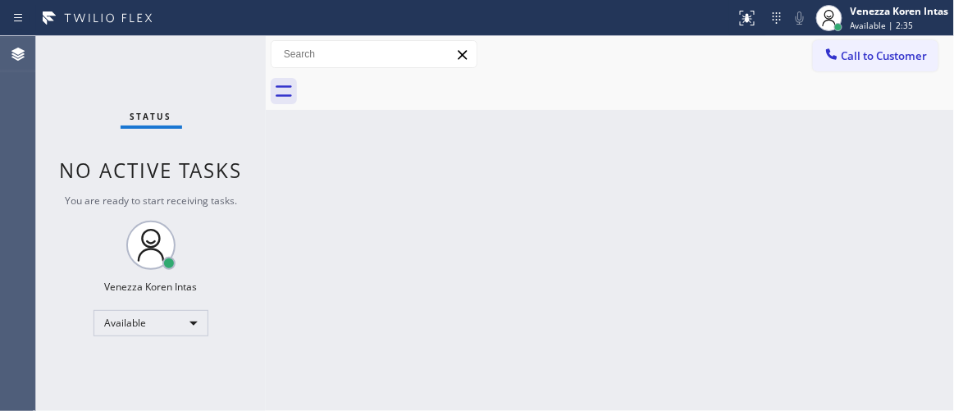
click at [177, 127] on div "Status" at bounding box center [152, 120] width 62 height 18
click at [209, 80] on div "Status No active tasks You are ready to start receiving tasks. Venezza Koren In…" at bounding box center [151, 223] width 230 height 375
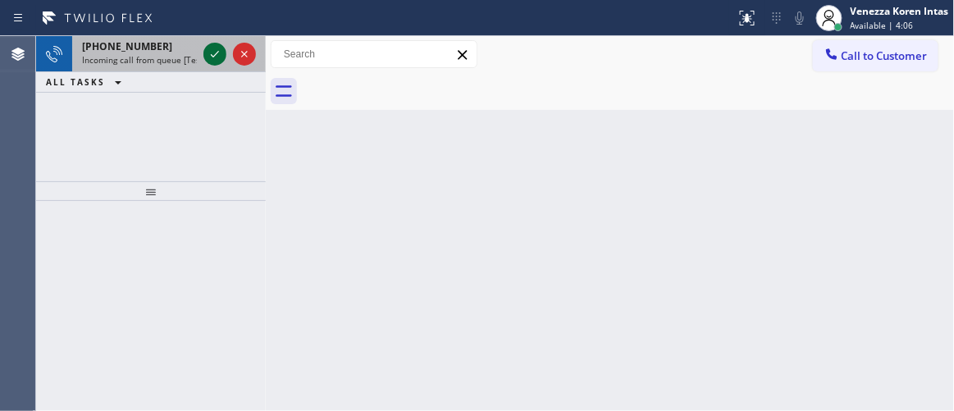
click at [220, 49] on icon at bounding box center [215, 54] width 20 height 20
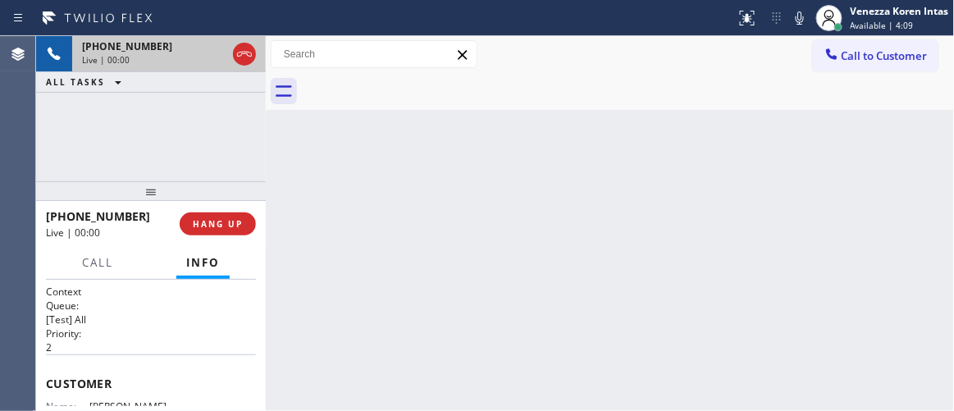
scroll to position [149, 0]
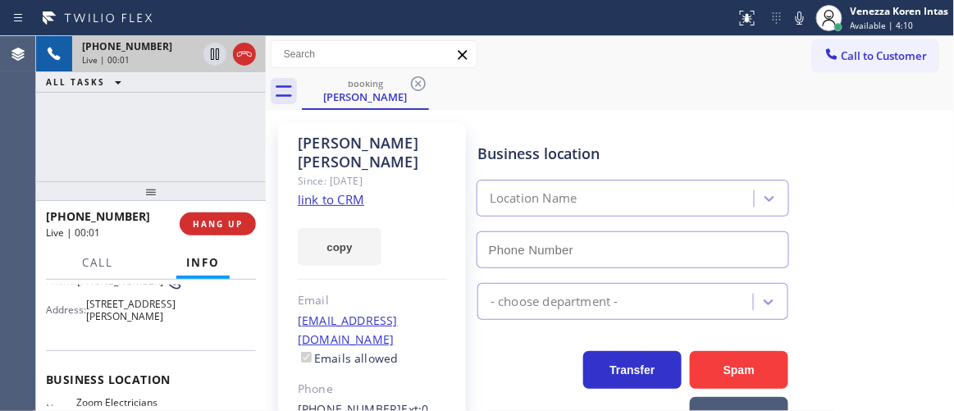
type input "[PHONE_NUMBER]"
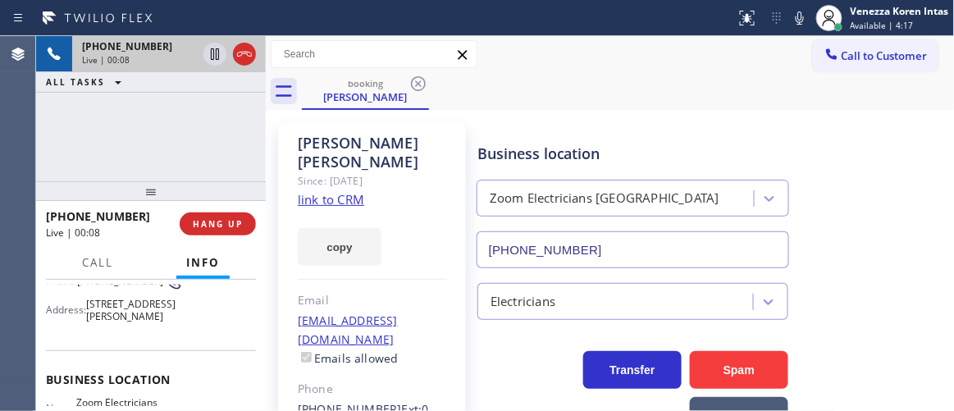
click at [336, 191] on link "link to CRM" at bounding box center [331, 199] width 66 height 16
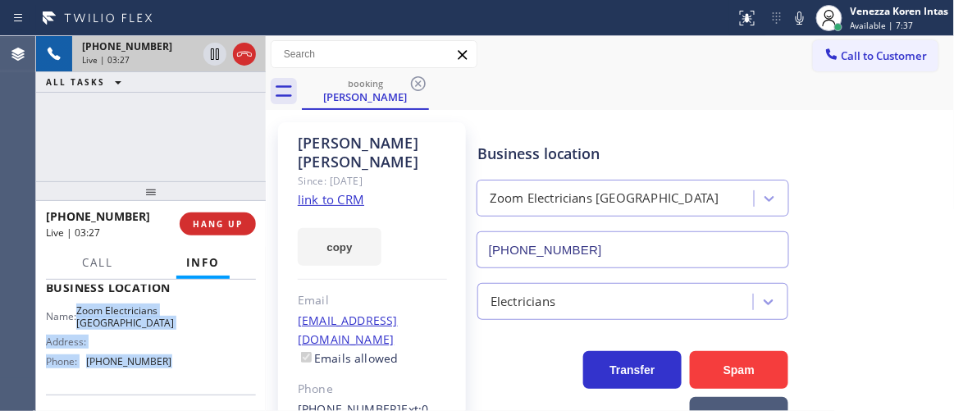
scroll to position [273, 0]
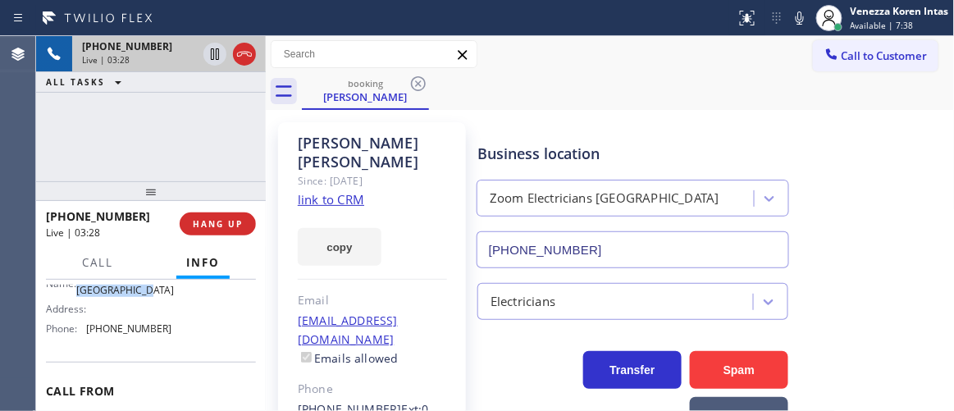
drag, startPoint x: 84, startPoint y: 349, endPoint x: 183, endPoint y: 334, distance: 100.4
click at [183, 334] on div "Name: Zoom Electricians Thousand Oaks Address: Phone: [PHONE_NUMBER]" at bounding box center [151, 307] width 210 height 71
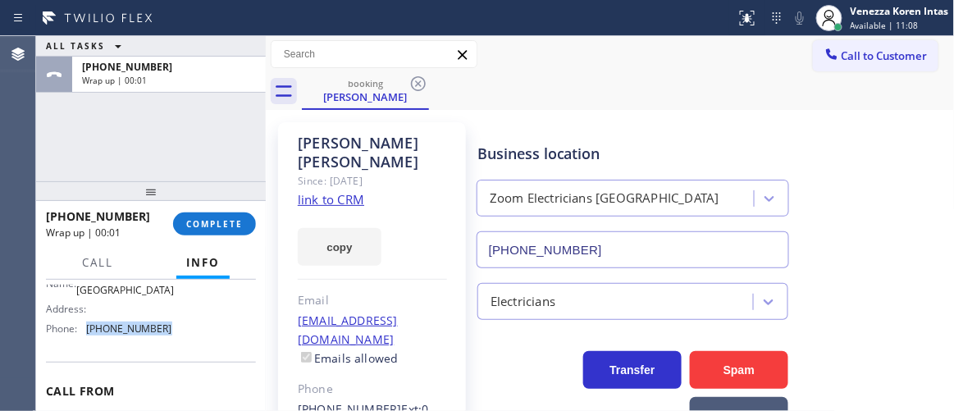
drag, startPoint x: 176, startPoint y: 368, endPoint x: 86, endPoint y: 365, distance: 89.5
click at [86, 342] on div "Name: Zoom Electricians Thousand Oaks Address: Phone: [PHONE_NUMBER]" at bounding box center [151, 307] width 210 height 71
click at [237, 230] on button "COMPLETE" at bounding box center [214, 224] width 83 height 23
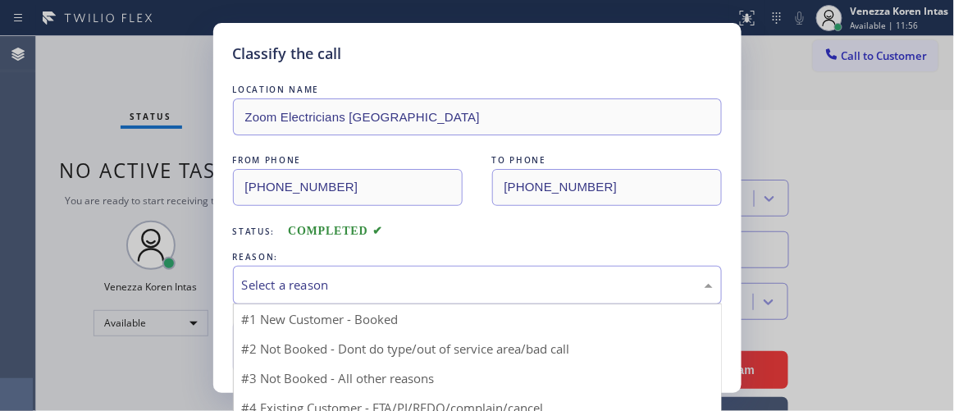
click at [344, 286] on div "Select a reason" at bounding box center [477, 285] width 471 height 19
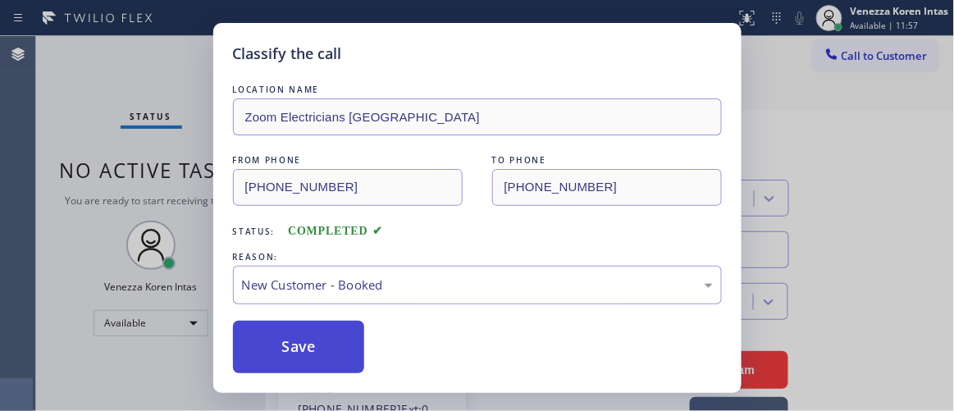
click at [344, 333] on button "Save" at bounding box center [299, 347] width 132 height 53
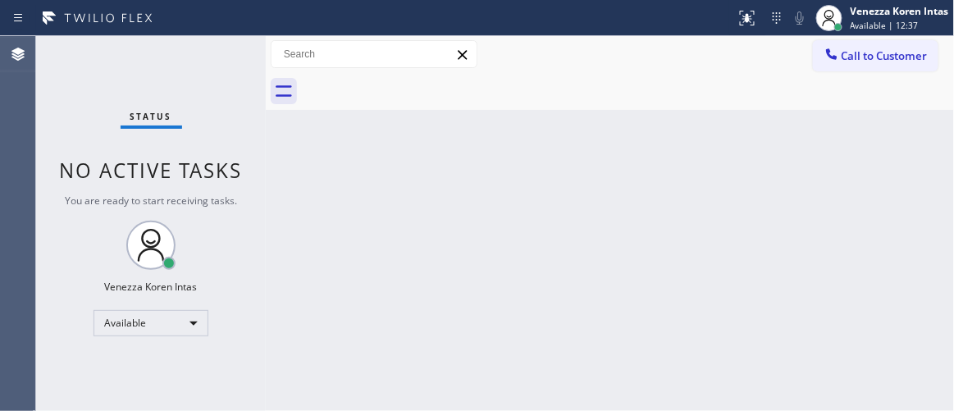
click at [217, 147] on div "Status No active tasks You are ready to start receiving tasks. Venezza Koren In…" at bounding box center [151, 223] width 230 height 375
click at [208, 67] on div "Status No active tasks You are ready to start receiving tasks. Venezza Koren In…" at bounding box center [151, 223] width 230 height 375
click at [282, 273] on div "Back to Dashboard Change Sender ID Customers Technicians Select a contact Outbo…" at bounding box center [610, 223] width 689 height 375
drag, startPoint x: 218, startPoint y: 72, endPoint x: 52, endPoint y: 112, distance: 171.3
click at [216, 73] on div "Status No active tasks You are ready to start receiving tasks. Venezza Koren In…" at bounding box center [151, 223] width 230 height 375
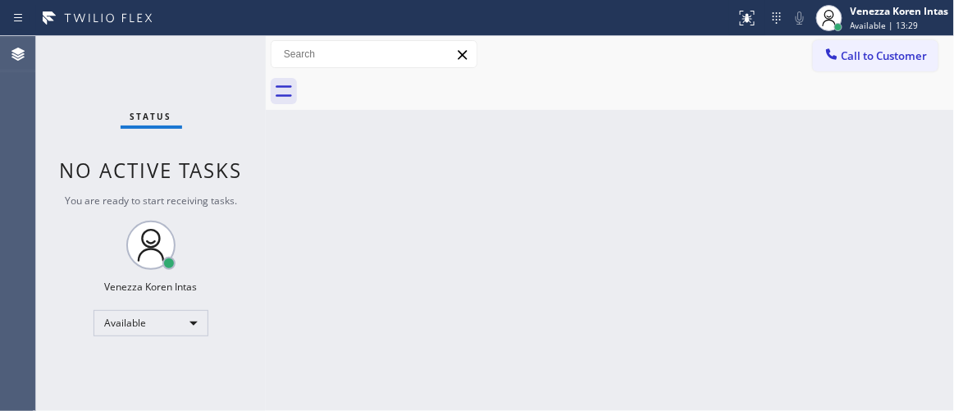
click at [223, 67] on div "Status No active tasks You are ready to start receiving tasks. Venezza Koren In…" at bounding box center [151, 223] width 230 height 375
click at [232, 75] on div "Status No active tasks You are ready to start receiving tasks. Venezza Koren In…" at bounding box center [151, 223] width 230 height 375
click at [222, 63] on div "Status No active tasks You are ready to start receiving tasks. Venezza Koren In…" at bounding box center [151, 223] width 230 height 375
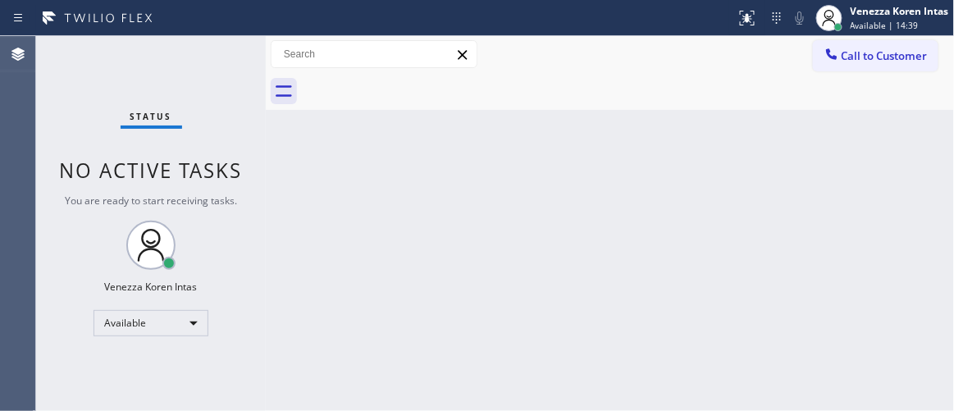
click at [222, 63] on div "Status No active tasks You are ready to start receiving tasks. Venezza Koren In…" at bounding box center [151, 223] width 230 height 375
click at [216, 47] on div "Status No active tasks You are ready to start receiving tasks. Venezza Koren In…" at bounding box center [151, 223] width 230 height 375
click at [229, 62] on div "Status No active tasks You are ready to start receiving tasks. Venezza Koren In…" at bounding box center [151, 223] width 230 height 375
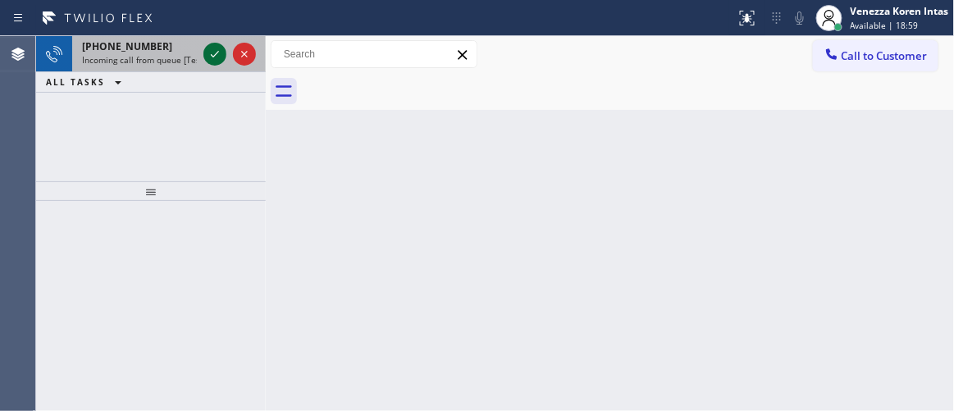
click at [221, 52] on icon at bounding box center [215, 54] width 20 height 20
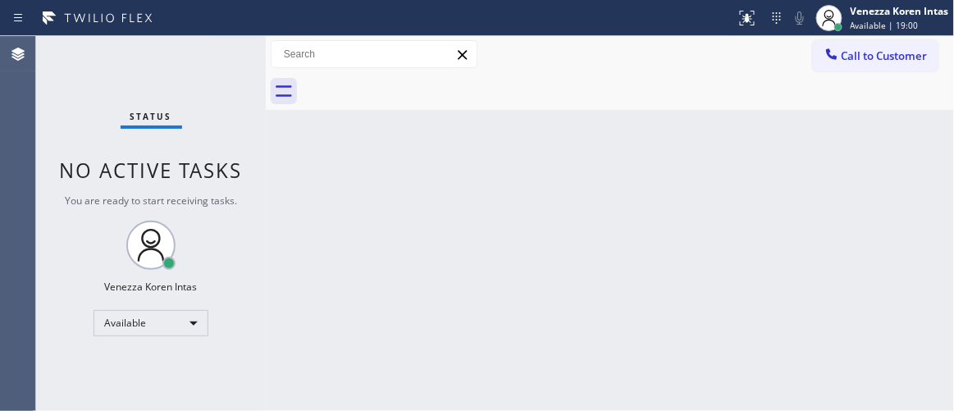
click at [221, 52] on div "Status No active tasks You are ready to start receiving tasks. Venezza Koren In…" at bounding box center [151, 223] width 230 height 375
click at [215, 58] on div "Status No active tasks You are ready to start receiving tasks. Venezza Koren In…" at bounding box center [151, 223] width 230 height 375
click at [750, 4] on button at bounding box center [747, 18] width 36 height 36
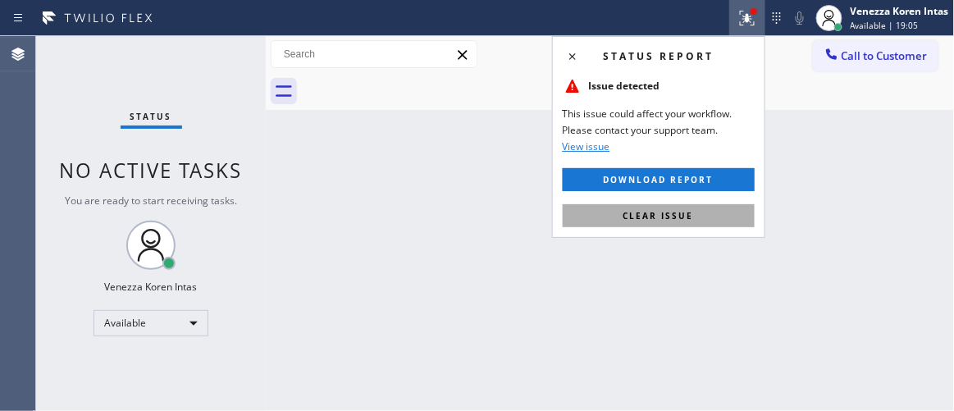
click at [678, 204] on button "Clear issue" at bounding box center [659, 215] width 192 height 23
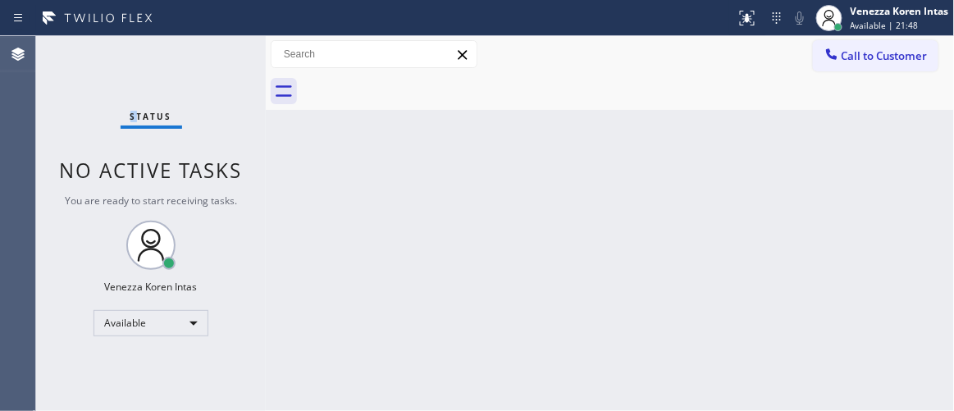
drag, startPoint x: 133, startPoint y: 126, endPoint x: 98, endPoint y: 121, distance: 35.6
click at [122, 126] on div "Status" at bounding box center [152, 120] width 62 height 18
click at [26, 104] on div "Agent Desktop" at bounding box center [17, 223] width 35 height 375
click at [186, 58] on div "Status No active tasks You are ready to start receiving tasks. Venezza Koren In…" at bounding box center [151, 223] width 230 height 375
click at [198, 44] on div "Status No active tasks You are ready to start receiving tasks. Venezza Koren In…" at bounding box center [151, 223] width 230 height 375
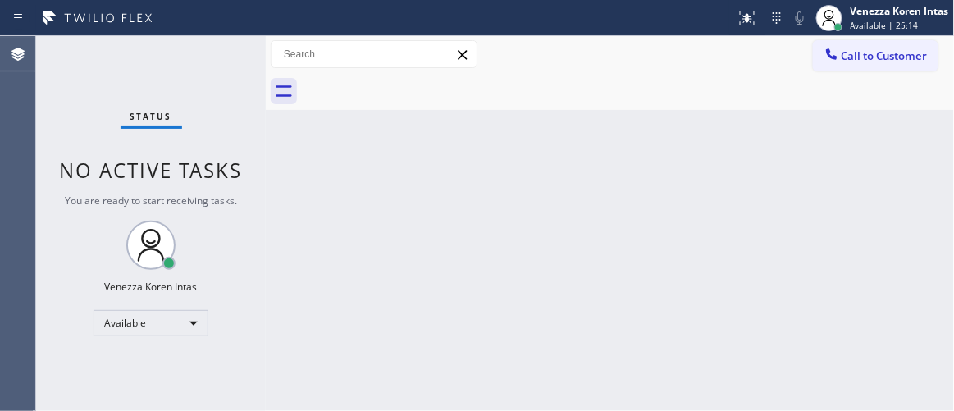
click at [200, 44] on div "Status No active tasks You are ready to start receiving tasks. Venezza Koren In…" at bounding box center [151, 223] width 230 height 375
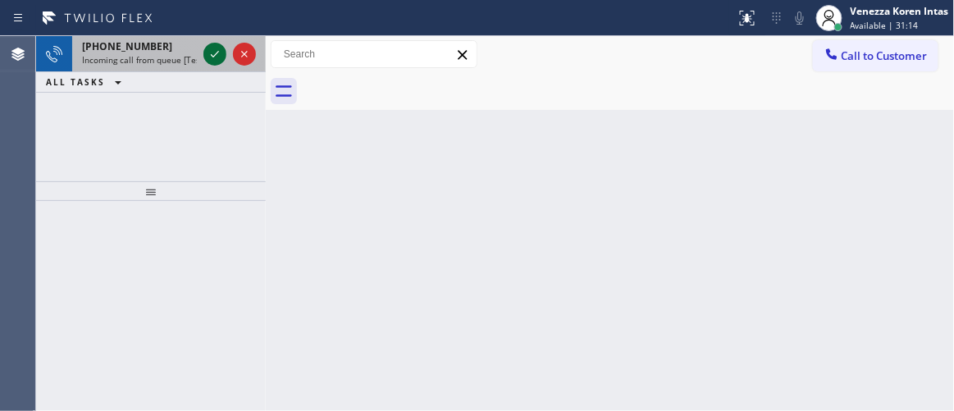
click at [223, 52] on icon at bounding box center [215, 54] width 20 height 20
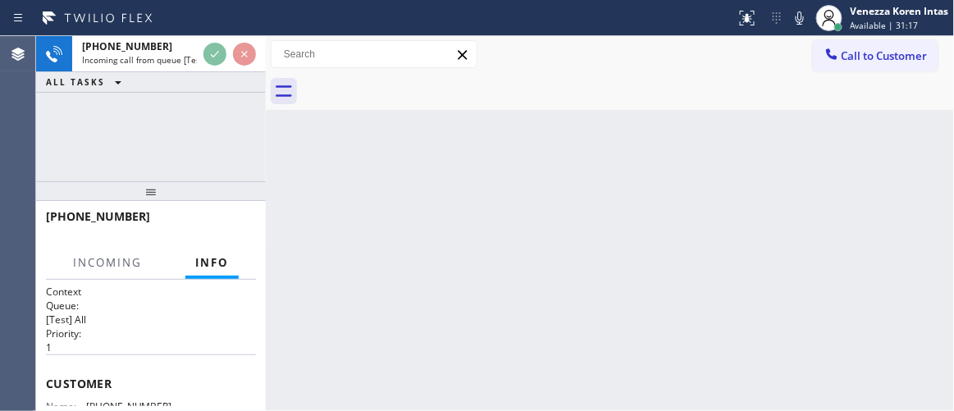
scroll to position [74, 0]
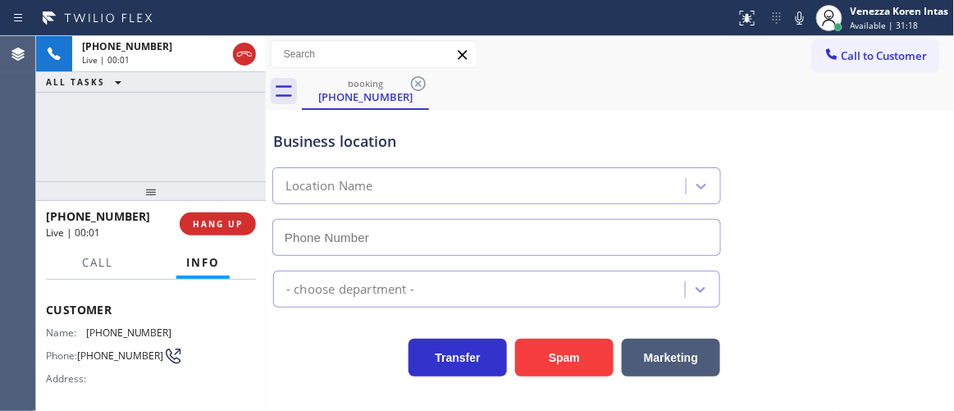
type input "[PHONE_NUMBER]"
click at [628, 153] on div "Business location [GEOGRAPHIC_DATA] [PHONE_NUMBER]" at bounding box center [497, 185] width 454 height 142
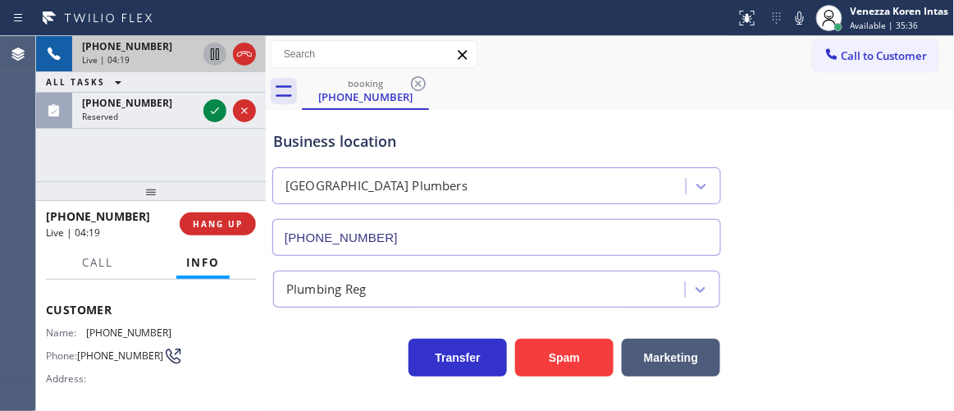
click at [214, 56] on icon at bounding box center [215, 54] width 20 height 20
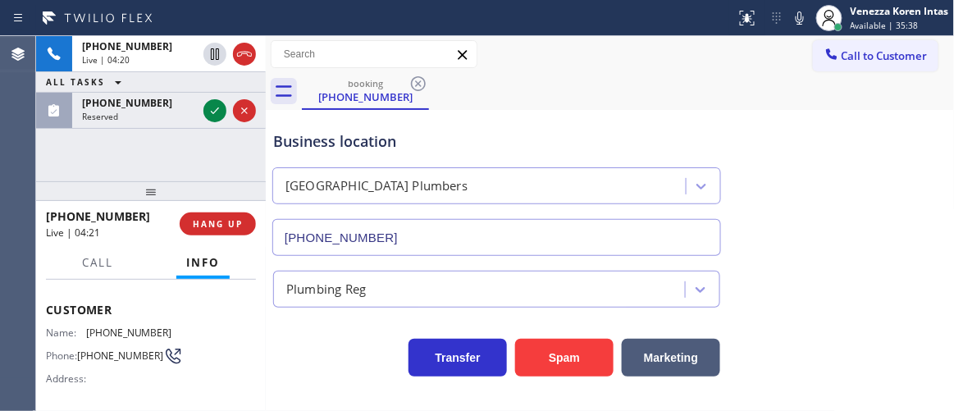
drag, startPoint x: 807, startPoint y: 23, endPoint x: 729, endPoint y: 71, distance: 91.3
click at [807, 23] on icon at bounding box center [800, 18] width 20 height 20
click at [211, 115] on icon at bounding box center [215, 111] width 20 height 20
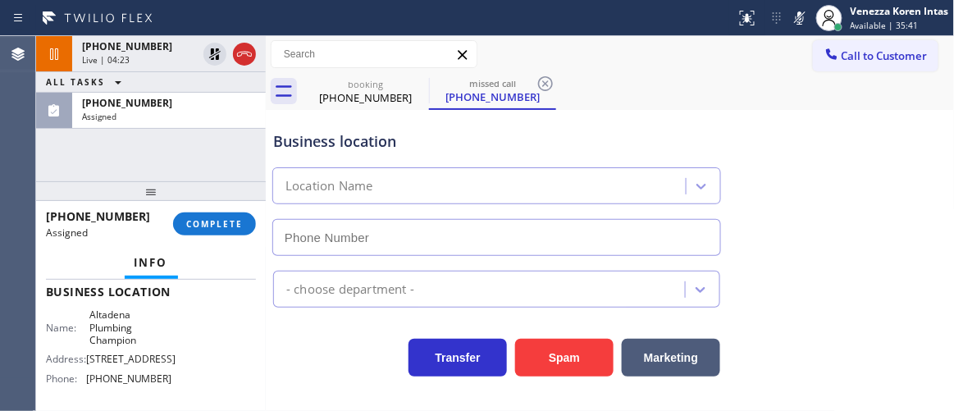
scroll to position [176, 0]
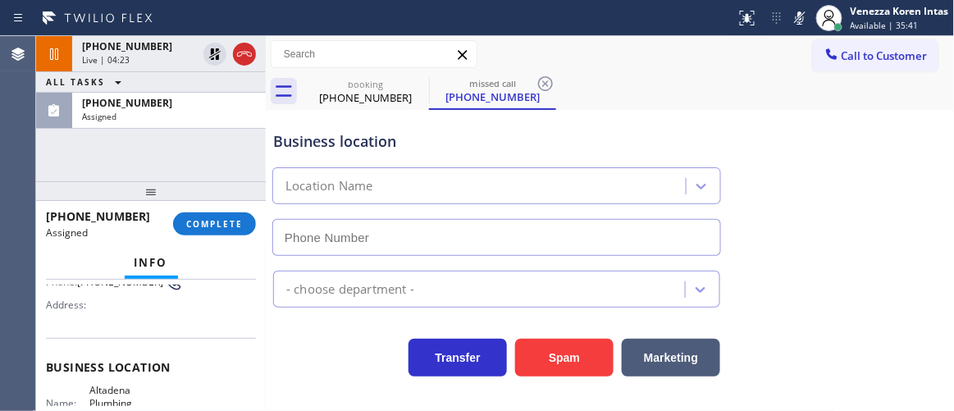
type input "[PHONE_NUMBER]"
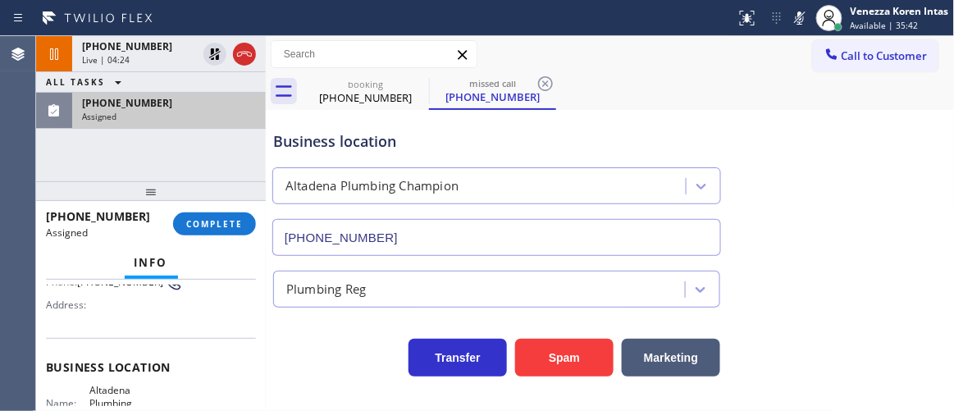
click at [170, 118] on div "Assigned" at bounding box center [169, 116] width 174 height 11
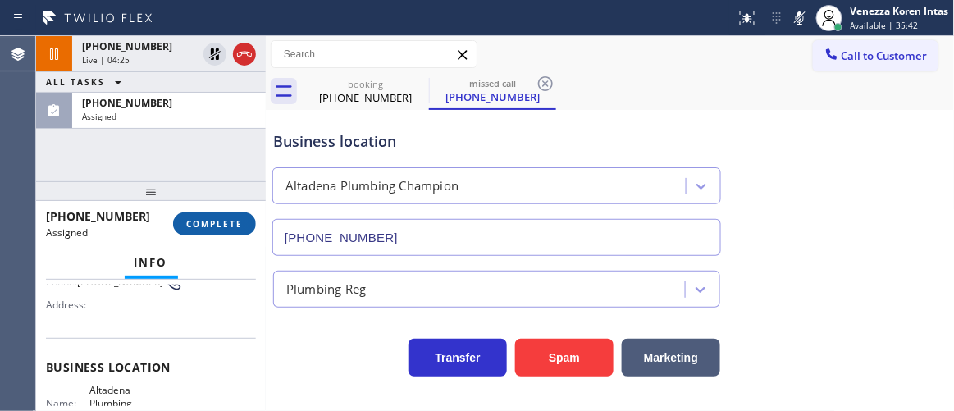
click at [225, 213] on div "[PHONE_NUMBER] Assigned COMPLETE" at bounding box center [151, 224] width 210 height 43
drag, startPoint x: 229, startPoint y: 223, endPoint x: 245, endPoint y: 229, distance: 17.4
click at [233, 226] on span "COMPLETE" at bounding box center [214, 223] width 57 height 11
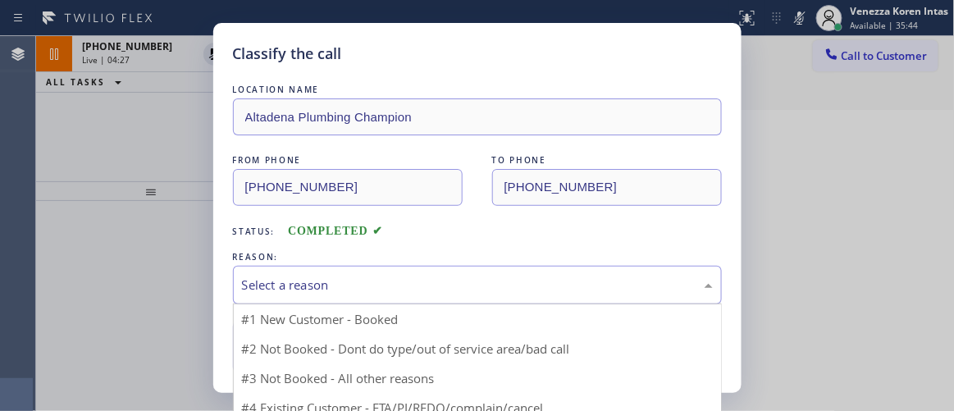
drag, startPoint x: 434, startPoint y: 286, endPoint x: 445, endPoint y: 339, distance: 53.6
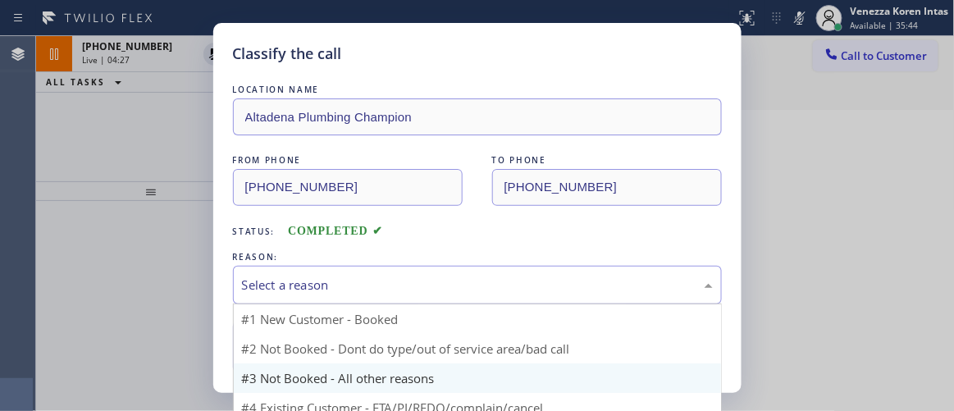
click at [435, 286] on div "Select a reason" at bounding box center [477, 285] width 471 height 19
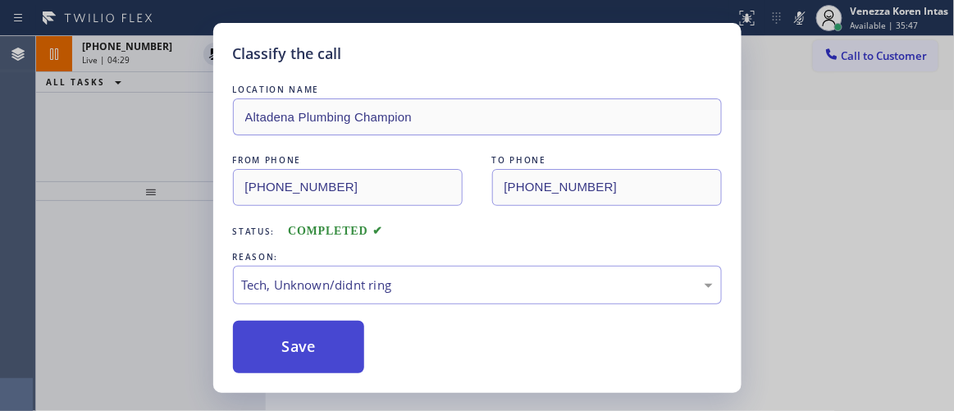
click at [327, 365] on button "Save" at bounding box center [299, 347] width 132 height 53
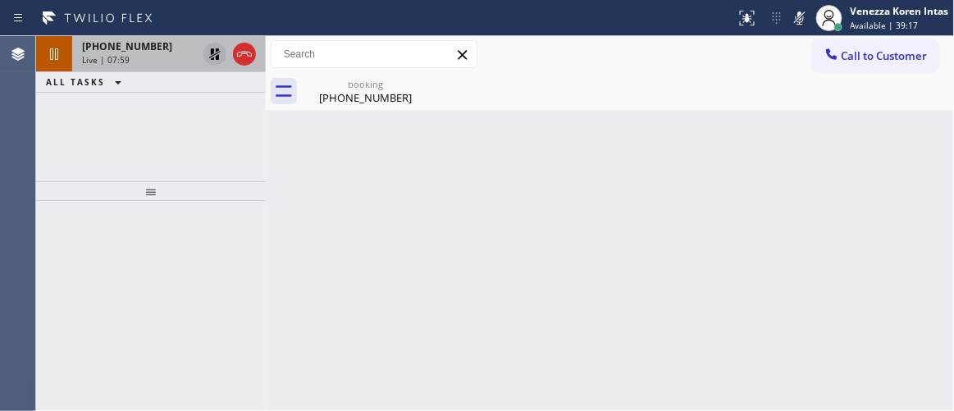
click at [215, 54] on icon at bounding box center [214, 53] width 11 height 11
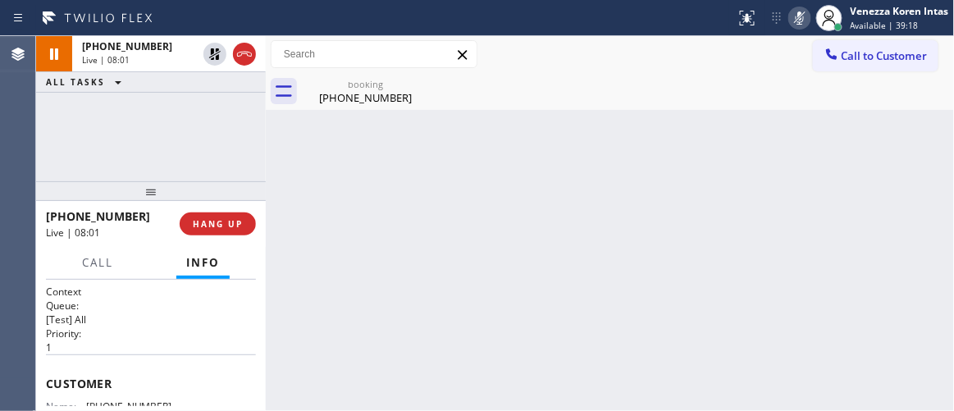
click at [798, 18] on icon at bounding box center [800, 18] width 20 height 20
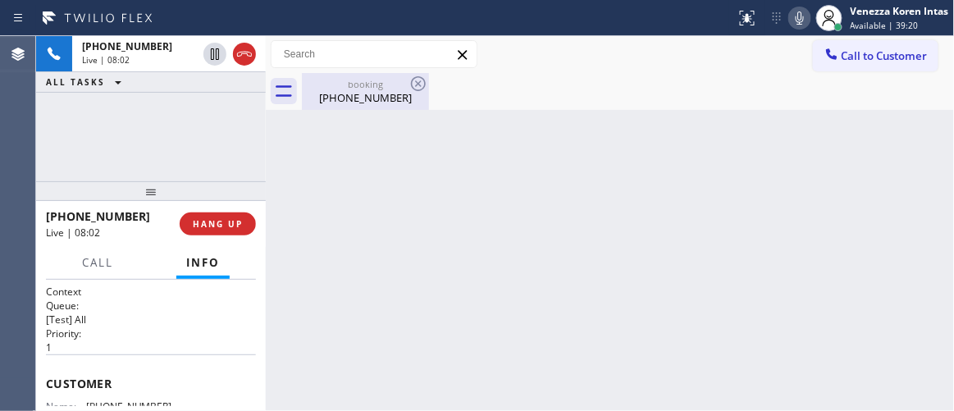
click at [350, 91] on div "[PHONE_NUMBER]" at bounding box center [366, 97] width 124 height 15
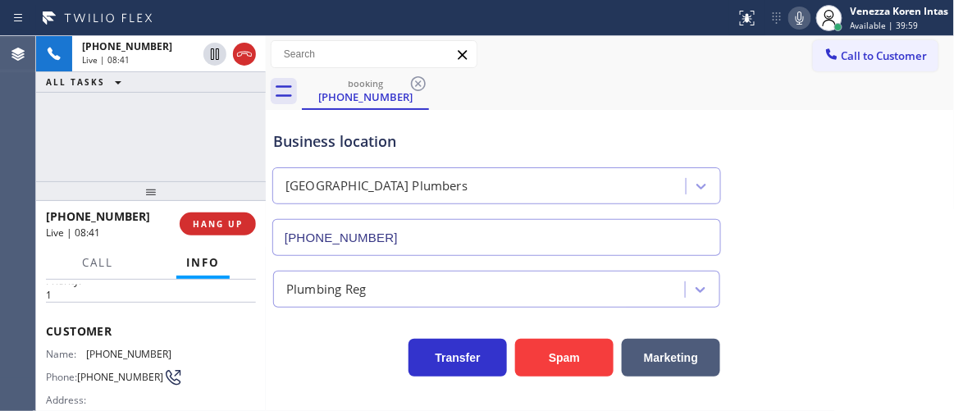
scroll to position [74, 0]
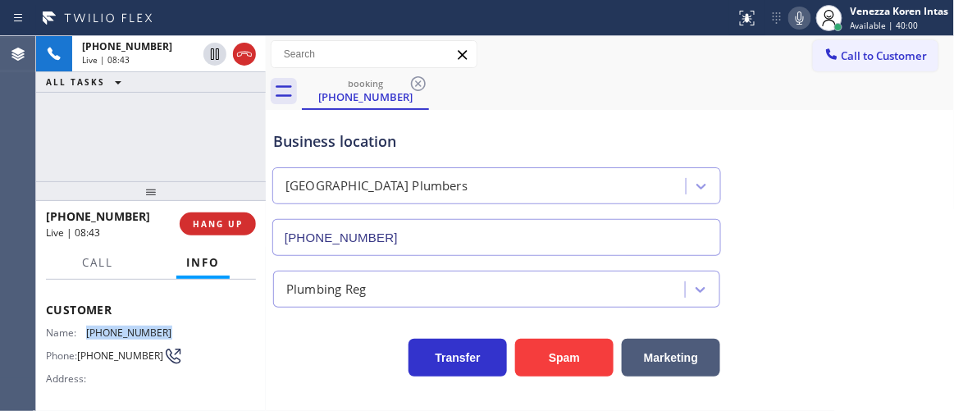
drag, startPoint x: 181, startPoint y: 334, endPoint x: 80, endPoint y: 332, distance: 100.9
click at [80, 332] on div "Name: [PHONE_NUMBER] Phone: [PHONE_NUMBER] Address:" at bounding box center [151, 359] width 210 height 65
click at [790, 19] on icon at bounding box center [800, 18] width 20 height 20
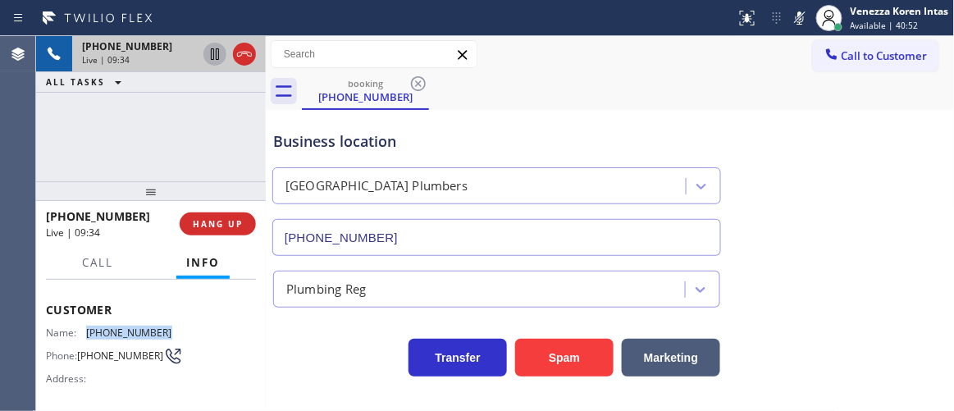
click at [221, 52] on icon at bounding box center [215, 54] width 20 height 20
click at [217, 52] on icon at bounding box center [215, 54] width 20 height 20
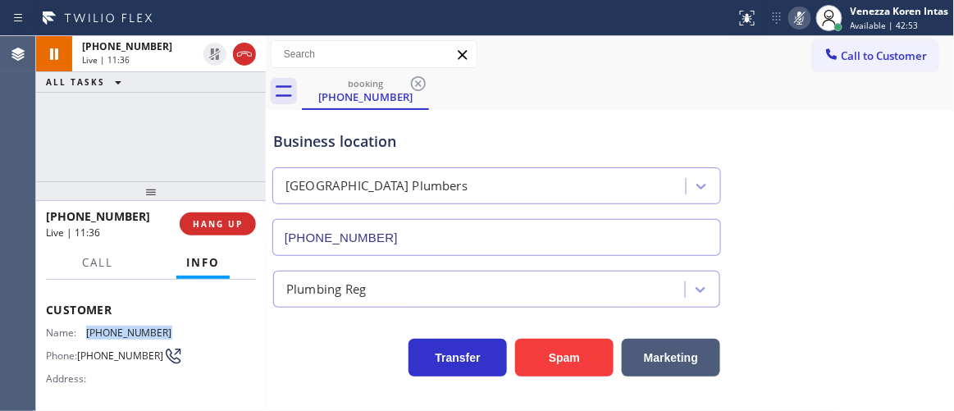
click at [792, 13] on icon at bounding box center [800, 18] width 20 height 20
drag, startPoint x: 198, startPoint y: 113, endPoint x: 341, endPoint y: 21, distance: 170.9
click at [198, 113] on div "[PHONE_NUMBER] Live | 12:09 ALL TASKS ALL TASKS ACTIVE TASKS TASKS IN WRAP UP" at bounding box center [151, 108] width 230 height 145
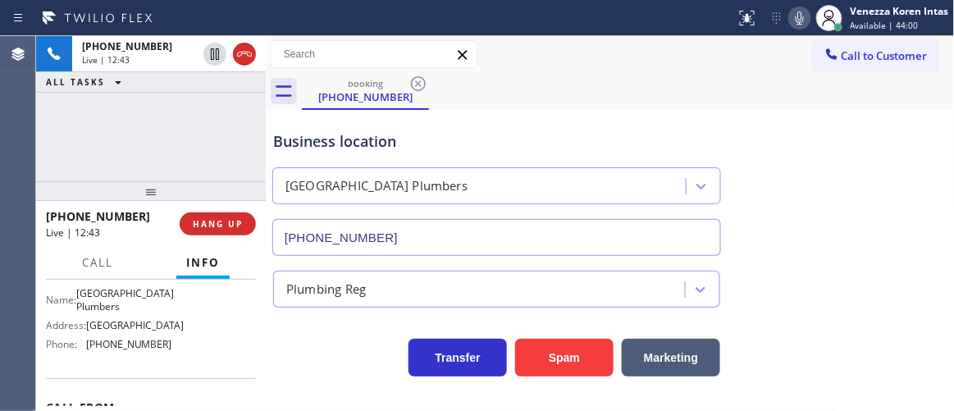
scroll to position [223, 0]
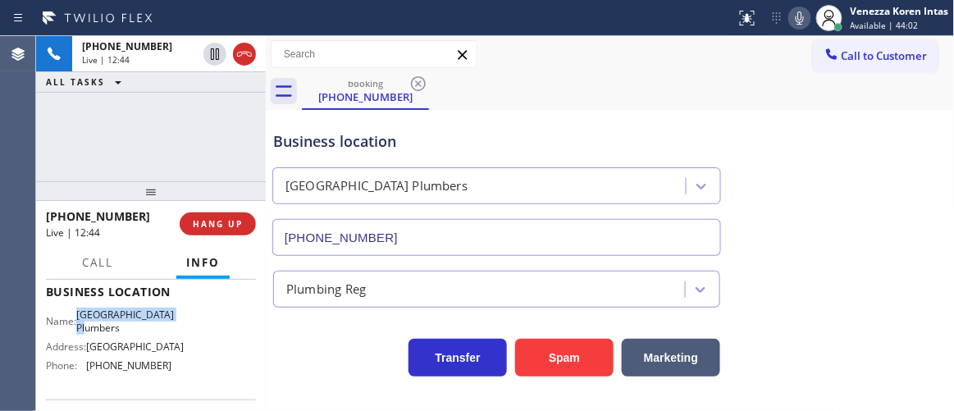
drag, startPoint x: 87, startPoint y: 315, endPoint x: 156, endPoint y: 333, distance: 71.2
click at [156, 333] on span "[GEOGRAPHIC_DATA] Plumbers" at bounding box center [125, 321] width 98 height 25
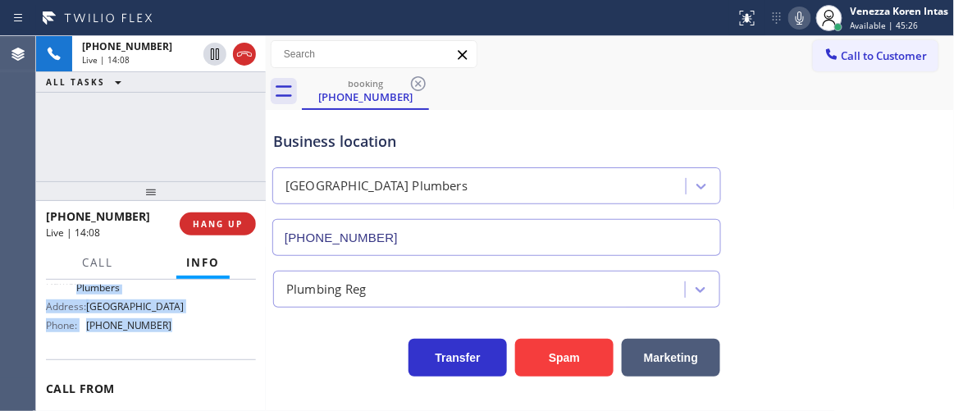
scroll to position [254, 0]
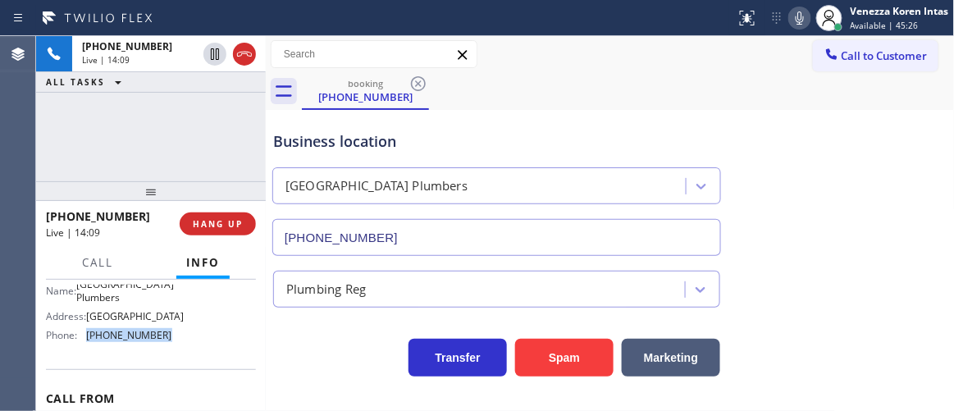
drag, startPoint x: 162, startPoint y: 299, endPoint x: 78, endPoint y: 350, distance: 97.9
click at [78, 349] on div "Name: [GEOGRAPHIC_DATA] Plumbers Address: [GEOGRAPHIC_DATA] Phone: [PHONE_NUMBE…" at bounding box center [109, 313] width 126 height 71
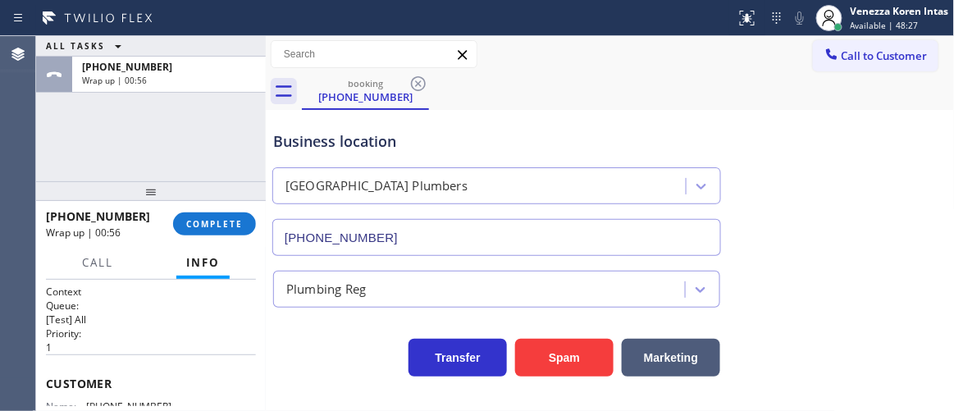
scroll to position [254, 0]
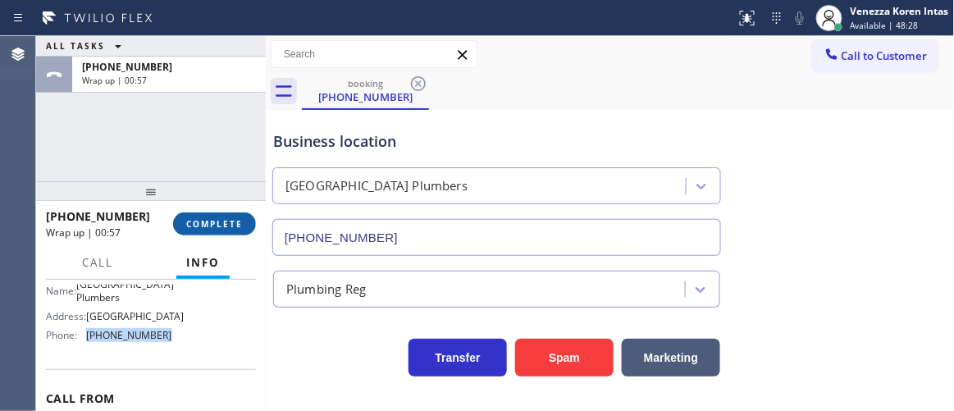
click at [230, 220] on span "COMPLETE" at bounding box center [214, 223] width 57 height 11
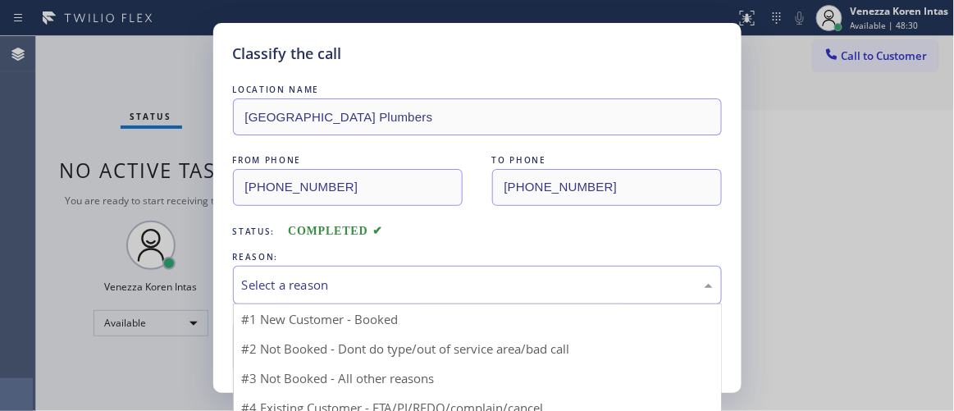
drag, startPoint x: 357, startPoint y: 272, endPoint x: 347, endPoint y: 294, distance: 24.2
click at [357, 272] on div "Select a reason" at bounding box center [477, 285] width 489 height 39
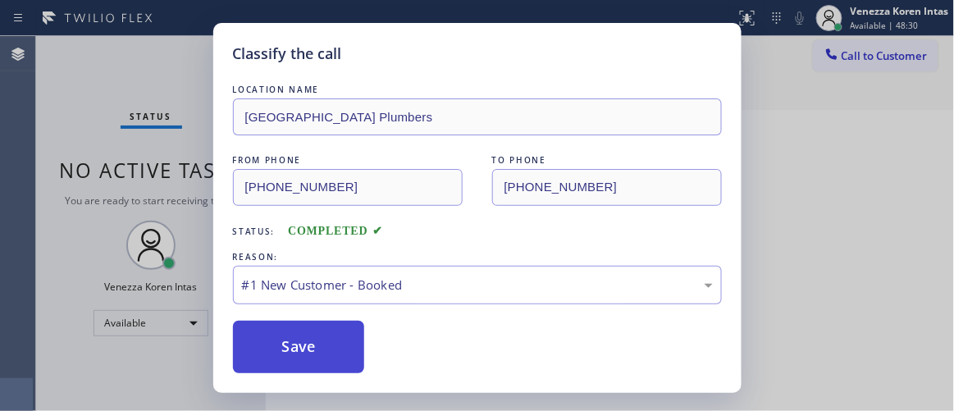
click at [308, 328] on button "Save" at bounding box center [299, 347] width 132 height 53
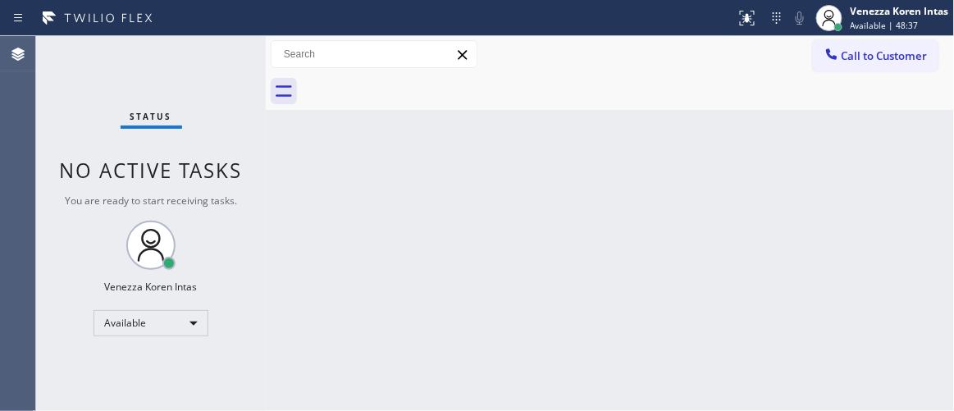
click at [409, 230] on div "Back to Dashboard Change Sender ID Customers Technicians Select a contact Outbo…" at bounding box center [610, 223] width 689 height 375
click at [227, 75] on div "Status No active tasks You are ready to start receiving tasks. Venezza Koren In…" at bounding box center [151, 223] width 230 height 375
click at [229, 63] on div "Status No active tasks You are ready to start receiving tasks. Venezza Koren In…" at bounding box center [151, 223] width 230 height 375
click at [234, 62] on div "Status No active tasks You are ready to start receiving tasks. Venezza Koren In…" at bounding box center [151, 223] width 230 height 375
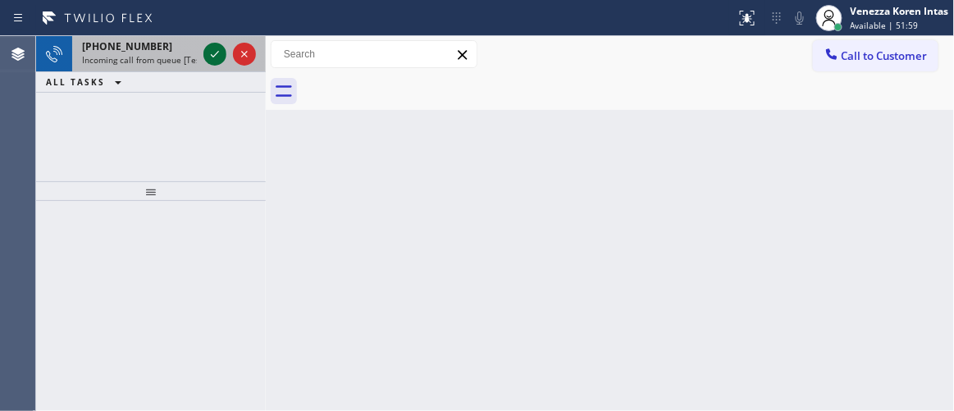
click at [213, 60] on icon at bounding box center [215, 54] width 20 height 20
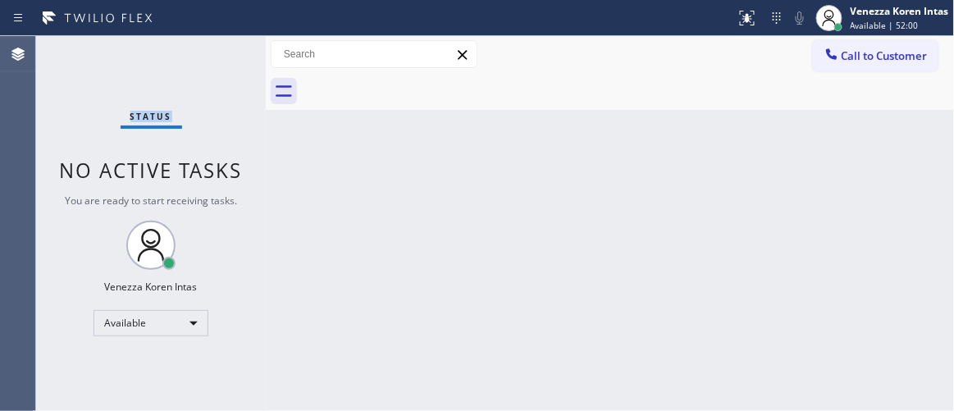
click at [213, 60] on div "Status No active tasks You are ready to start receiving tasks. Venezza Koren In…" at bounding box center [151, 223] width 230 height 375
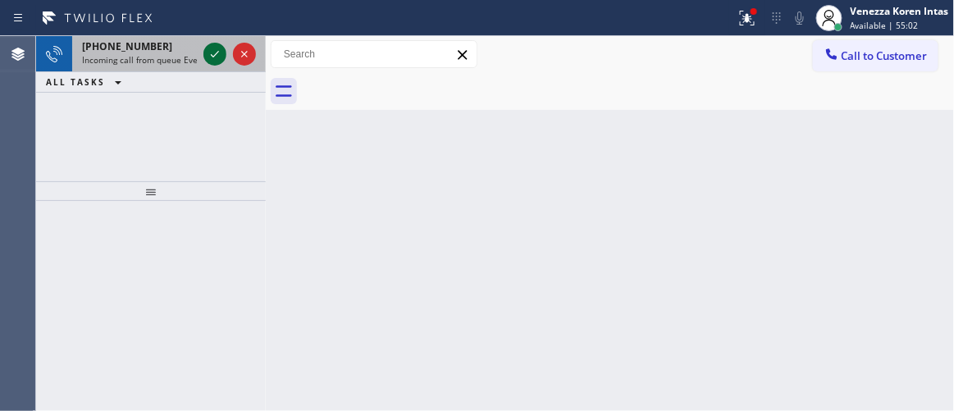
click at [216, 55] on icon at bounding box center [215, 54] width 20 height 20
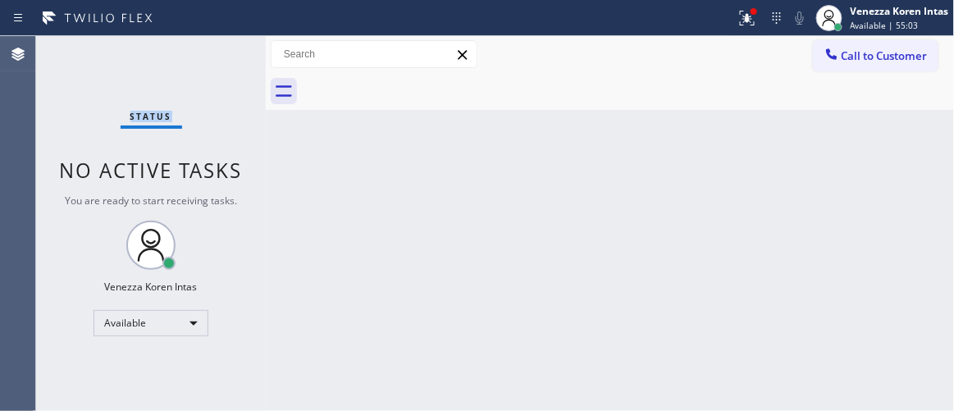
click at [216, 55] on div "Status No active tasks You are ready to start receiving tasks. Venezza Koren In…" at bounding box center [151, 223] width 230 height 375
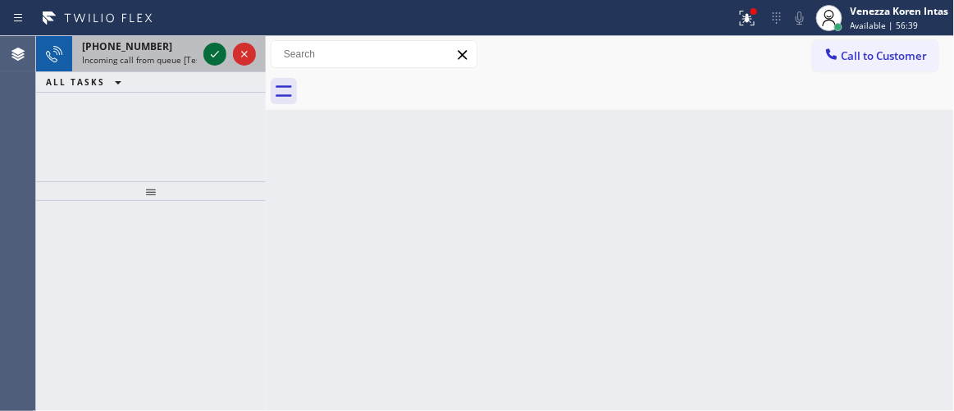
click at [216, 49] on icon at bounding box center [215, 54] width 20 height 20
click at [217, 53] on icon at bounding box center [215, 54] width 20 height 20
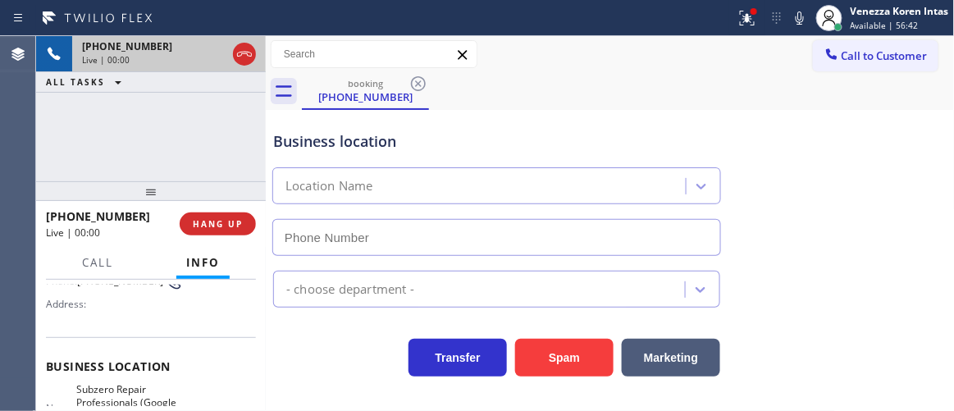
type input "[PHONE_NUMBER]"
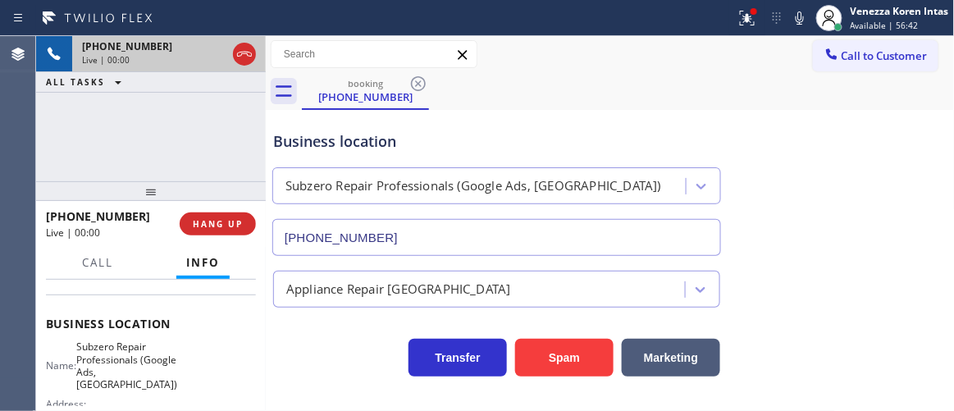
scroll to position [223, 0]
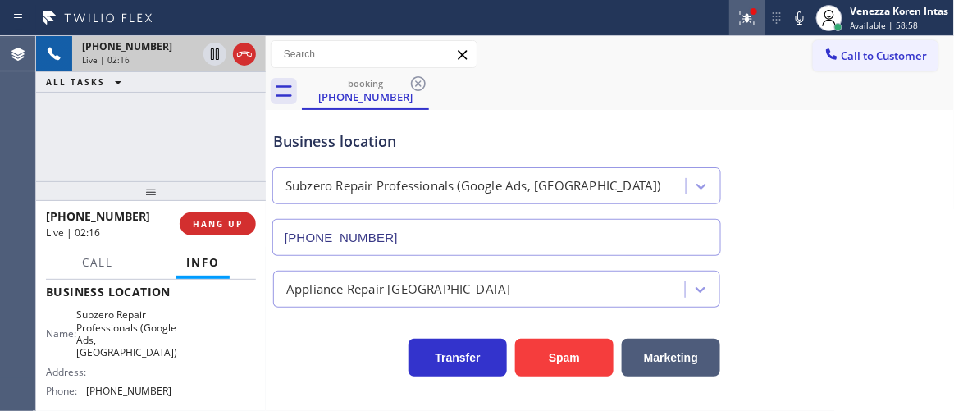
click at [760, 13] on div at bounding box center [747, 18] width 36 height 20
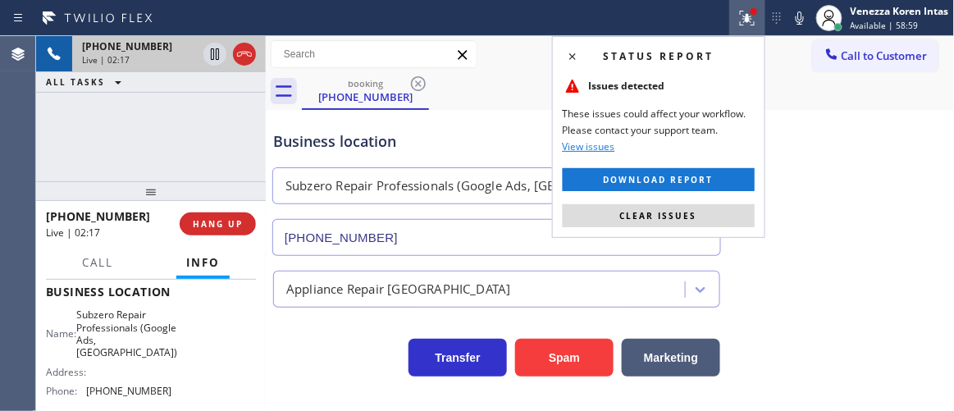
drag, startPoint x: 651, startPoint y: 214, endPoint x: 804, endPoint y: 243, distance: 156.1
click at [651, 213] on span "Clear issues" at bounding box center [658, 215] width 77 height 11
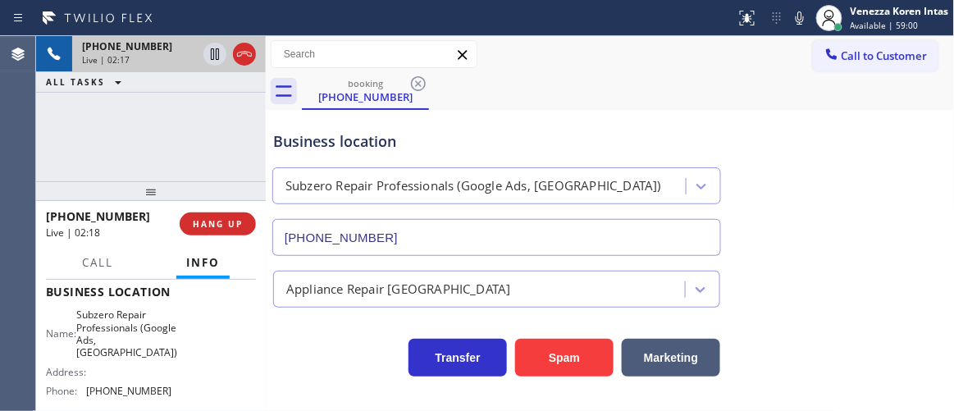
click at [807, 243] on div "Business location Subzero Repair Professionals (Google Ads, Dallas) (469) 523-5…" at bounding box center [610, 181] width 681 height 149
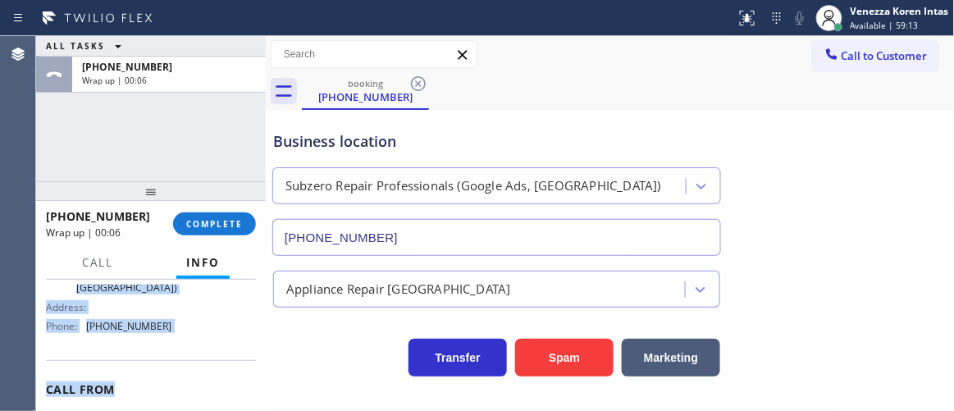
scroll to position [302, 0]
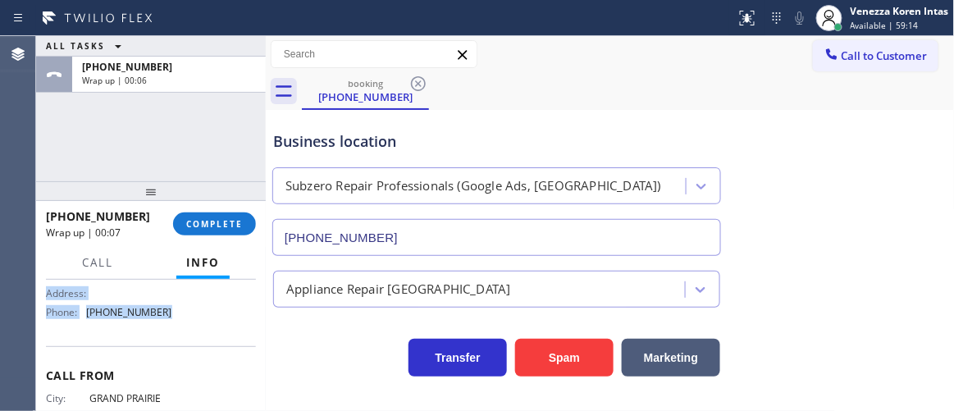
drag, startPoint x: 117, startPoint y: 350, endPoint x: 181, endPoint y: 311, distance: 74.0
click at [181, 311] on div "Context Queue: [Test] All Priority: 1 Customer Name: (214) 232-8679 Phone: (214…" at bounding box center [151, 345] width 230 height 131
copy div "Customer Name: (214) 232-8679 Phone: (214) 232-8679 Address: Business location …"
drag, startPoint x: 240, startPoint y: 229, endPoint x: 293, endPoint y: 250, distance: 56.7
click at [240, 229] on span "COMPLETE" at bounding box center [214, 223] width 57 height 11
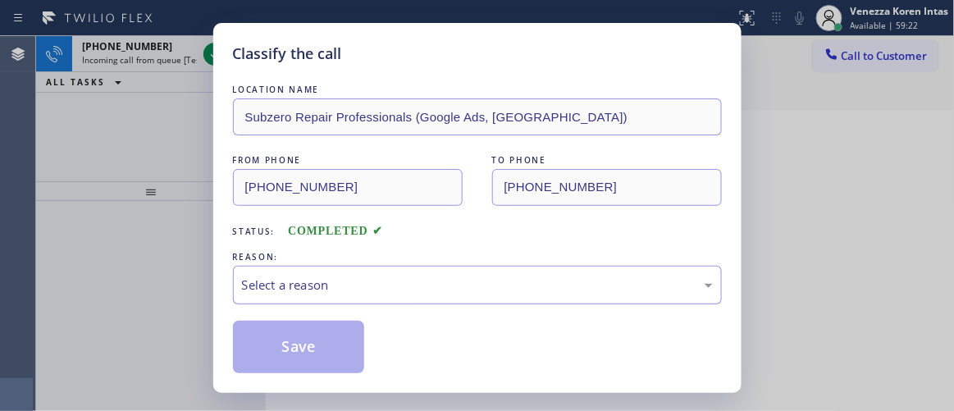
click at [301, 281] on div "Select a reason" at bounding box center [477, 285] width 471 height 19
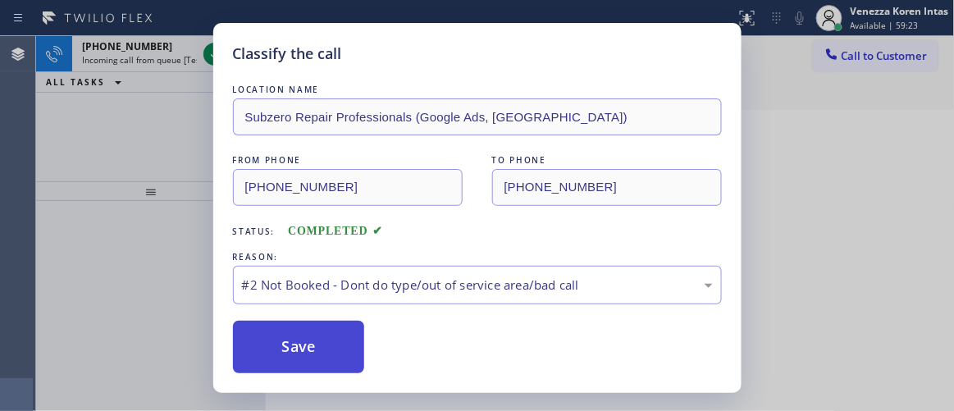
click at [311, 342] on button "Save" at bounding box center [299, 347] width 132 height 53
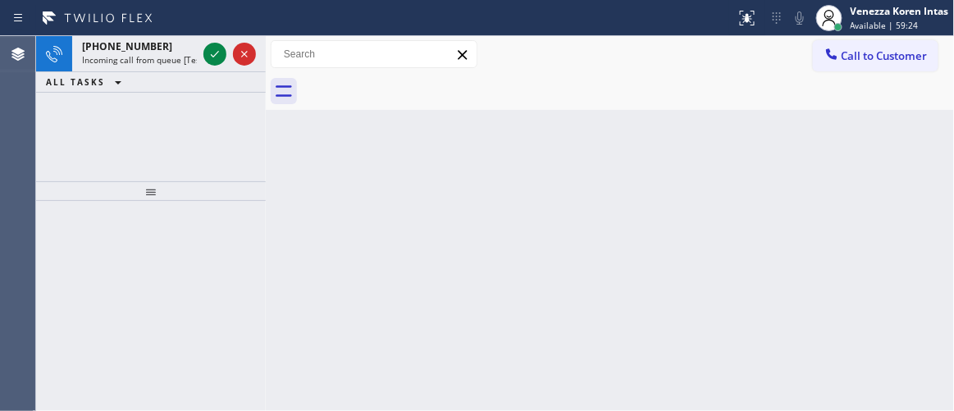
click at [155, 58] on span "Incoming call from queue [Test] All" at bounding box center [150, 59] width 136 height 11
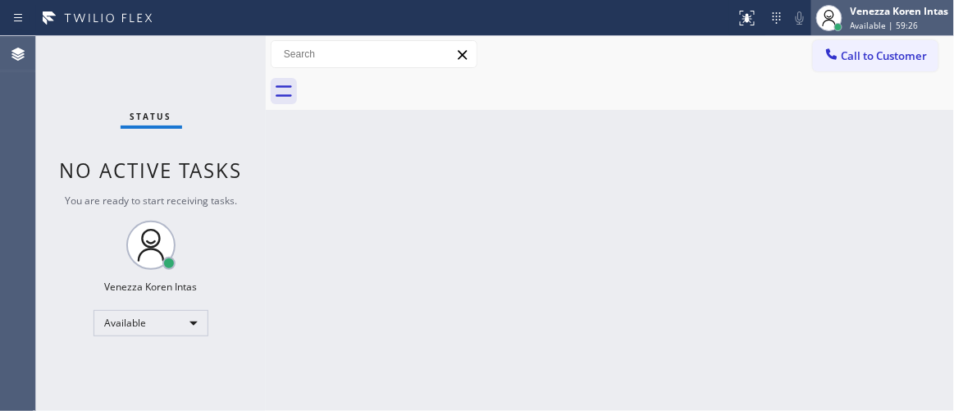
click at [841, 16] on div at bounding box center [829, 18] width 26 height 26
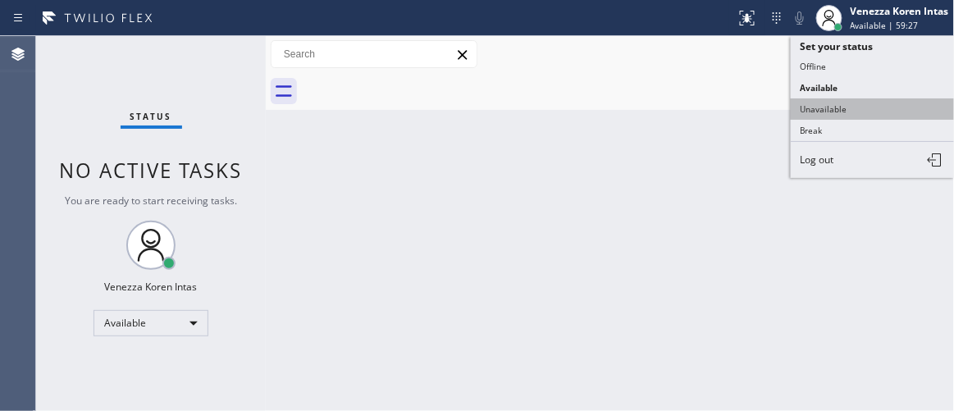
click at [832, 110] on button "Unavailable" at bounding box center [873, 108] width 164 height 21
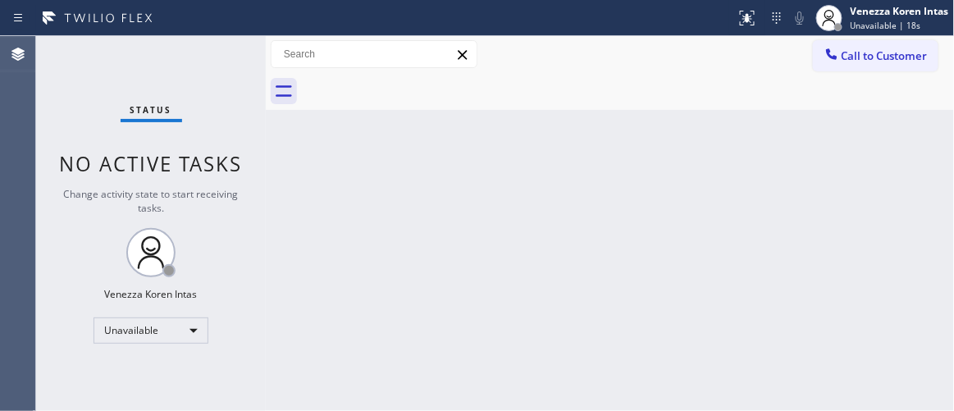
drag, startPoint x: 244, startPoint y: 250, endPoint x: 629, endPoint y: 162, distance: 395.7
click at [245, 249] on div "Status No active tasks Change activity state to start receiving tasks. Venezza …" at bounding box center [151, 223] width 230 height 375
click at [842, 61] on span "Call to Customer" at bounding box center [885, 55] width 86 height 15
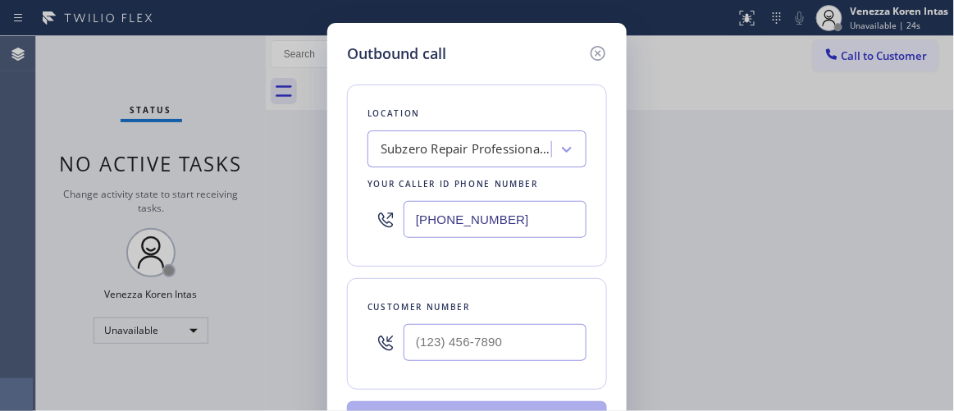
drag, startPoint x: 454, startPoint y: 271, endPoint x: 491, endPoint y: 242, distance: 47.4
click at [454, 270] on div "Location Subzero Repair Professionals (Google Ads, Dallas) Your caller id phone…" at bounding box center [477, 259] width 260 height 389
drag, startPoint x: 513, startPoint y: 219, endPoint x: 344, endPoint y: 213, distance: 169.1
click at [344, 213] on div "Outbound call Location Subzero Repair Professionals (Google Ads, Dallas) Your c…" at bounding box center [476, 248] width 299 height 450
click at [442, 257] on div "Location Subzero Repair Professionals (Google Ads, Dallas) Your caller id phone…" at bounding box center [477, 176] width 260 height 182
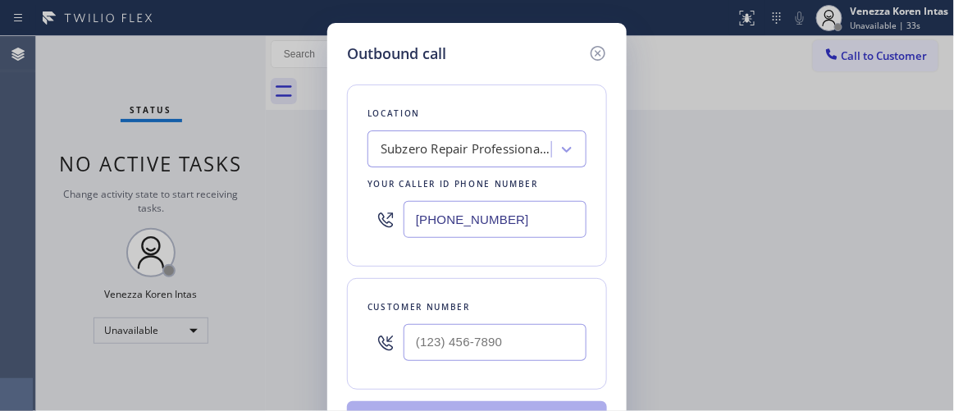
drag, startPoint x: 535, startPoint y: 224, endPoint x: 368, endPoint y: 201, distance: 168.1
click at [368, 201] on div "[PHONE_NUMBER]" at bounding box center [477, 219] width 219 height 53
paste input "text"
type input "[PHONE_NUMBER]"
click at [418, 340] on input "(___) ___-____" at bounding box center [495, 342] width 183 height 37
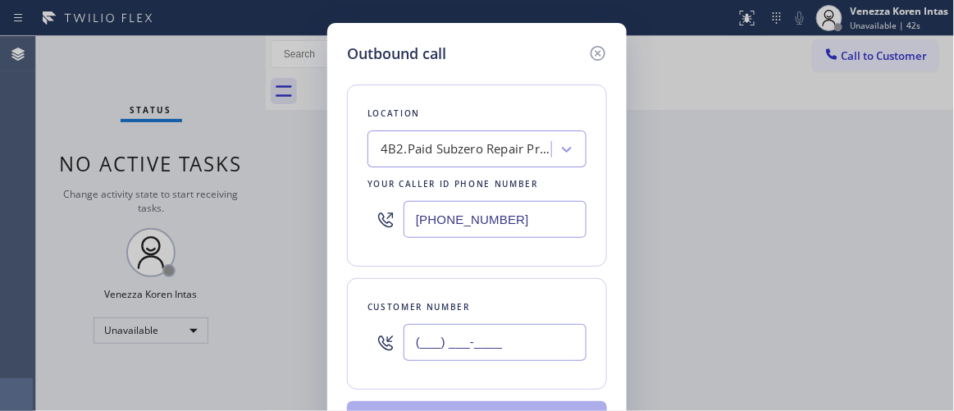
paste input "214) 232-8679"
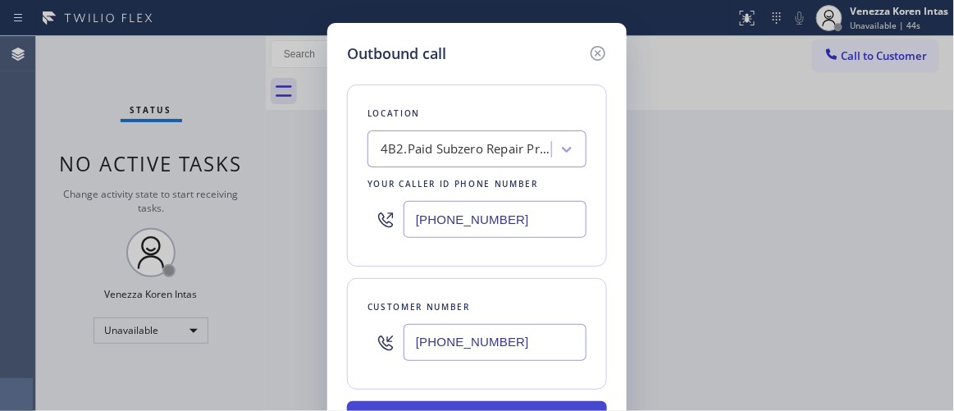
type input "(214) 232-8679"
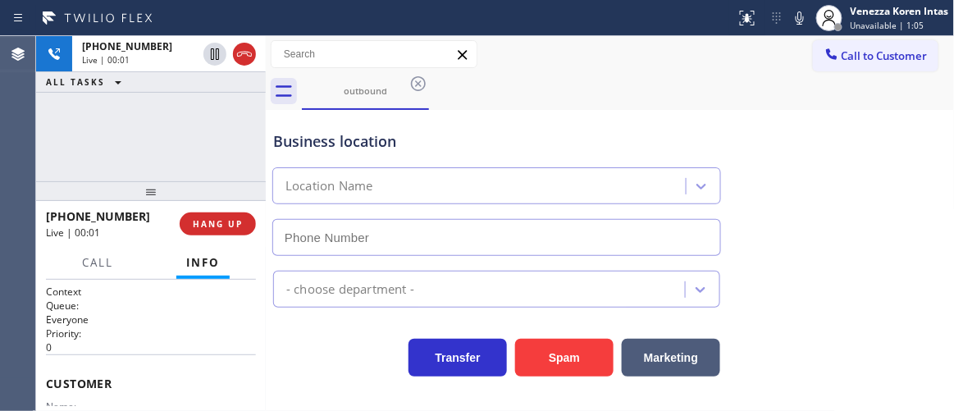
type input "[PHONE_NUMBER]"
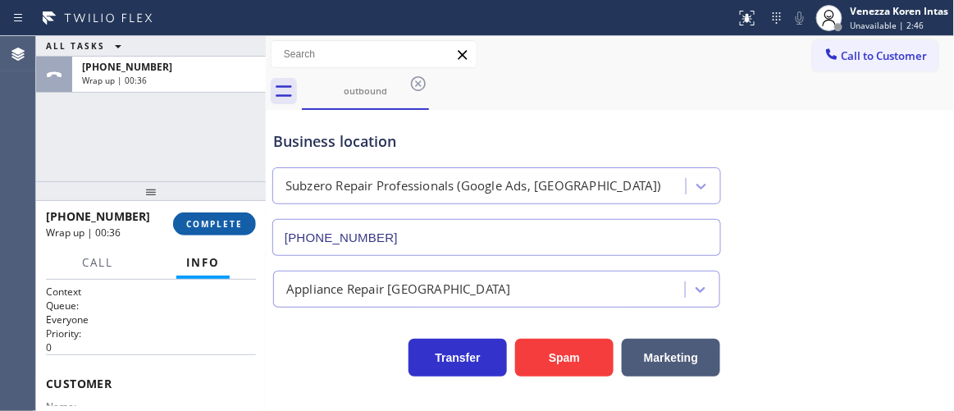
click at [209, 224] on span "COMPLETE" at bounding box center [214, 223] width 57 height 11
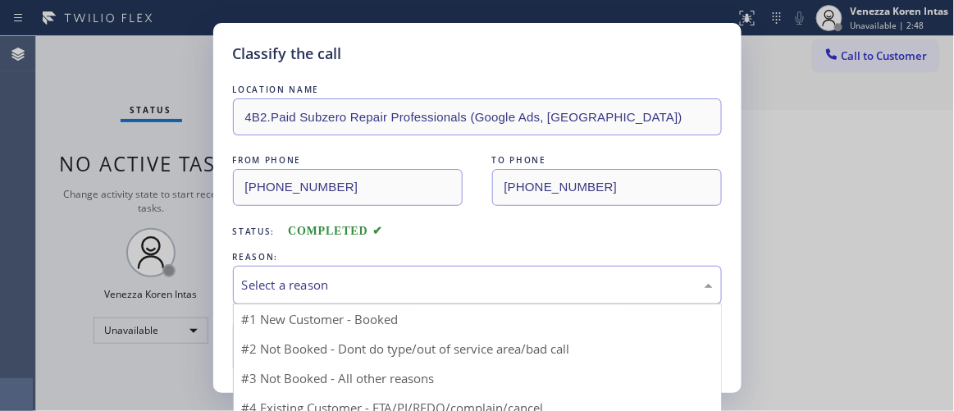
click at [418, 289] on div "Select a reason" at bounding box center [477, 285] width 471 height 19
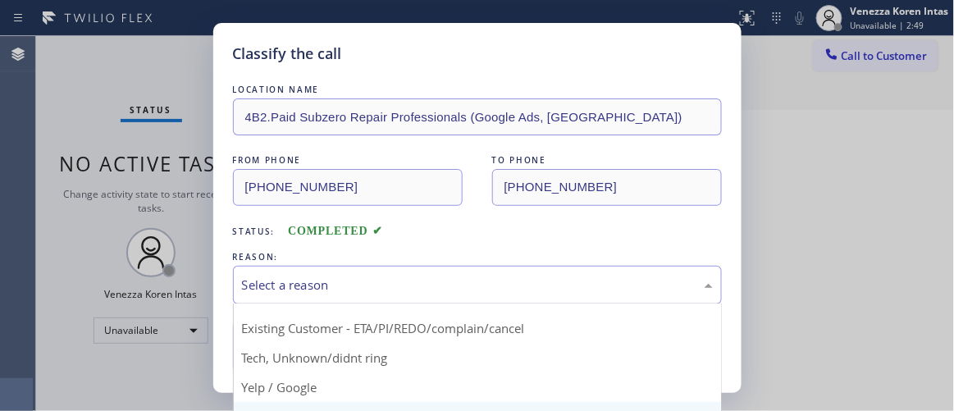
scroll to position [102, 0]
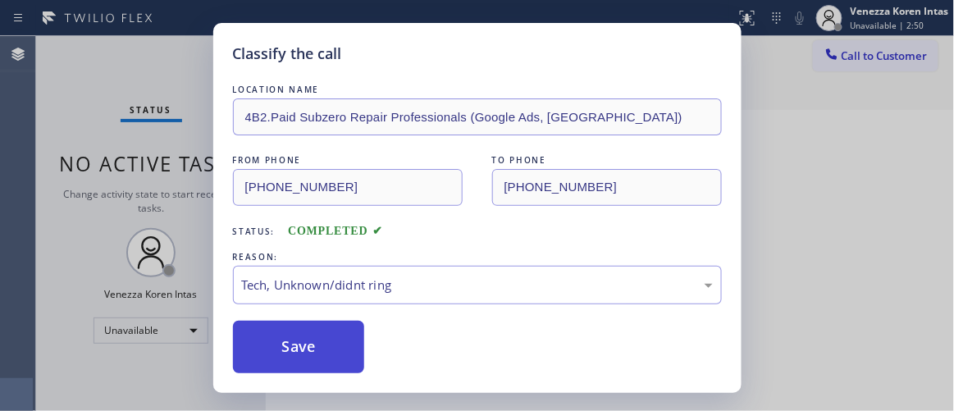
click at [309, 345] on button "Save" at bounding box center [299, 347] width 132 height 53
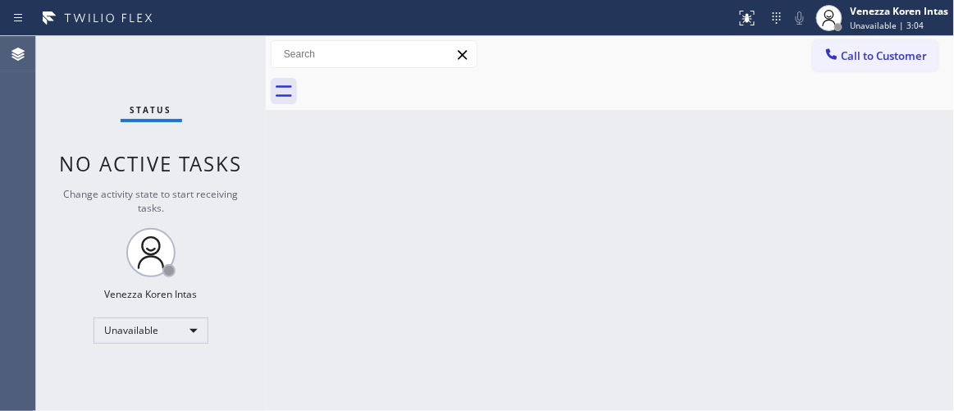
drag, startPoint x: 218, startPoint y: 166, endPoint x: 364, endPoint y: 75, distance: 172.1
click at [217, 166] on span "No active tasks" at bounding box center [151, 163] width 183 height 27
click at [593, 182] on div "Back to Dashboard Change Sender ID Customers Technicians Select a contact Outbo…" at bounding box center [610, 223] width 689 height 375
drag, startPoint x: 414, startPoint y: 213, endPoint x: 293, endPoint y: 294, distance: 145.0
click at [405, 225] on div "Back to Dashboard Change Sender ID Customers Technicians Select a contact Outbo…" at bounding box center [610, 223] width 689 height 375
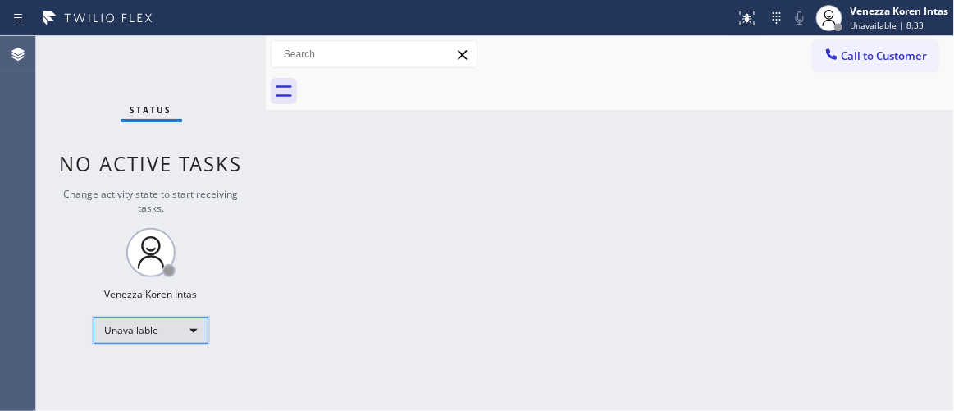
click at [185, 340] on div "Unavailable" at bounding box center [151, 331] width 115 height 26
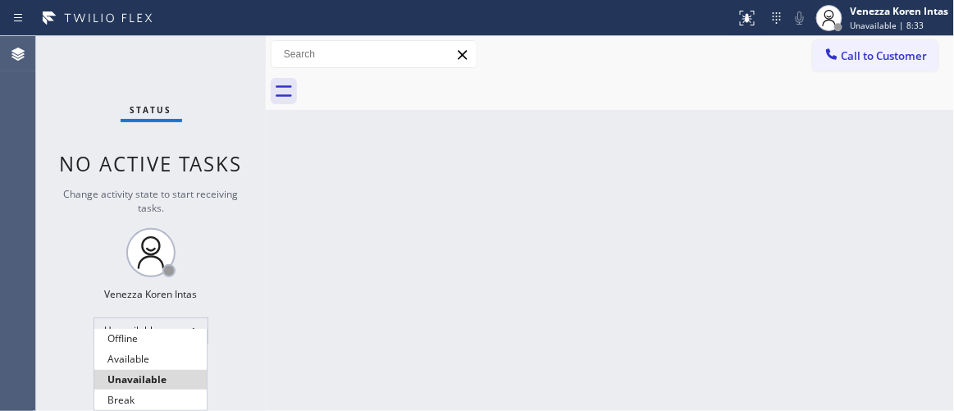
click at [165, 368] on ul "Offline Available Unavailable Break" at bounding box center [151, 369] width 114 height 81
click at [169, 363] on li "Available" at bounding box center [150, 360] width 112 height 20
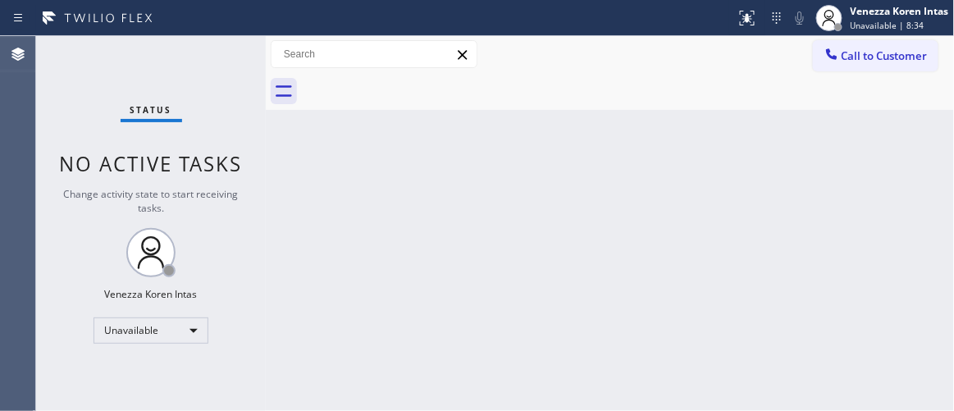
click at [421, 314] on div "Back to Dashboard Change Sender ID Customers Technicians Select a contact Outbo…" at bounding box center [610, 223] width 689 height 375
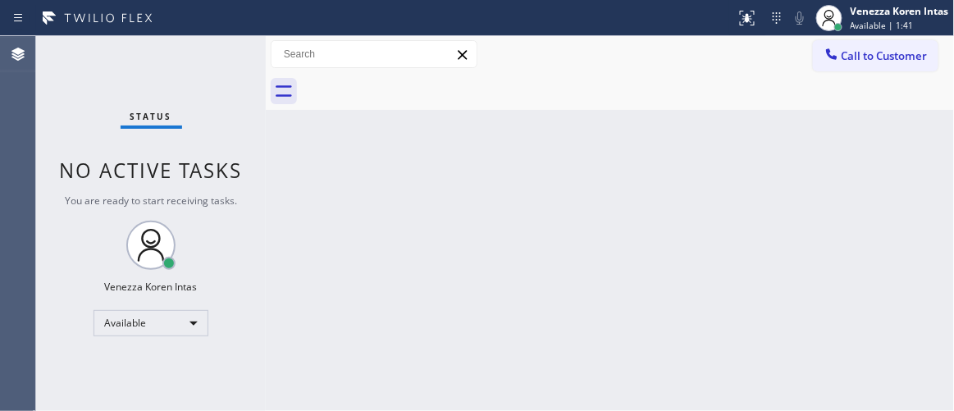
drag, startPoint x: 201, startPoint y: 188, endPoint x: 397, endPoint y: 377, distance: 272.1
click at [201, 188] on div "Status No active tasks You are ready to start receiving tasks. Venezza Koren In…" at bounding box center [151, 223] width 230 height 375
drag, startPoint x: 290, startPoint y: 196, endPoint x: 285, endPoint y: 183, distance: 14.0
click at [290, 196] on div "Back to Dashboard Change Sender ID Customers Technicians Select a contact Outbo…" at bounding box center [610, 223] width 689 height 375
drag, startPoint x: 167, startPoint y: 67, endPoint x: 185, endPoint y: 81, distance: 22.8
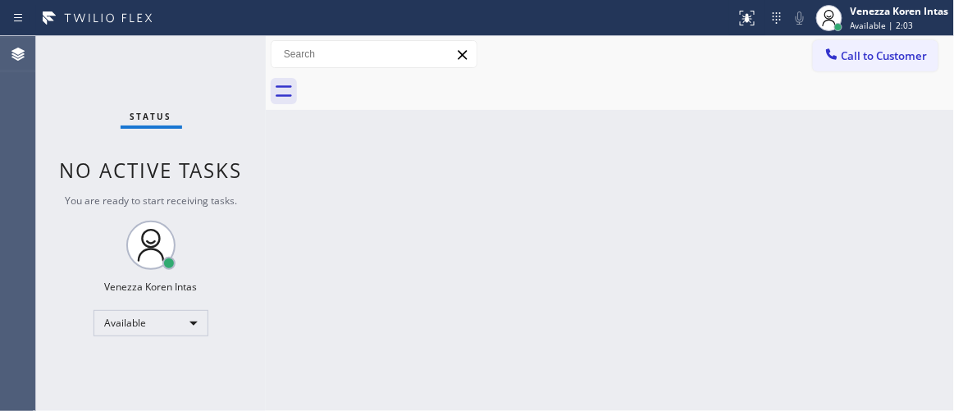
click at [167, 67] on div "Status No active tasks You are ready to start receiving tasks. Venezza Koren In…" at bounding box center [151, 223] width 230 height 375
drag, startPoint x: 301, startPoint y: 194, endPoint x: 267, endPoint y: 126, distance: 76.7
click at [299, 194] on div "Back to Dashboard Change Sender ID Customers Technicians Select a contact Outbo…" at bounding box center [610, 223] width 689 height 375
click at [218, 55] on div "Status No active tasks You are ready to start receiving tasks. Venezza Koren In…" at bounding box center [151, 223] width 230 height 375
click at [250, 46] on div "Status No active tasks You are ready to start receiving tasks. Venezza Koren In…" at bounding box center [151, 223] width 230 height 375
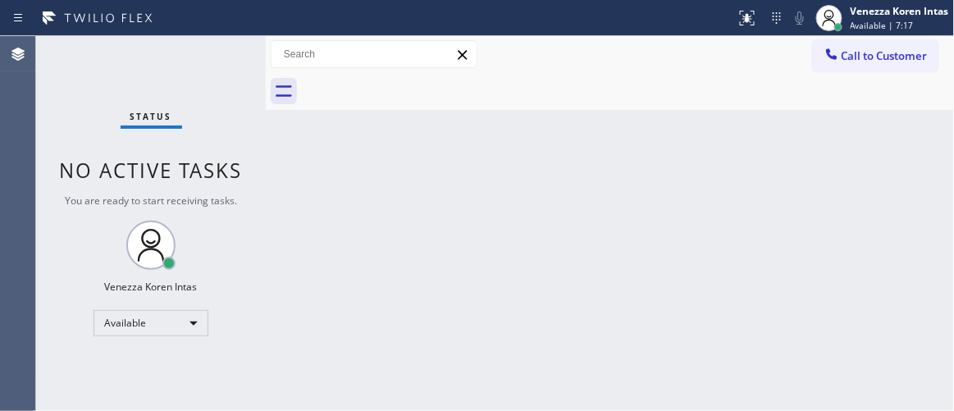
click at [250, 45] on div "Status No active tasks You are ready to start receiving tasks. Venezza Koren In…" at bounding box center [151, 223] width 230 height 375
drag, startPoint x: 192, startPoint y: 83, endPoint x: 198, endPoint y: 118, distance: 35.7
click at [192, 83] on div "Status No active tasks You are ready to start receiving tasks. Venezza Koren In…" at bounding box center [151, 223] width 230 height 375
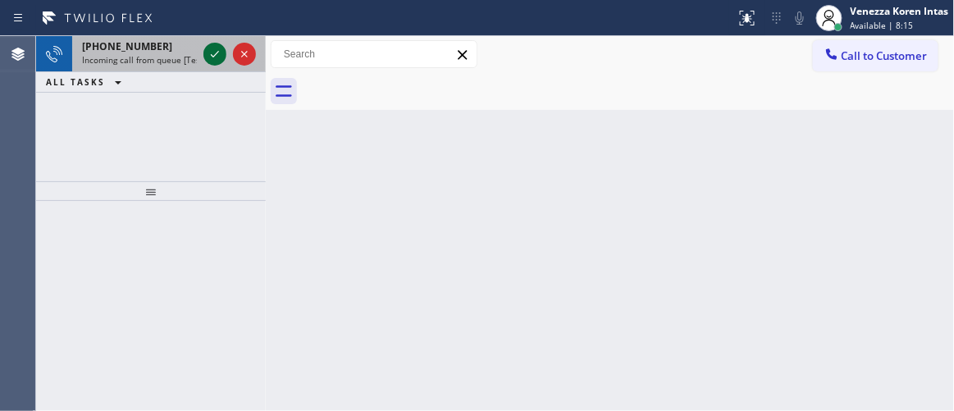
click at [218, 58] on icon at bounding box center [215, 54] width 20 height 20
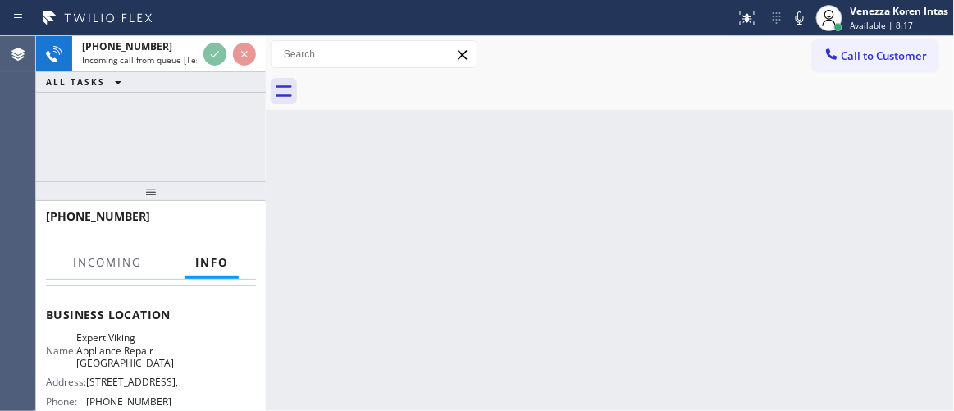
scroll to position [223, 0]
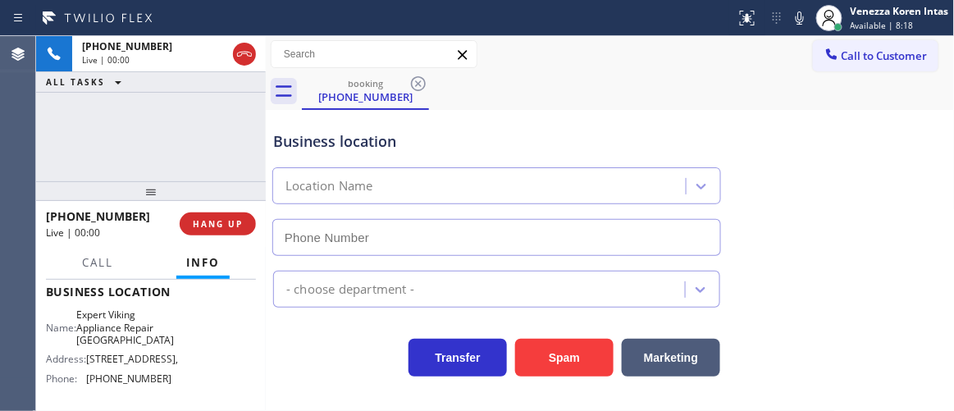
type input "(619) 389-3996"
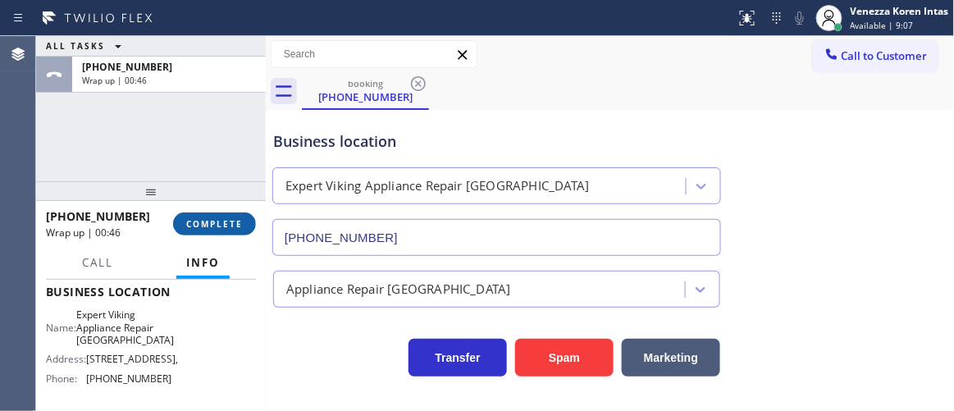
click at [240, 227] on span "COMPLETE" at bounding box center [214, 223] width 57 height 11
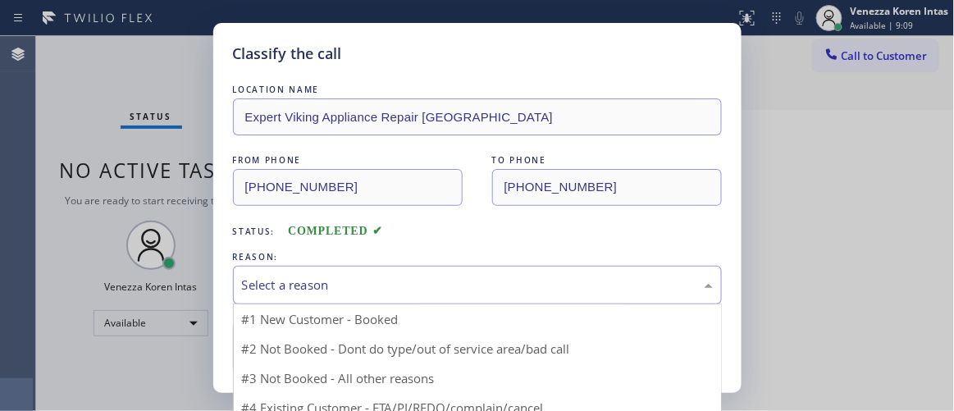
click at [382, 300] on div "Select a reason" at bounding box center [477, 285] width 489 height 39
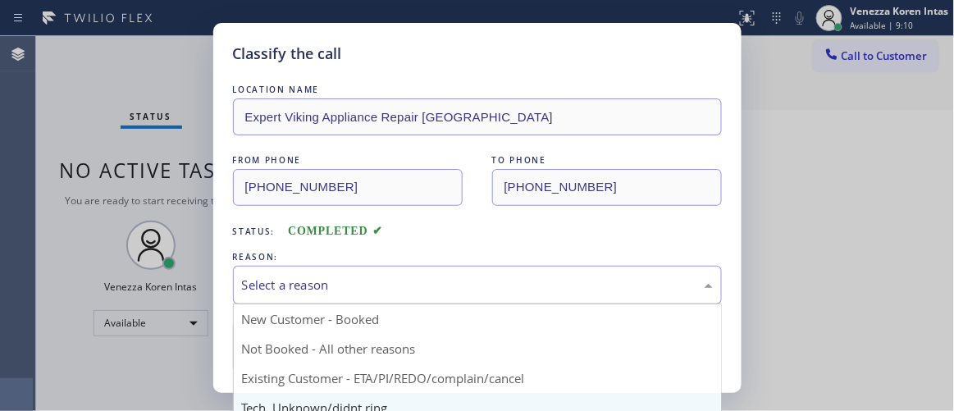
scroll to position [102, 0]
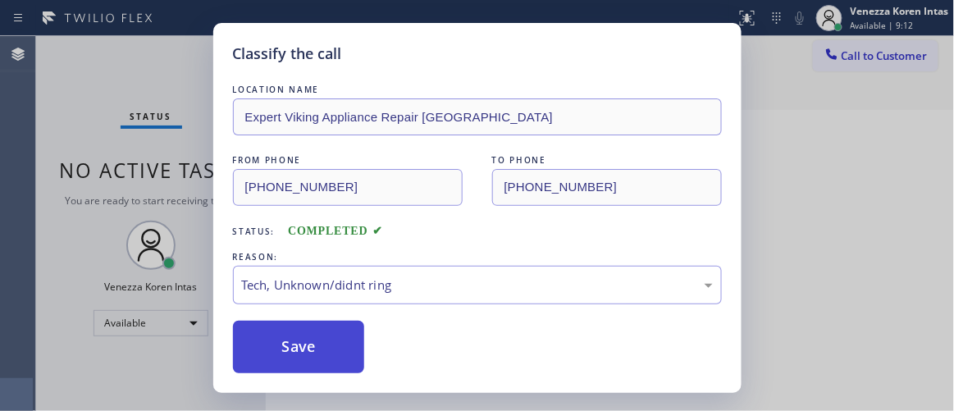
click at [347, 352] on button "Save" at bounding box center [299, 347] width 132 height 53
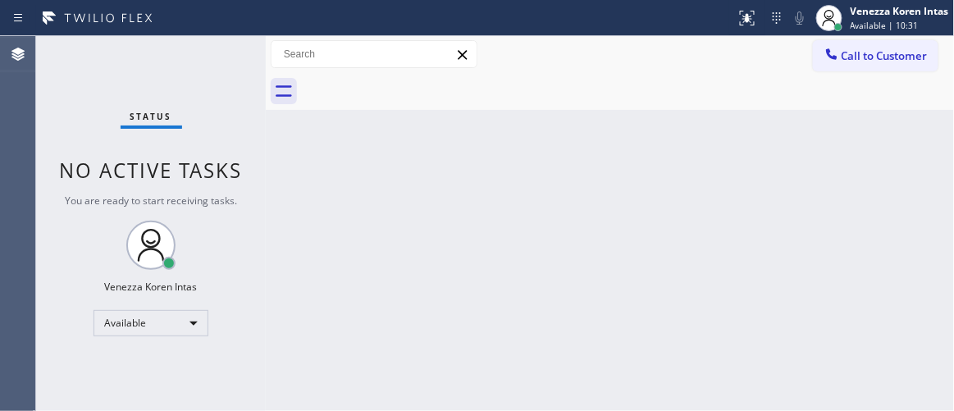
click at [221, 51] on div "Status No active tasks You are ready to start receiving tasks. Venezza Koren In…" at bounding box center [151, 223] width 230 height 375
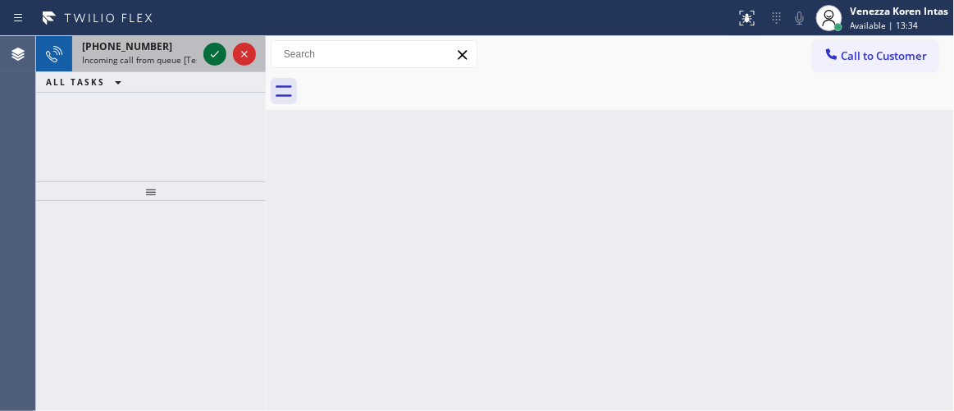
click at [208, 51] on icon at bounding box center [215, 54] width 20 height 20
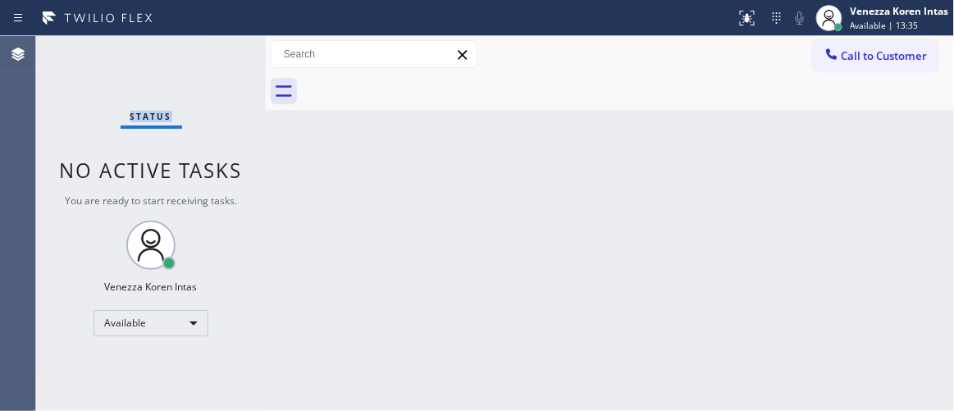
click at [208, 51] on div "Status No active tasks You are ready to start receiving tasks. Venezza Koren In…" at bounding box center [151, 223] width 230 height 375
click at [759, 25] on div at bounding box center [747, 18] width 36 height 20
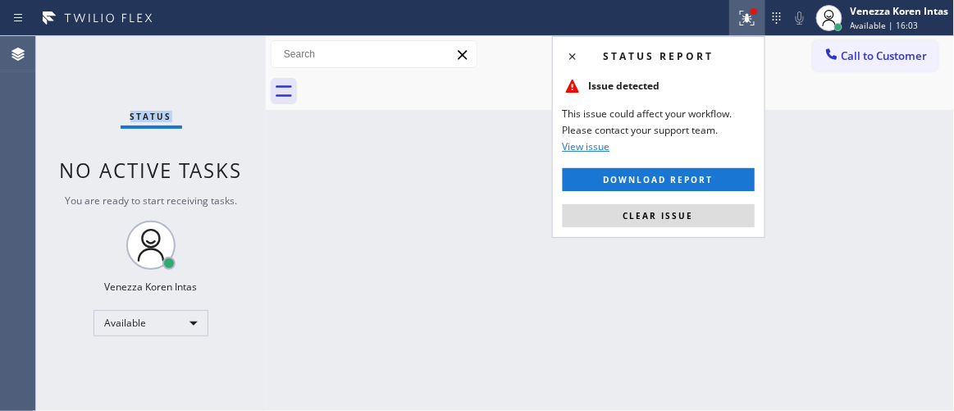
drag, startPoint x: 718, startPoint y: 220, endPoint x: 706, endPoint y: 215, distance: 13.3
click at [715, 219] on button "Clear issue" at bounding box center [659, 215] width 192 height 23
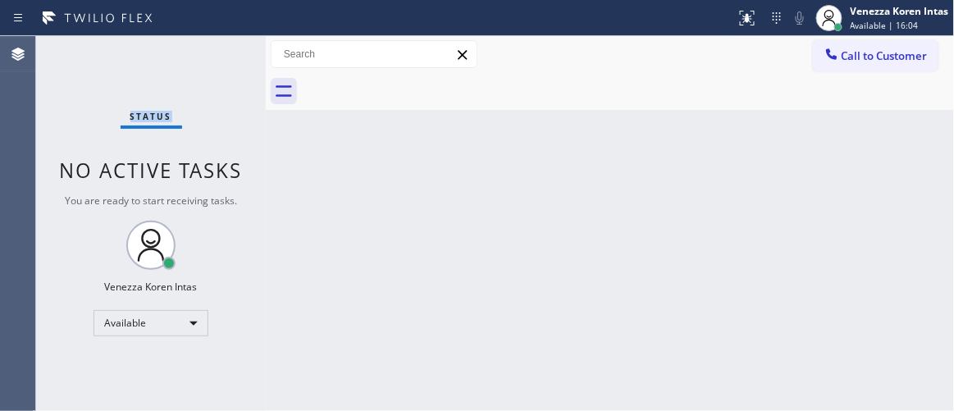
click at [194, 83] on div "Status No active tasks You are ready to start receiving tasks. Venezza Koren In…" at bounding box center [151, 223] width 230 height 375
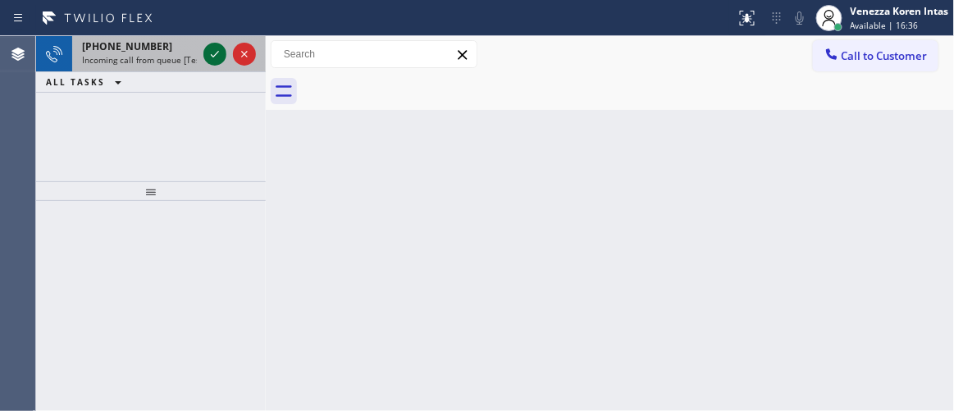
click at [213, 47] on icon at bounding box center [215, 54] width 20 height 20
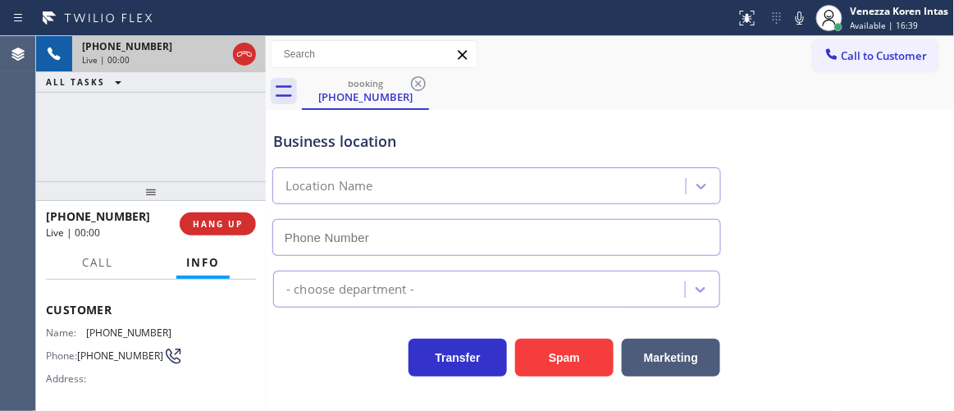
scroll to position [149, 0]
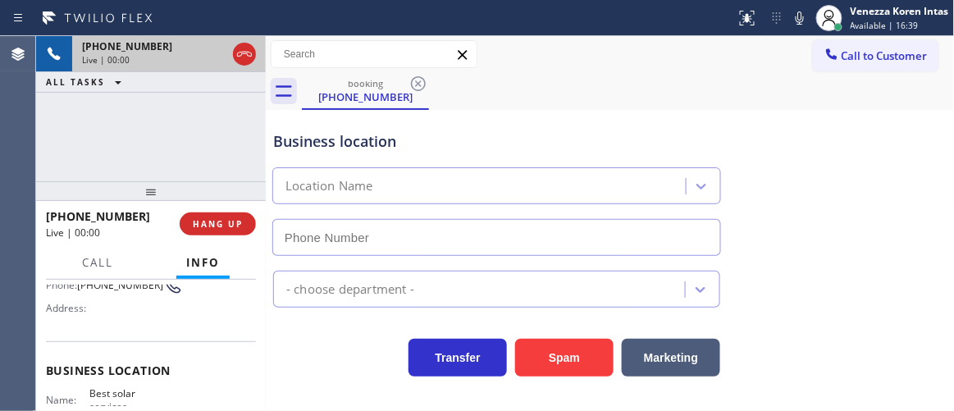
type input "(310) 553-3300"
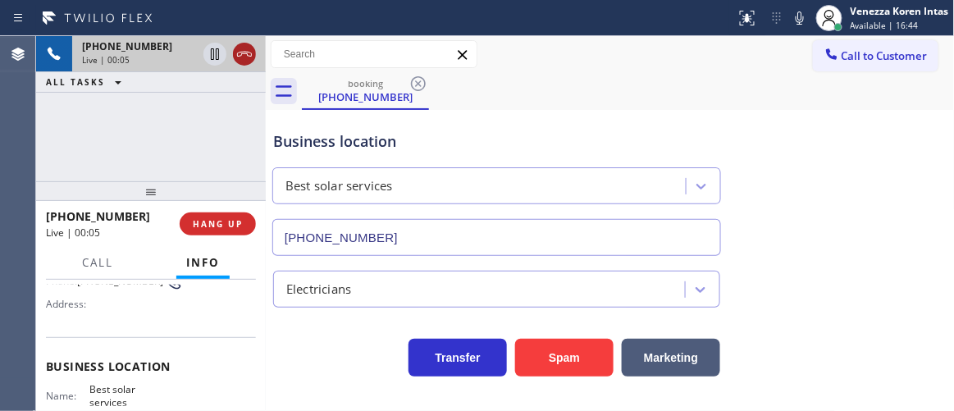
drag, startPoint x: 245, startPoint y: 55, endPoint x: 278, endPoint y: 159, distance: 109.2
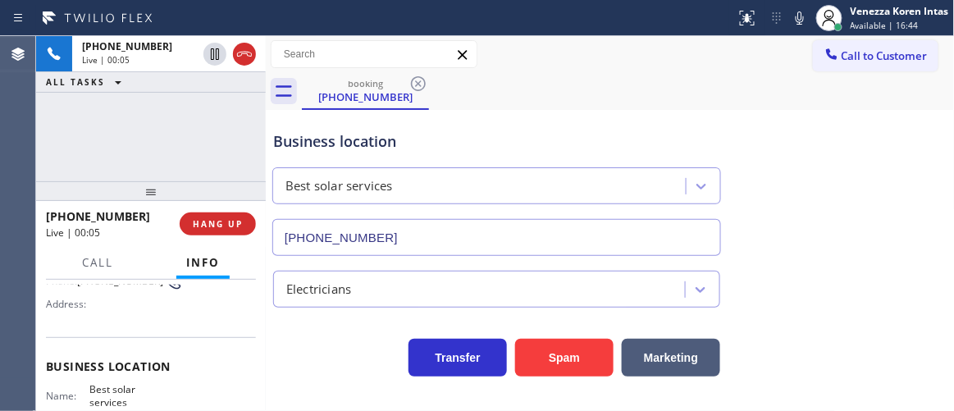
click at [245, 55] on icon at bounding box center [245, 54] width 20 height 20
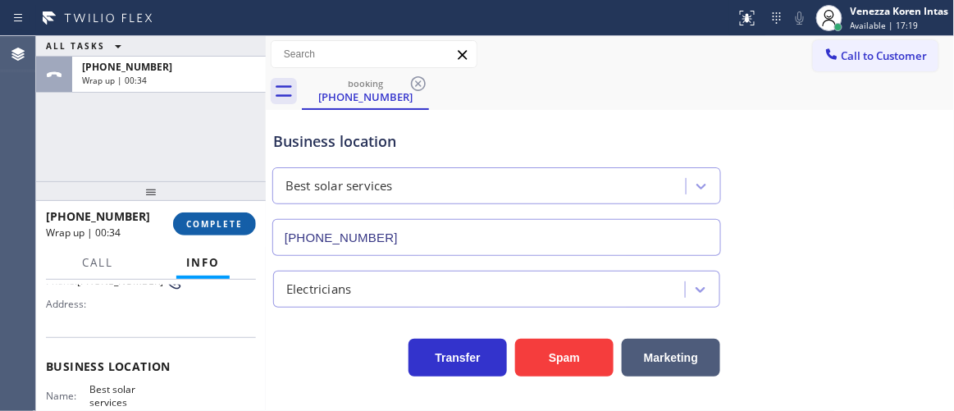
click at [226, 224] on span "COMPLETE" at bounding box center [214, 223] width 57 height 11
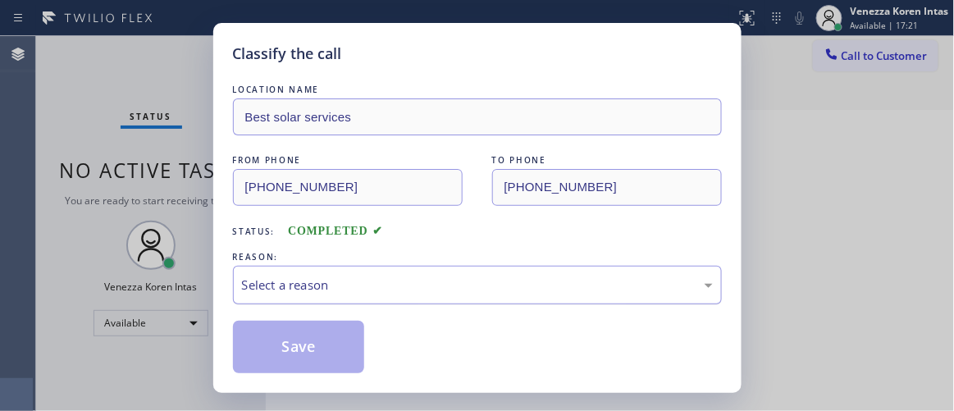
click at [429, 296] on div "Select a reason" at bounding box center [477, 285] width 489 height 39
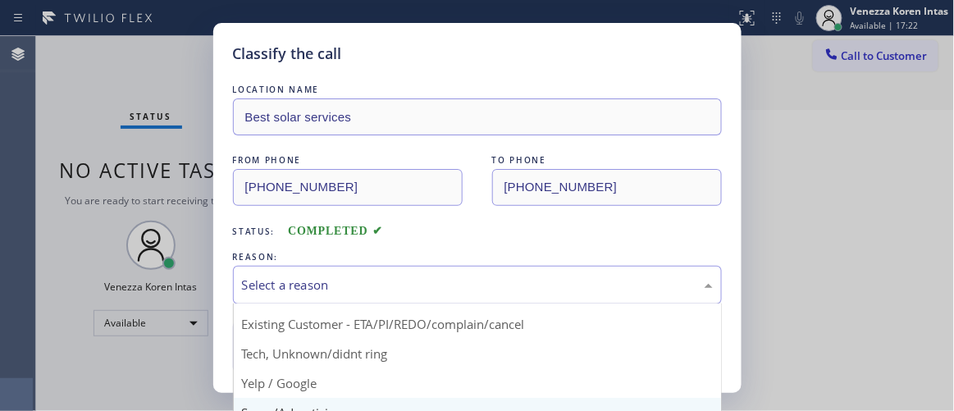
scroll to position [74, 0]
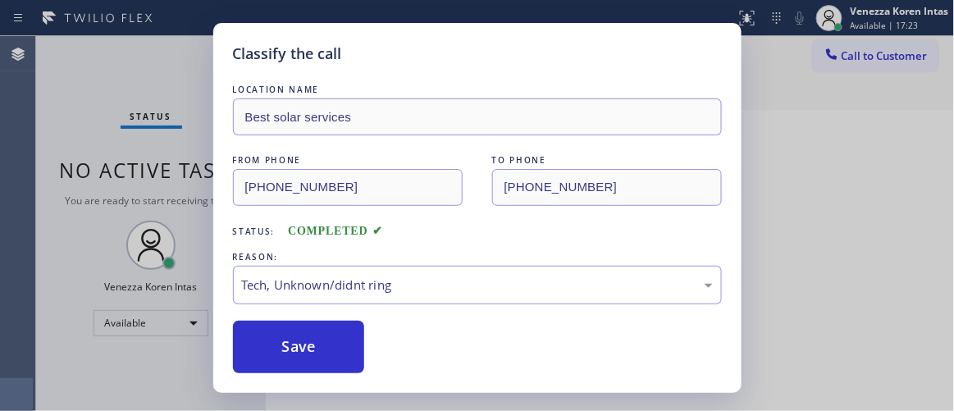
click at [318, 315] on div "LOCATION NAME Best solar services FROM PHONE (310) 921-0894 TO PHONE (310) 553-…" at bounding box center [477, 227] width 489 height 292
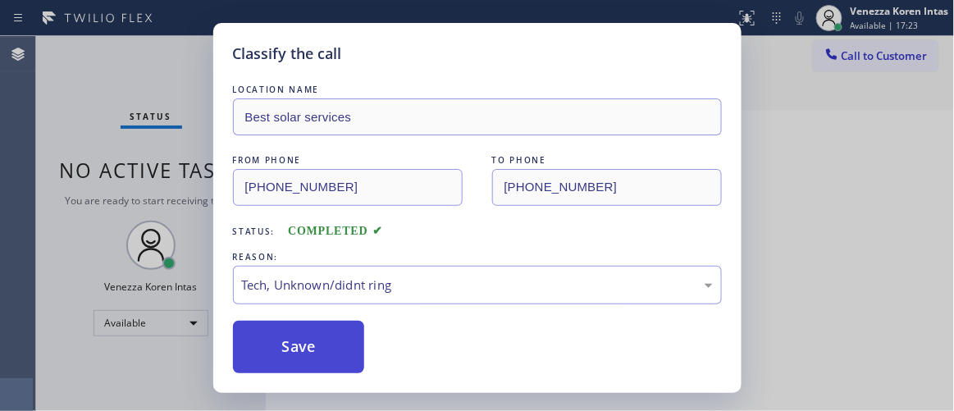
click at [327, 359] on button "Save" at bounding box center [299, 347] width 132 height 53
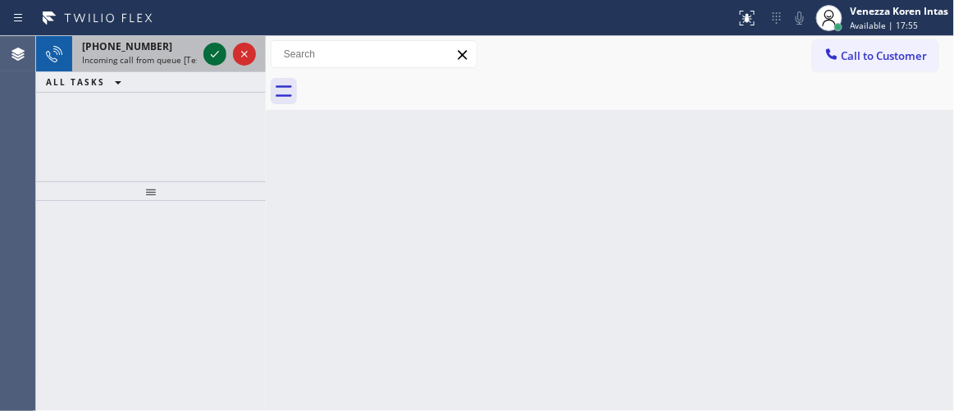
click at [215, 57] on icon at bounding box center [215, 54] width 20 height 20
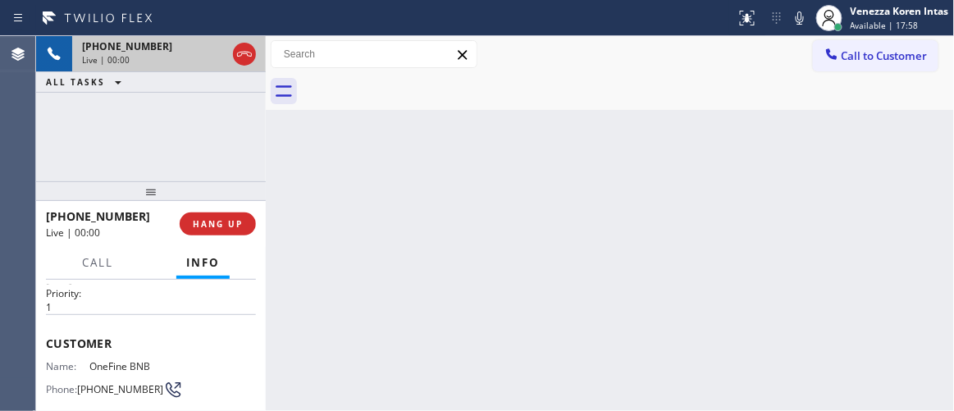
scroll to position [74, 0]
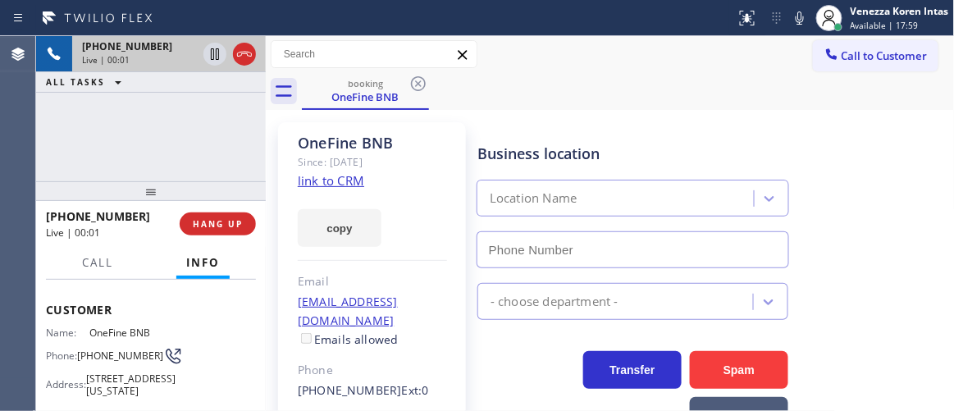
type input "(415) 727-8840"
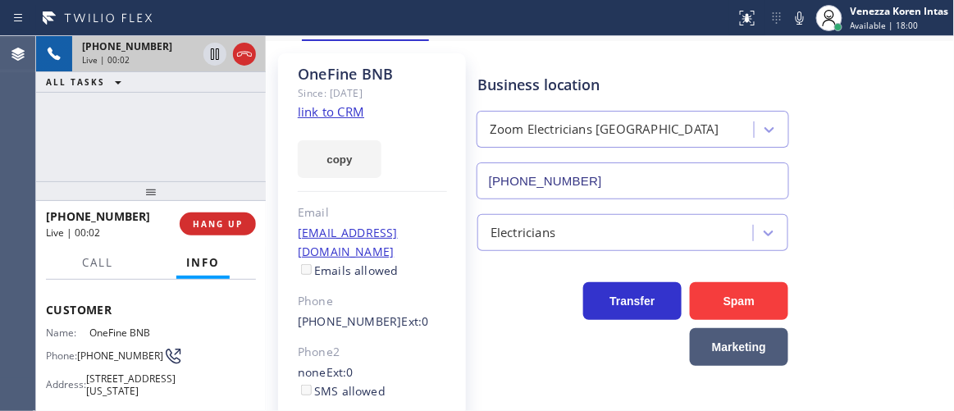
scroll to position [0, 0]
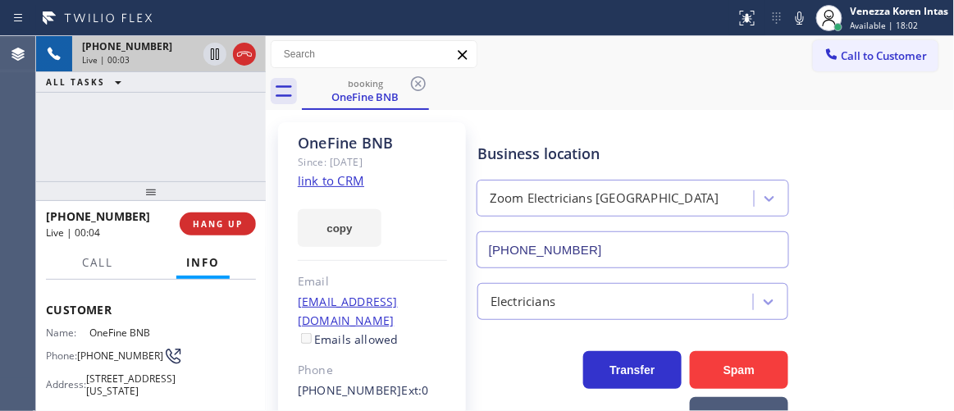
click at [347, 182] on link "link to CRM" at bounding box center [331, 180] width 66 height 16
drag, startPoint x: 799, startPoint y: 23, endPoint x: 721, endPoint y: 78, distance: 95.4
click at [799, 23] on icon at bounding box center [800, 17] width 8 height 13
click at [211, 57] on icon at bounding box center [215, 53] width 8 height 11
click at [212, 46] on icon at bounding box center [215, 54] width 20 height 20
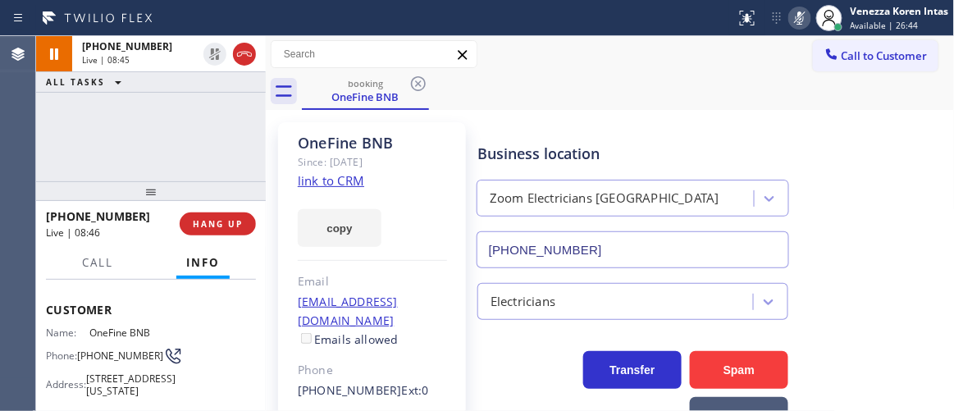
click at [798, 25] on icon at bounding box center [800, 18] width 20 height 20
drag, startPoint x: 77, startPoint y: 344, endPoint x: 121, endPoint y: 361, distance: 46.8
click at [121, 361] on div "Phone: (512) 333-2553" at bounding box center [109, 356] width 126 height 20
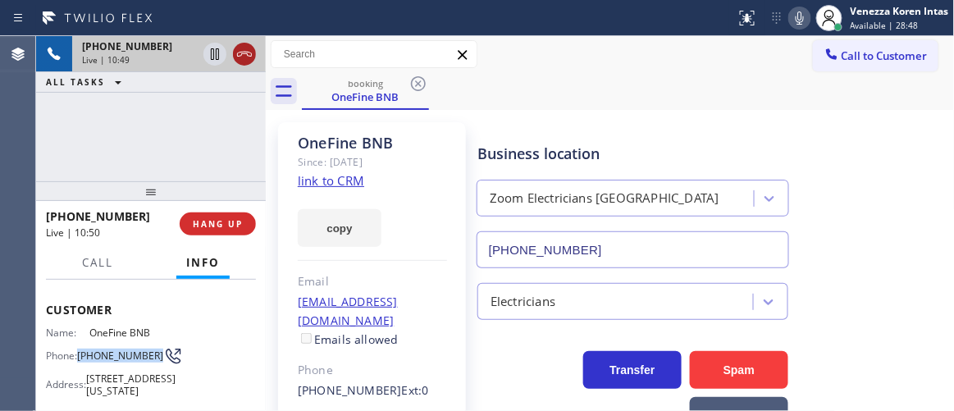
click at [245, 61] on icon at bounding box center [245, 54] width 20 height 20
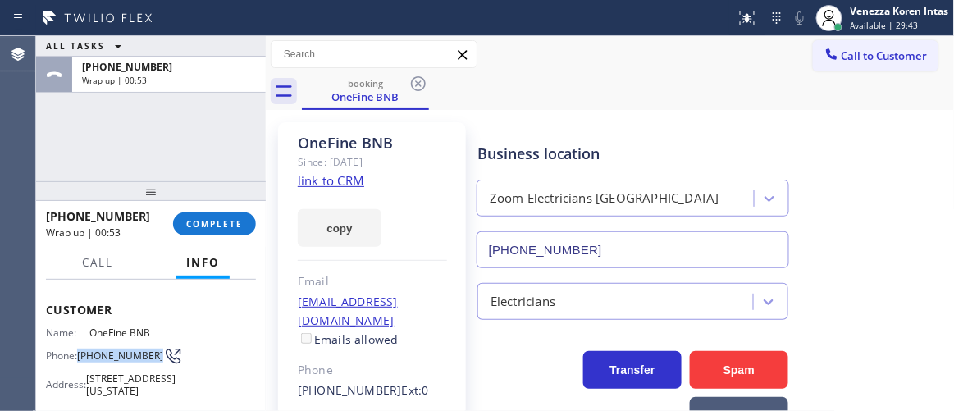
click at [218, 245] on div "+15123332553 Wrap up | 00:53 COMPLETE" at bounding box center [151, 224] width 230 height 46
click at [218, 229] on span "COMPLETE" at bounding box center [214, 223] width 57 height 11
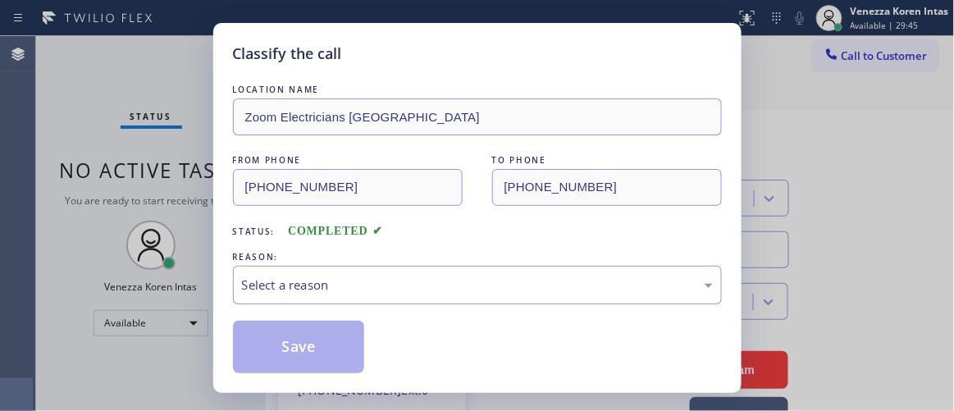
drag, startPoint x: 397, startPoint y: 277, endPoint x: 404, endPoint y: 295, distance: 19.2
click at [397, 278] on div "Select a reason" at bounding box center [477, 285] width 471 height 19
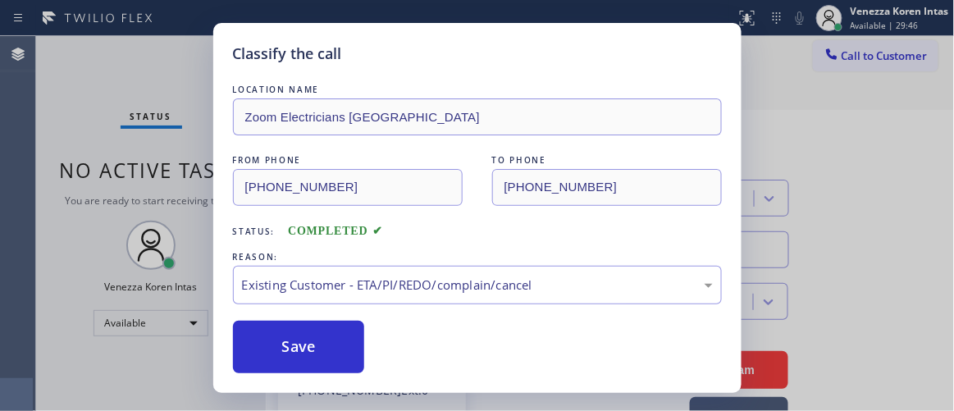
click at [359, 377] on div "Classify the call LOCATION NAME Zoom Electricians San Francisco FROM PHONE (512…" at bounding box center [477, 208] width 528 height 370
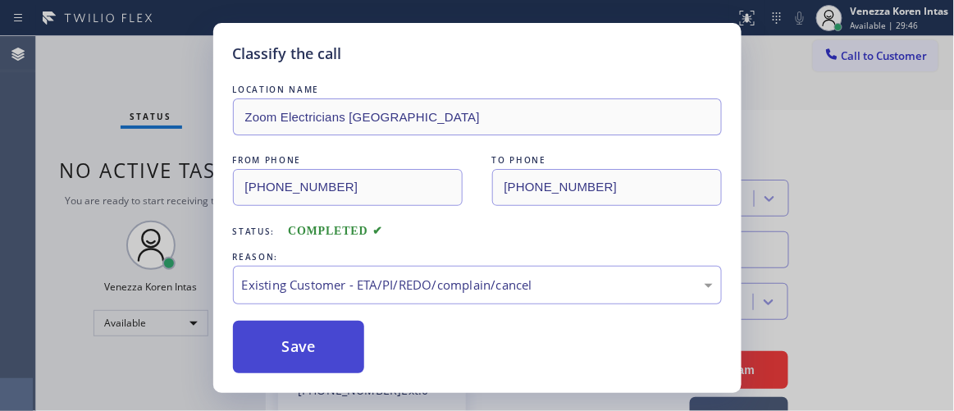
click at [359, 368] on button "Save" at bounding box center [299, 347] width 132 height 53
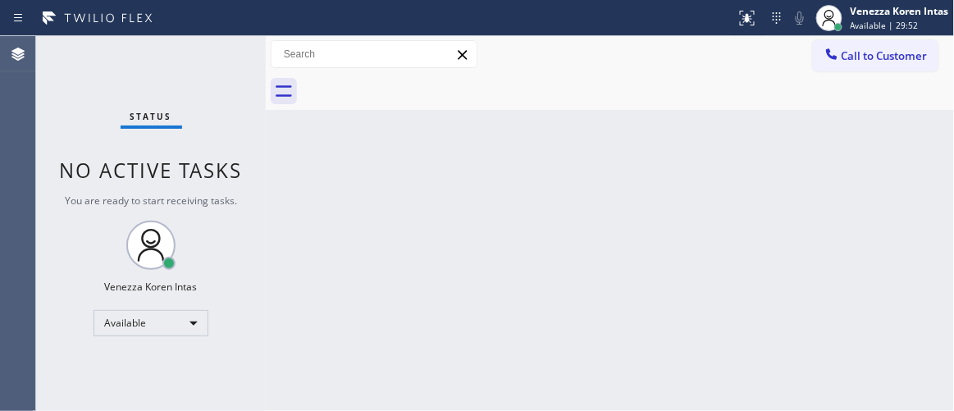
click at [463, 226] on div "Back to Dashboard Change Sender ID Customers Technicians Select a contact Outbo…" at bounding box center [610, 223] width 689 height 375
click at [217, 213] on div "Status No active tasks You are ready to start receiving tasks. Venezza Koren In…" at bounding box center [151, 223] width 230 height 375
click at [205, 65] on div "Status No active tasks You are ready to start receiving tasks. Venezza Koren In…" at bounding box center [151, 223] width 230 height 375
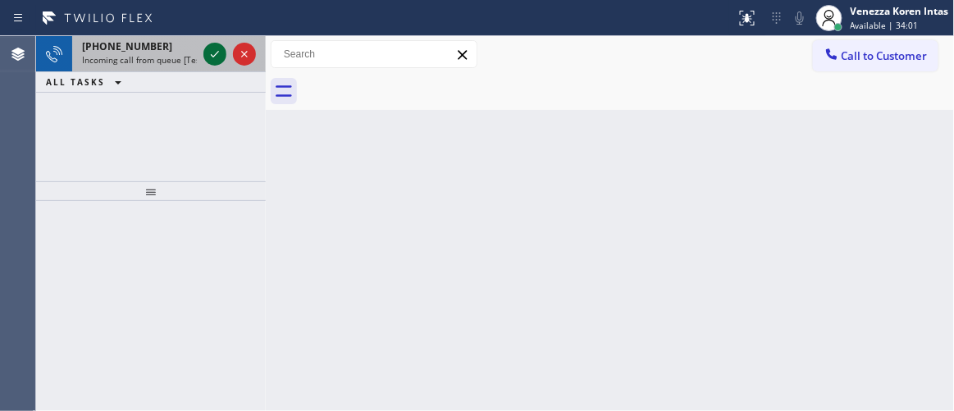
click at [217, 56] on icon at bounding box center [215, 54] width 20 height 20
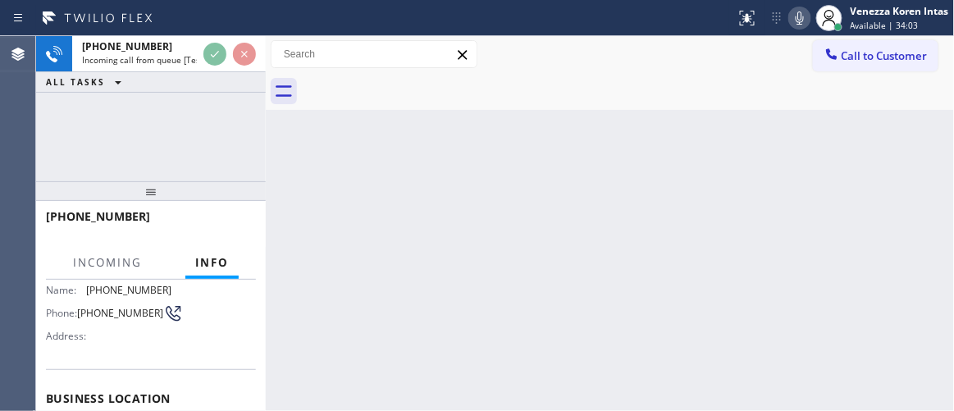
scroll to position [149, 0]
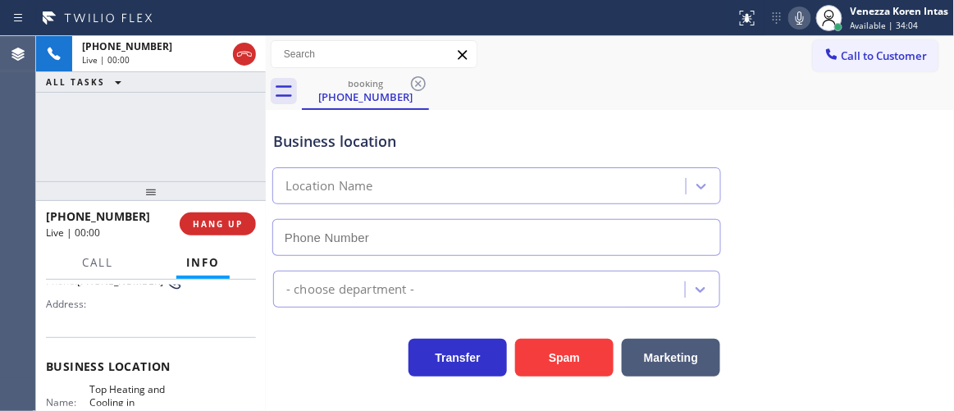
type input "(347) 408-1916"
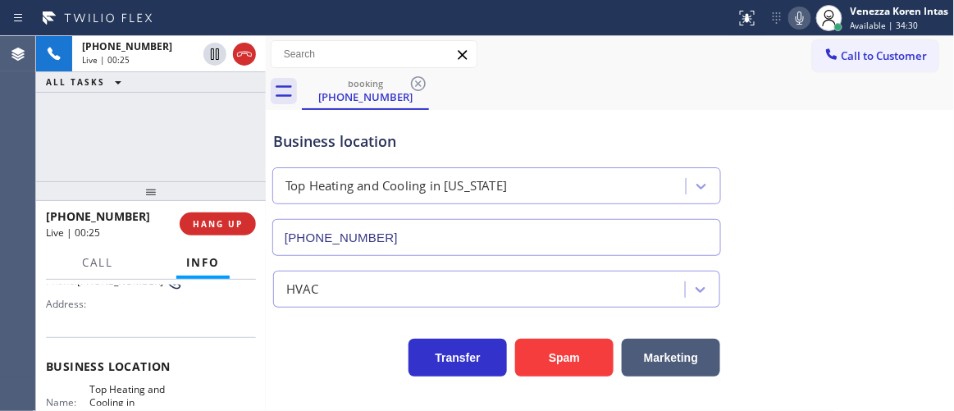
drag, startPoint x: 270, startPoint y: 139, endPoint x: 596, endPoint y: 66, distance: 333.8
click at [270, 139] on div "Business location Top Heating and Cooling in New York (347) 408-1916" at bounding box center [497, 185] width 454 height 142
click at [802, 26] on icon at bounding box center [800, 18] width 20 height 20
click at [225, 164] on div "+919804156901 Live | 00:30 ALL TASKS ALL TASKS ACTIVE TASKS TASKS IN WRAP UP" at bounding box center [151, 108] width 230 height 145
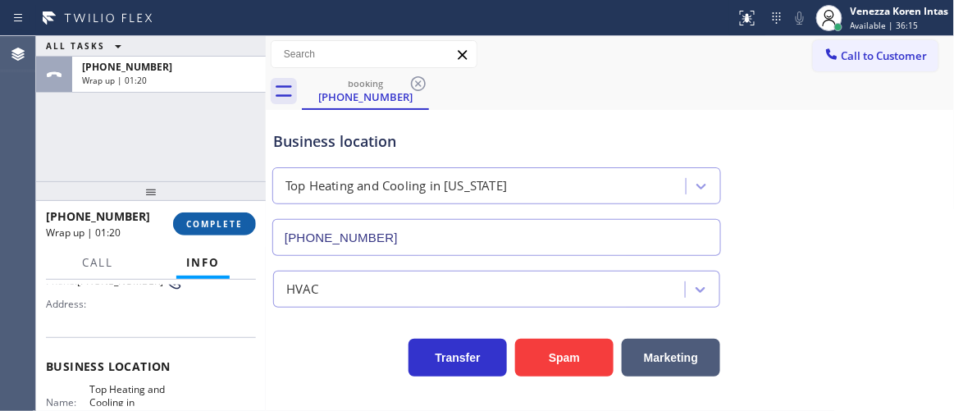
click at [223, 226] on span "COMPLETE" at bounding box center [214, 223] width 57 height 11
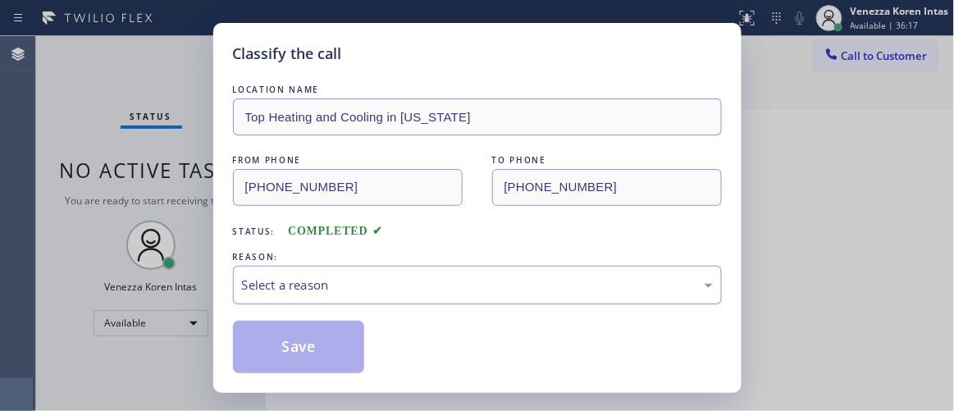
click at [359, 270] on div "Select a reason" at bounding box center [477, 285] width 489 height 39
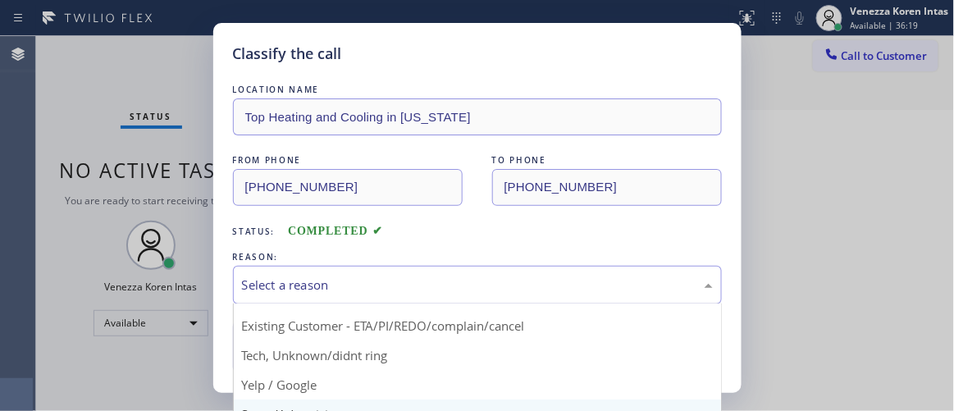
scroll to position [74, 0]
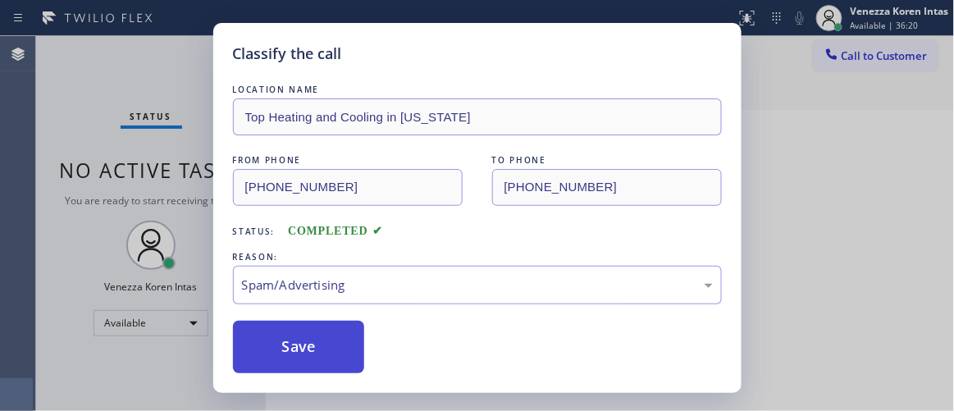
click at [303, 349] on button "Save" at bounding box center [299, 347] width 132 height 53
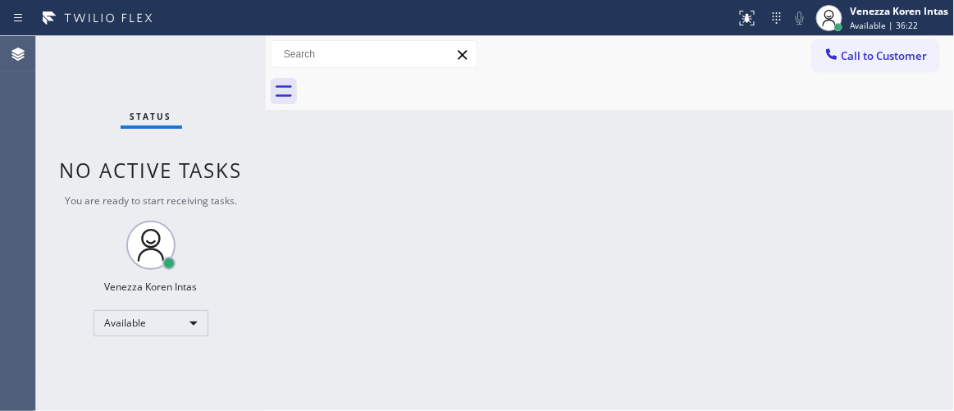
click at [219, 67] on div "Status No active tasks You are ready to start receiving tasks. Venezza Koren In…" at bounding box center [151, 223] width 230 height 375
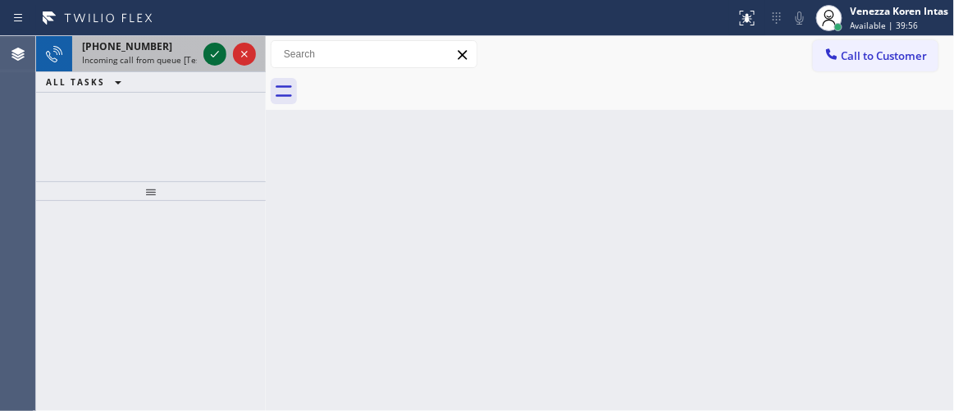
click at [218, 57] on icon at bounding box center [215, 54] width 20 height 20
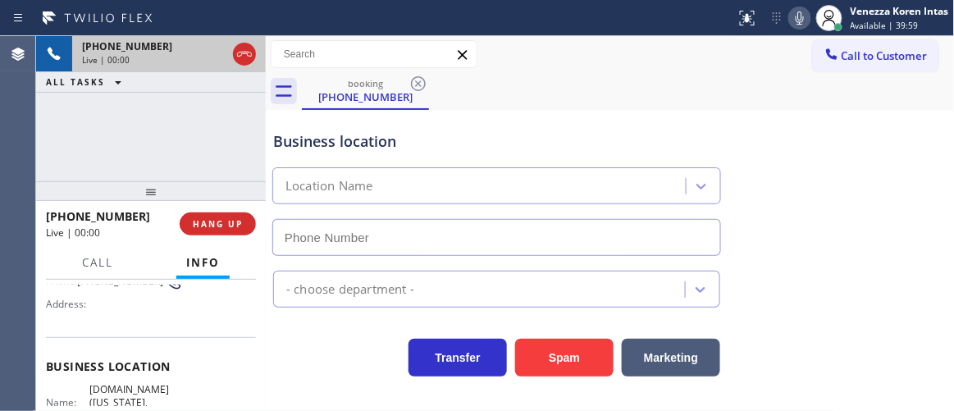
type input "(929) 374-2651"
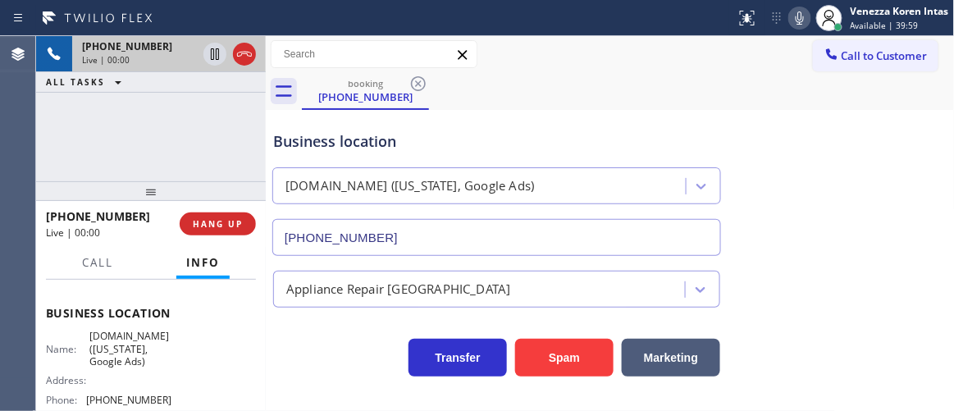
scroll to position [223, 0]
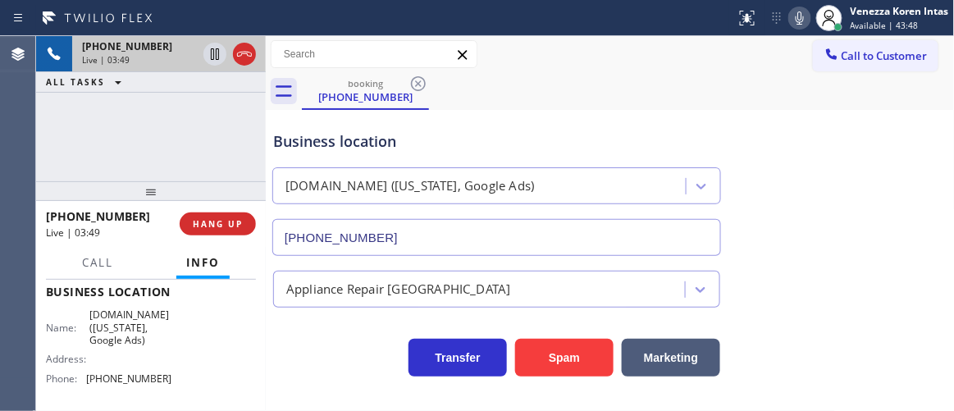
drag, startPoint x: 195, startPoint y: 130, endPoint x: 598, endPoint y: 2, distance: 422.7
click at [196, 130] on div "+16317964219 Live | 03:49 ALL TASKS ALL TASKS ACTIVE TASKS TASKS IN WRAP UP" at bounding box center [151, 108] width 230 height 145
click at [792, 11] on icon at bounding box center [800, 18] width 20 height 20
click at [793, 16] on icon at bounding box center [800, 18] width 20 height 20
click at [218, 50] on icon at bounding box center [215, 53] width 8 height 11
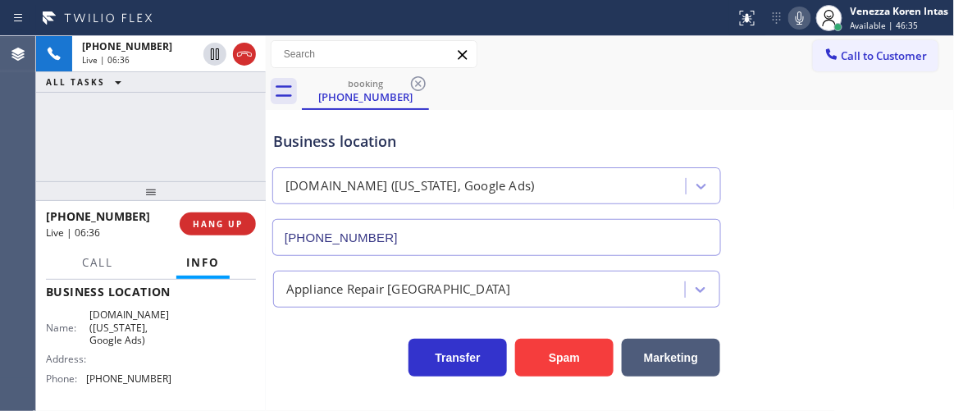
click at [805, 21] on icon at bounding box center [800, 18] width 20 height 20
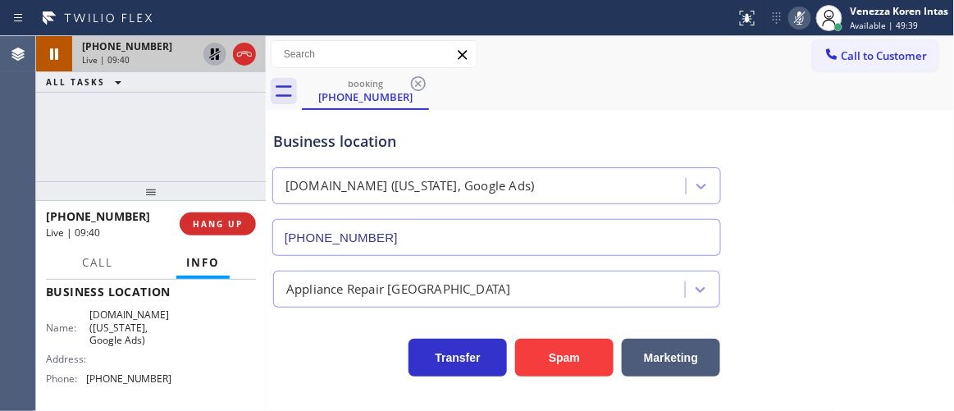
click at [215, 60] on icon at bounding box center [215, 54] width 20 height 20
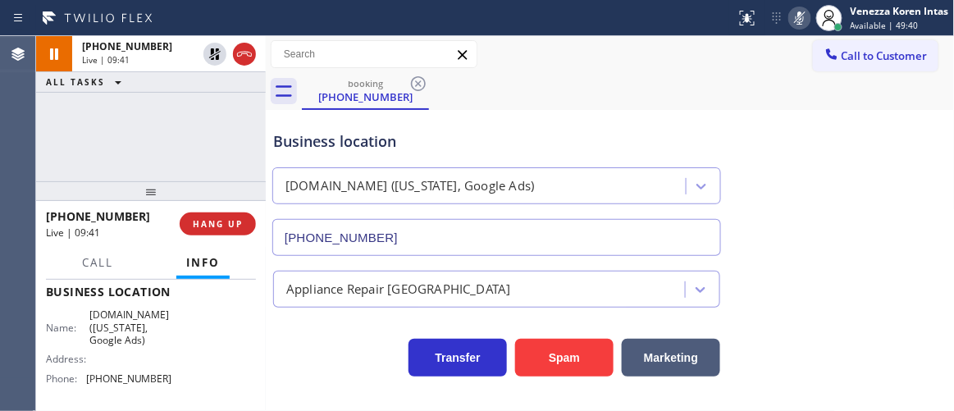
click at [793, 18] on icon at bounding box center [800, 18] width 20 height 20
drag, startPoint x: 189, startPoint y: 124, endPoint x: 484, endPoint y: 139, distance: 295.7
click at [189, 124] on div "+16317964219 Live | 10:40 ALL TASKS ALL TASKS ACTIVE TASKS TASKS IN WRAP UP" at bounding box center [151, 108] width 230 height 145
click at [800, 21] on icon at bounding box center [800, 18] width 20 height 20
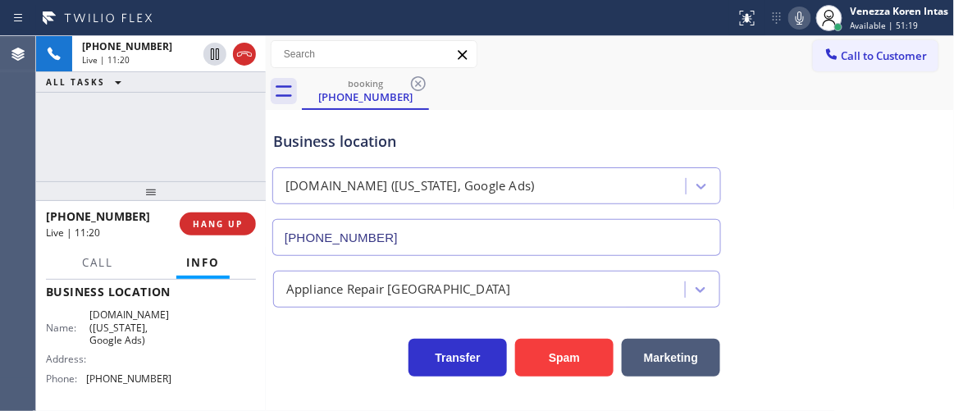
drag, startPoint x: 94, startPoint y: 105, endPoint x: 189, endPoint y: 112, distance: 94.6
click at [94, 105] on div "+16317964219 Live | 11:20 ALL TASKS ALL TASKS ACTIVE TASKS TASKS IN WRAP UP" at bounding box center [151, 108] width 230 height 145
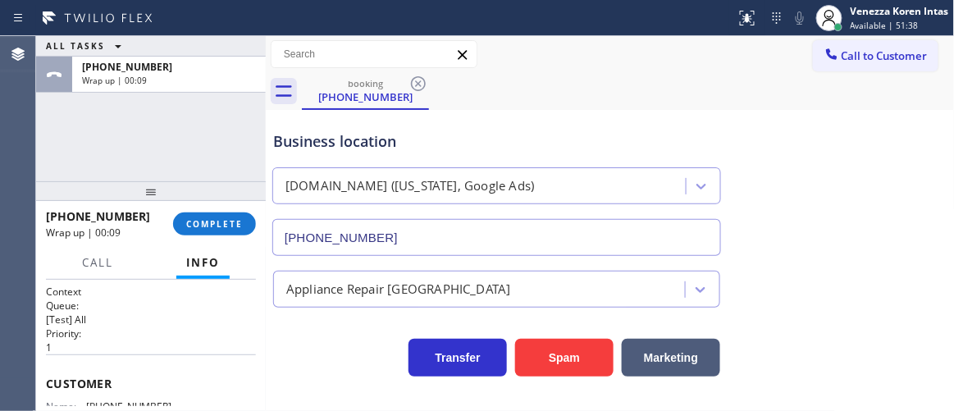
scroll to position [74, 0]
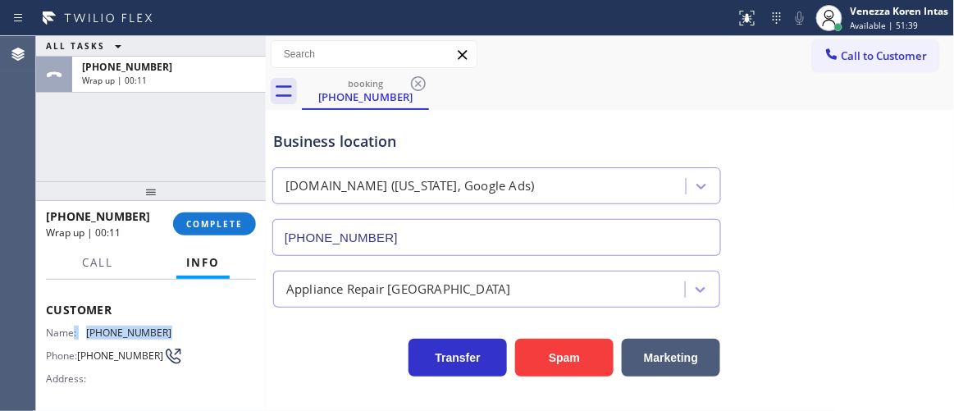
drag, startPoint x: 172, startPoint y: 331, endPoint x: 73, endPoint y: 322, distance: 99.6
click at [73, 327] on div "Name: (631) 796-4219 Phone: (631) 796-4219 Address:" at bounding box center [151, 359] width 210 height 65
click at [116, 319] on div "Customer Name: (631) 796-4219 Phone: (631) 796-4219 Address:" at bounding box center [151, 346] width 210 height 131
drag, startPoint x: 163, startPoint y: 327, endPoint x: 87, endPoint y: 327, distance: 76.3
click at [87, 327] on span "(631) 796-4219" at bounding box center [129, 333] width 86 height 12
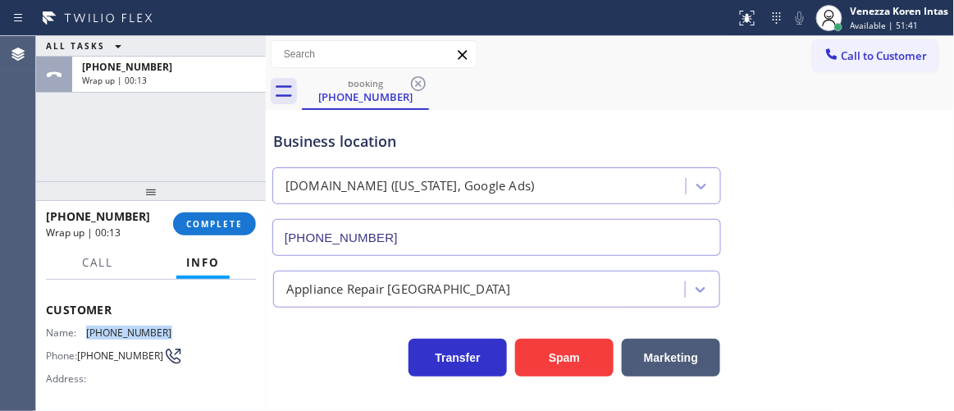
copy span "(631) 796-4219"
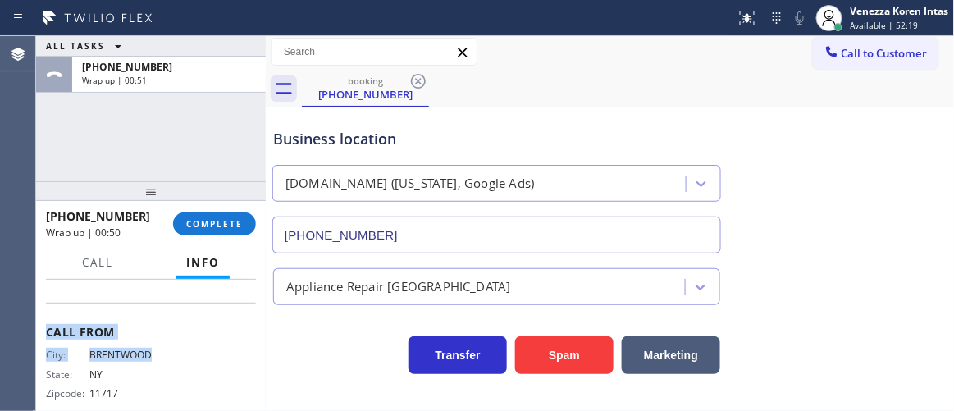
scroll to position [336, 0]
drag, startPoint x: 44, startPoint y: 380, endPoint x: 192, endPoint y: 309, distance: 164.0
click at [192, 309] on div "Context Queue: [Test] All Priority: 1 Customer Name: (631) 796-4219 Phone: (631…" at bounding box center [151, 345] width 230 height 131
copy div "Customer Name: (631) 796-4219 Phone: (631) 796-4219 Address: Business location …"
drag, startPoint x: 205, startPoint y: 225, endPoint x: 325, endPoint y: 241, distance: 120.9
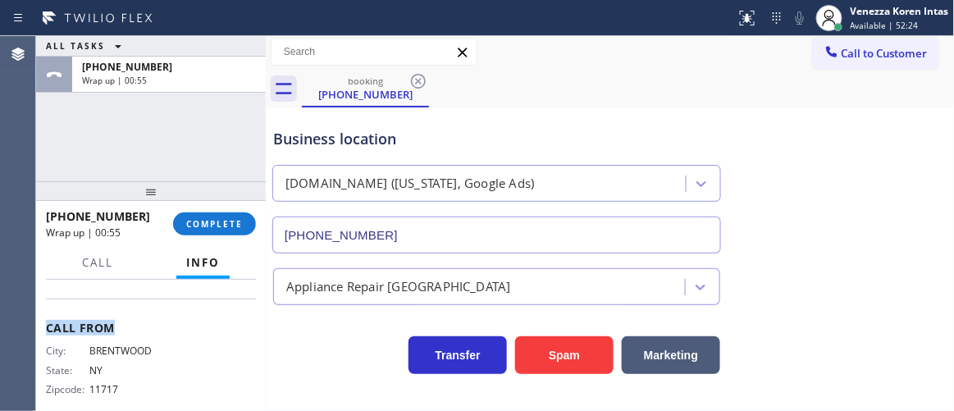
click at [206, 225] on span "COMPLETE" at bounding box center [214, 223] width 57 height 11
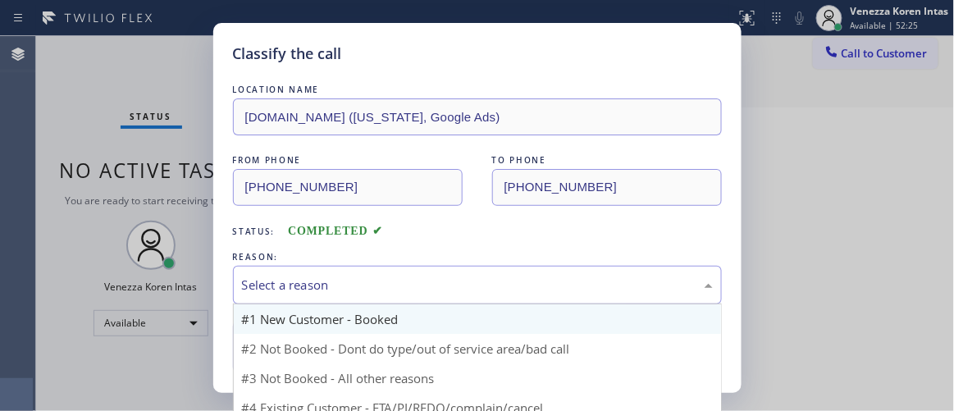
drag, startPoint x: 377, startPoint y: 279, endPoint x: 343, endPoint y: 331, distance: 61.7
click at [371, 286] on div "Select a reason" at bounding box center [477, 285] width 471 height 19
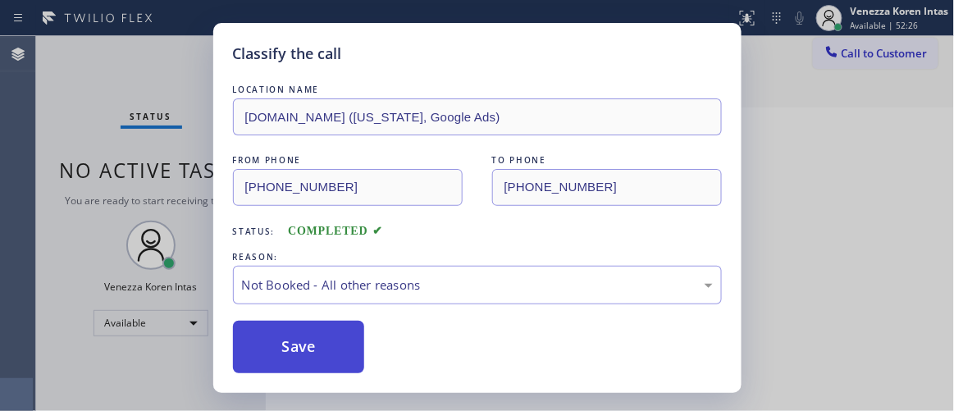
click at [331, 341] on button "Save" at bounding box center [299, 347] width 132 height 53
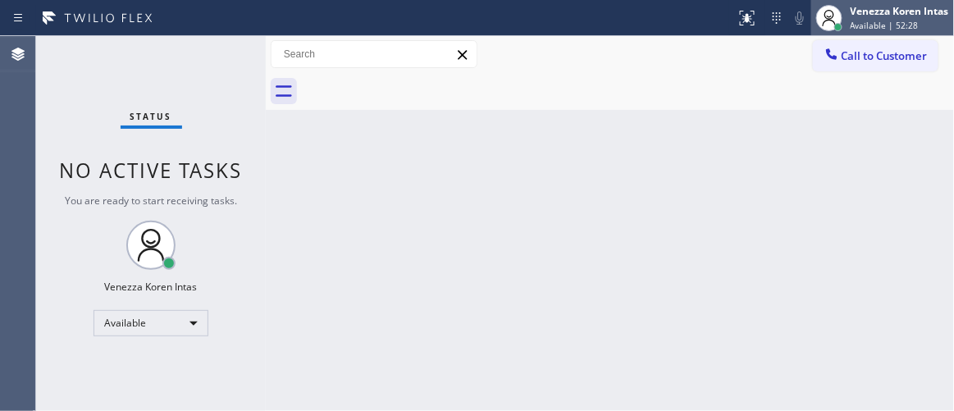
click at [900, 28] on span "Available | 52:28" at bounding box center [885, 25] width 68 height 11
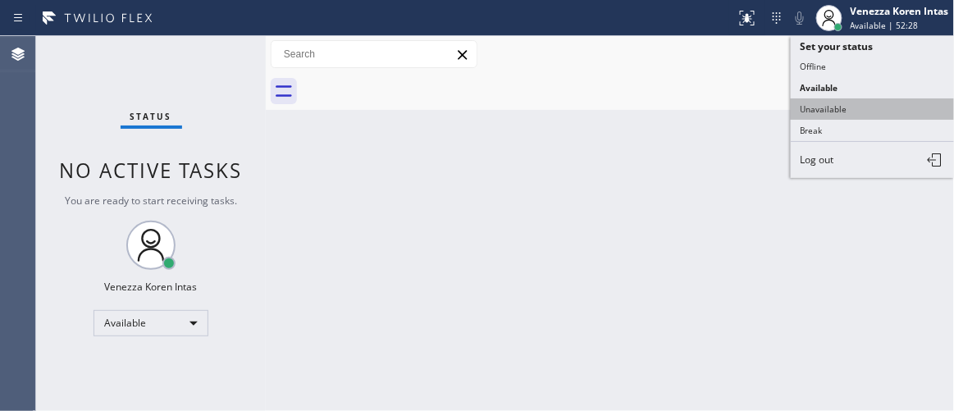
click at [861, 112] on button "Unavailable" at bounding box center [873, 108] width 164 height 21
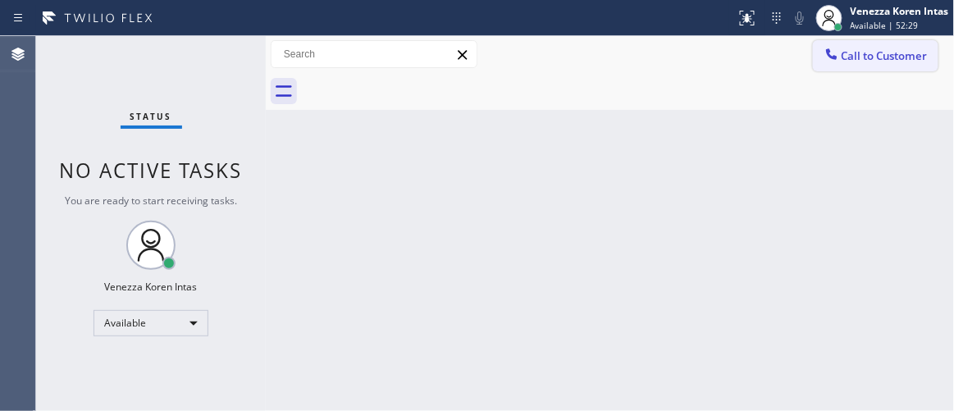
click at [863, 65] on button "Call to Customer" at bounding box center [876, 55] width 126 height 31
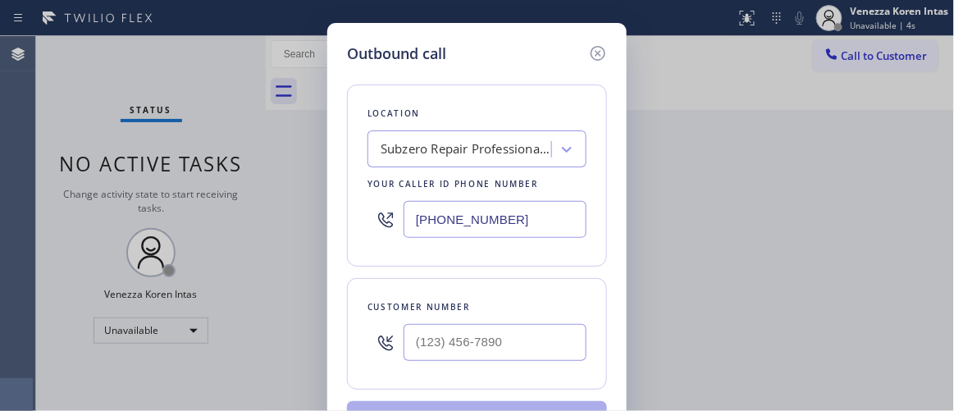
drag, startPoint x: 409, startPoint y: 267, endPoint x: 482, endPoint y: 239, distance: 78.2
click at [409, 267] on div "Location Subzero Repair Professionals (Google Ads, Dallas) Your caller id phone…" at bounding box center [477, 259] width 260 height 389
drag, startPoint x: 547, startPoint y: 213, endPoint x: 298, endPoint y: 175, distance: 252.3
click at [298, 175] on div "Outbound call Location Subzero Repair Professionals (Google Ads, Dallas) Your c…" at bounding box center [477, 205] width 954 height 411
paste input "929) 374-2651"
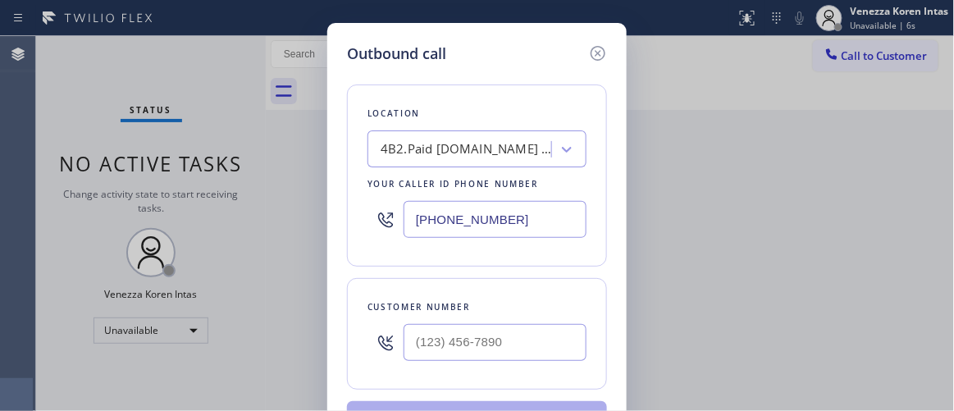
type input "(929) 374-2651"
click at [426, 354] on input "(___) ___-____" at bounding box center [495, 342] width 183 height 37
paste input "631) 796-4219"
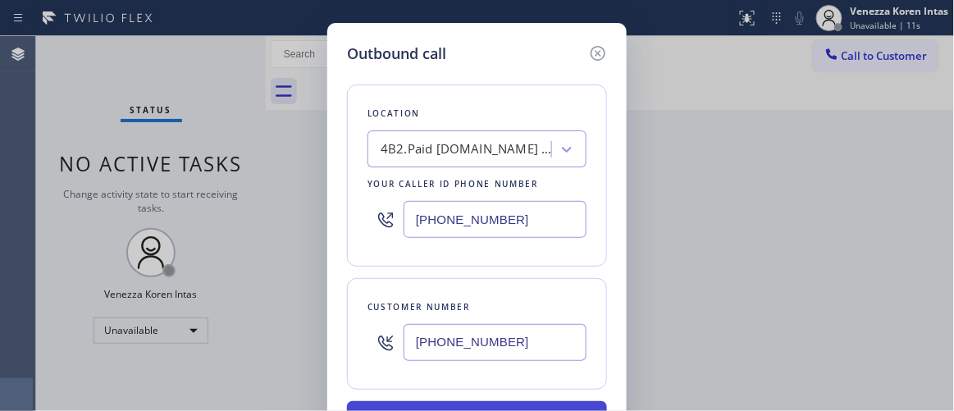
type input "(631) 796-4219"
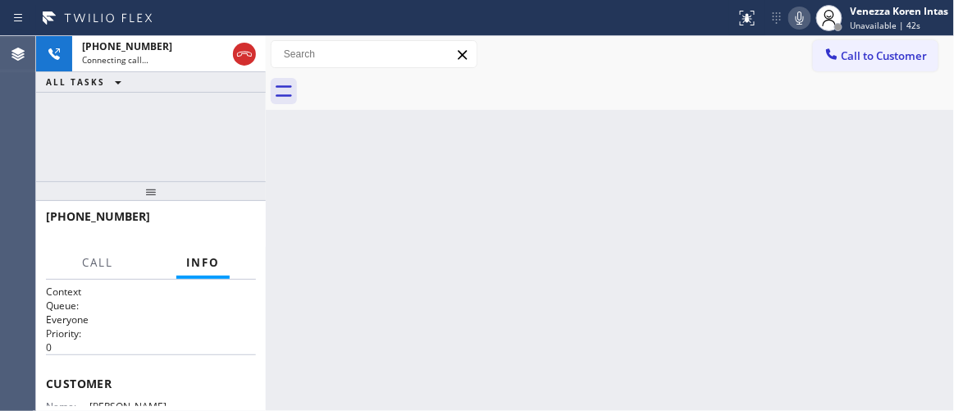
drag, startPoint x: 188, startPoint y: 172, endPoint x: 217, endPoint y: 181, distance: 30.9
click at [188, 172] on div "+16317964219 Connecting call… ALL TASKS ALL TASKS ACTIVE TASKS TASKS IN WRAP UP" at bounding box center [151, 108] width 230 height 145
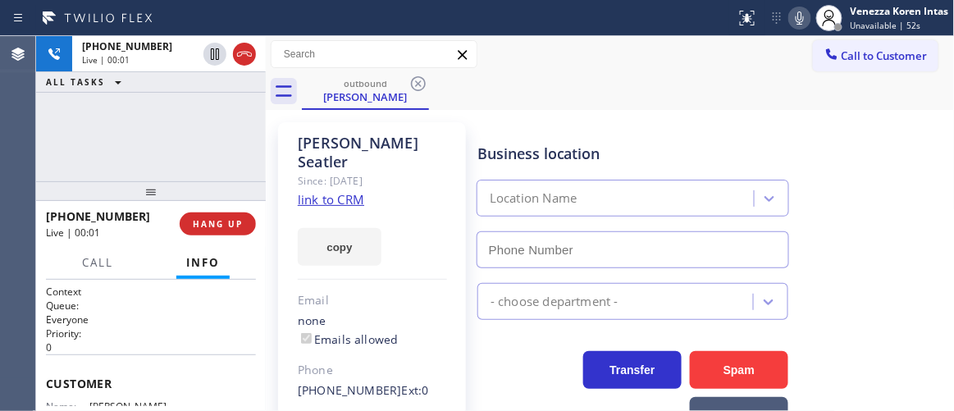
click at [793, 13] on icon at bounding box center [800, 18] width 20 height 20
type input "(929) 374-2651"
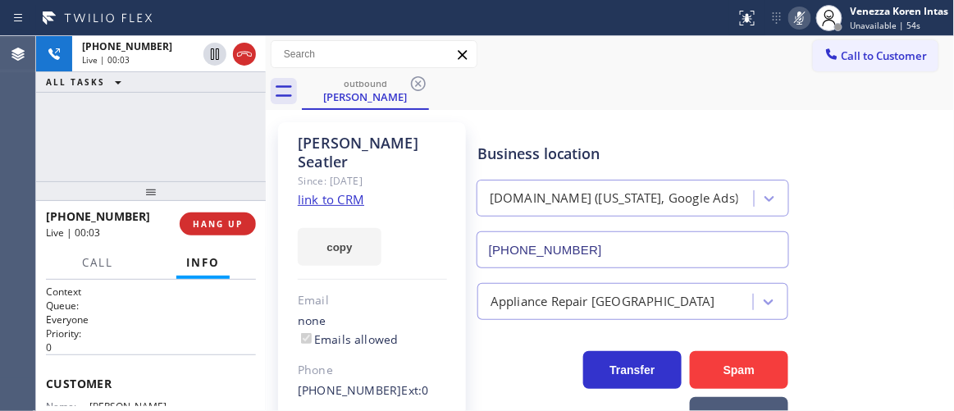
click at [798, 14] on icon at bounding box center [800, 17] width 8 height 13
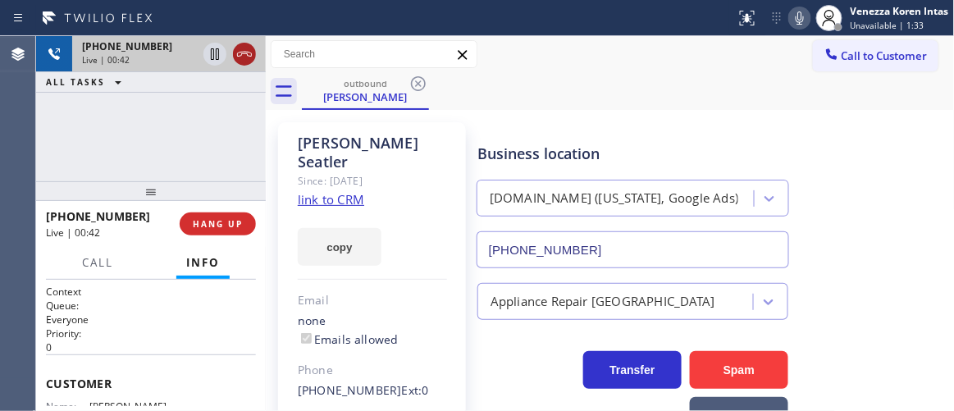
click at [245, 56] on icon at bounding box center [245, 54] width 20 height 20
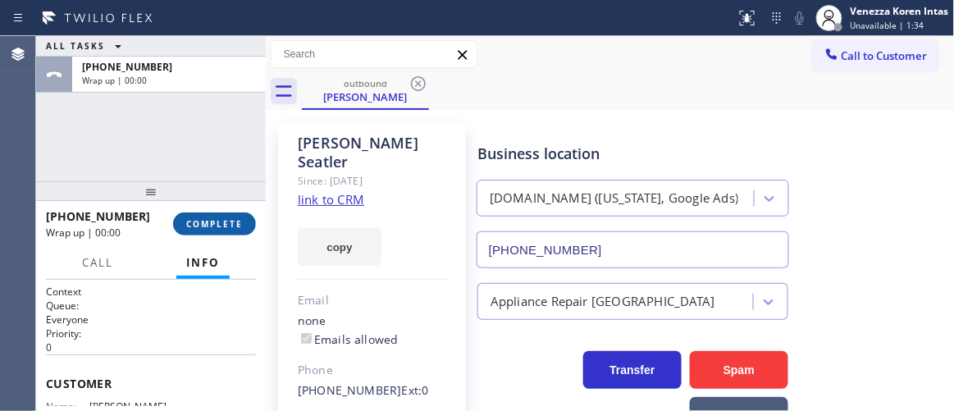
drag, startPoint x: 229, startPoint y: 220, endPoint x: 240, endPoint y: 227, distance: 13.0
click at [230, 220] on span "COMPLETE" at bounding box center [214, 223] width 57 height 11
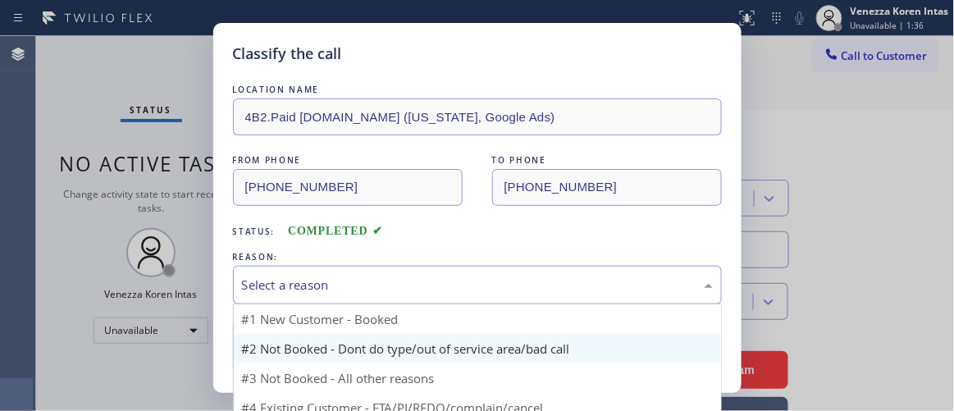
drag, startPoint x: 360, startPoint y: 299, endPoint x: 361, endPoint y: 333, distance: 33.6
click at [361, 300] on div "Select a reason" at bounding box center [477, 285] width 489 height 39
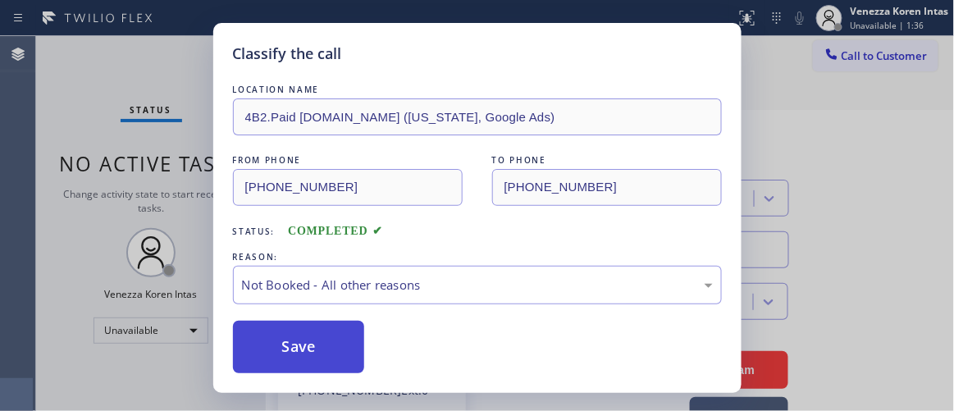
click at [348, 354] on button "Save" at bounding box center [299, 347] width 132 height 53
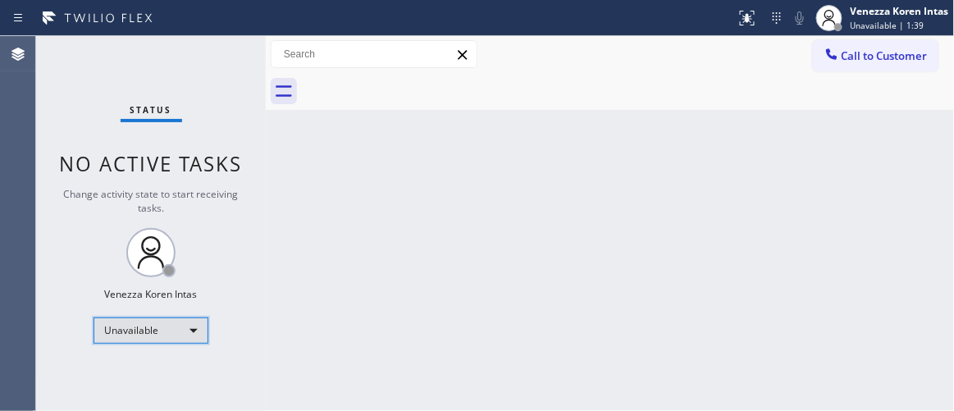
click at [178, 336] on div "Unavailable" at bounding box center [151, 331] width 115 height 26
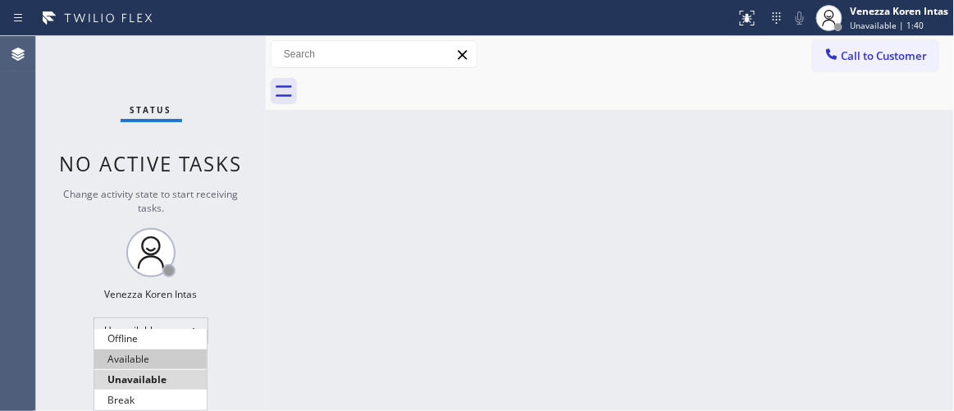
click at [165, 363] on li "Available" at bounding box center [150, 360] width 112 height 20
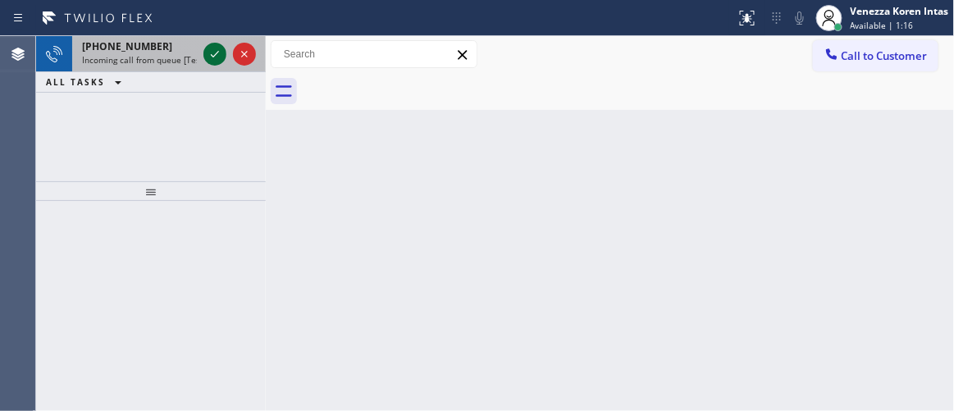
click at [217, 54] on icon at bounding box center [215, 54] width 20 height 20
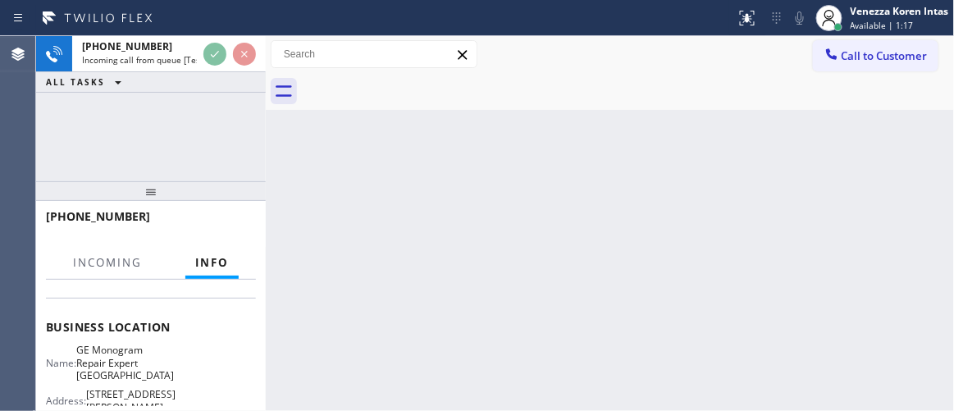
scroll to position [223, 0]
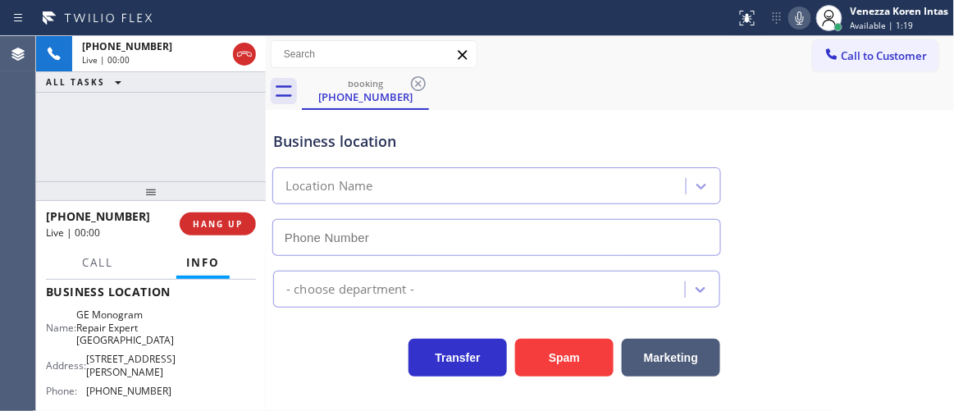
type input "(720) 307-7285"
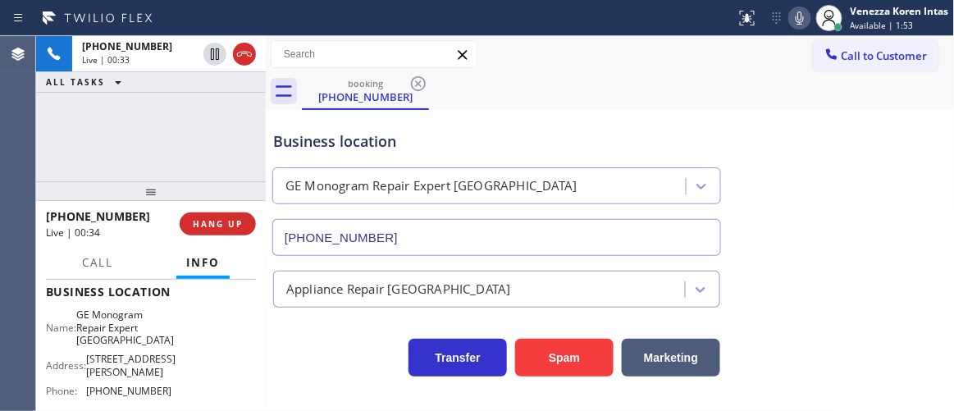
drag, startPoint x: 147, startPoint y: 143, endPoint x: 437, endPoint y: 106, distance: 292.8
click at [148, 142] on div "+17752473625 Live | 00:33 ALL TASKS ALL TASKS ACTIVE TASKS TASKS IN WRAP UP" at bounding box center [151, 108] width 230 height 145
click at [798, 10] on icon at bounding box center [800, 18] width 20 height 20
drag, startPoint x: 802, startPoint y: 21, endPoint x: 878, endPoint y: 185, distance: 179.9
click at [803, 23] on icon at bounding box center [800, 18] width 20 height 20
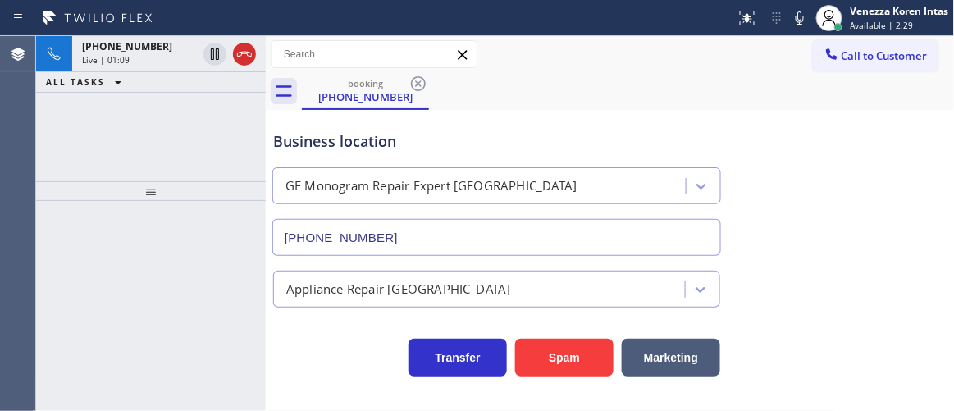
click at [766, 124] on div "Business location GE Monogram Repair Expert Castle Rock (720) 307-7285" at bounding box center [610, 181] width 681 height 149
click at [715, 30] on div at bounding box center [368, 18] width 723 height 26
click at [638, 127] on div "Business location GE Monogram Repair Expert Castle Rock (720) 307-7285" at bounding box center [497, 185] width 454 height 142
click at [290, 232] on input "(720) 307-7285" at bounding box center [496, 237] width 449 height 37
click at [796, 16] on icon at bounding box center [800, 18] width 20 height 20
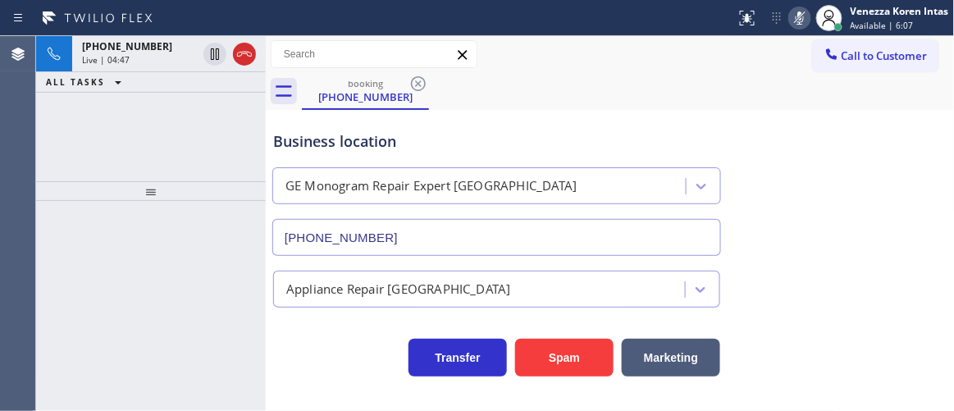
click at [797, 23] on icon at bounding box center [800, 17] width 8 height 13
drag, startPoint x: 166, startPoint y: 70, endPoint x: 224, endPoint y: 73, distance: 58.3
click at [166, 70] on div "+17752473625 Live | 05:19" at bounding box center [136, 54] width 128 height 36
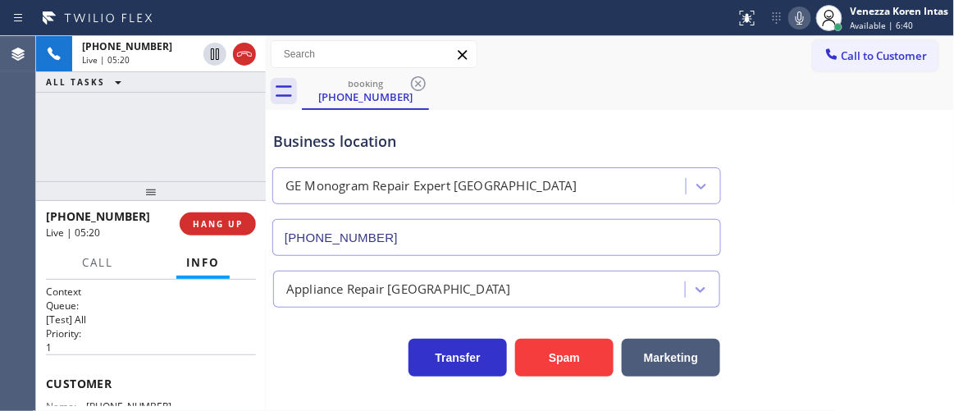
click at [800, 27] on icon at bounding box center [800, 18] width 20 height 20
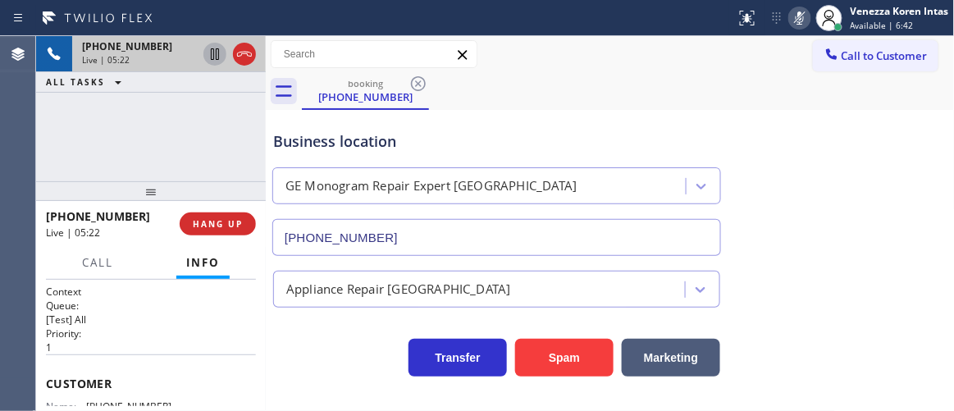
click at [217, 57] on icon at bounding box center [215, 54] width 20 height 20
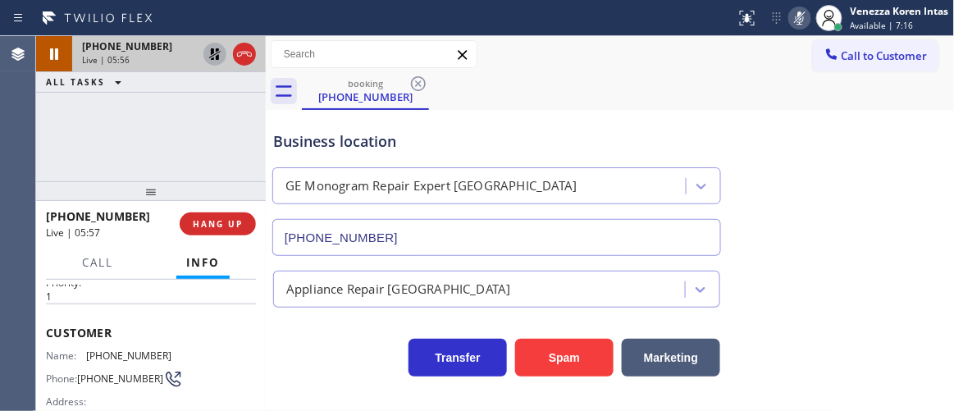
scroll to position [74, 0]
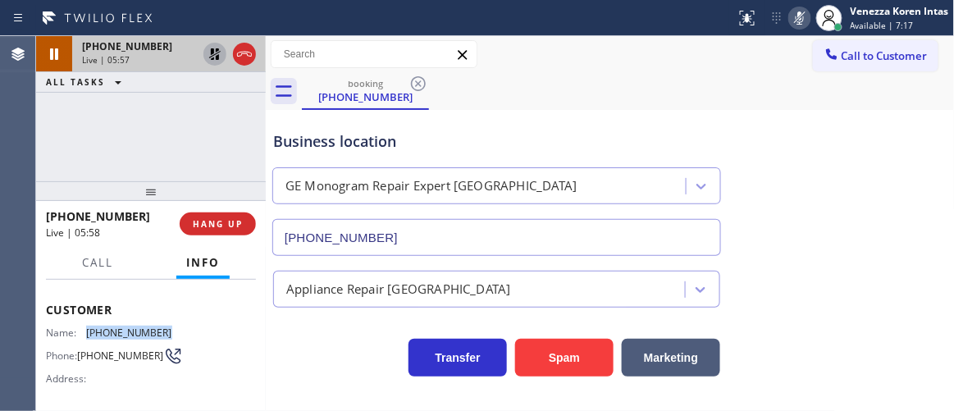
drag, startPoint x: 171, startPoint y: 325, endPoint x: 85, endPoint y: 333, distance: 86.5
click at [85, 333] on div "Name: (775) 247-3625 Phone: (775) 247-3625 Address:" at bounding box center [151, 359] width 210 height 65
copy div "(775) 247-3625"
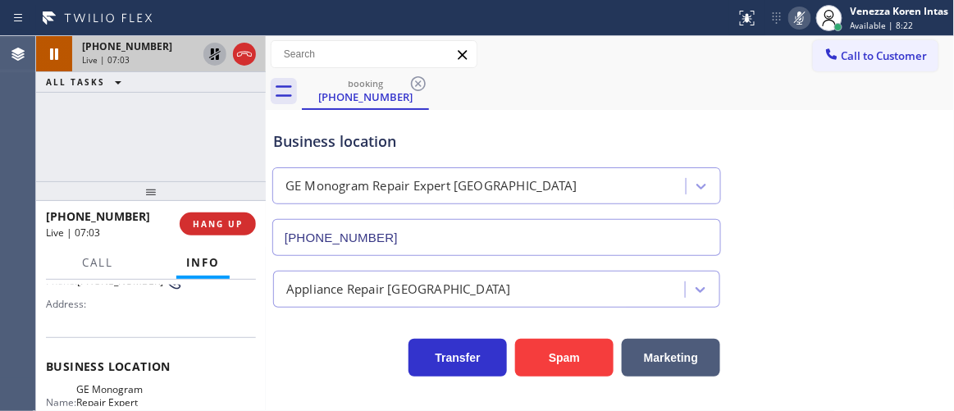
scroll to position [223, 0]
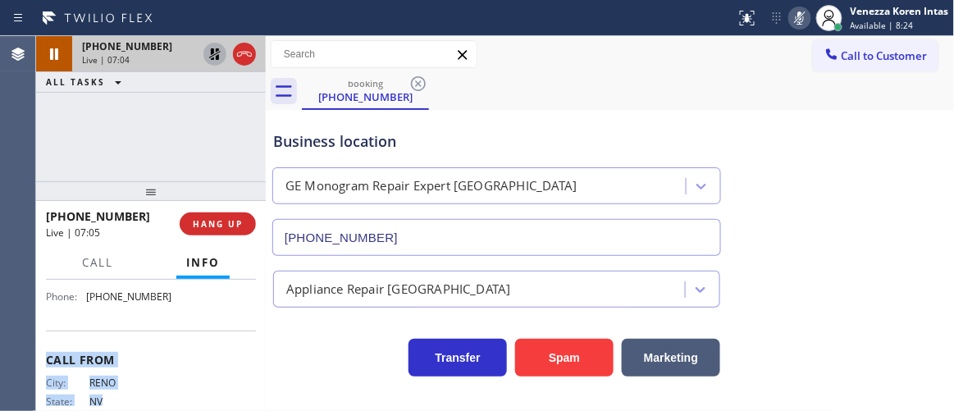
drag, startPoint x: 161, startPoint y: 403, endPoint x: 135, endPoint y: 337, distance: 70.7
click at [114, 386] on div "Context Queue: [Test] All Priority: 1 Customer Name: (775) 247-3625 Phone: (775…" at bounding box center [151, 210] width 210 height 487
drag, startPoint x: 104, startPoint y: 304, endPoint x: 130, endPoint y: 299, distance: 26.7
click at [105, 302] on span "(720) 307-7285" at bounding box center [129, 296] width 86 height 12
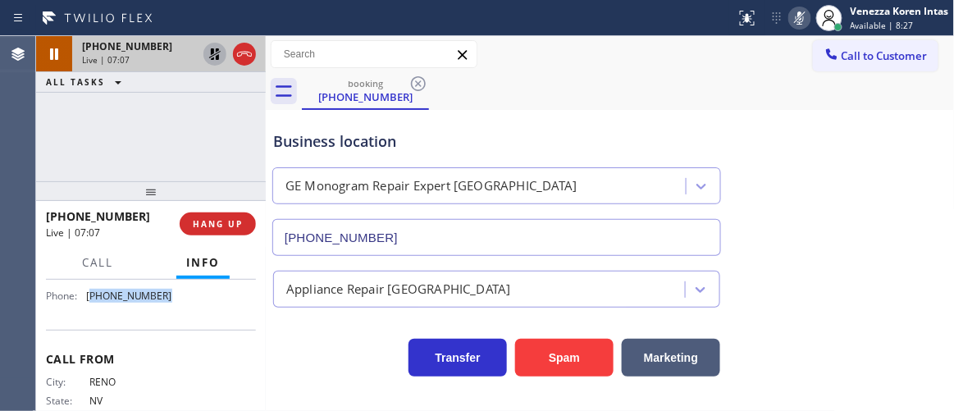
drag, startPoint x: 158, startPoint y: 299, endPoint x: 89, endPoint y: 299, distance: 68.1
click at [89, 299] on span "(720) 307-7285" at bounding box center [129, 296] width 86 height 12
copy span "720) 307-7285"
drag, startPoint x: 800, startPoint y: 11, endPoint x: 668, endPoint y: 73, distance: 146.1
click at [800, 12] on icon at bounding box center [800, 18] width 20 height 20
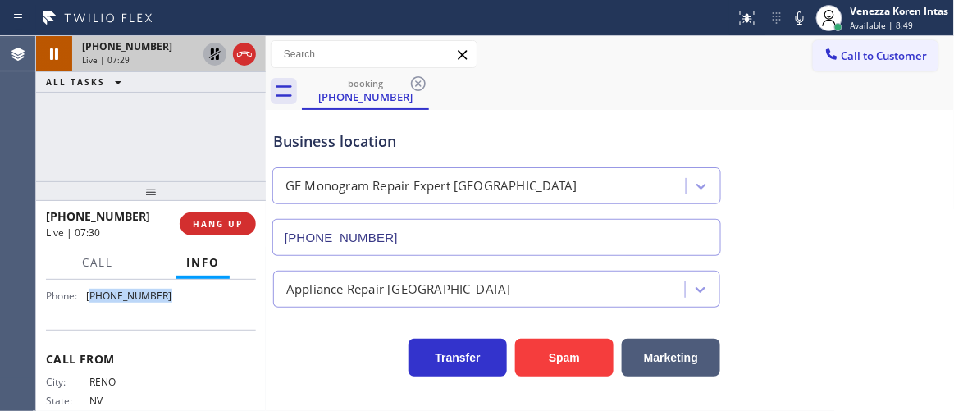
click at [213, 52] on icon at bounding box center [214, 53] width 11 height 11
click at [113, 267] on button "Call" at bounding box center [97, 263] width 51 height 32
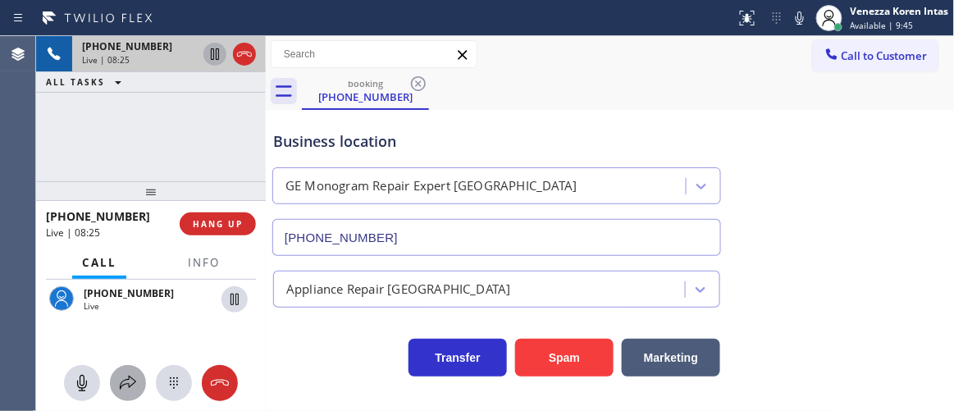
click at [130, 380] on icon at bounding box center [128, 383] width 20 height 20
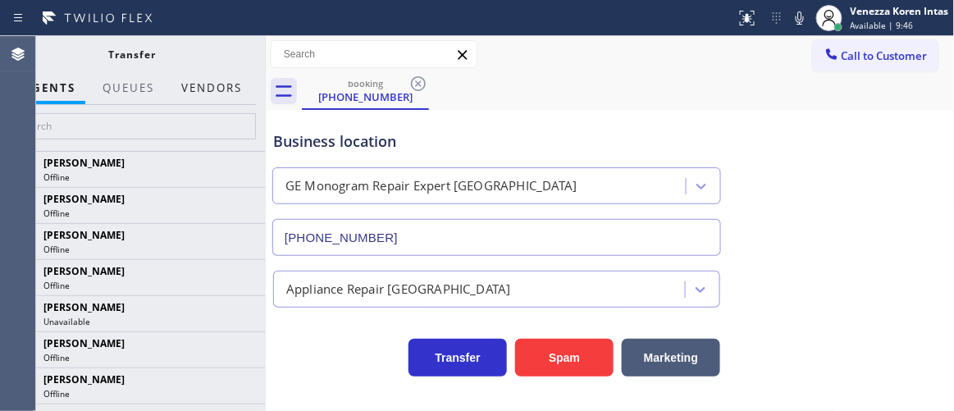
click at [237, 99] on button "Vendors" at bounding box center [211, 88] width 80 height 32
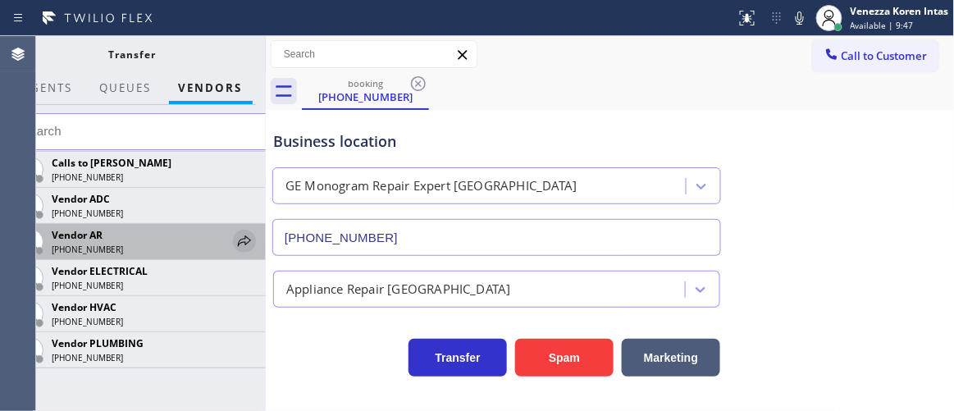
click at [249, 244] on icon at bounding box center [245, 241] width 20 height 20
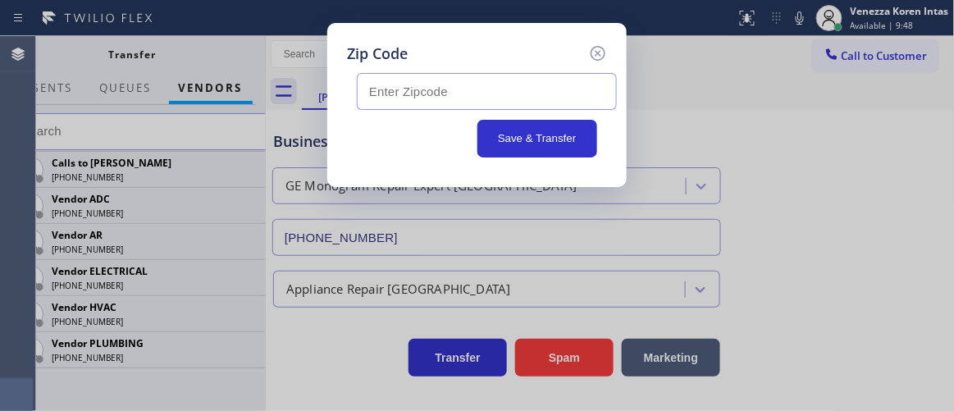
click at [394, 94] on input "text" at bounding box center [487, 91] width 260 height 37
paste input "80104"
type input "80104"
click at [519, 138] on button "Save & Transfer" at bounding box center [538, 139] width 121 height 38
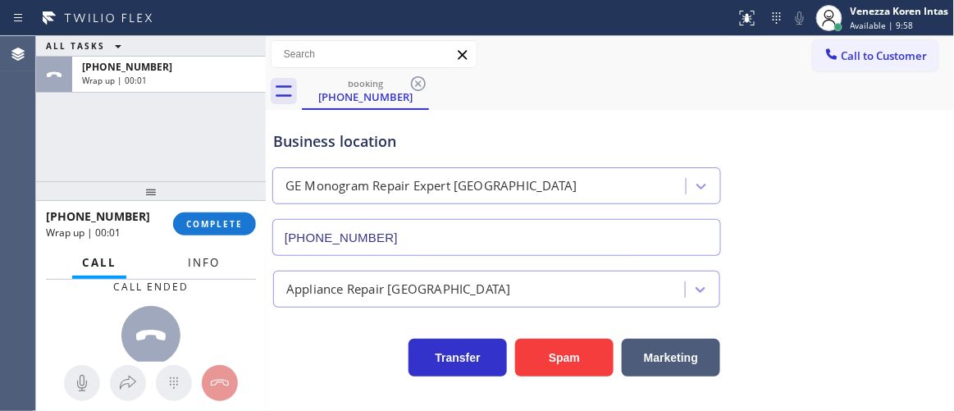
click at [203, 259] on span "Info" at bounding box center [204, 262] width 32 height 15
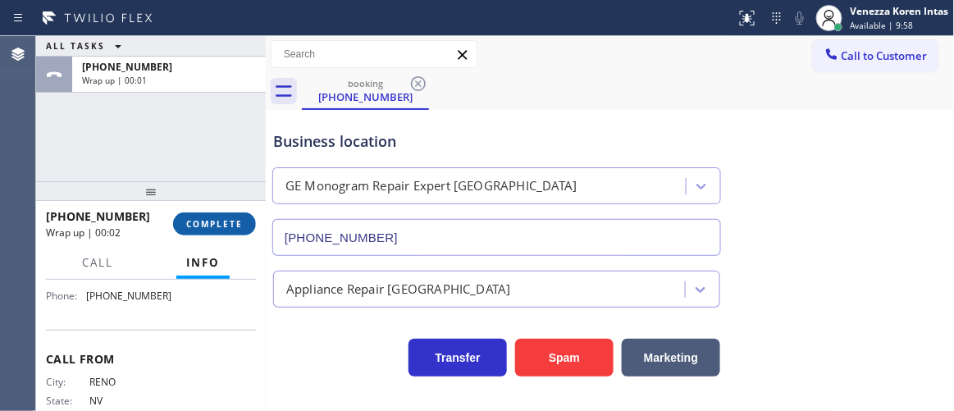
click at [213, 222] on span "COMPLETE" at bounding box center [214, 223] width 57 height 11
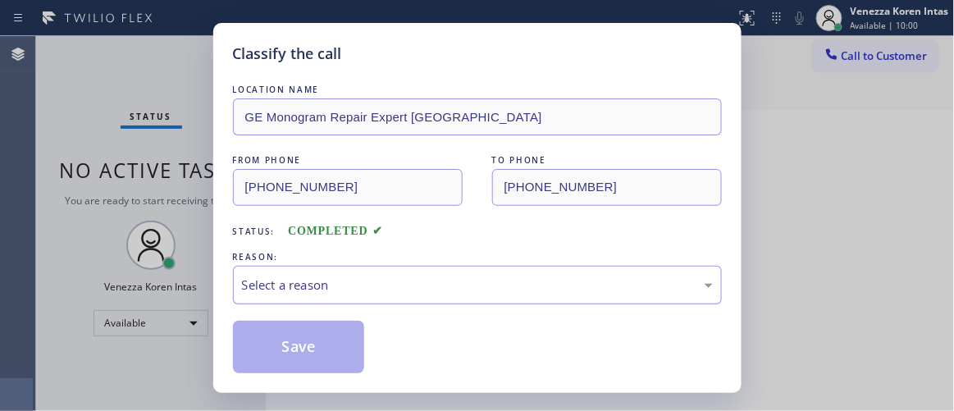
click at [339, 284] on div "Select a reason" at bounding box center [477, 285] width 471 height 19
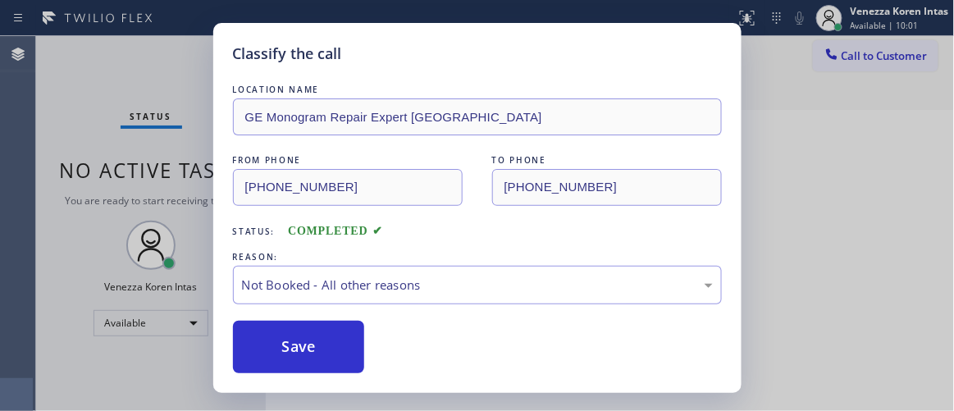
click at [324, 337] on button "Save" at bounding box center [299, 347] width 132 height 53
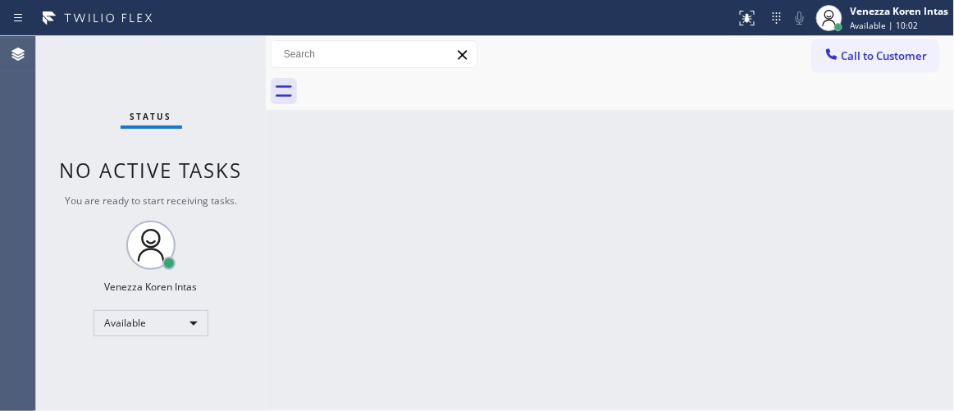
click at [202, 63] on div "Status No active tasks You are ready to start receiving tasks. Venezza Koren In…" at bounding box center [151, 223] width 230 height 375
click at [219, 48] on div "Status No active tasks You are ready to start receiving tasks. Venezza Koren In…" at bounding box center [151, 223] width 230 height 375
click at [217, 62] on div "Status No active tasks You are ready to start receiving tasks. Venezza Koren In…" at bounding box center [151, 223] width 230 height 375
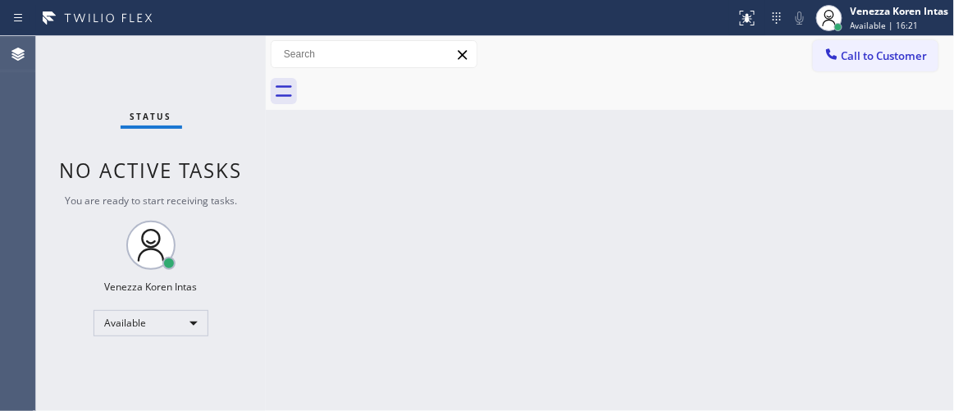
click at [231, 63] on div "Status No active tasks You are ready to start receiving tasks. Venezza Koren In…" at bounding box center [151, 223] width 230 height 375
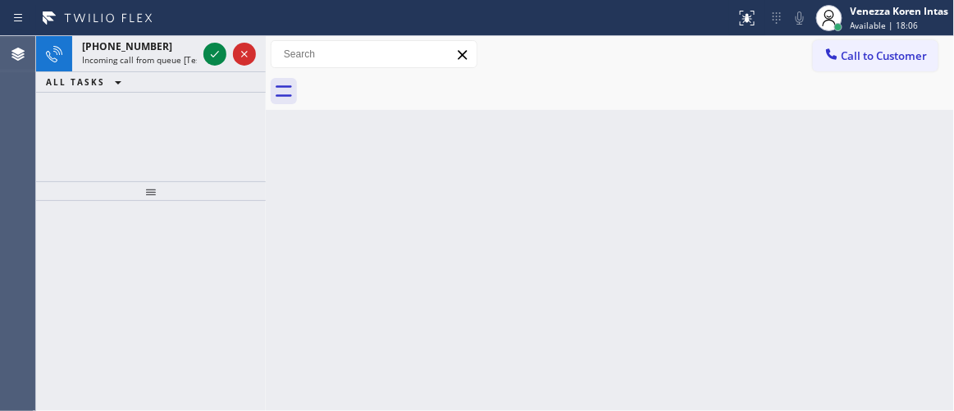
drag, startPoint x: 206, startPoint y: 53, endPoint x: 199, endPoint y: 149, distance: 96.2
click at [206, 53] on icon at bounding box center [215, 54] width 20 height 20
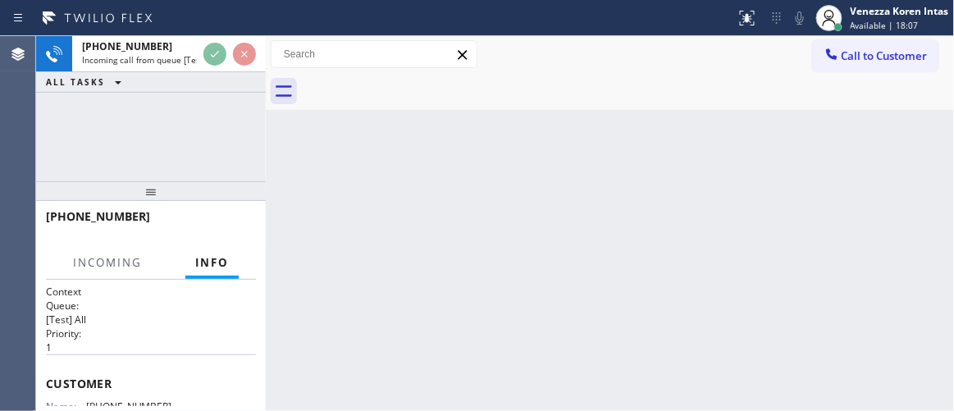
scroll to position [53, 0]
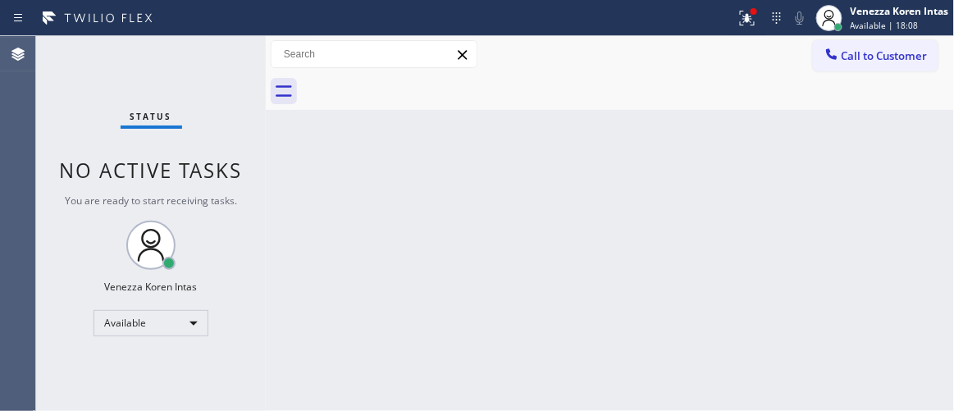
click at [601, 198] on div "Back to Dashboard Change Sender ID Customers Technicians Select a contact Outbo…" at bounding box center [610, 223] width 689 height 375
click at [753, 2] on button at bounding box center [747, 18] width 36 height 36
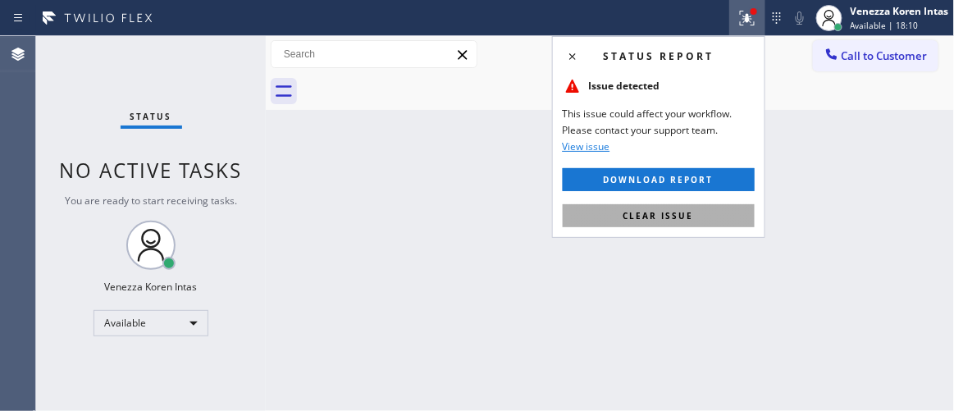
click at [713, 217] on button "Clear issue" at bounding box center [659, 215] width 192 height 23
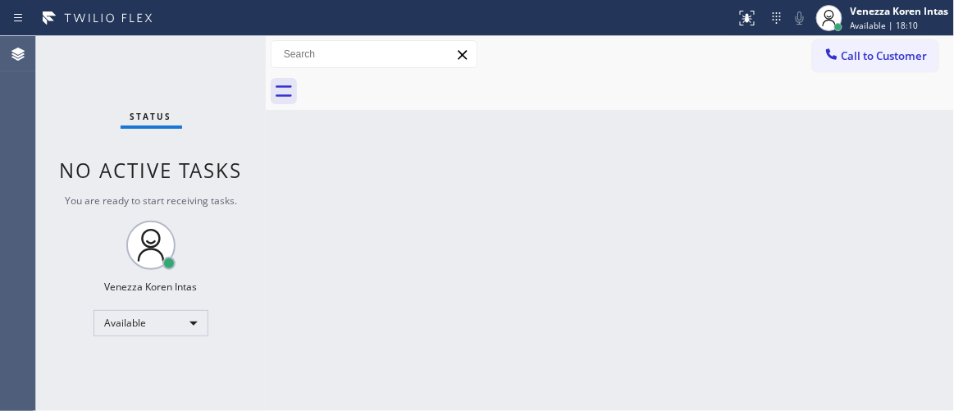
click at [840, 272] on div "Back to Dashboard Change Sender ID Customers Technicians Select a contact Outbo…" at bounding box center [610, 223] width 689 height 375
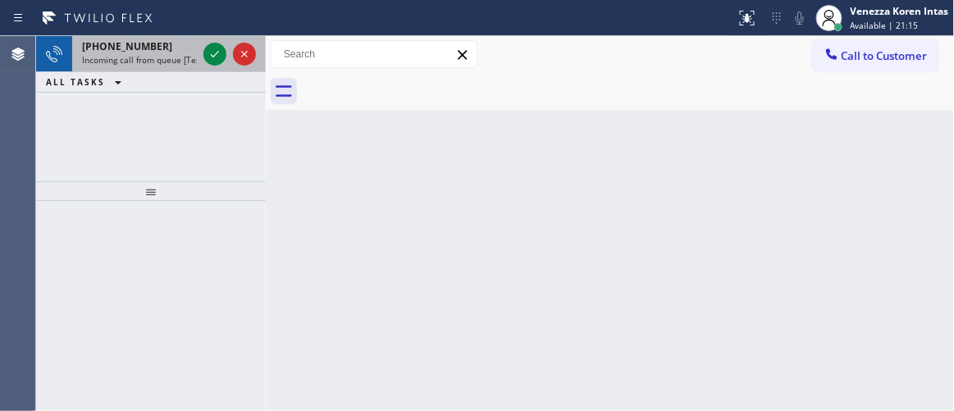
click at [172, 60] on span "Incoming call from queue [Test] All" at bounding box center [150, 59] width 136 height 11
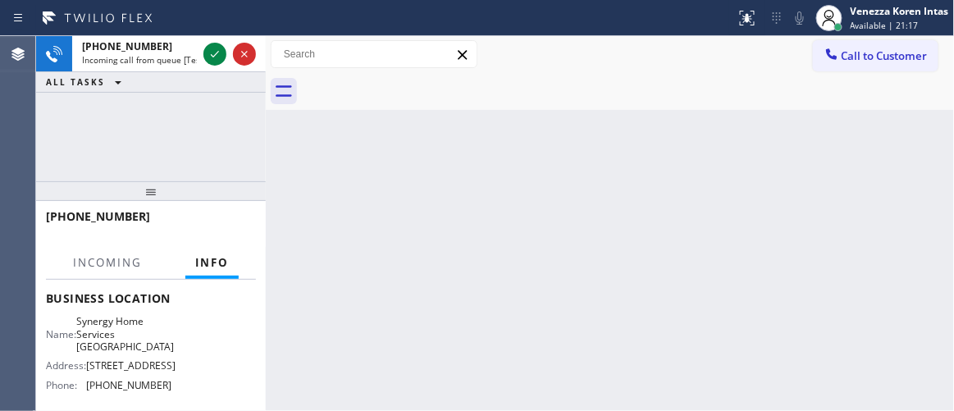
scroll to position [149, 0]
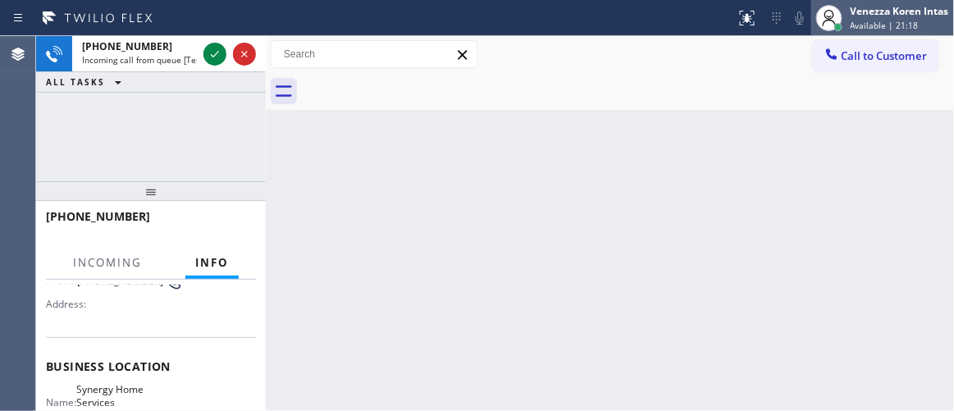
click at [899, 20] on span "Available | 21:18" at bounding box center [885, 25] width 68 height 11
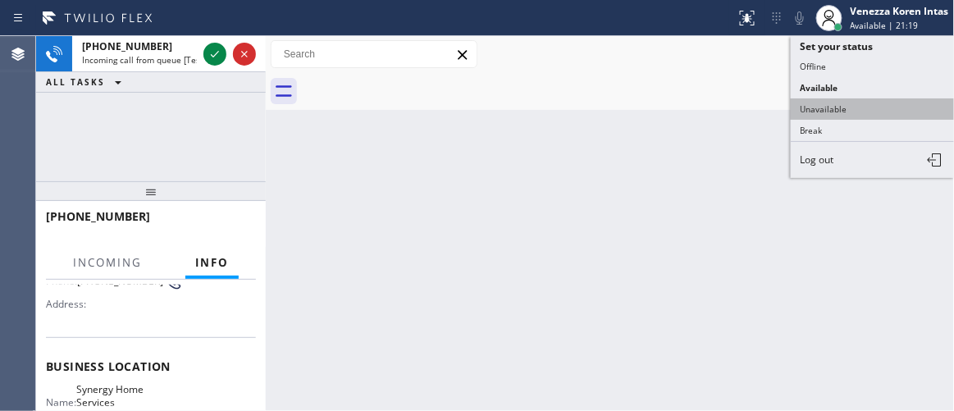
click at [866, 110] on button "Unavailable" at bounding box center [873, 108] width 164 height 21
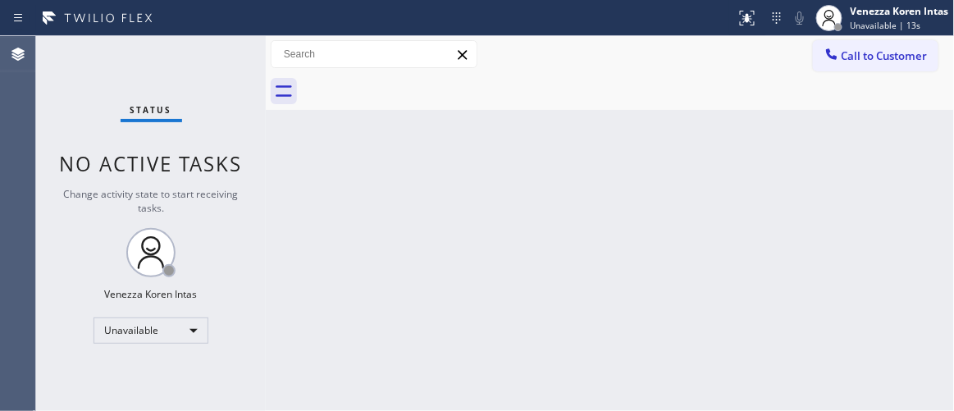
drag, startPoint x: 210, startPoint y: 175, endPoint x: 292, endPoint y: 162, distance: 83.1
click at [210, 175] on span "No active tasks" at bounding box center [151, 163] width 183 height 27
drag, startPoint x: 334, startPoint y: 142, endPoint x: 584, endPoint y: 75, distance: 259.1
click at [334, 142] on div "Back to Dashboard Change Sender ID Customers Technicians Select a contact Outbo…" at bounding box center [610, 223] width 689 height 375
click at [905, 23] on span "Unavailable | 19s" at bounding box center [886, 25] width 71 height 11
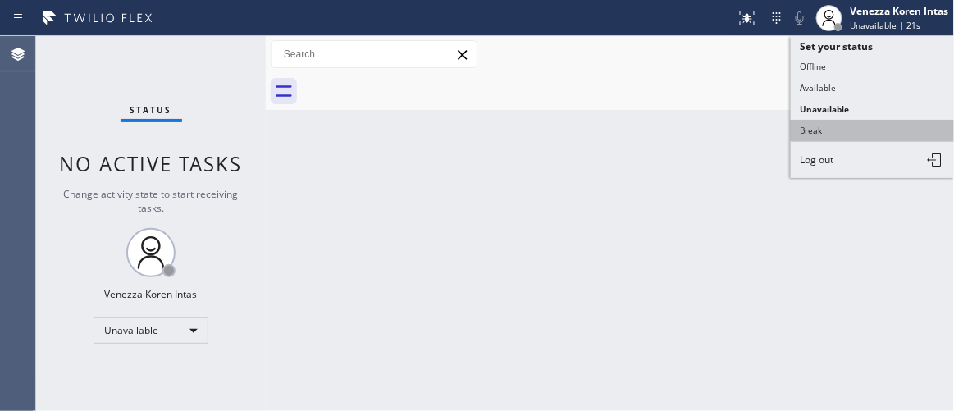
click at [835, 135] on button "Break" at bounding box center [873, 130] width 164 height 21
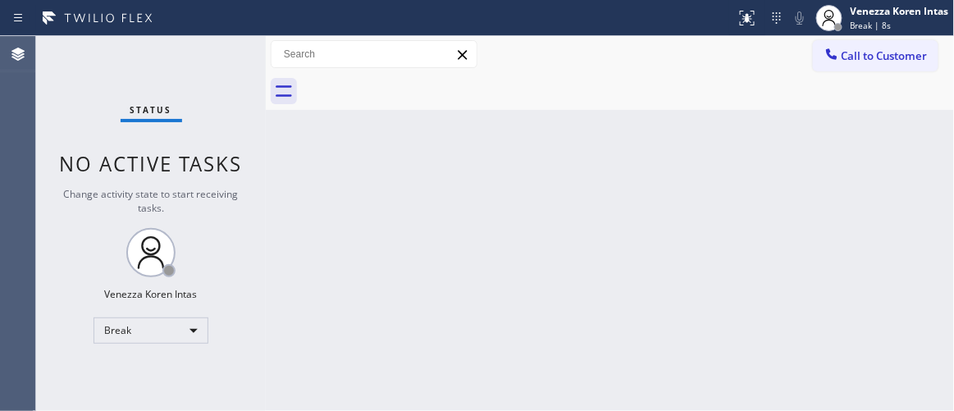
click at [239, 81] on div "Status No active tasks Change activity state to start receiving tasks. Venezza …" at bounding box center [151, 223] width 230 height 375
click at [189, 70] on div "Status No active tasks Change activity state to start receiving tasks. Venezza …" at bounding box center [151, 223] width 230 height 375
drag, startPoint x: 245, startPoint y: 232, endPoint x: 245, endPoint y: 223, distance: 9.1
click at [247, 227] on div "Status No active tasks Change activity state to start receiving tasks. Venezza …" at bounding box center [151, 223] width 230 height 375
